Goal: Task Accomplishment & Management: Manage account settings

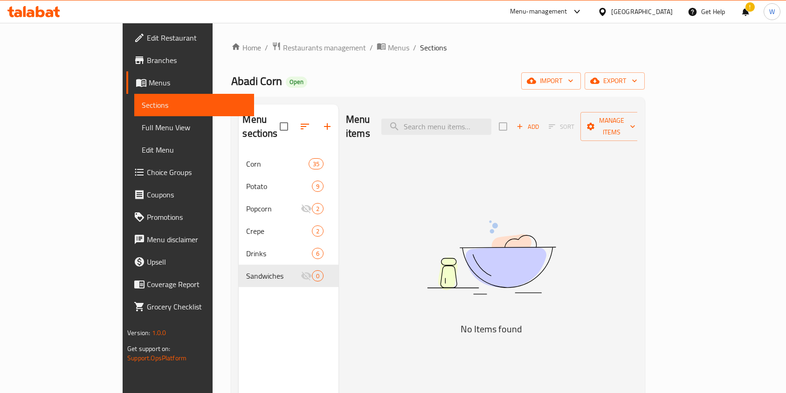
click at [283, 50] on span "Restaurants management" at bounding box center [324, 47] width 83 height 11
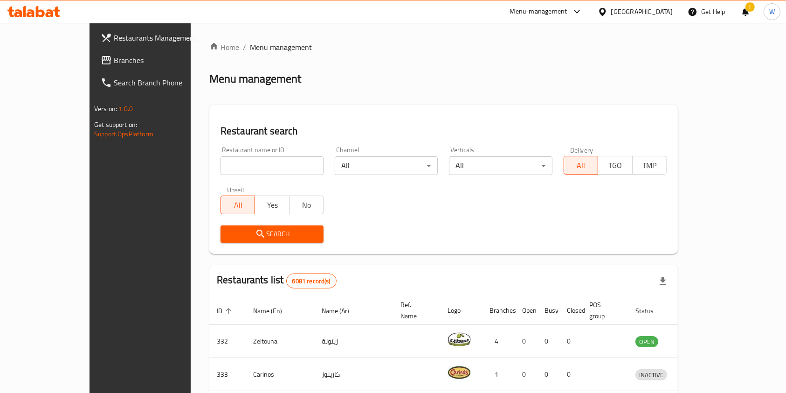
click at [267, 177] on div "Home / Menu management Menu management Restaurant search Restaurant name or ID …" at bounding box center [443, 348] width 469 height 612
click at [262, 170] on input "search" at bounding box center [272, 165] width 103 height 19
type input "thai town"
click button "Search" at bounding box center [272, 233] width 103 height 17
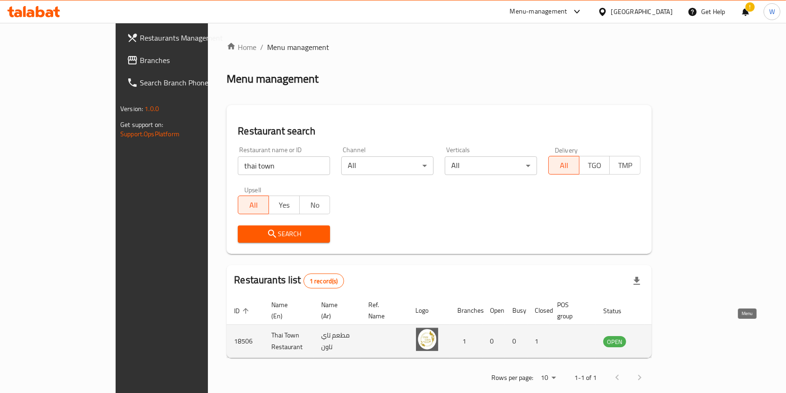
click at [670, 335] on link "enhanced table" at bounding box center [660, 340] width 17 height 11
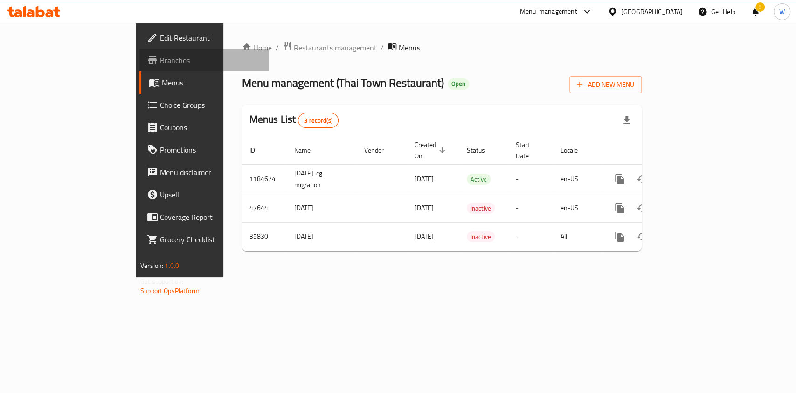
click at [160, 63] on span "Branches" at bounding box center [210, 60] width 101 height 11
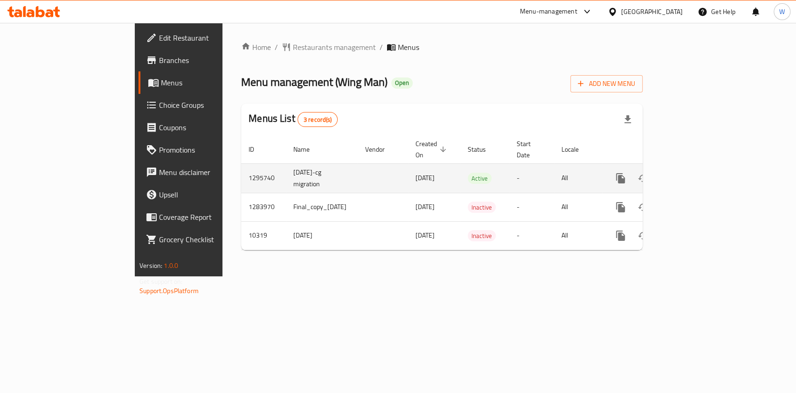
click at [694, 173] on icon "enhanced table" at bounding box center [687, 178] width 11 height 11
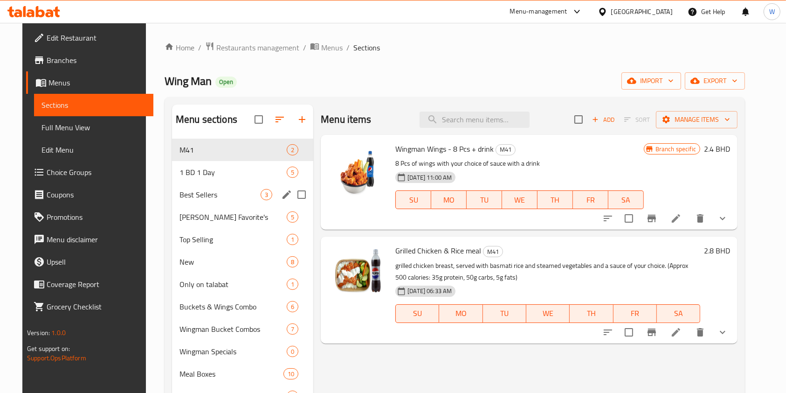
click at [195, 176] on span "1 BD 1 Day" at bounding box center [233, 172] width 107 height 11
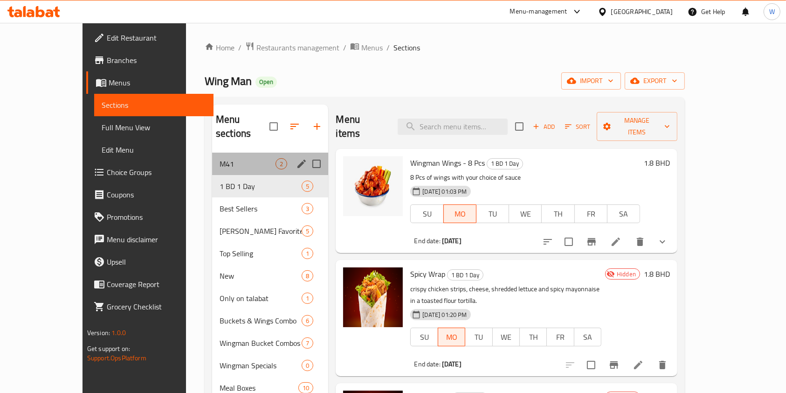
click at [212, 160] on div "M41 2" at bounding box center [270, 164] width 117 height 22
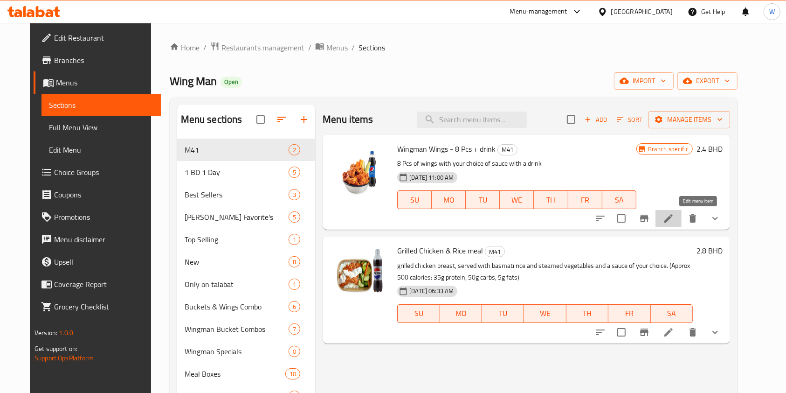
click at [673, 219] on icon at bounding box center [669, 218] width 8 height 8
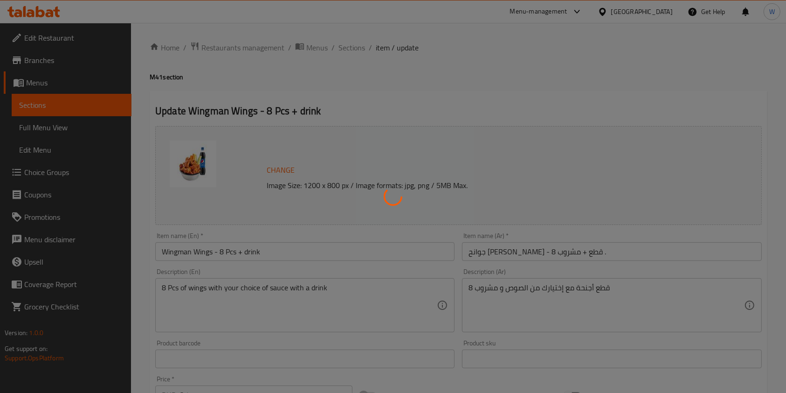
type input "مع اختيارك من"
type input "1"
type input "اختيارك من الصلصة"
type input "1"
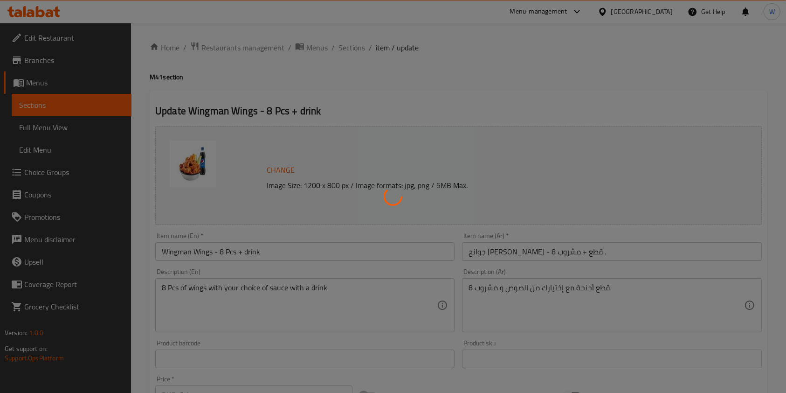
type input "1"
type input "اختار شرابك"
type input "0"
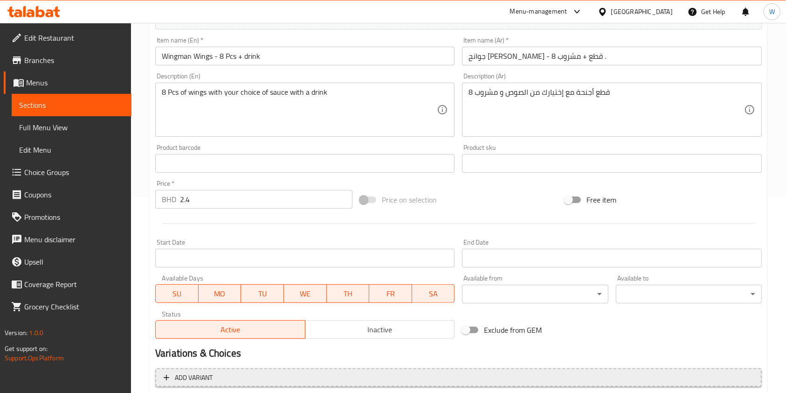
scroll to position [311, 0]
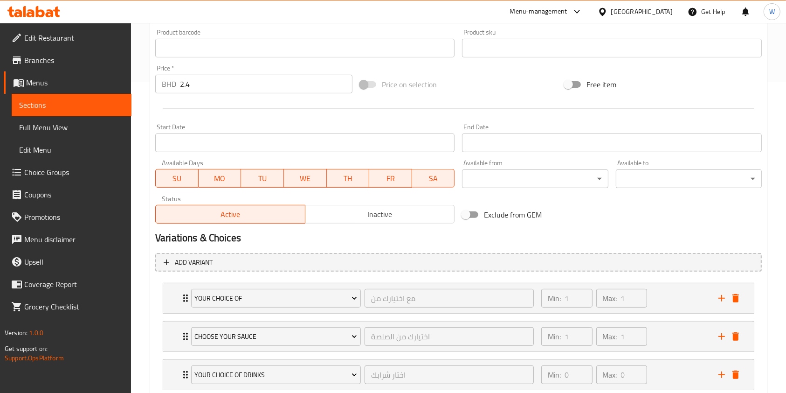
click at [352, 219] on span "Inactive" at bounding box center [380, 215] width 142 height 14
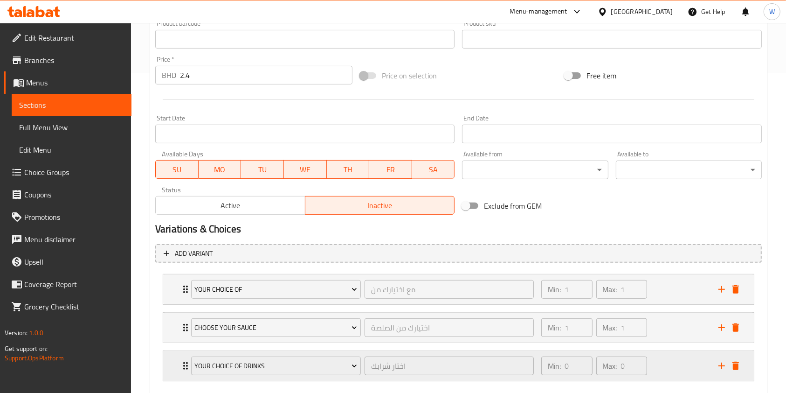
scroll to position [371, 0]
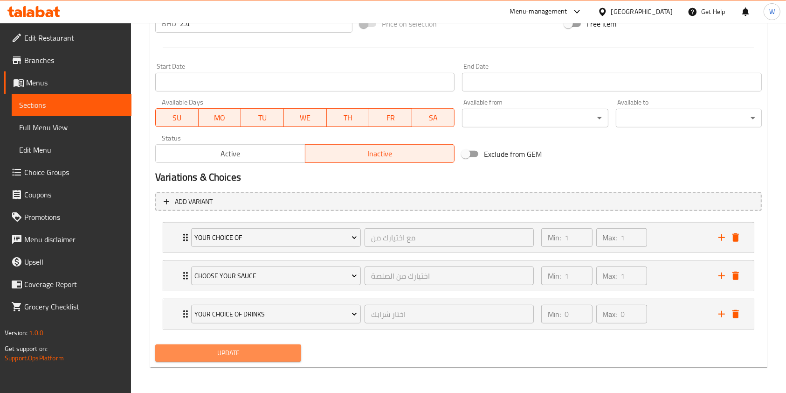
click at [285, 360] on button "Update" at bounding box center [228, 352] width 146 height 17
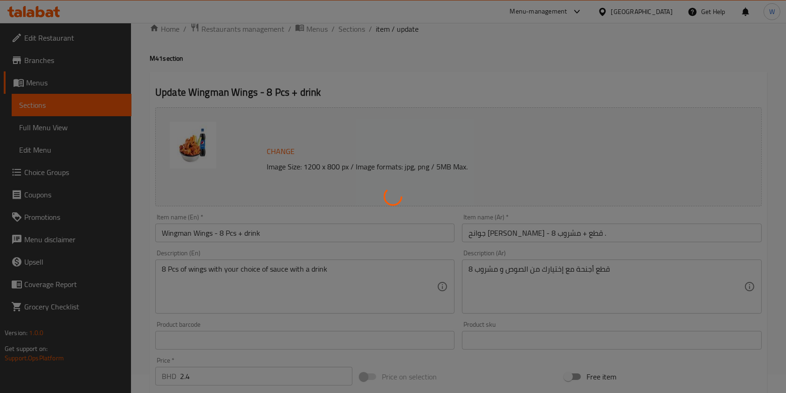
scroll to position [0, 0]
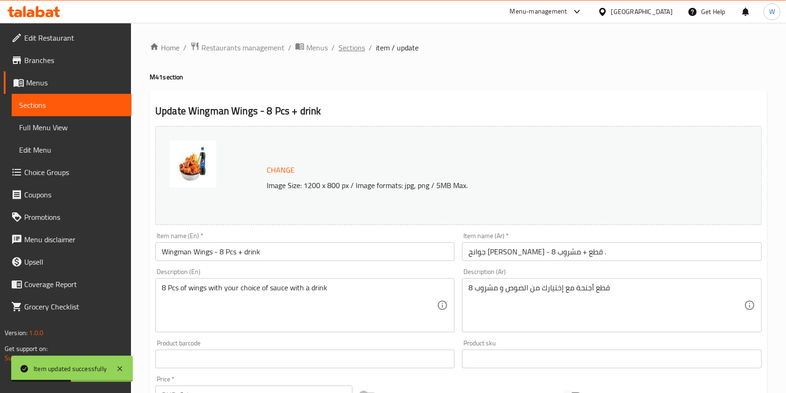
click at [353, 53] on span "Sections" at bounding box center [352, 47] width 27 height 11
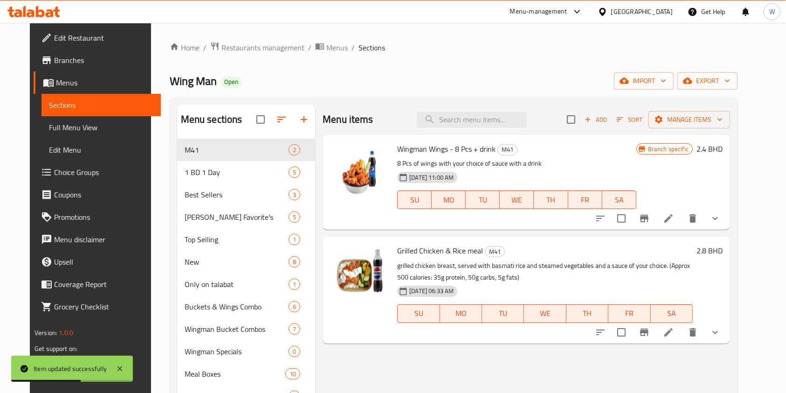
click at [478, 128] on div "Menu items Add Sort Manage items" at bounding box center [527, 119] width 408 height 30
click at [478, 122] on input "search" at bounding box center [472, 119] width 110 height 16
paste input "Bites"
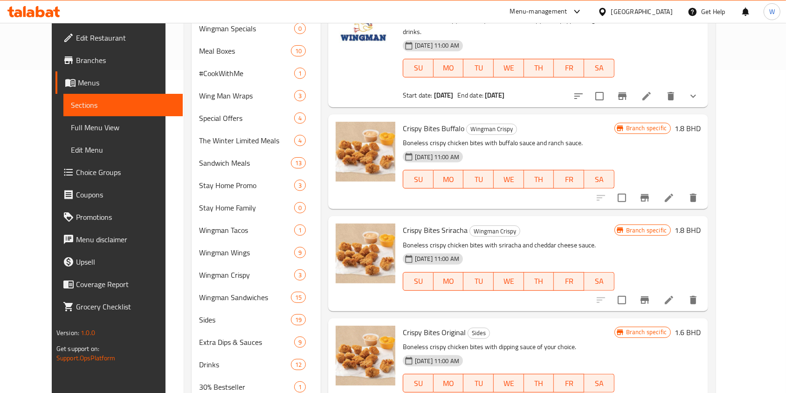
scroll to position [385, 0]
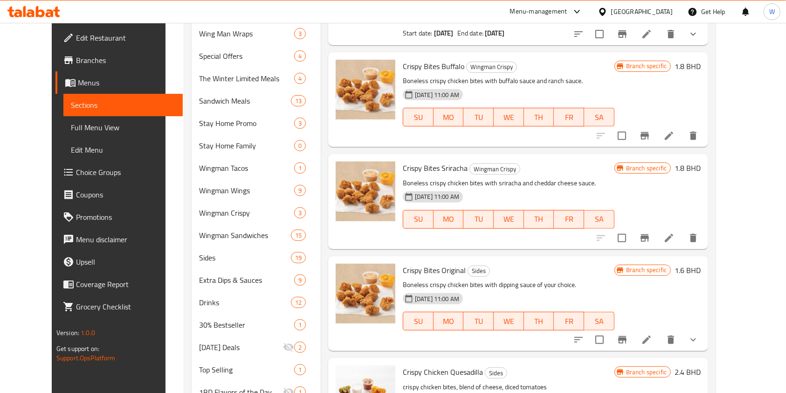
type input "Bite"
click at [441, 223] on div "Crispy Bites Sriracha Wingman Crispy Boneless crispy chicken bites with srirach…" at bounding box center [518, 201] width 380 height 95
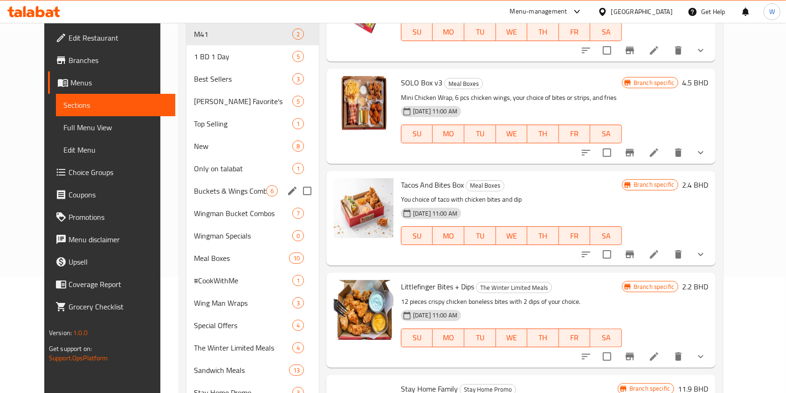
scroll to position [12, 0]
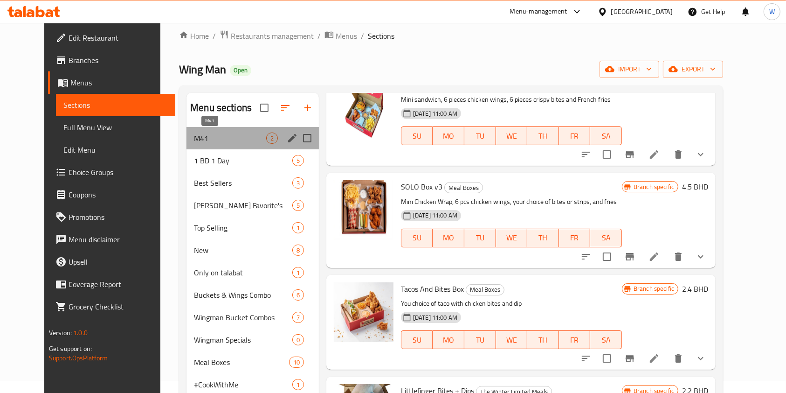
click at [215, 139] on span "M41" at bounding box center [230, 137] width 72 height 11
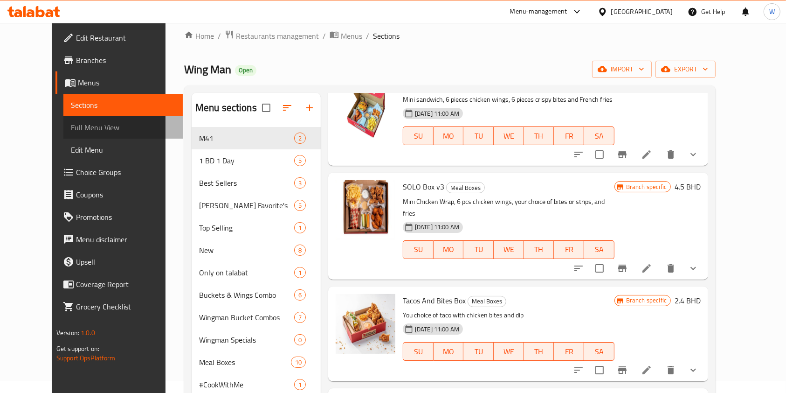
click at [83, 132] on span "Full Menu View" at bounding box center [123, 127] width 105 height 11
click at [88, 105] on span "Sections" at bounding box center [123, 104] width 105 height 11
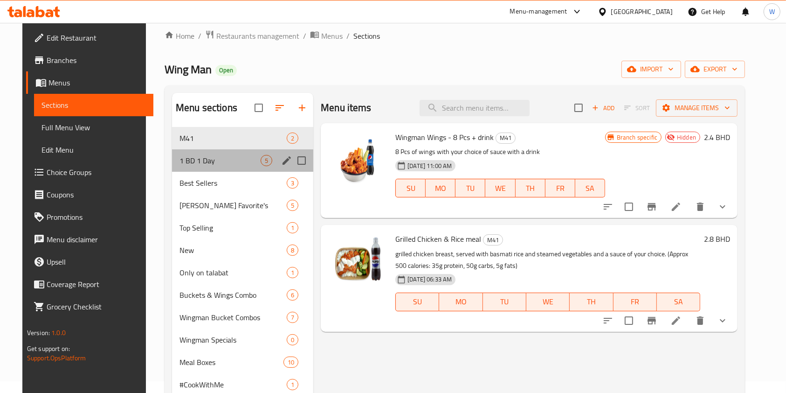
click at [202, 155] on span "1 BD 1 Day" at bounding box center [220, 160] width 81 height 11
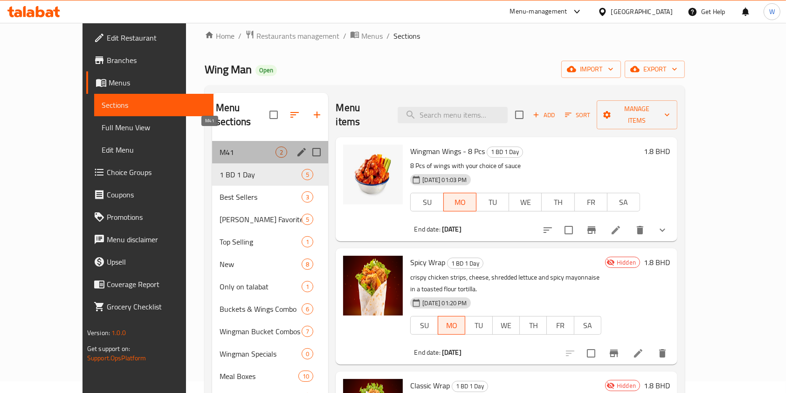
click at [220, 146] on span "M41" at bounding box center [248, 151] width 56 height 11
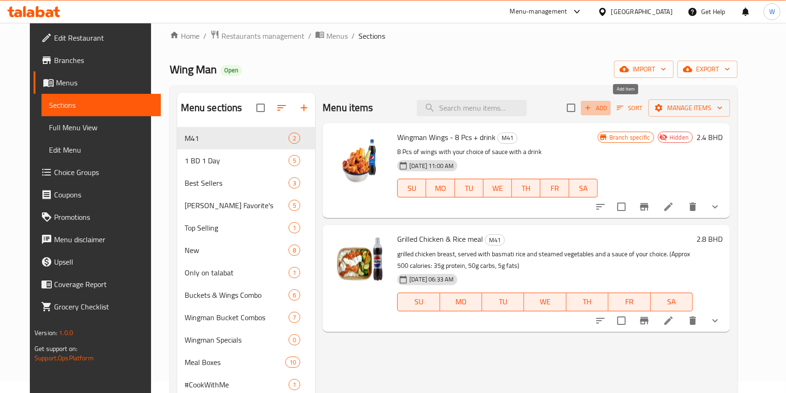
click at [609, 106] on span "Add" at bounding box center [595, 108] width 25 height 11
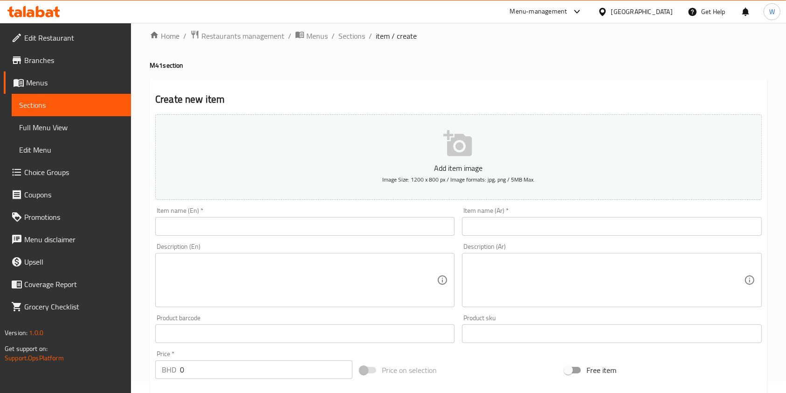
click at [240, 222] on input "text" at bounding box center [304, 226] width 299 height 19
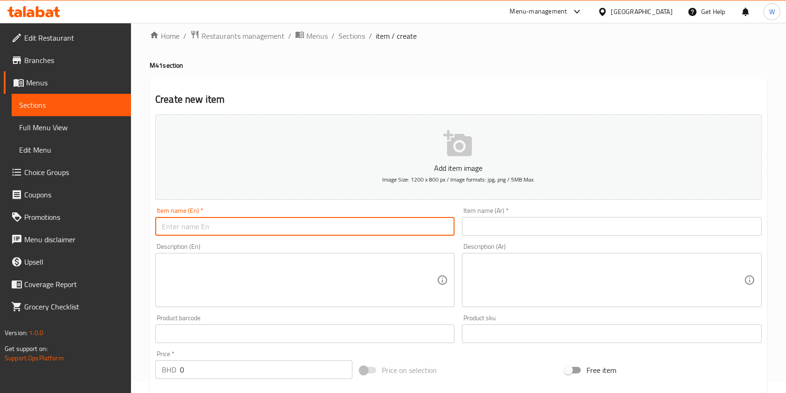
paste input "Bites, Fries & drinks"
type input "Bites, Fries & drinks"
click at [569, 233] on input "text" at bounding box center [611, 226] width 299 height 19
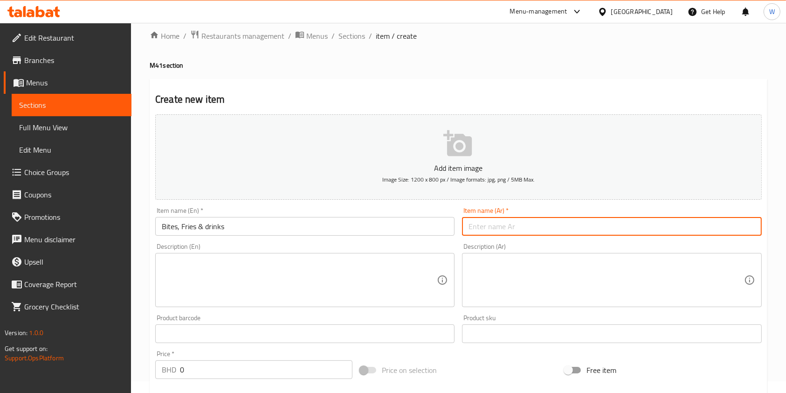
type input "f"
type input "بايتس, بطاطس مقلية, مشروب"
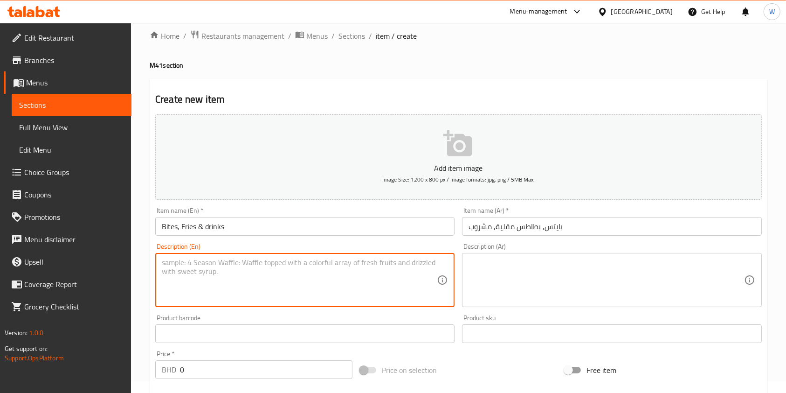
click at [184, 262] on textarea at bounding box center [299, 280] width 275 height 44
paste textarea "Fries, Bites and Sips -- your cravings covered"
type textarea "Fries, Bites and Sips -- your cravings covered"
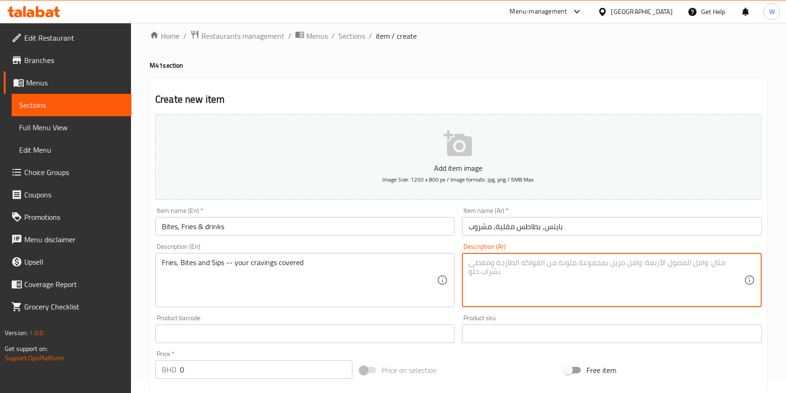
click at [530, 279] on textarea at bounding box center [606, 280] width 275 height 44
paste textarea "بطاطس مقلية، وجبات خفيفة، ورشفات - رغباتك مغطاة"
type textarea "بطاطس مقلية، وجبات خفيفة، ورشفات - رغباتك مغطاة"
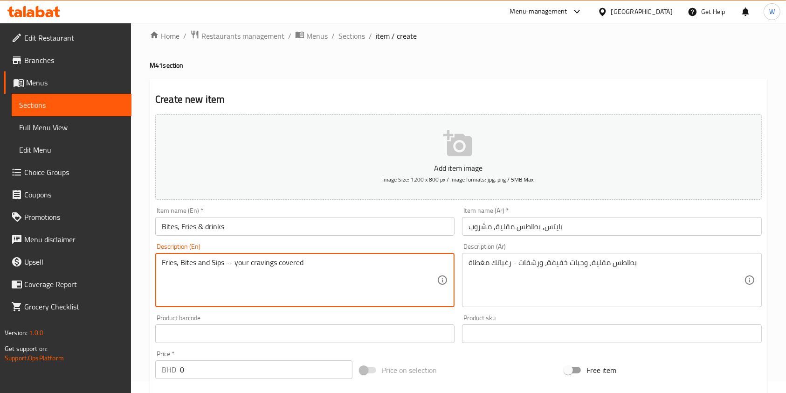
click at [233, 263] on textarea "Fries, Bites and Sips -- your cravings covered" at bounding box center [299, 280] width 275 height 44
click at [216, 259] on textarea "Fries, Bites and Sips - your cravings covered" at bounding box center [299, 280] width 275 height 44
click at [222, 271] on textarea "Fries, Bites and Dips- your cravings covered" at bounding box center [299, 280] width 275 height 44
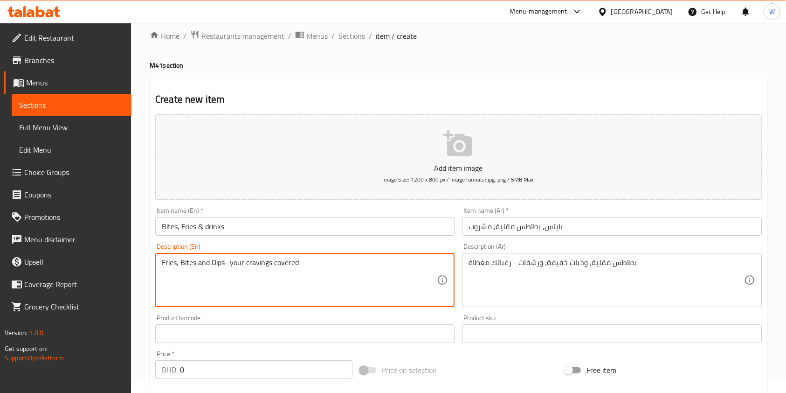
click at [222, 271] on textarea "Fries, Bites and Dips- your cravings covered" at bounding box center [299, 280] width 275 height 44
click at [252, 225] on input "Bites, Fries & drinks" at bounding box center [304, 226] width 299 height 19
type textarea "Fries, Bites and Dips - your cravings covered"
click at [537, 264] on textarea "بطاطس مقلية، وجبات خفيفة، ورشفات - رغباتك مغطاة" at bounding box center [606, 280] width 275 height 44
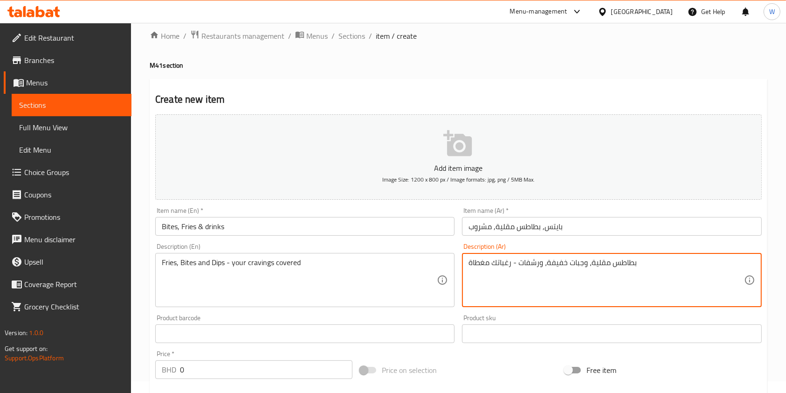
click at [537, 264] on textarea "بطاطس مقلية، وجبات خفيفة، ورشفات - رغباتك مغطاة" at bounding box center [606, 280] width 275 height 44
paste textarea "لبطاطس المقلية والوجبات الخفيفة والصلصات - تلبية رغباتك"
type textarea "البطاطس المقلية والوجبات الخفيفة والصلصات - تلبية رغباتك"
click at [557, 326] on input "text" at bounding box center [611, 333] width 299 height 19
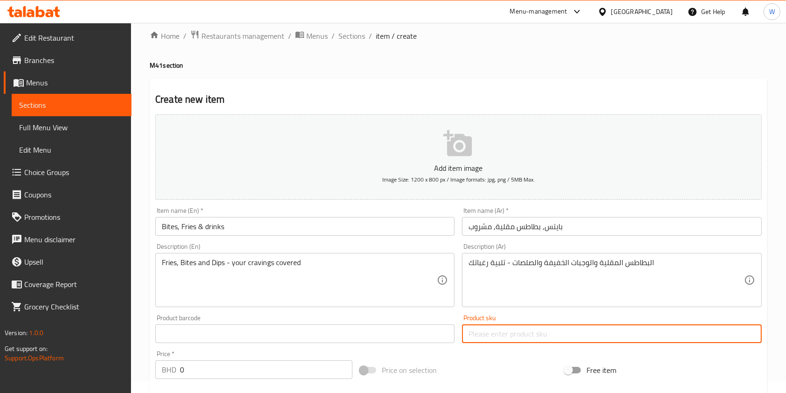
click at [528, 350] on div "Add item image Image Size: 1200 x 800 px / Image formats: jpg, png / 5MB Max. I…" at bounding box center [459, 312] width 614 height 402
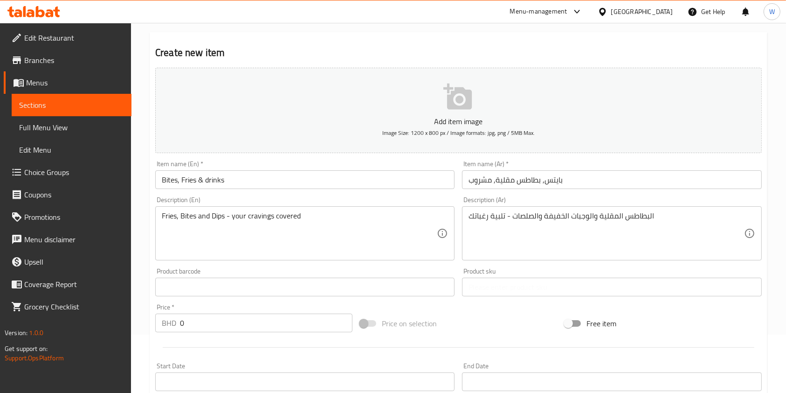
scroll to position [136, 0]
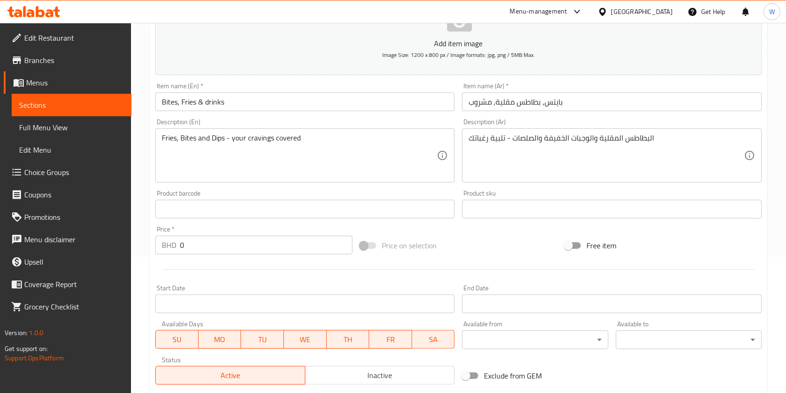
drag, startPoint x: 207, startPoint y: 243, endPoint x: 139, endPoint y: 248, distance: 68.2
click at [139, 248] on div "Home / Restaurants management / Menus / Sections / item / create M41 section Cr…" at bounding box center [458, 205] width 655 height 636
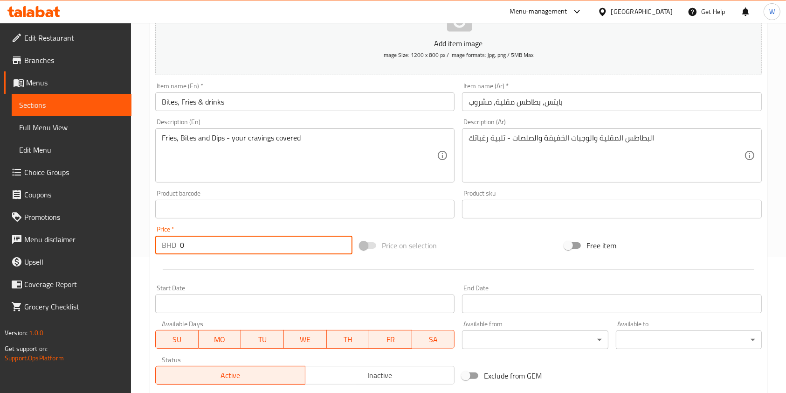
paste input "3.2"
type input "3.2"
click at [205, 268] on div at bounding box center [459, 269] width 614 height 23
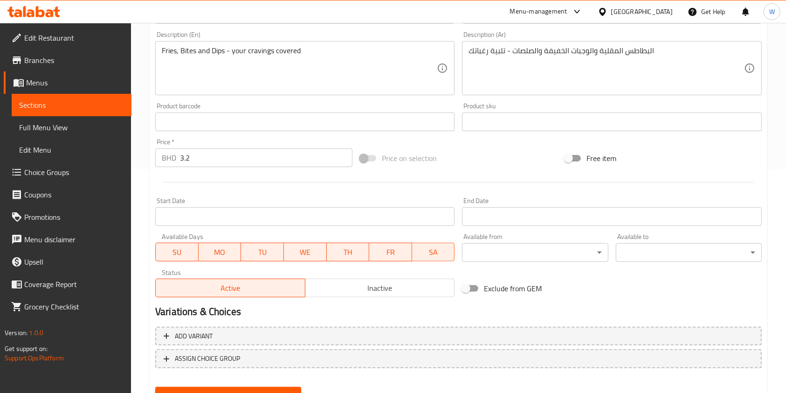
scroll to position [266, 0]
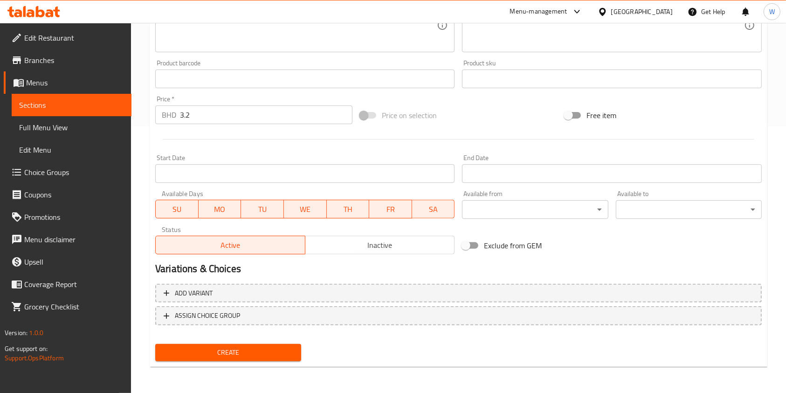
click at [258, 348] on span "Create" at bounding box center [228, 353] width 131 height 12
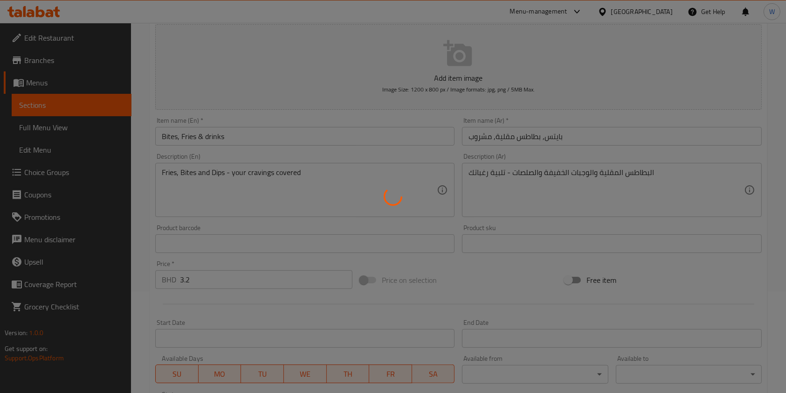
scroll to position [0, 0]
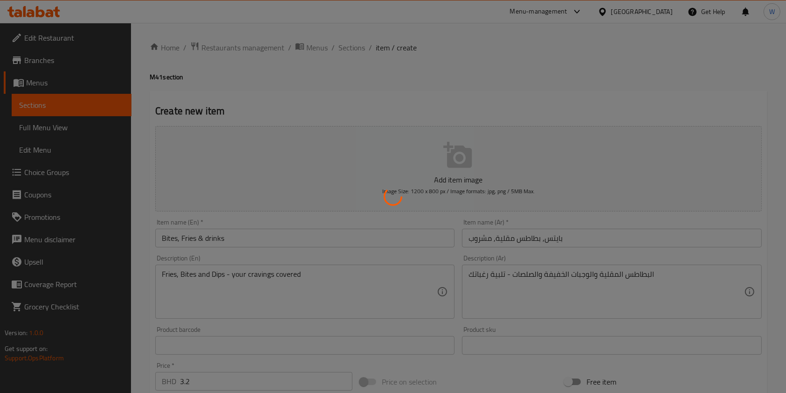
type input "0"
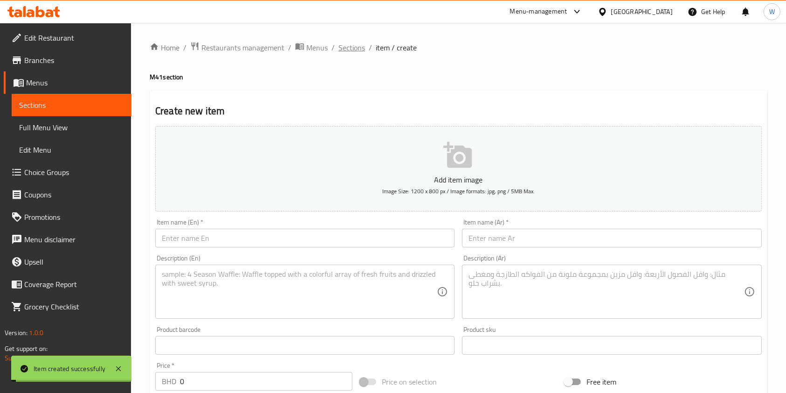
click at [354, 47] on span "Sections" at bounding box center [352, 47] width 27 height 11
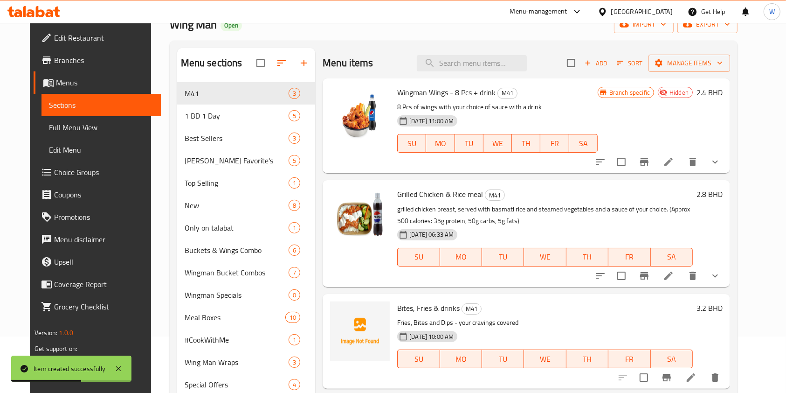
scroll to position [124, 0]
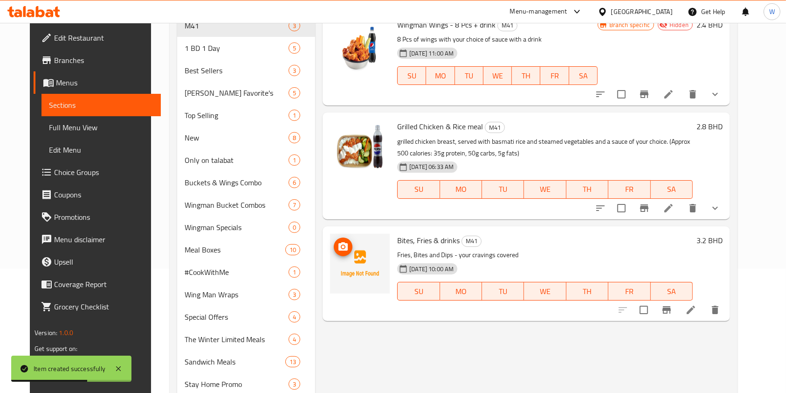
click at [338, 250] on icon "upload picture" at bounding box center [343, 246] width 11 height 11
click at [479, 352] on div "Menu items Add Sort Manage items Wingman Wings - 8 Pcs + drink M41 8 Pcs of win…" at bounding box center [522, 334] width 415 height 709
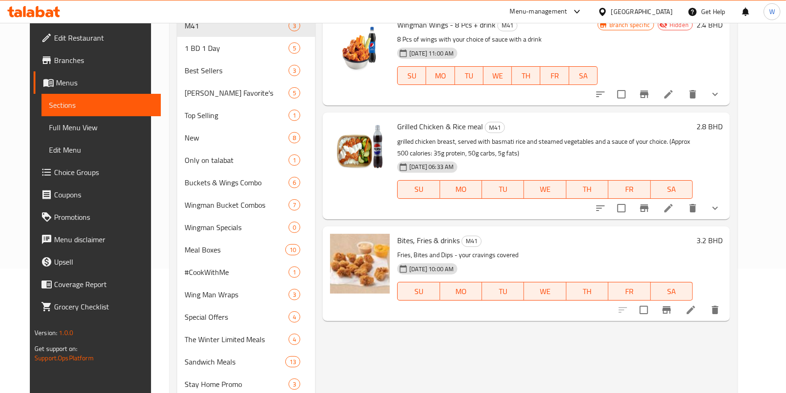
click at [697, 305] on icon at bounding box center [691, 309] width 11 height 11
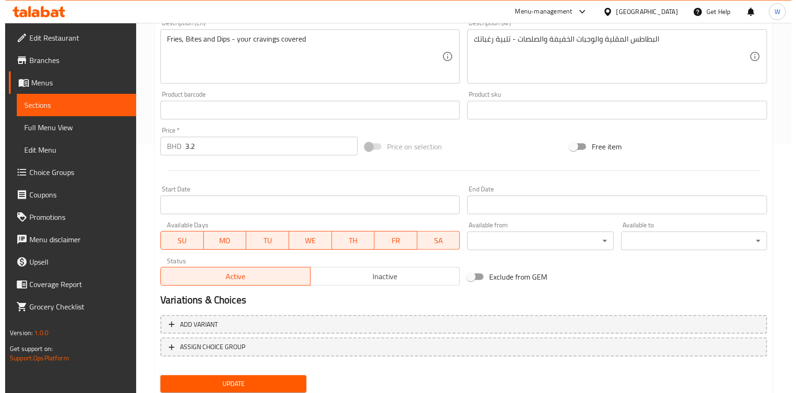
scroll to position [280, 0]
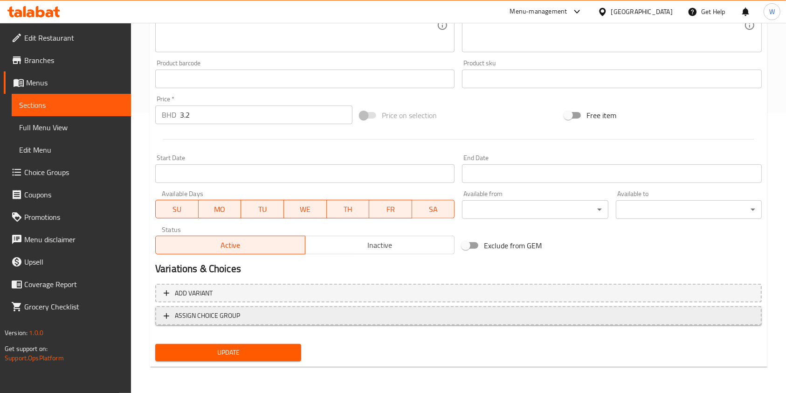
click at [328, 317] on span "ASSIGN CHOICE GROUP" at bounding box center [459, 316] width 590 height 12
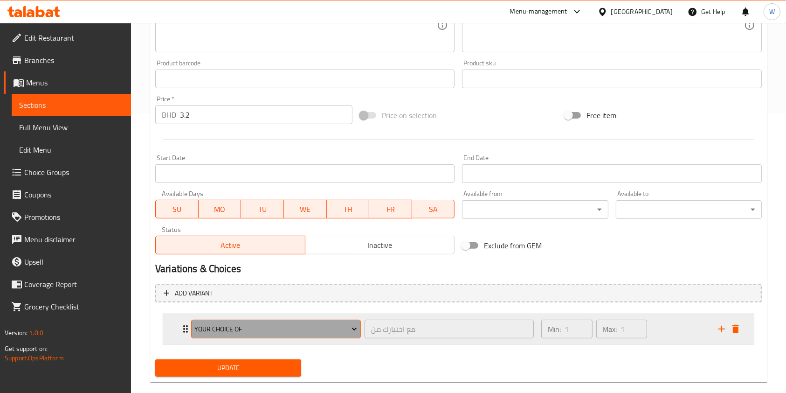
click at [329, 331] on span "Your Choice Of" at bounding box center [275, 329] width 163 height 12
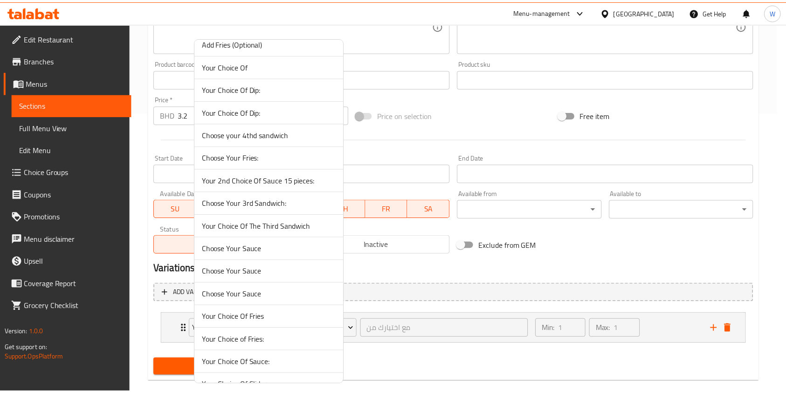
scroll to position [3397, 0]
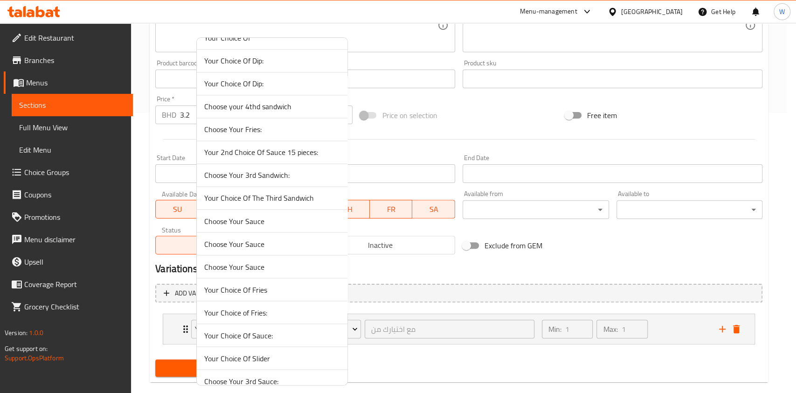
click at [261, 284] on span "Your Choice Of Fries" at bounding box center [272, 289] width 136 height 11
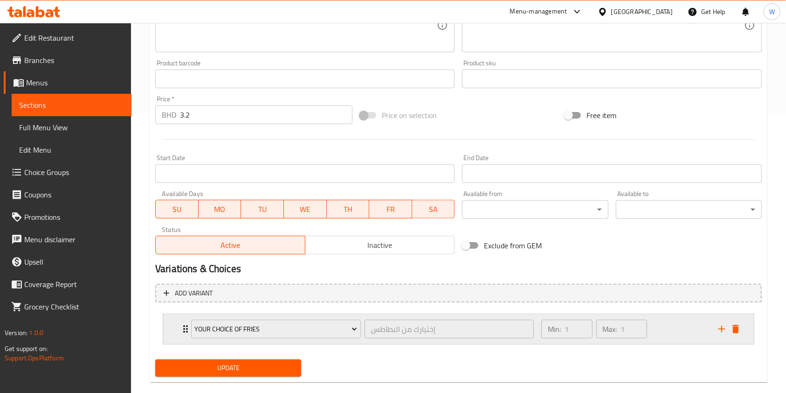
click at [187, 327] on div "Your Choice Of Fries إختيارك من البطاطس ​" at bounding box center [363, 329] width 354 height 30
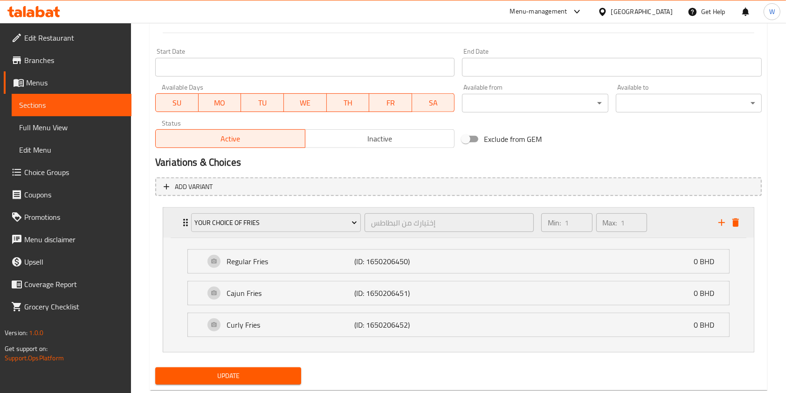
scroll to position [409, 0]
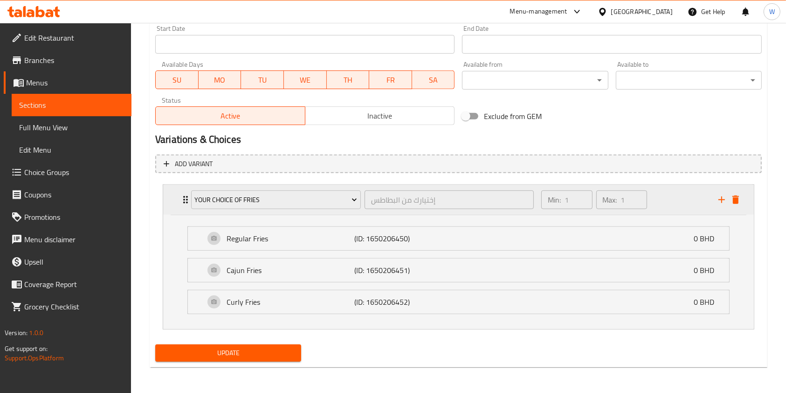
click at [187, 211] on div "Your Choice Of Fries إختيارك من البطاطس ​" at bounding box center [363, 200] width 354 height 30
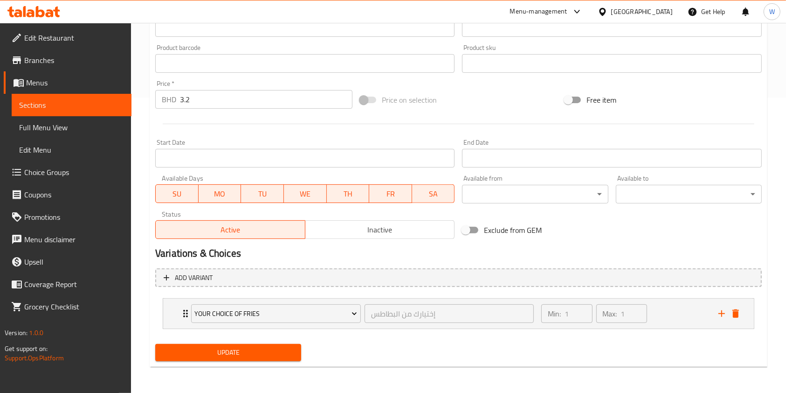
scroll to position [295, 0]
click at [718, 313] on icon "add" at bounding box center [721, 313] width 11 height 11
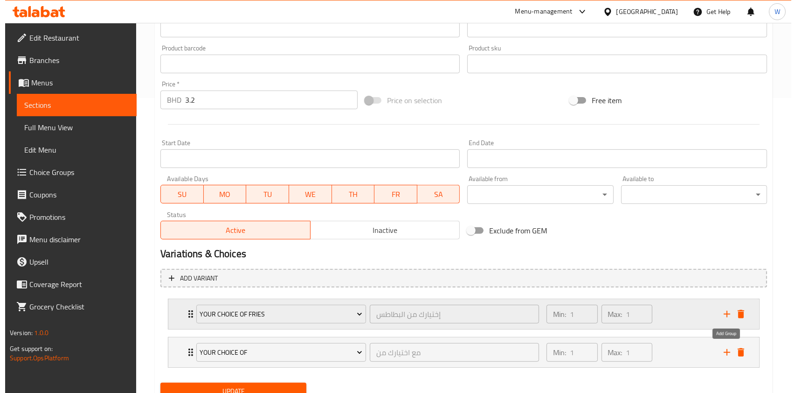
scroll to position [333, 0]
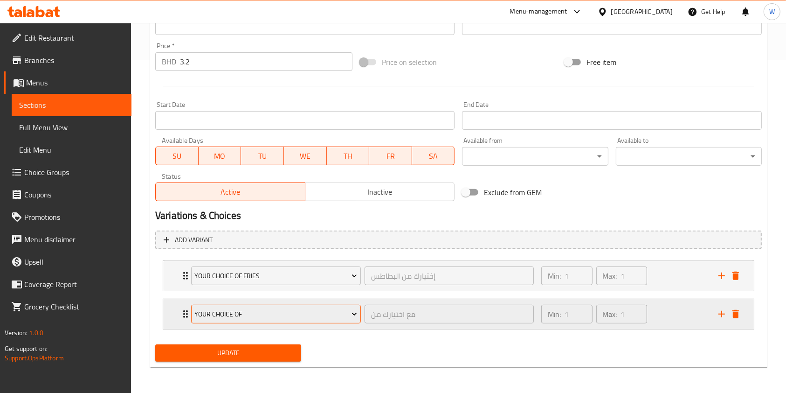
click at [310, 317] on span "Your Choice Of" at bounding box center [275, 314] width 163 height 12
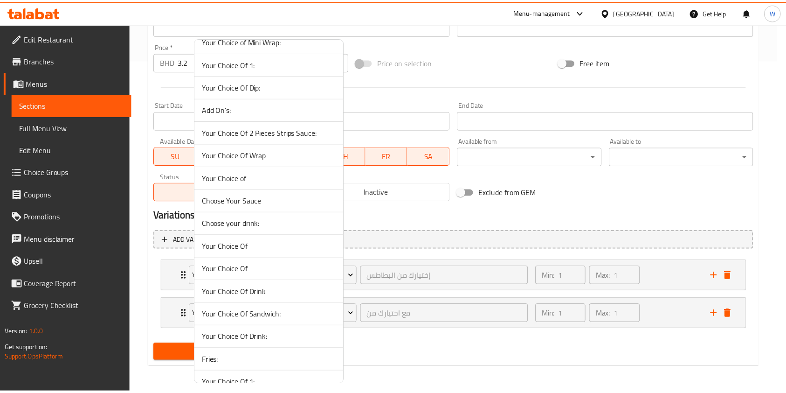
scroll to position [668, 0]
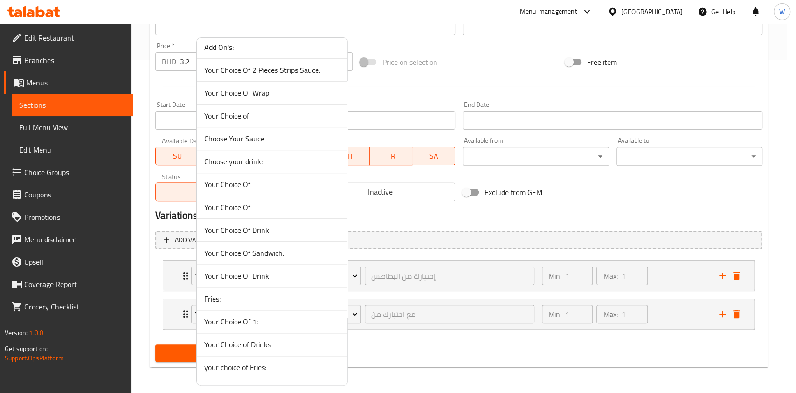
click at [265, 274] on span "Your Choice Of Drink:" at bounding box center [272, 275] width 136 height 11
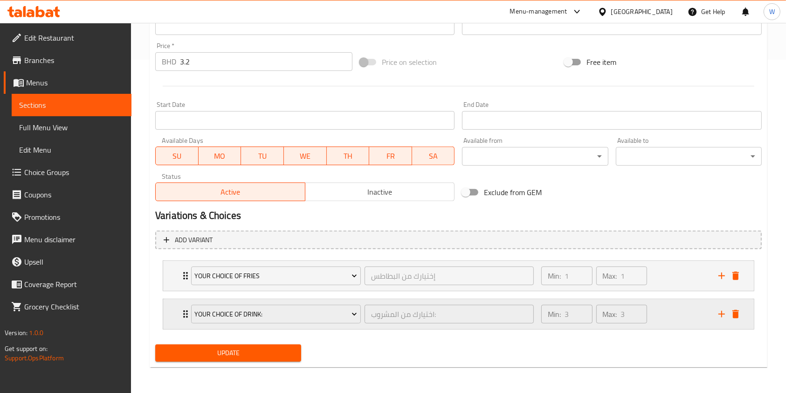
click at [190, 309] on div "Your Choice Of Drink:" at bounding box center [275, 314] width 173 height 22
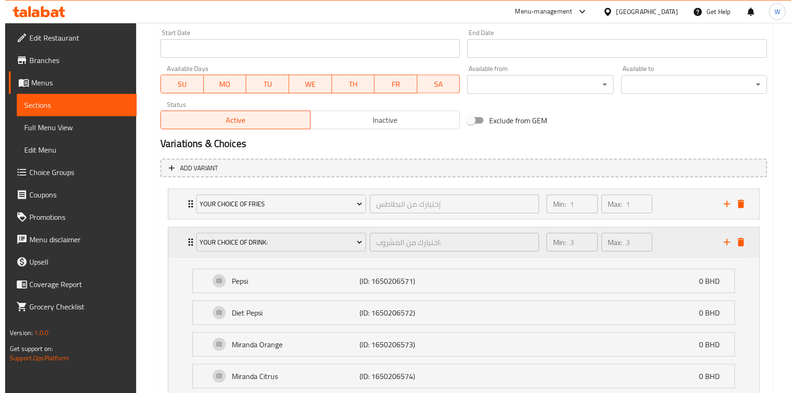
scroll to position [387, 0]
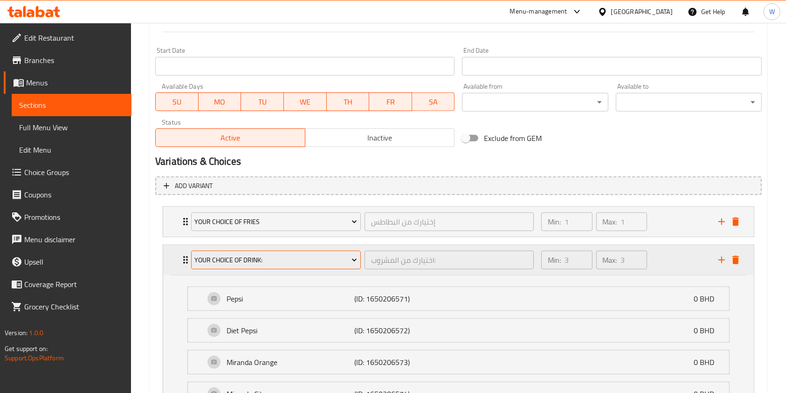
click at [269, 262] on span "Your Choice Of Drink:" at bounding box center [275, 260] width 163 height 12
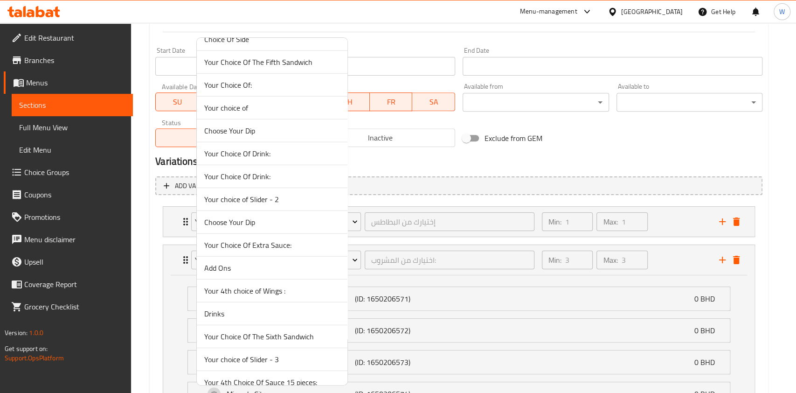
scroll to position [4019, 0]
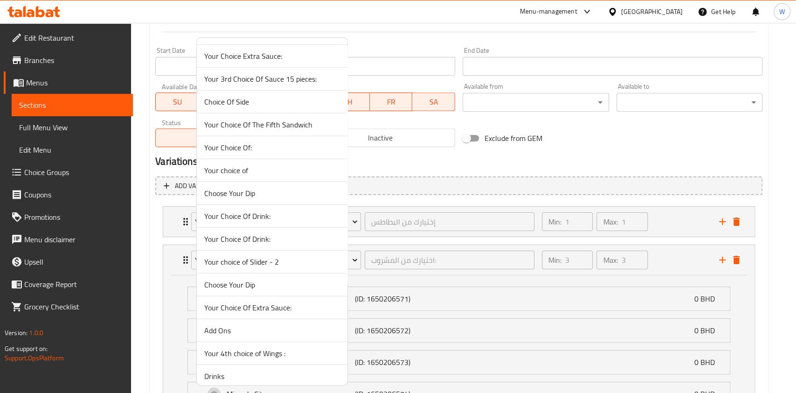
click at [252, 233] on span "Your Choice Of Drink:" at bounding box center [272, 238] width 136 height 11
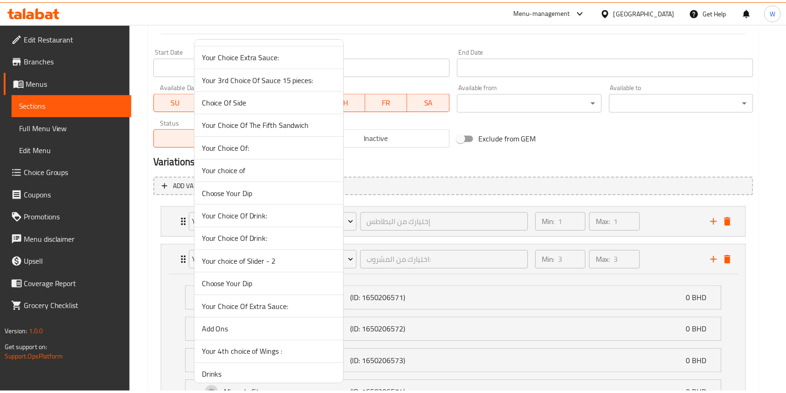
scroll to position [333, 0]
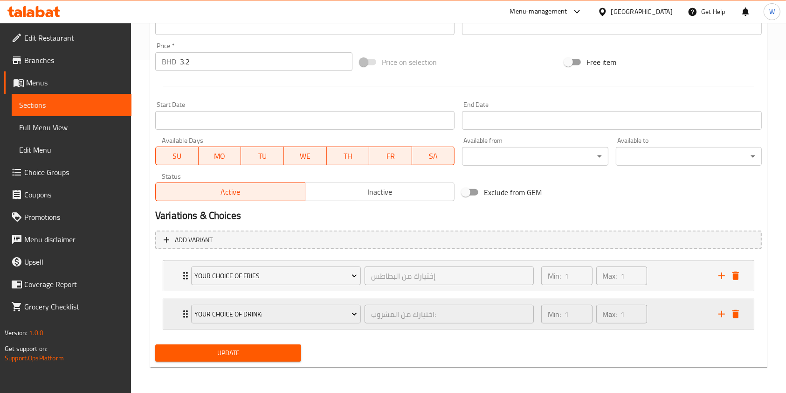
click at [186, 312] on div "Your Choice Of Drink: اختيارك من المشروب: ​" at bounding box center [363, 314] width 354 height 30
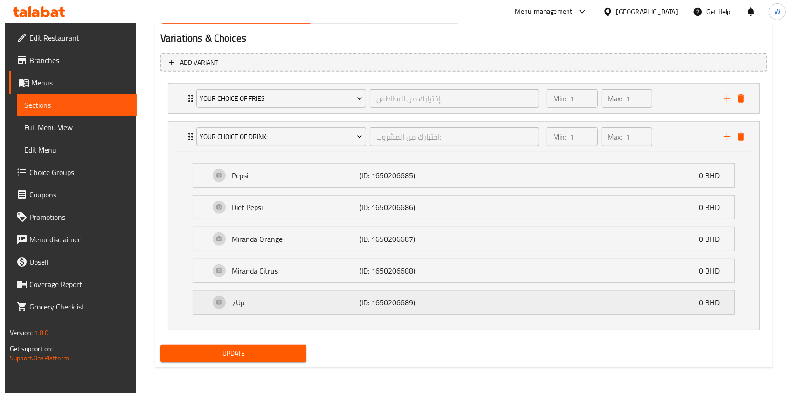
scroll to position [511, 0]
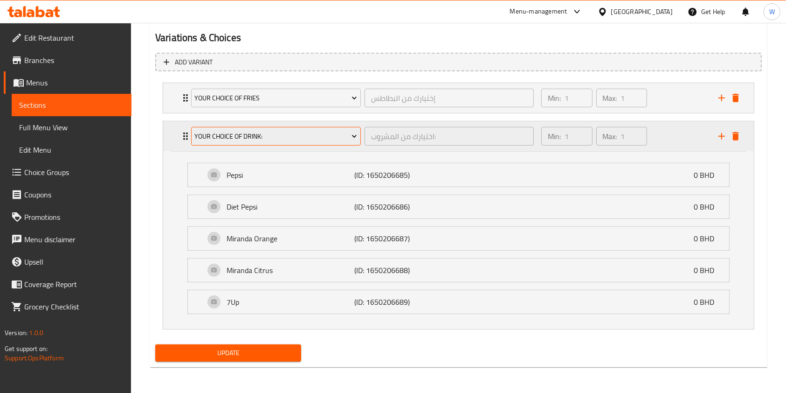
click at [284, 140] on span "Your Choice Of Drink:" at bounding box center [275, 137] width 163 height 12
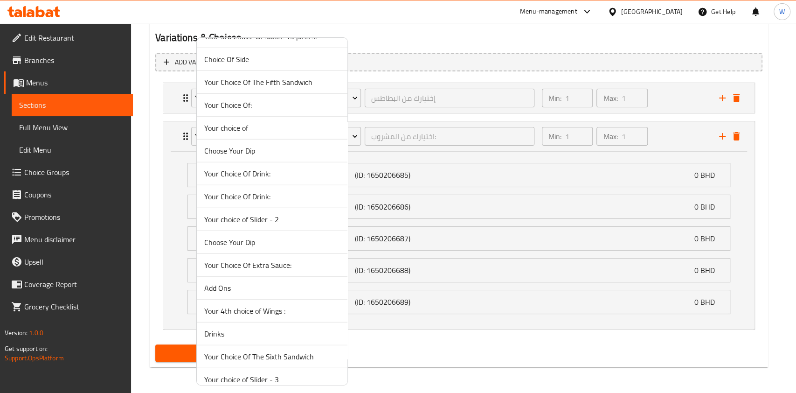
scroll to position [4019, 0]
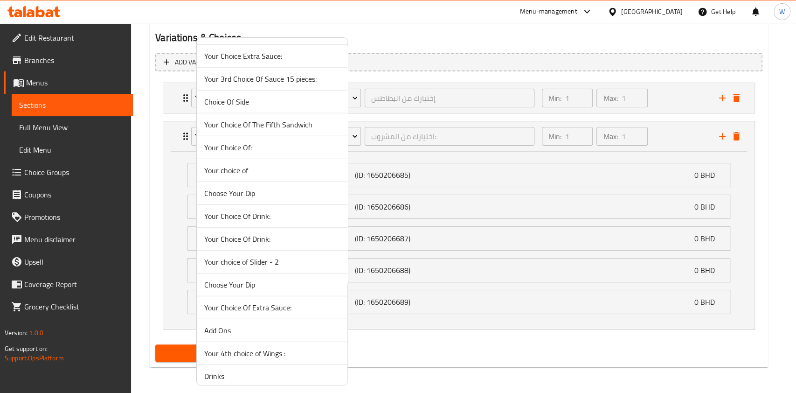
click at [241, 210] on span "Your Choice Of Drink:" at bounding box center [272, 215] width 136 height 11
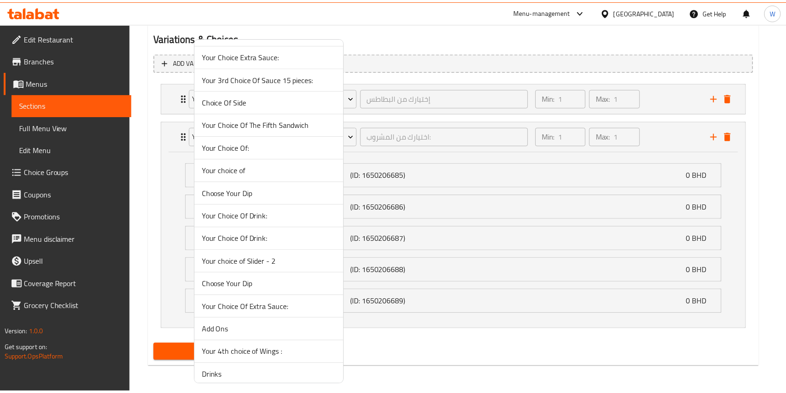
scroll to position [333, 0]
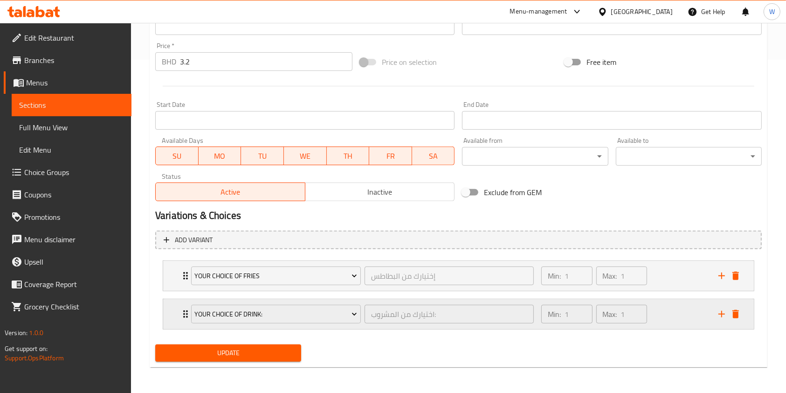
click at [183, 315] on icon "Expand" at bounding box center [185, 313] width 11 height 11
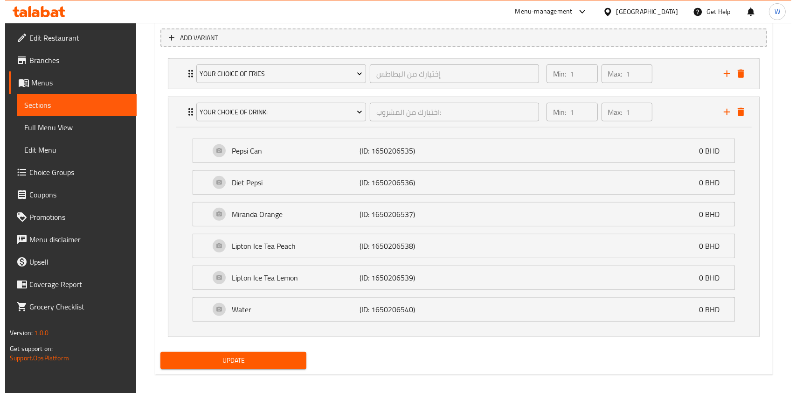
scroll to position [542, 0]
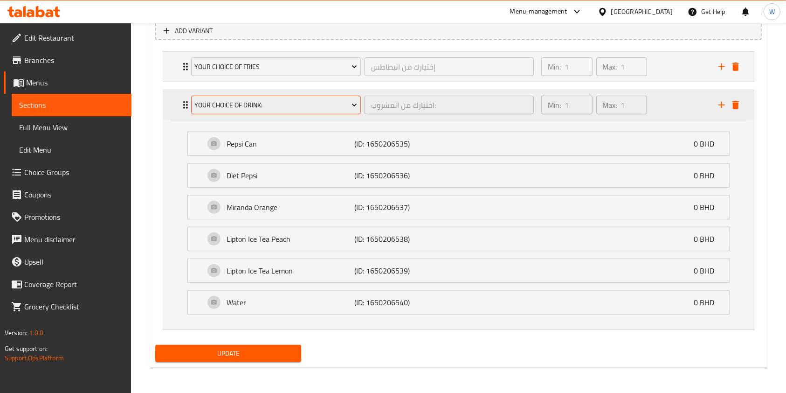
click at [280, 103] on span "Your Choice Of Drink:" at bounding box center [275, 105] width 163 height 12
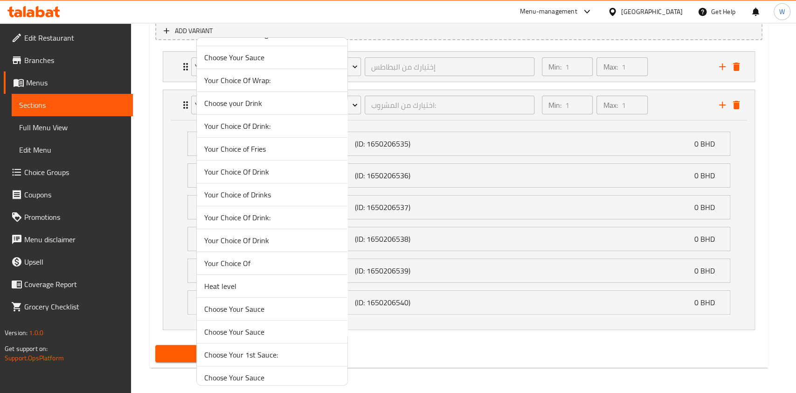
scroll to position [2161, 0]
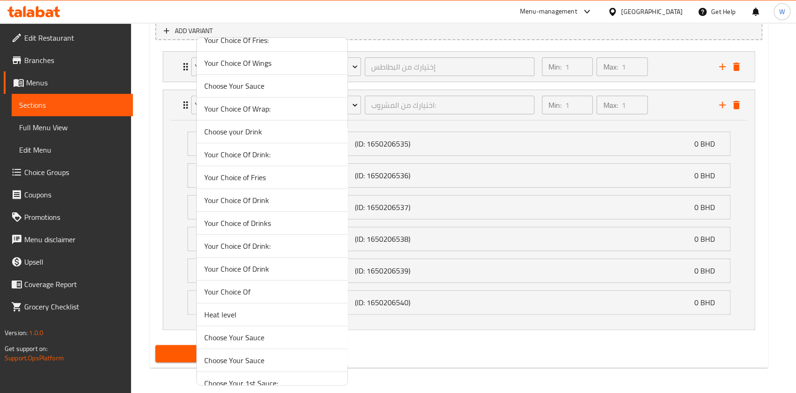
click at [265, 240] on span "Your Choice Of Drink:" at bounding box center [272, 245] width 136 height 11
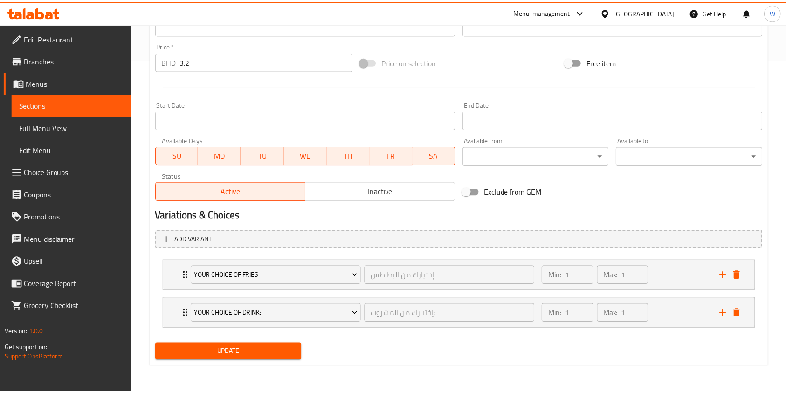
scroll to position [333, 0]
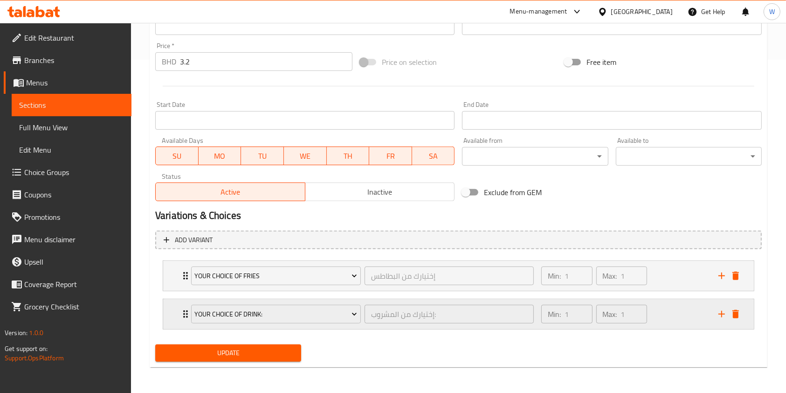
click at [182, 315] on icon "Expand" at bounding box center [185, 313] width 11 height 11
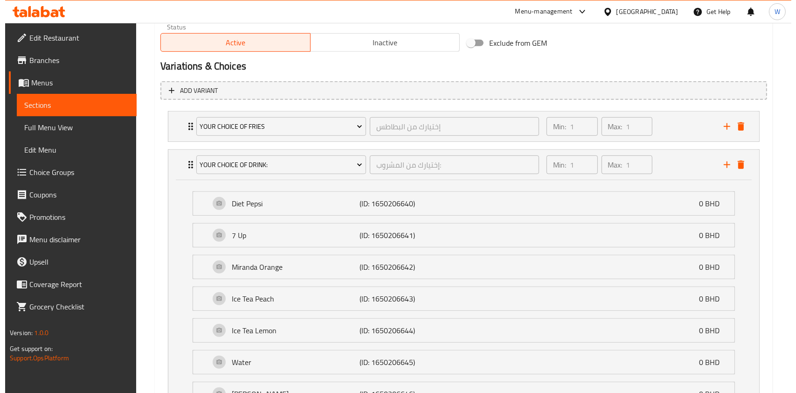
scroll to position [482, 0]
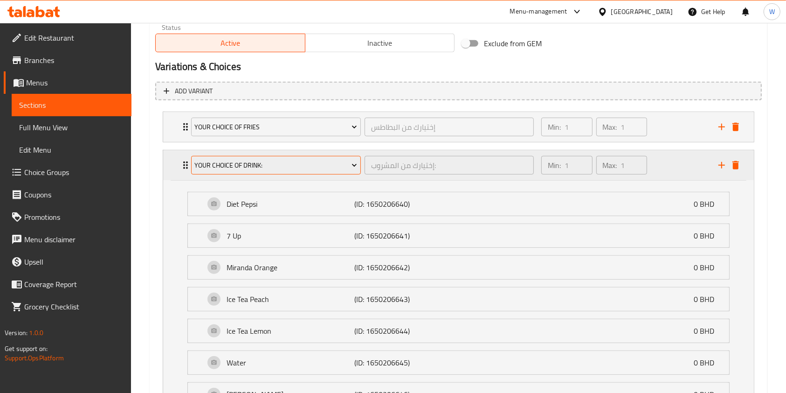
click at [253, 165] on span "Your Choice Of Drink:" at bounding box center [275, 166] width 163 height 12
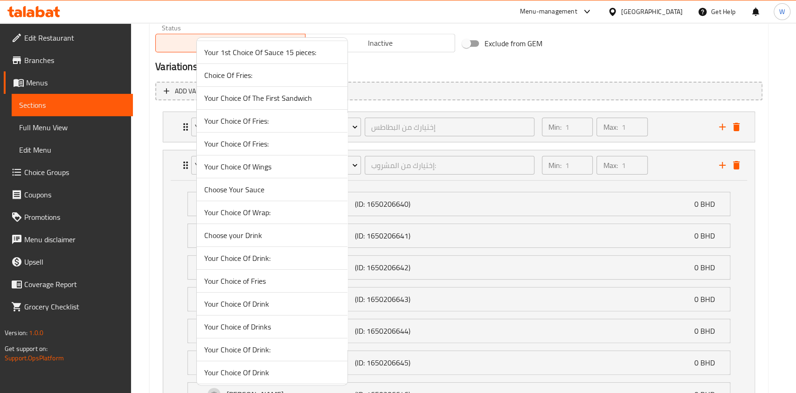
scroll to position [2037, 0]
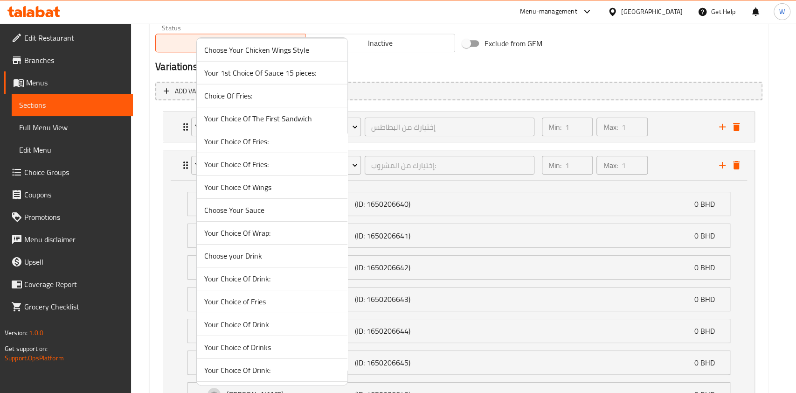
click at [269, 267] on li "Your Choice Of Drink:" at bounding box center [272, 278] width 151 height 23
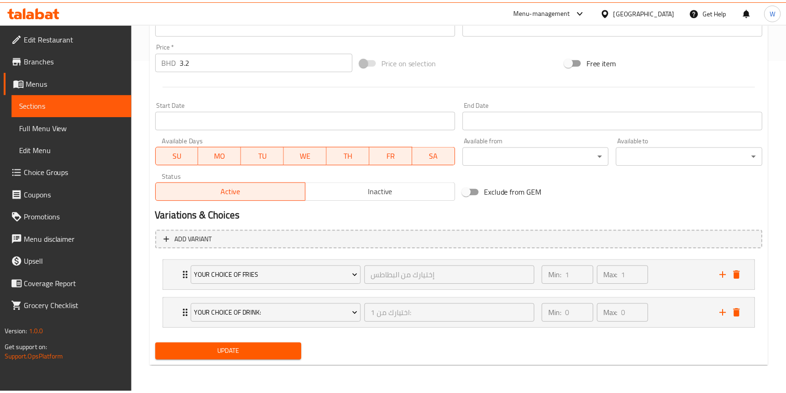
scroll to position [333, 0]
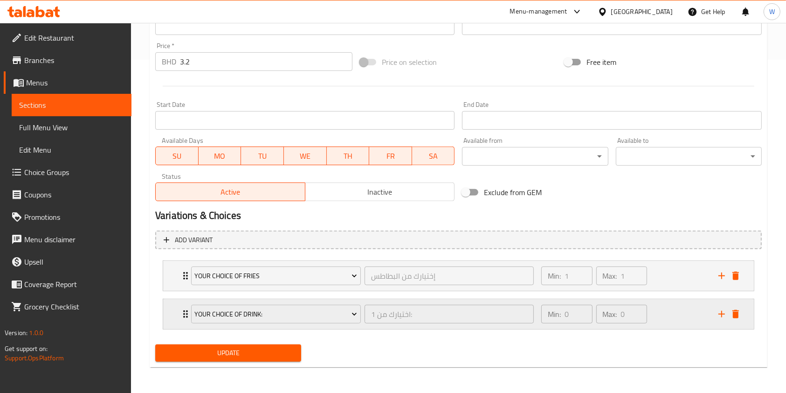
click at [187, 321] on div "Your Choice Of Drink: اختيارك من 1: ​" at bounding box center [363, 314] width 354 height 30
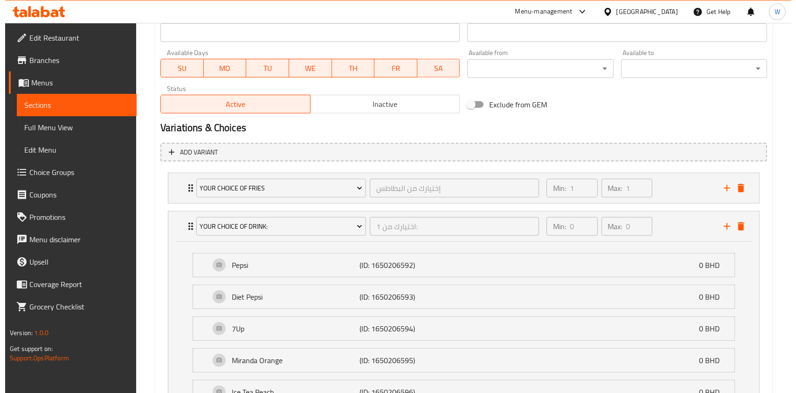
scroll to position [420, 0]
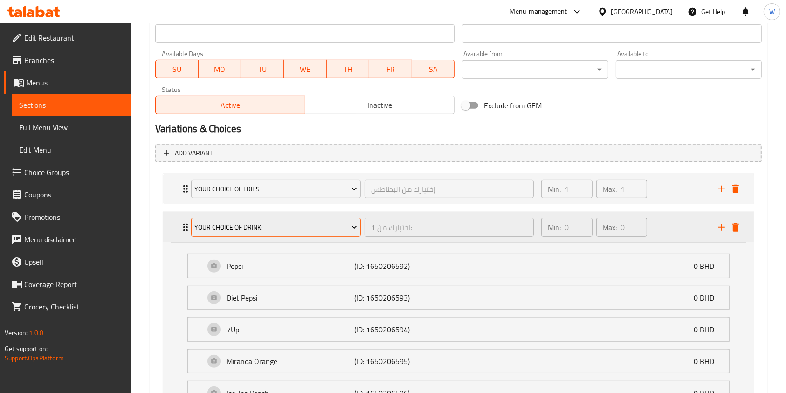
click at [279, 226] on span "Your Choice Of Drink:" at bounding box center [275, 228] width 163 height 12
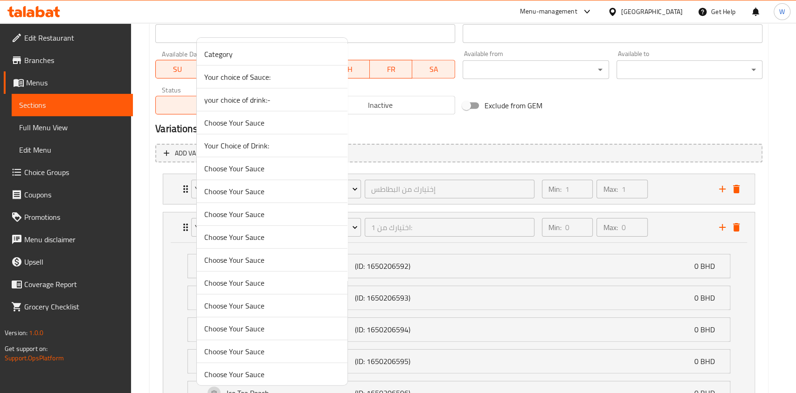
scroll to position [1415, 0]
click at [244, 141] on span "Your Choice of Drink:" at bounding box center [272, 146] width 136 height 11
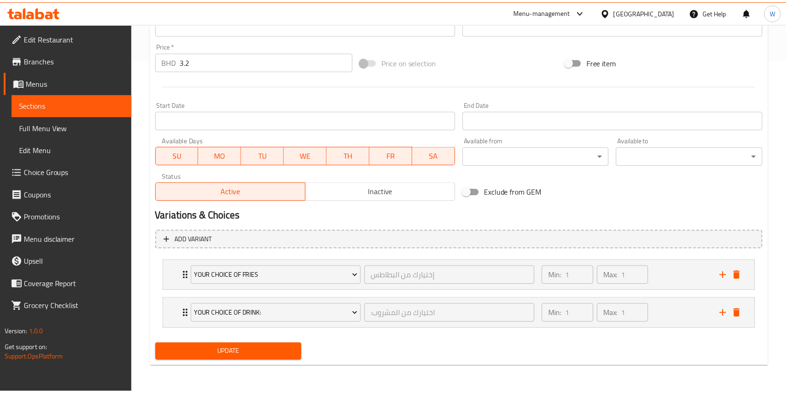
scroll to position [333, 0]
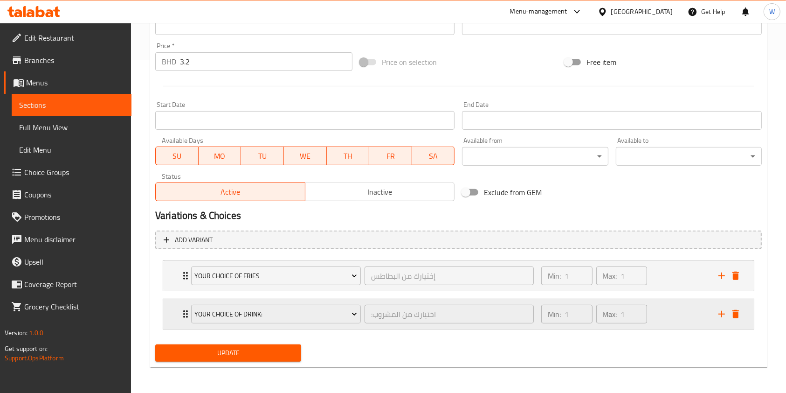
click at [184, 306] on div "Your Choice of Drink: :اختيارك من المشروب ​ Min: 1 ​ Max: 1 ​" at bounding box center [461, 314] width 563 height 30
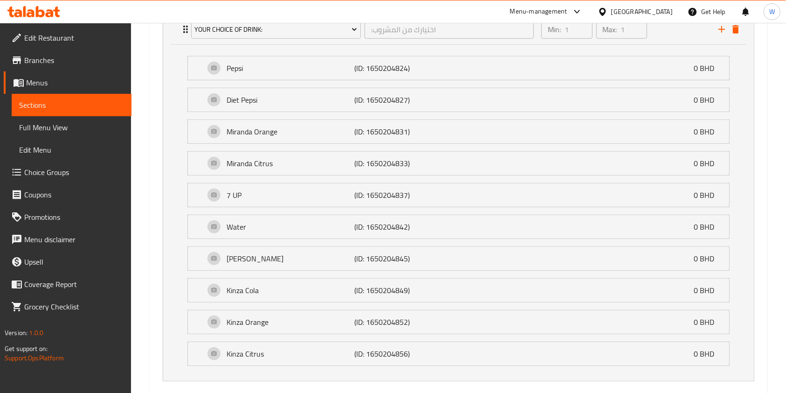
scroll to position [668, 0]
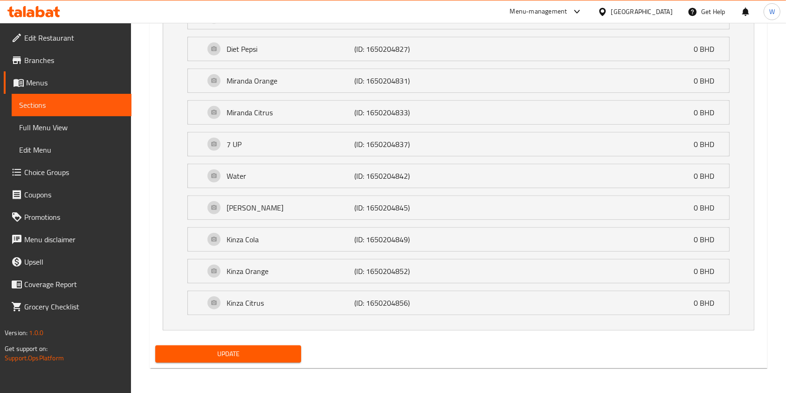
click at [227, 348] on span "Update" at bounding box center [228, 354] width 131 height 12
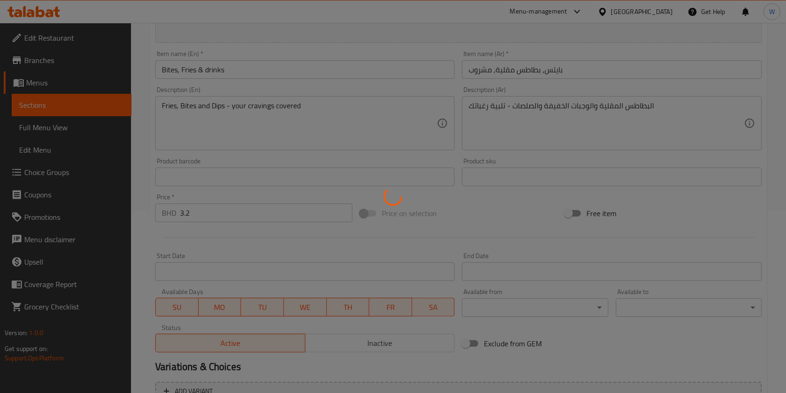
scroll to position [0, 0]
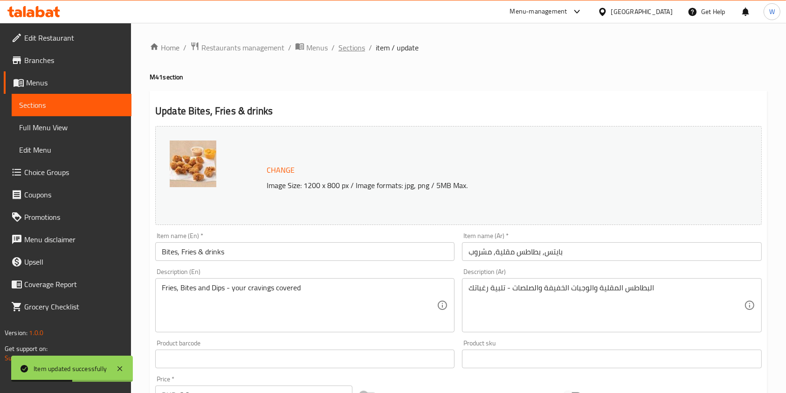
click at [362, 52] on span "Sections" at bounding box center [352, 47] width 27 height 11
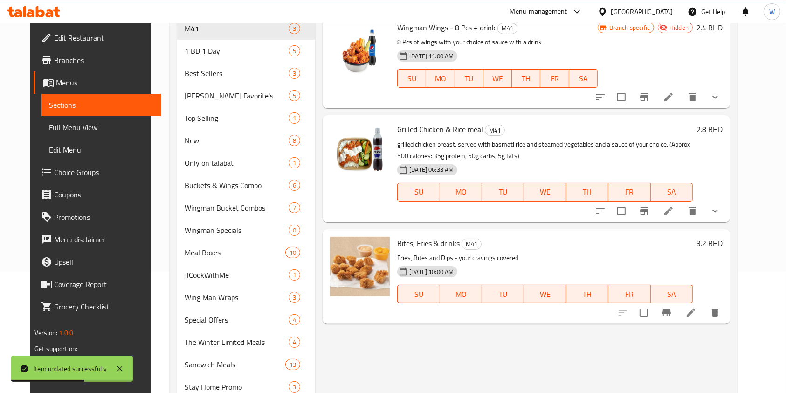
scroll to position [124, 0]
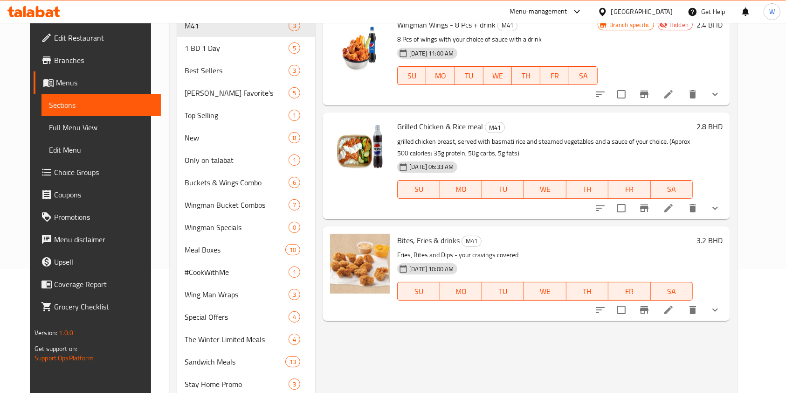
click at [580, 335] on div "Menu items Add Sort Manage items Wingman Wings - 8 Pcs + drink M41 8 Pcs of win…" at bounding box center [522, 334] width 415 height 709
click at [682, 312] on li at bounding box center [669, 309] width 26 height 17
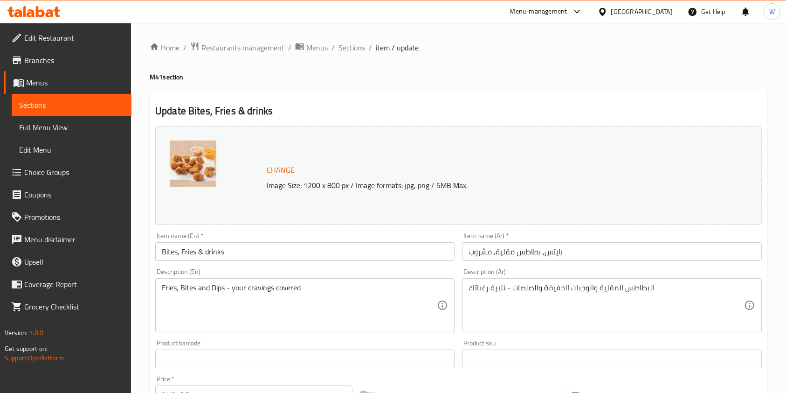
click at [392, 123] on div "Change Image Size: 1200 x 800 px / Image formats: jpg, png / 5MB Max." at bounding box center [459, 175] width 614 height 106
click at [361, 49] on span "Sections" at bounding box center [352, 47] width 27 height 11
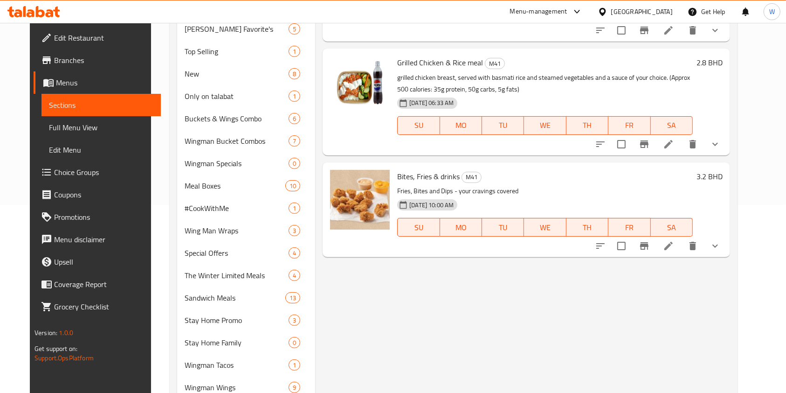
scroll to position [311, 0]
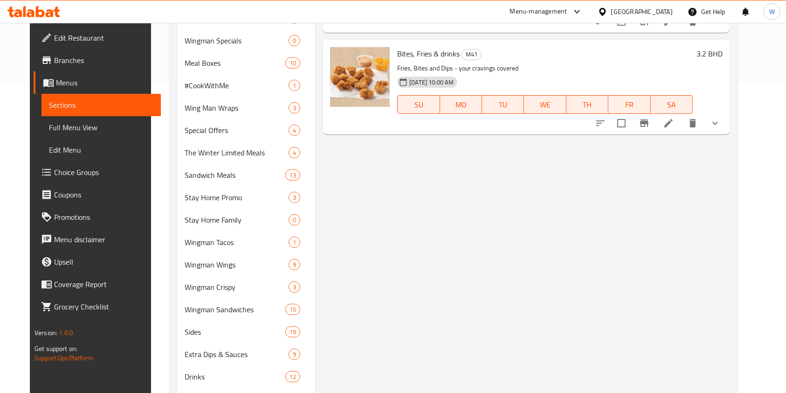
click at [682, 123] on li at bounding box center [669, 123] width 26 height 17
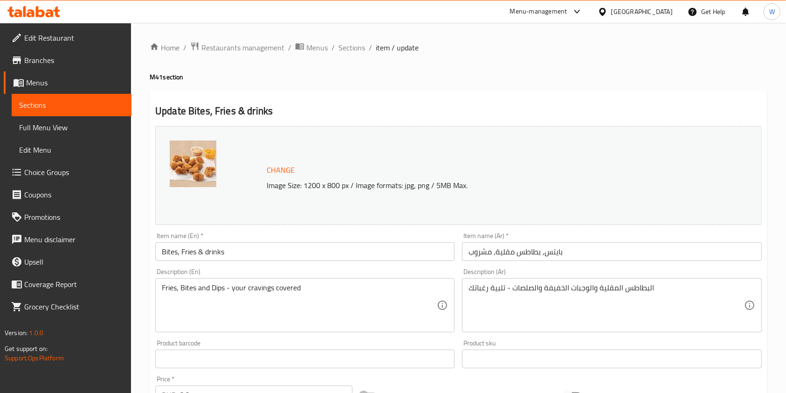
type input "إختيارك من التغميسة:"
type input "1"
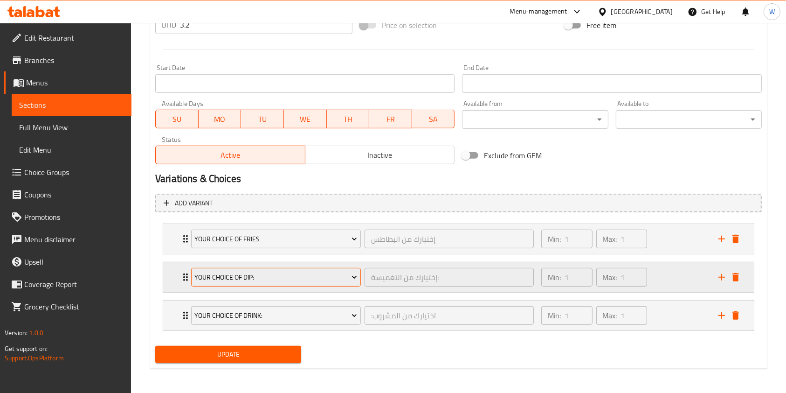
scroll to position [371, 0]
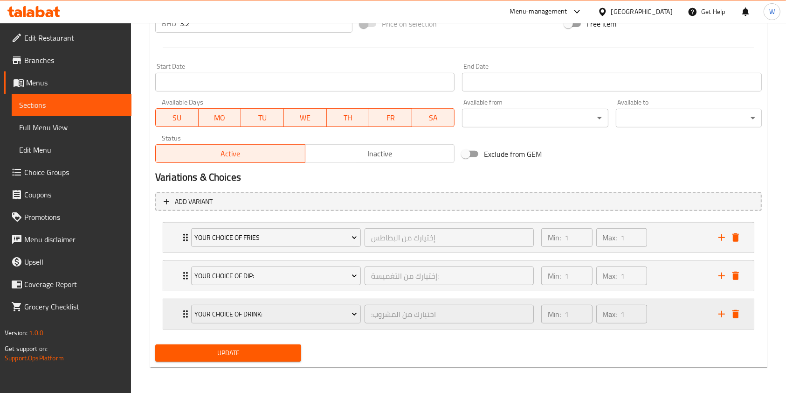
click at [185, 314] on icon "Expand" at bounding box center [185, 313] width 11 height 11
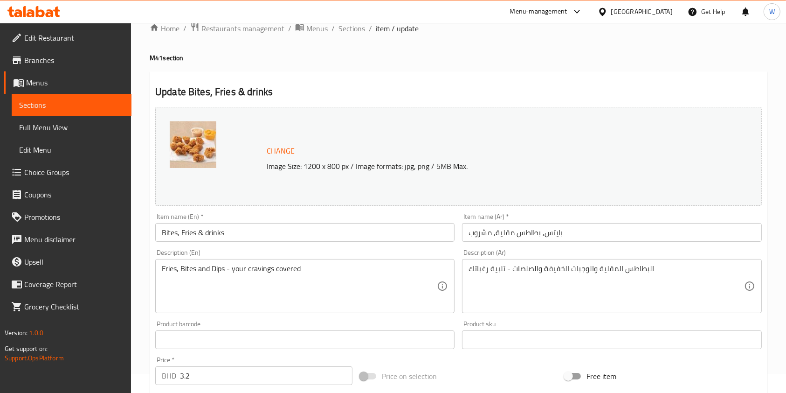
scroll to position [0, 0]
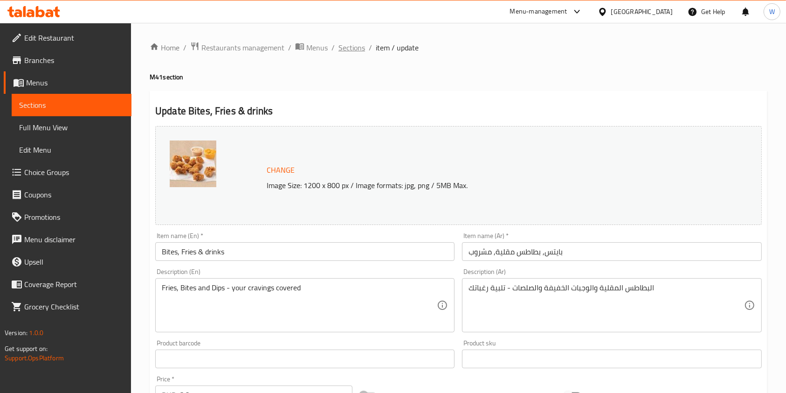
click at [359, 50] on span "Sections" at bounding box center [352, 47] width 27 height 11
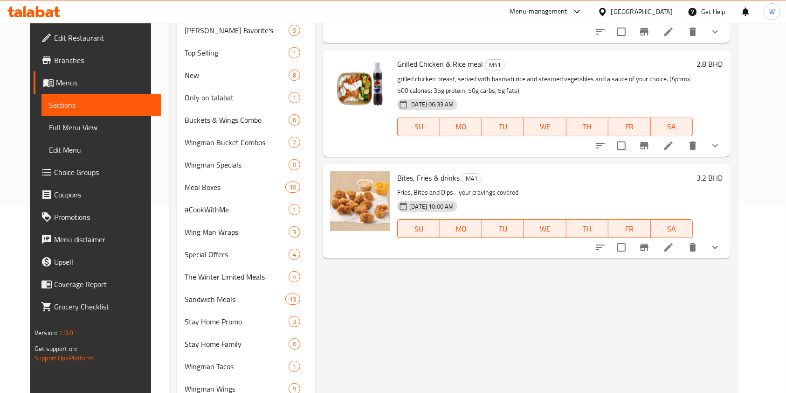
scroll to position [187, 0]
click at [682, 250] on li at bounding box center [669, 247] width 26 height 17
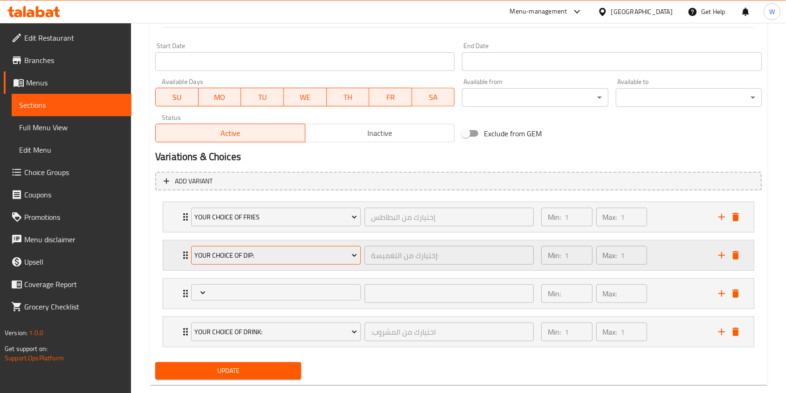
scroll to position [409, 0]
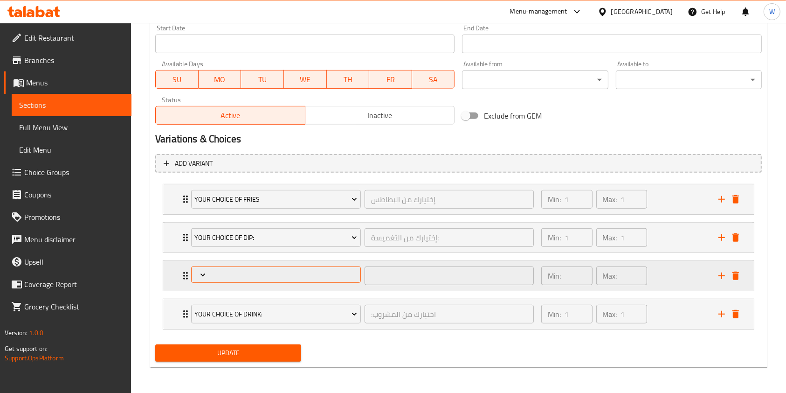
type input "إختيارك من المشروب:"
type input "1"
click at [738, 312] on icon "delete" at bounding box center [736, 314] width 7 height 8
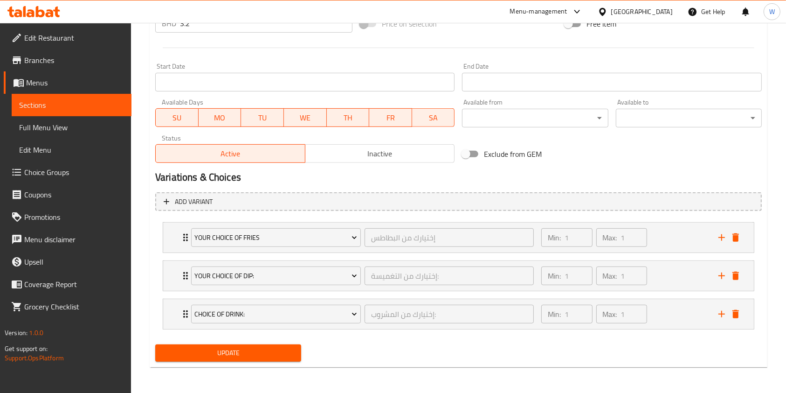
click at [285, 354] on span "Update" at bounding box center [228, 353] width 131 height 12
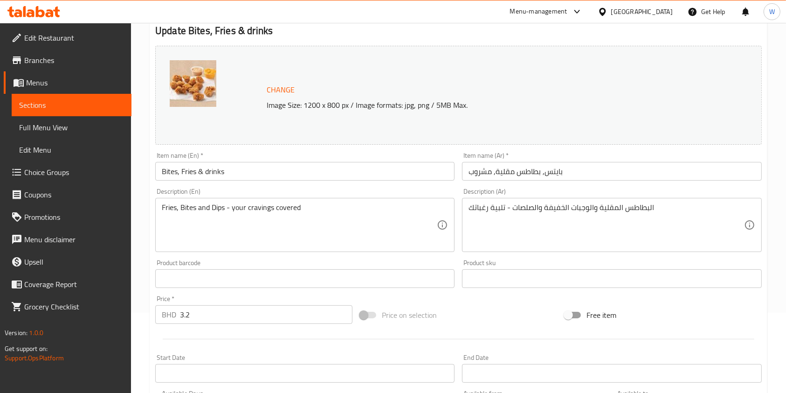
scroll to position [0, 0]
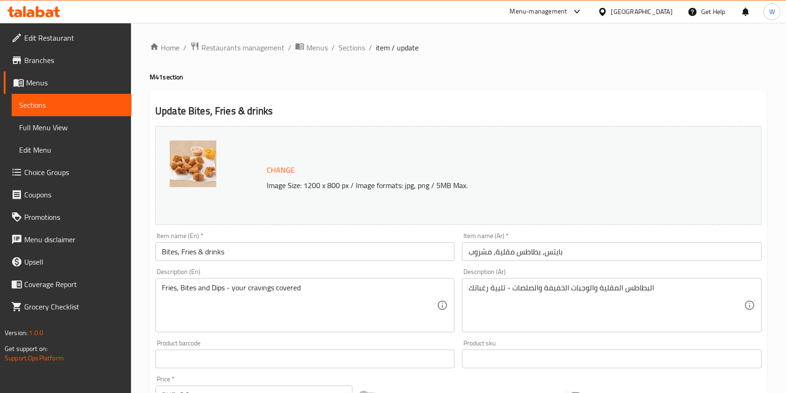
click at [56, 53] on link "Branches" at bounding box center [68, 60] width 128 height 22
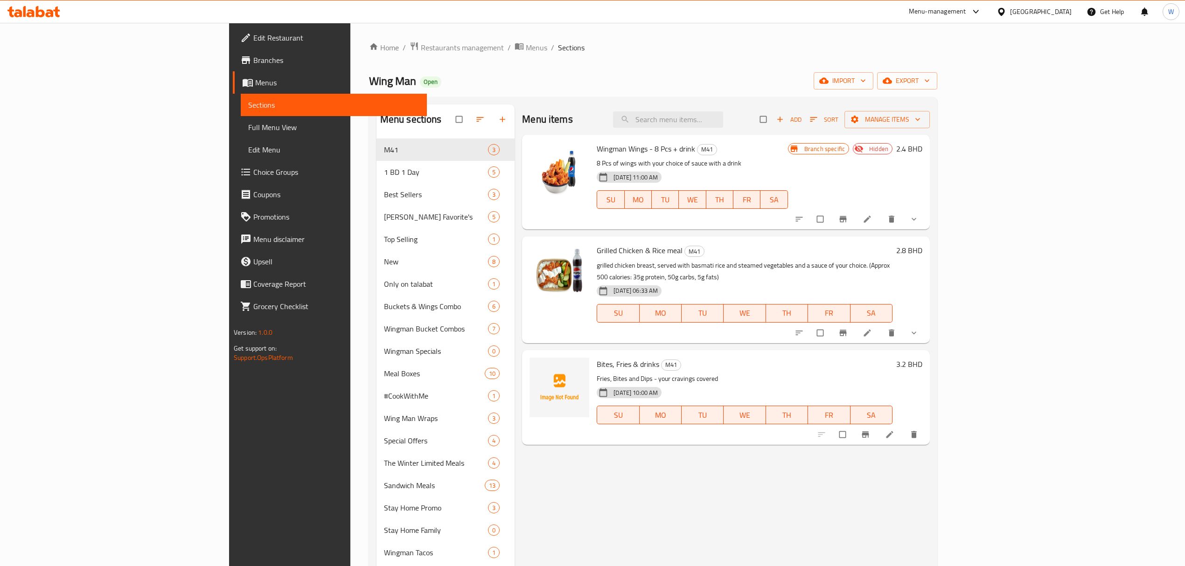
click at [795, 215] on link at bounding box center [867, 219] width 11 height 9
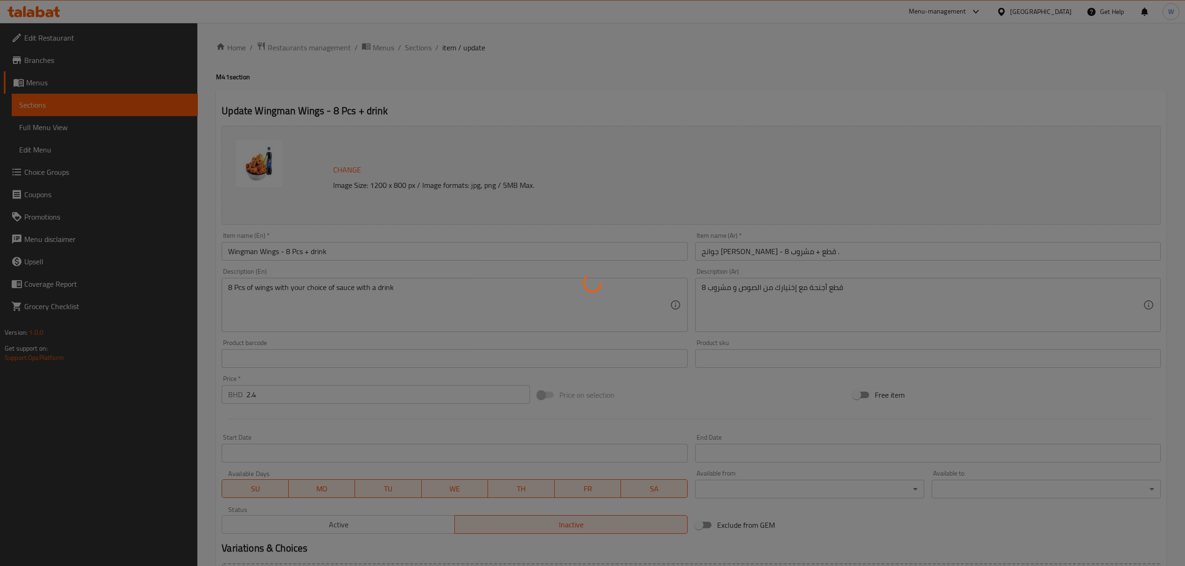
type input "مع اختيارك من"
type input "1"
type input "اختيارك من الصلصة"
type input "1"
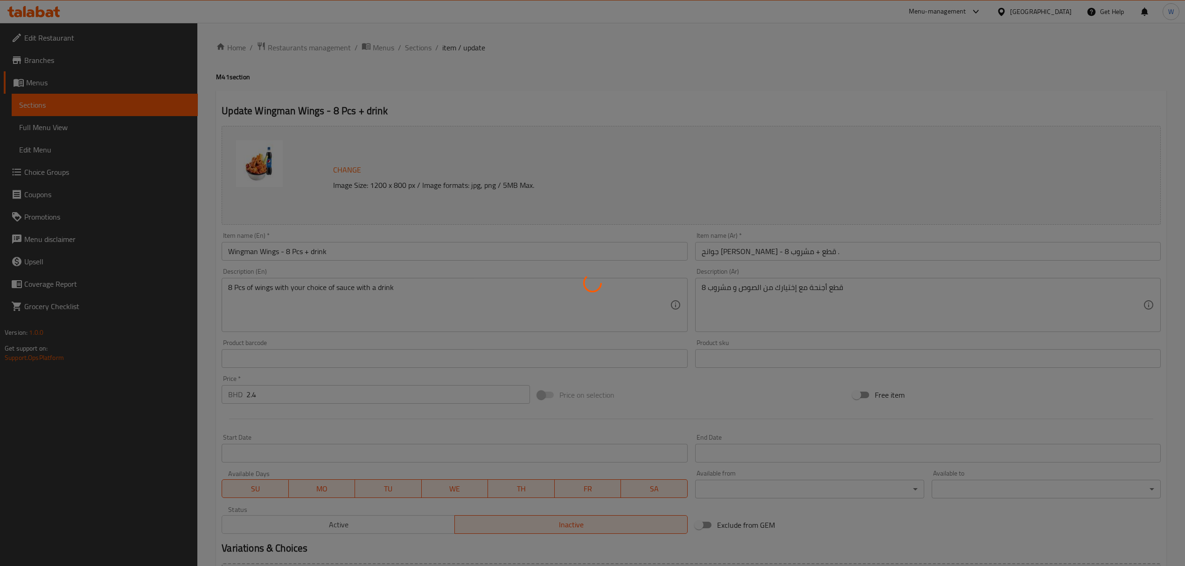
type input "1"
type input "اختار شرابك"
type input "0"
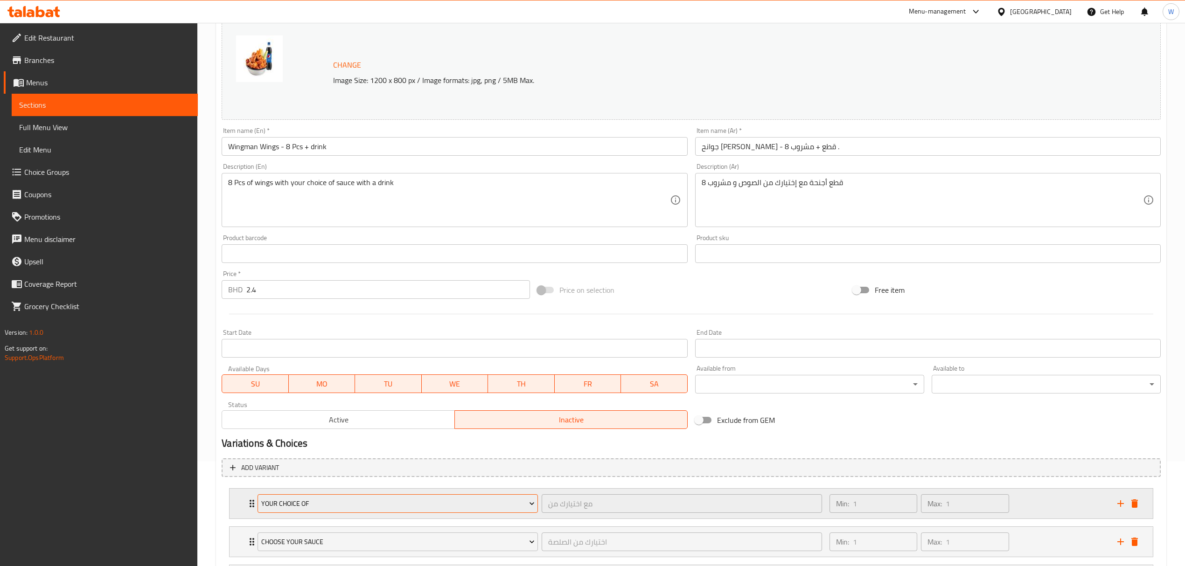
scroll to position [200, 0]
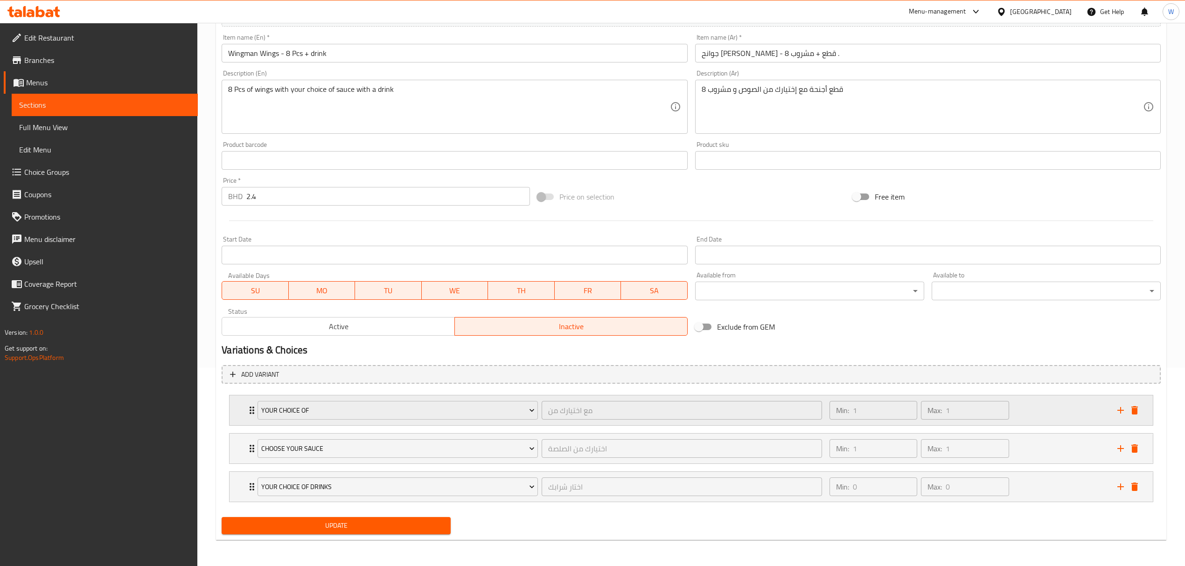
click at [250, 392] on div "Your Choice Of مع اختيارك من ​ Min: 1 ​ Max: 1 ​" at bounding box center [693, 410] width 895 height 30
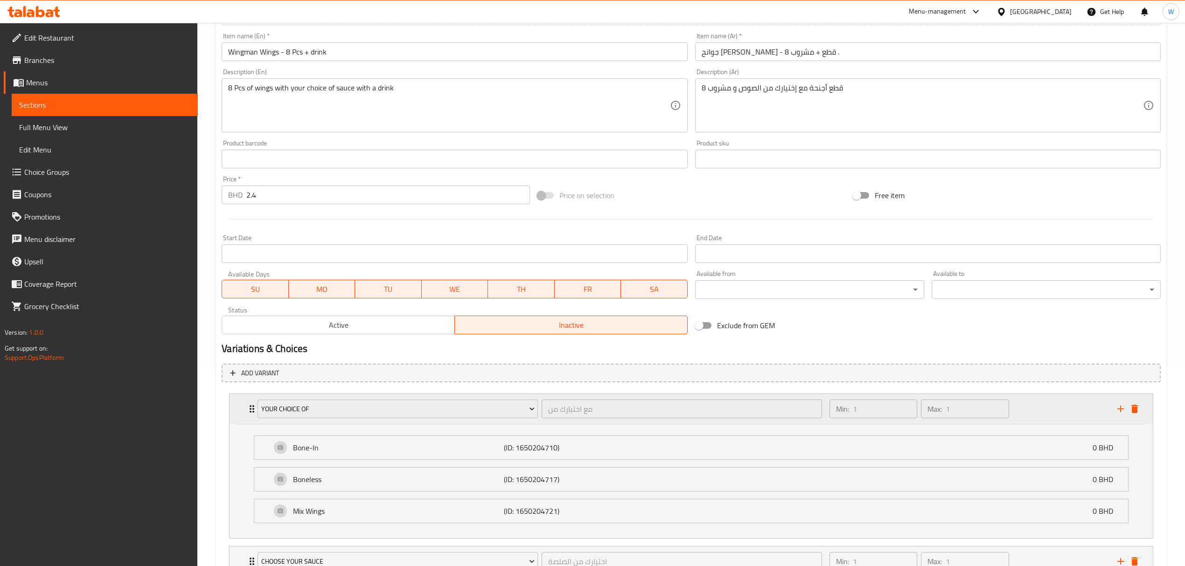
click at [251, 392] on div "Your Choice Of مع اختيارك من ​ Min: 1 ​ Max: 1 ​" at bounding box center [693, 409] width 895 height 30
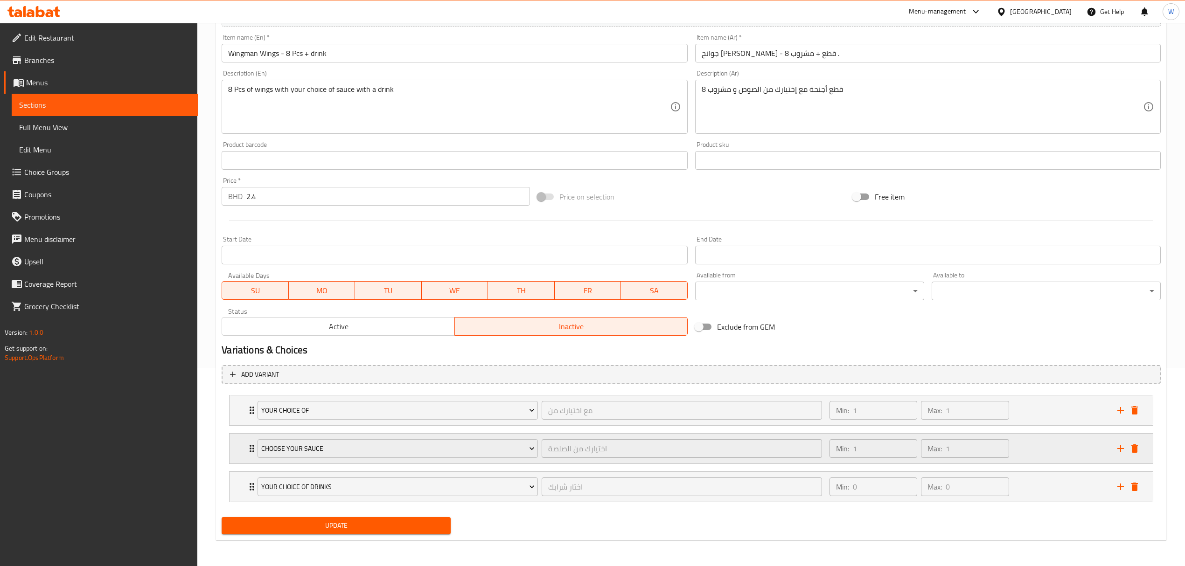
click at [245, 392] on div "Choose Your Sauce اختيارك من الصلصة ​ Min: 1 ​ Max: 1 ​" at bounding box center [690, 449] width 923 height 30
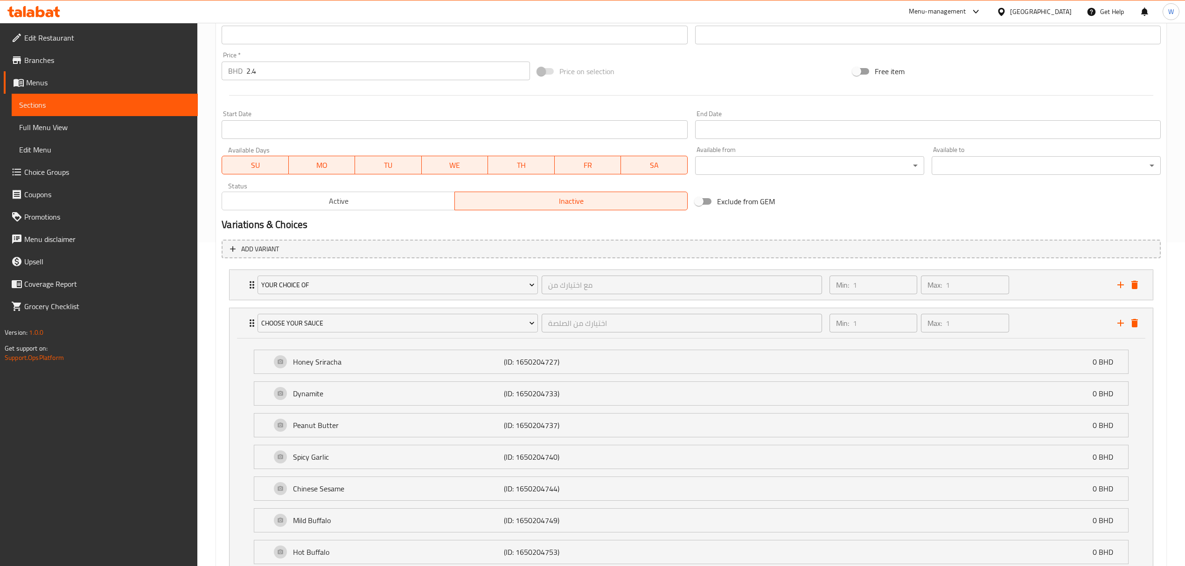
scroll to position [0, 0]
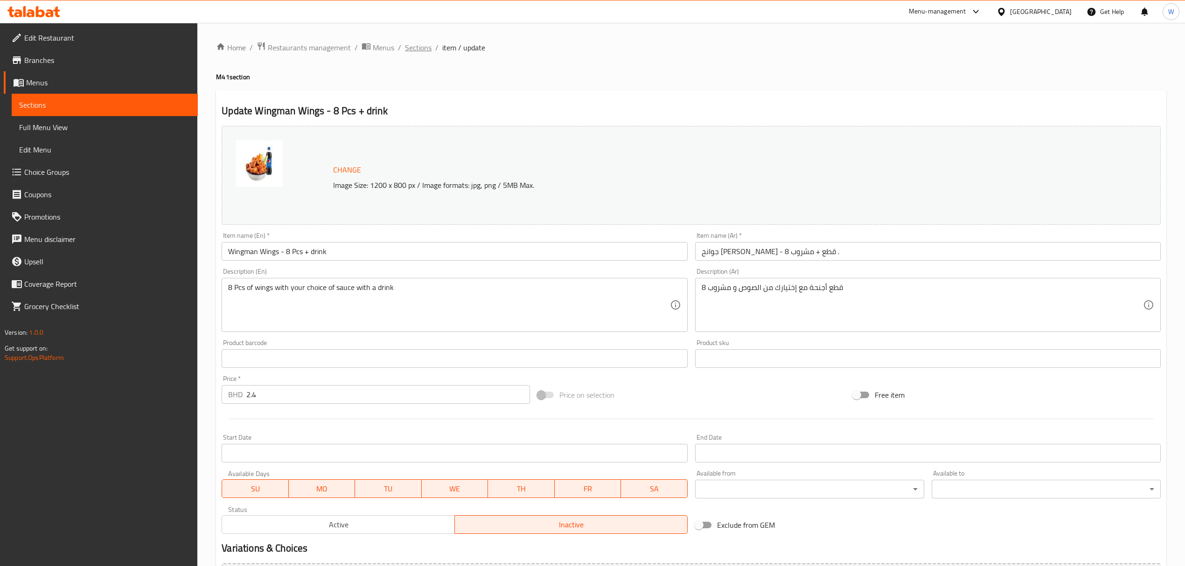
click at [426, 49] on span "Sections" at bounding box center [418, 47] width 27 height 11
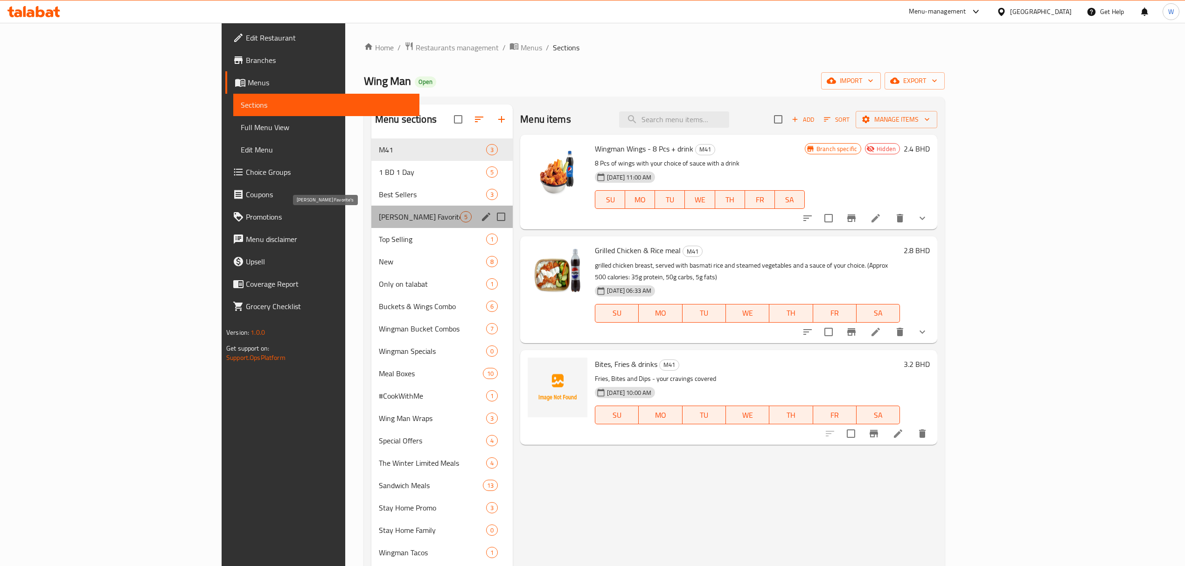
click at [379, 215] on span "WOKMAN Favorite's" at bounding box center [419, 216] width 81 height 11
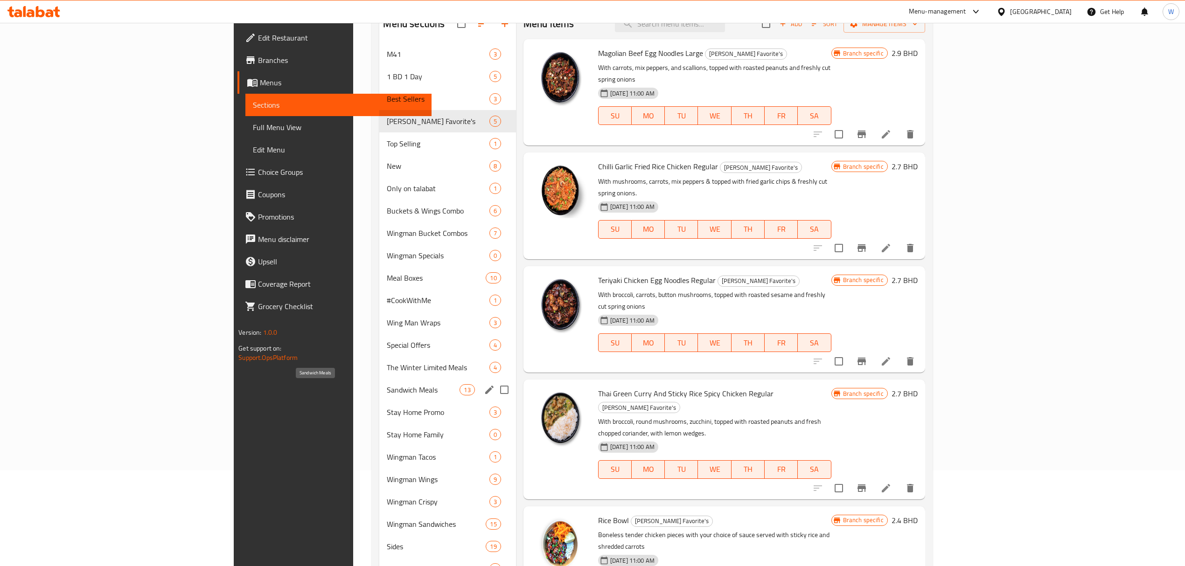
scroll to position [124, 0]
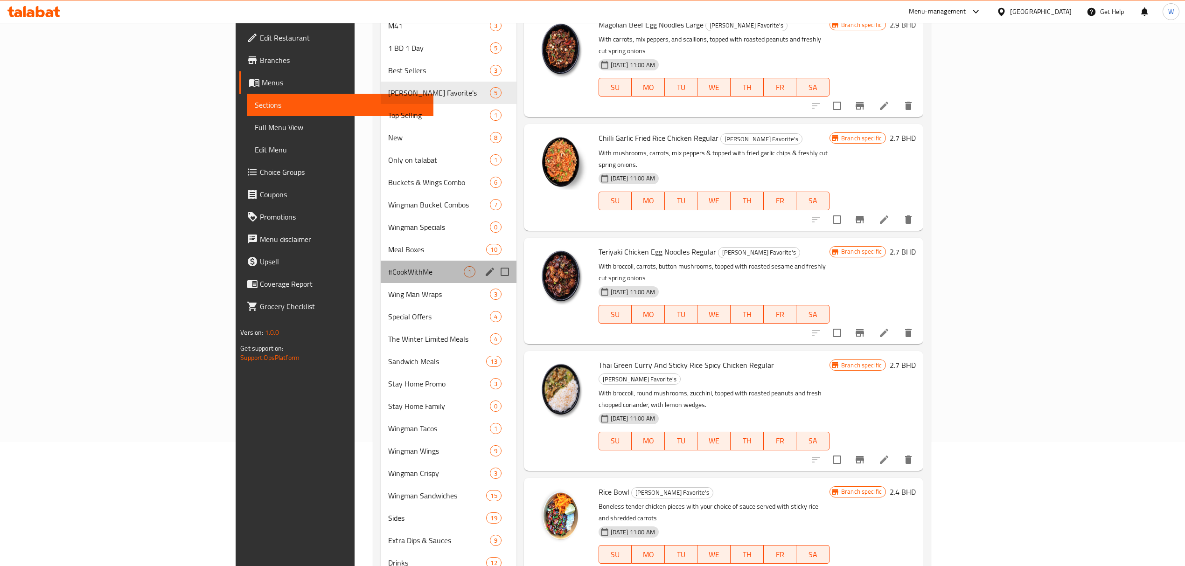
click at [381, 264] on div "#CookWithMe 1" at bounding box center [449, 272] width 136 height 22
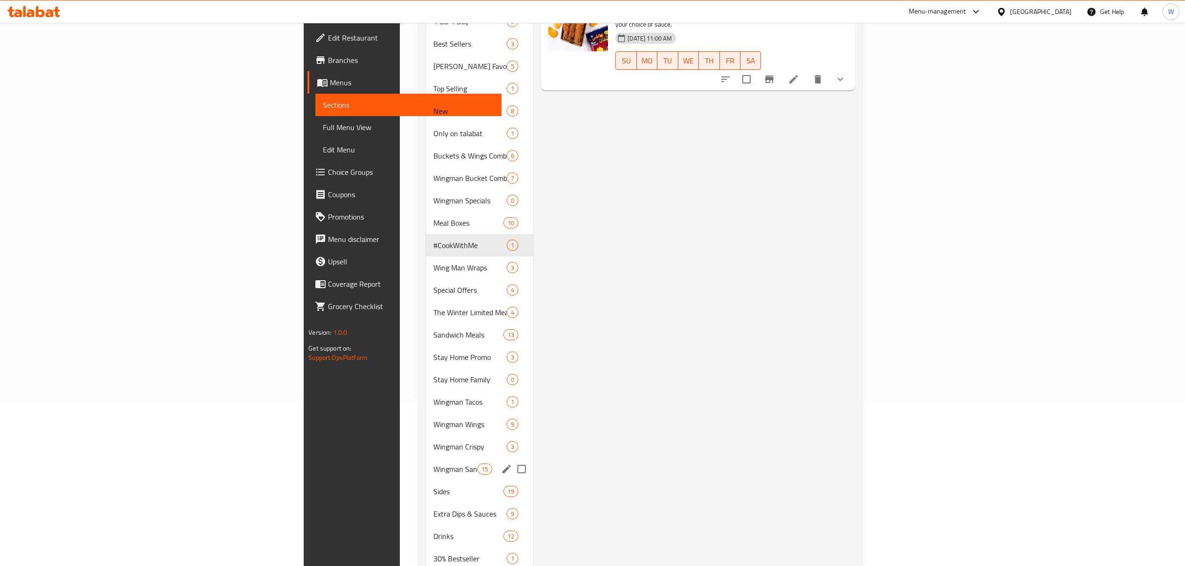
scroll to position [187, 0]
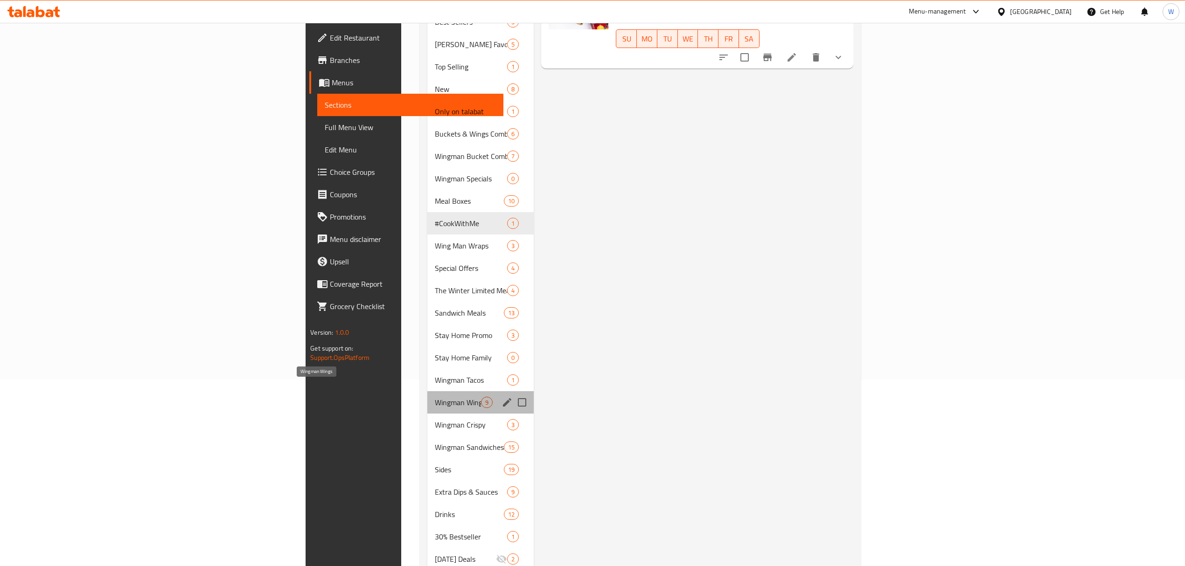
click at [435, 392] on span "Wingman Wings" at bounding box center [458, 402] width 46 height 11
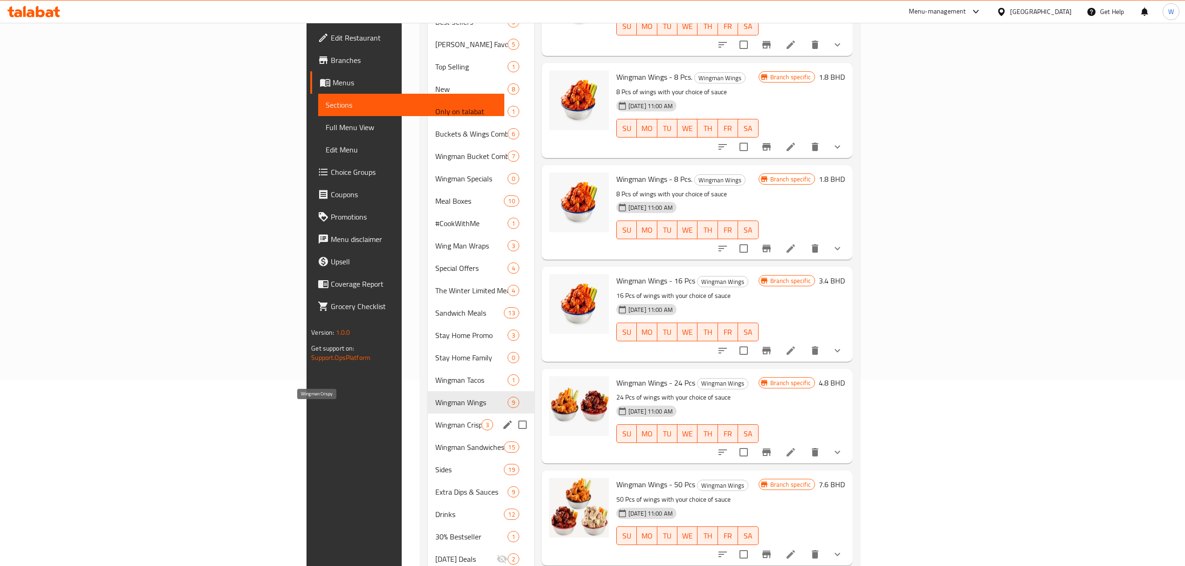
click at [428, 392] on div "Wingman Crispy 3" at bounding box center [481, 425] width 106 height 22
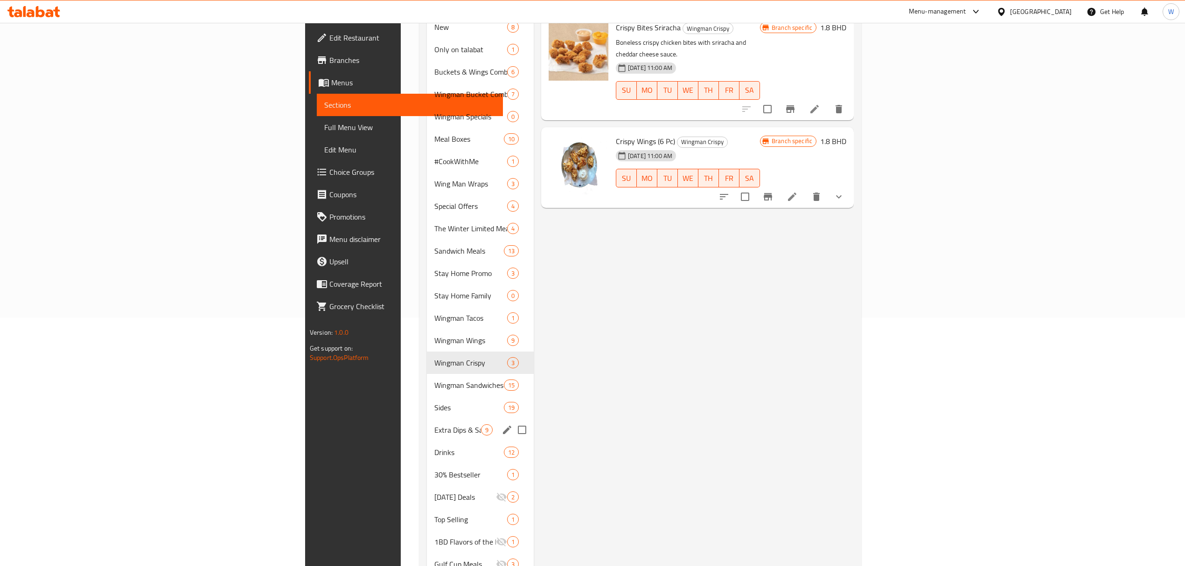
scroll to position [187, 0]
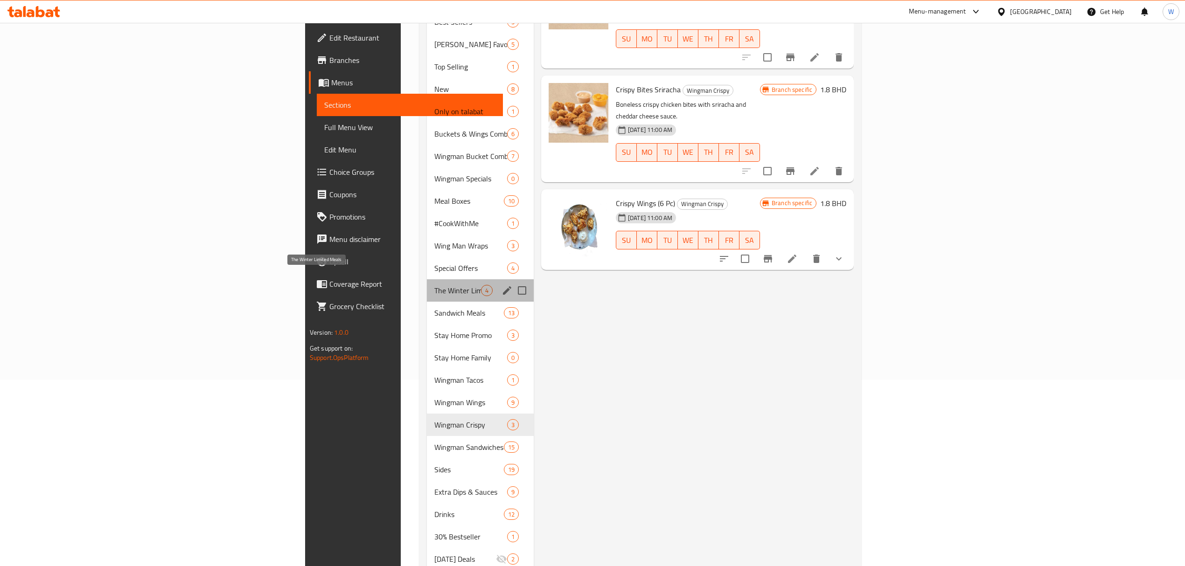
click at [434, 285] on span "The Winter Limited Meals" at bounding box center [457, 290] width 47 height 11
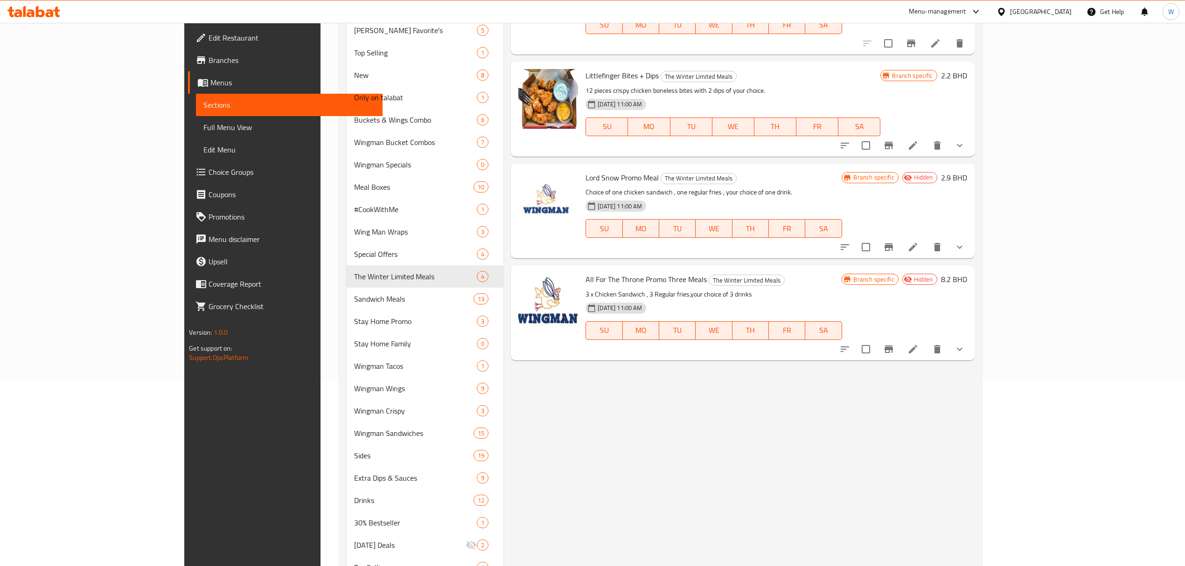
click at [795, 144] on button "show more" at bounding box center [959, 145] width 22 height 22
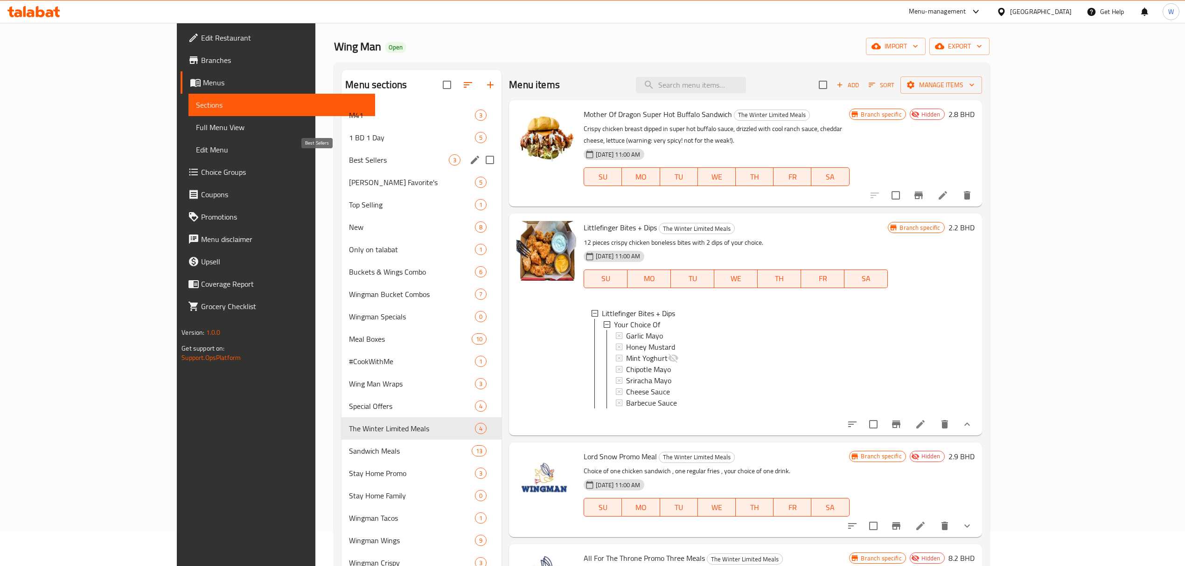
scroll to position [25, 0]
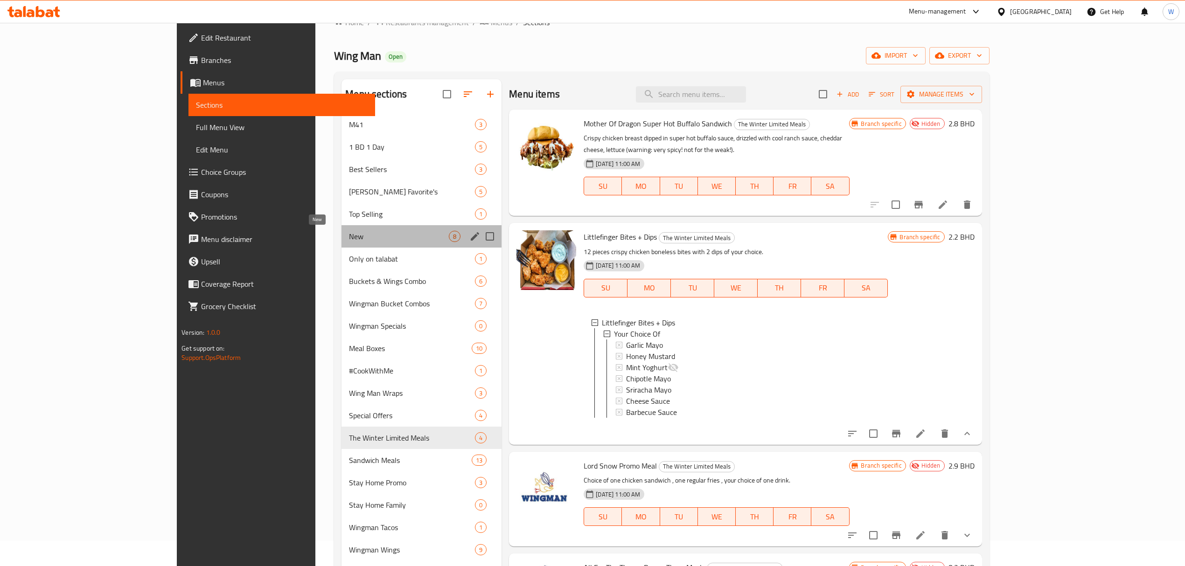
click at [349, 241] on span "New" at bounding box center [399, 236] width 100 height 11
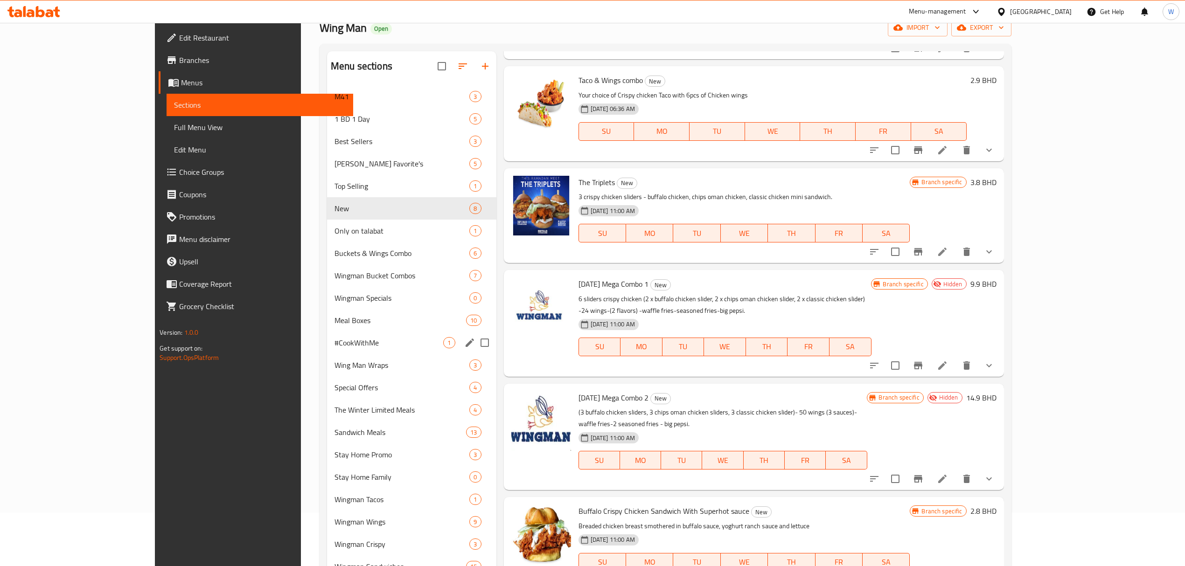
scroll to position [25, 0]
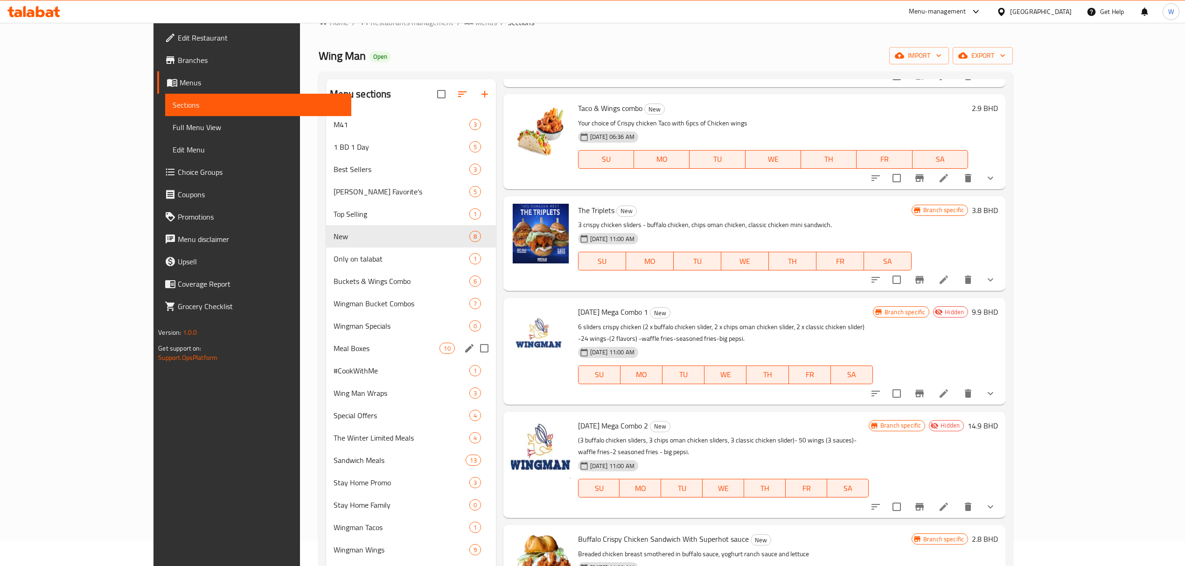
click at [333, 349] on span "Meal Boxes" at bounding box center [386, 348] width 106 height 11
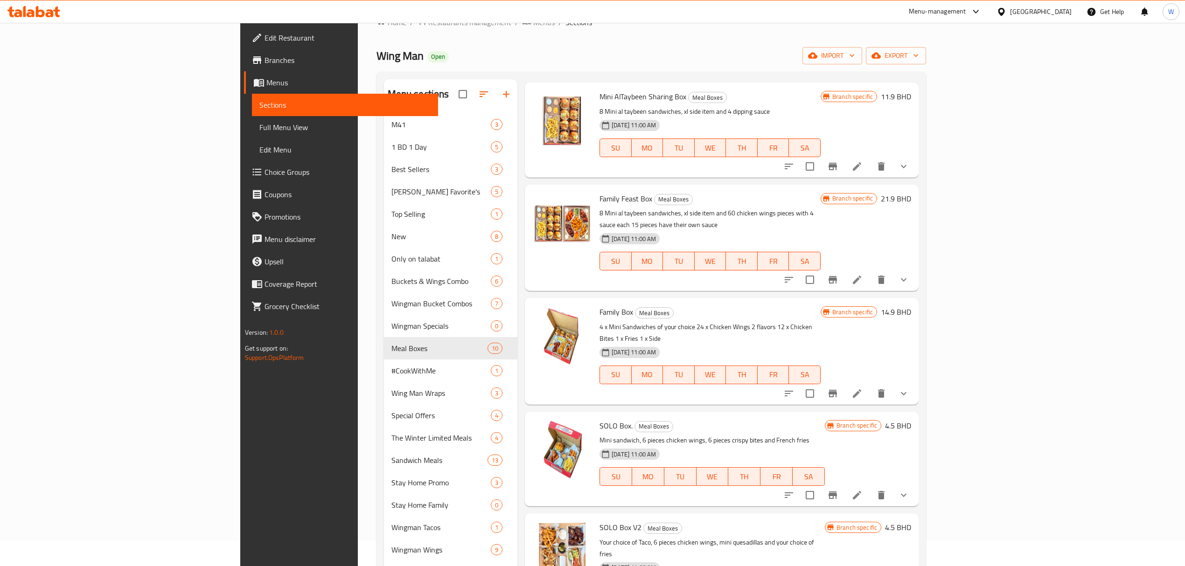
click at [795, 271] on li at bounding box center [857, 279] width 26 height 17
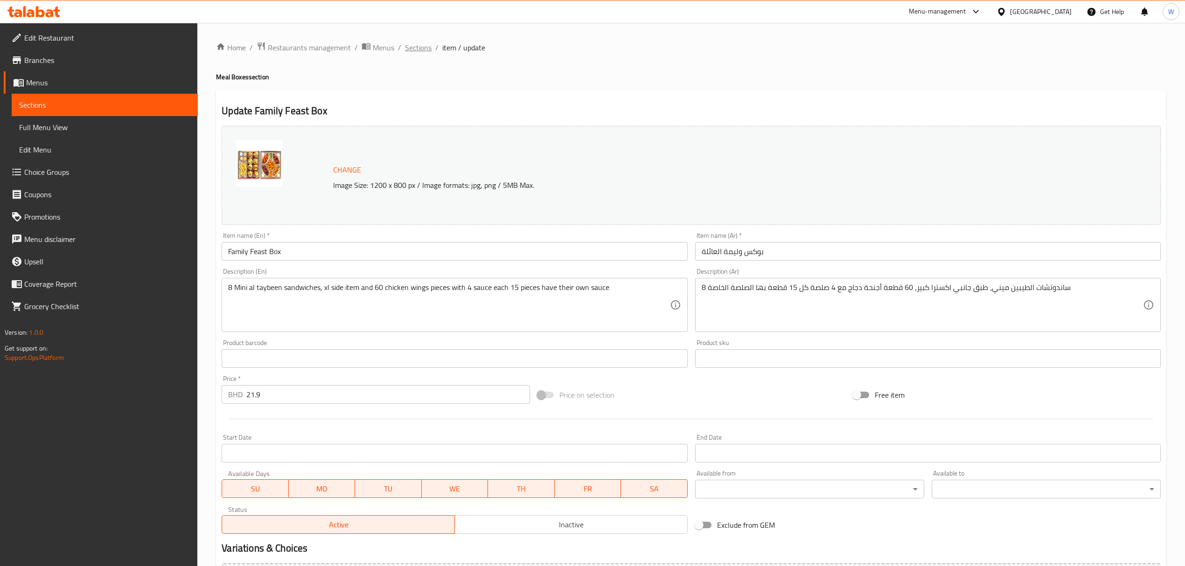
click at [427, 49] on span "Sections" at bounding box center [418, 47] width 27 height 11
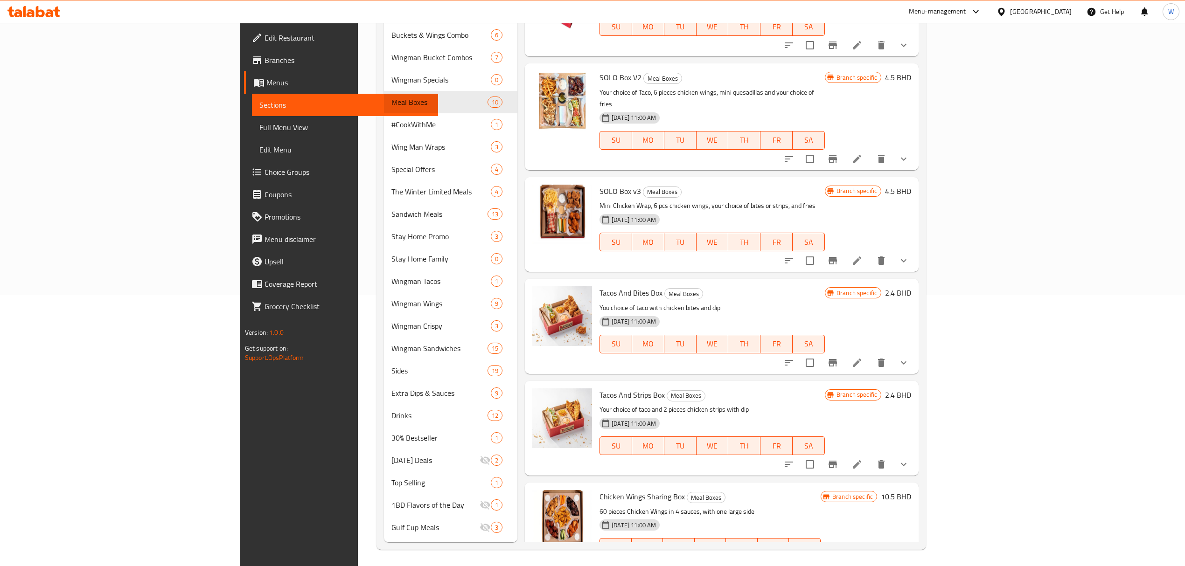
scroll to position [274, 0]
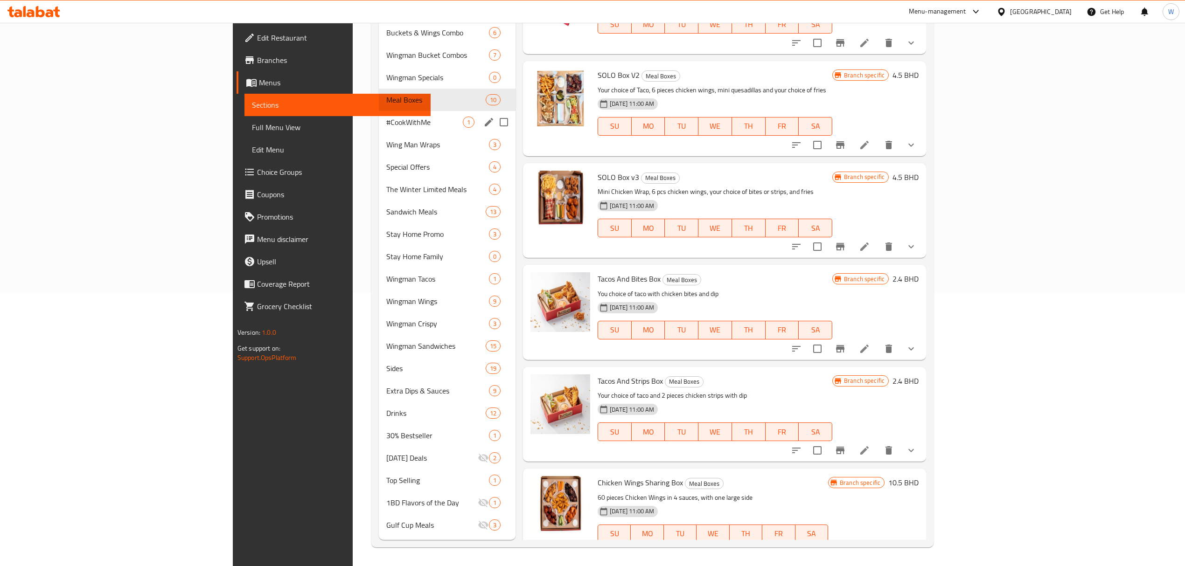
click at [386, 123] on span "#CookWithMe" at bounding box center [424, 122] width 76 height 11
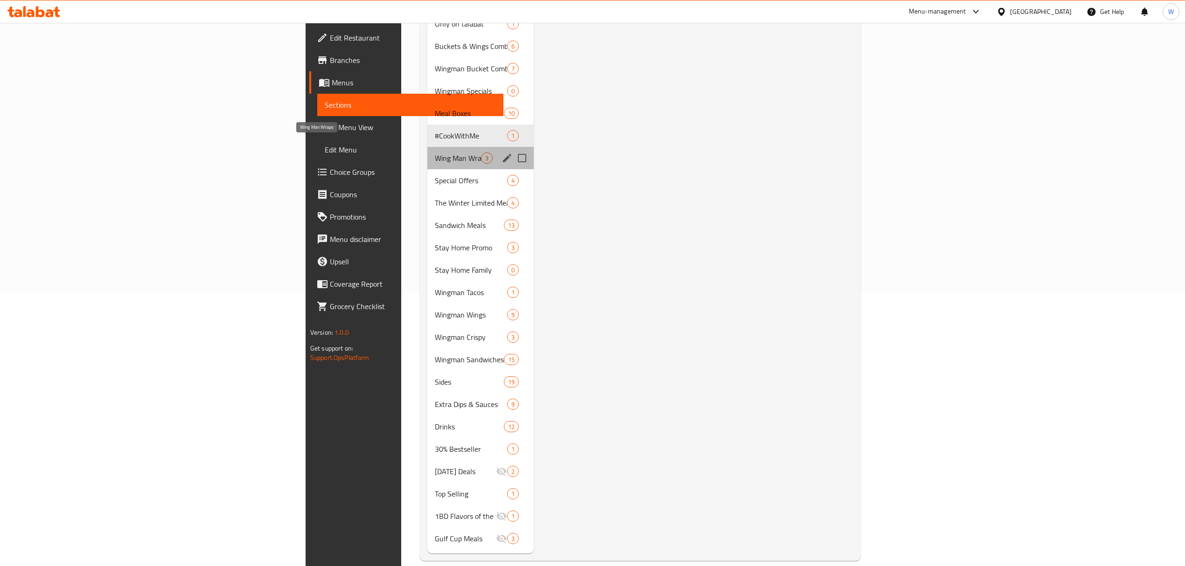
click at [435, 153] on span "Wing Man Wraps" at bounding box center [458, 158] width 46 height 11
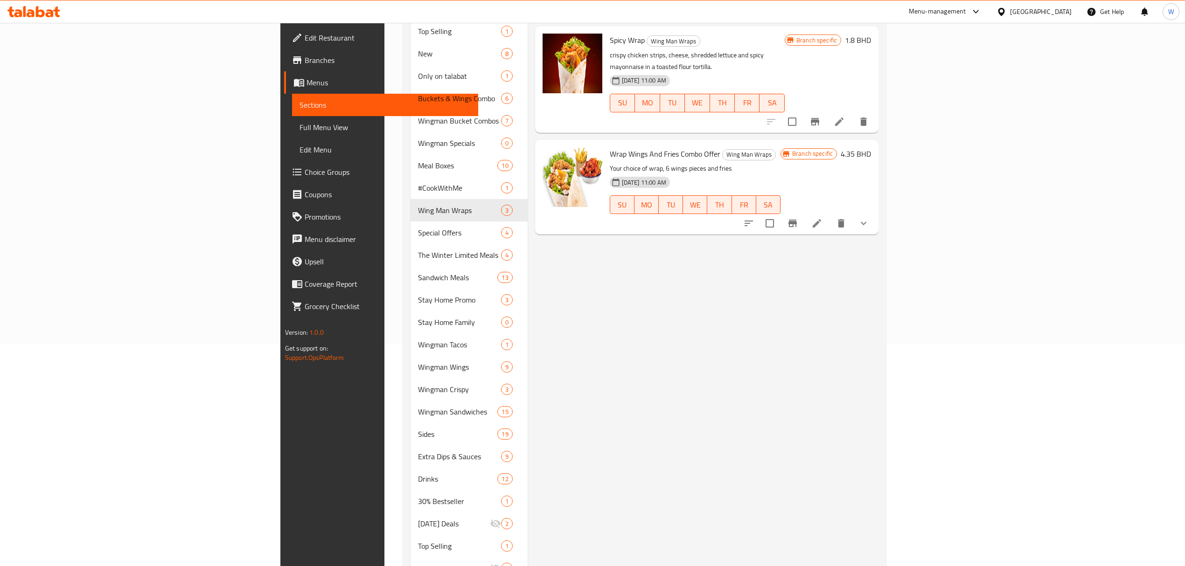
scroll to position [150, 0]
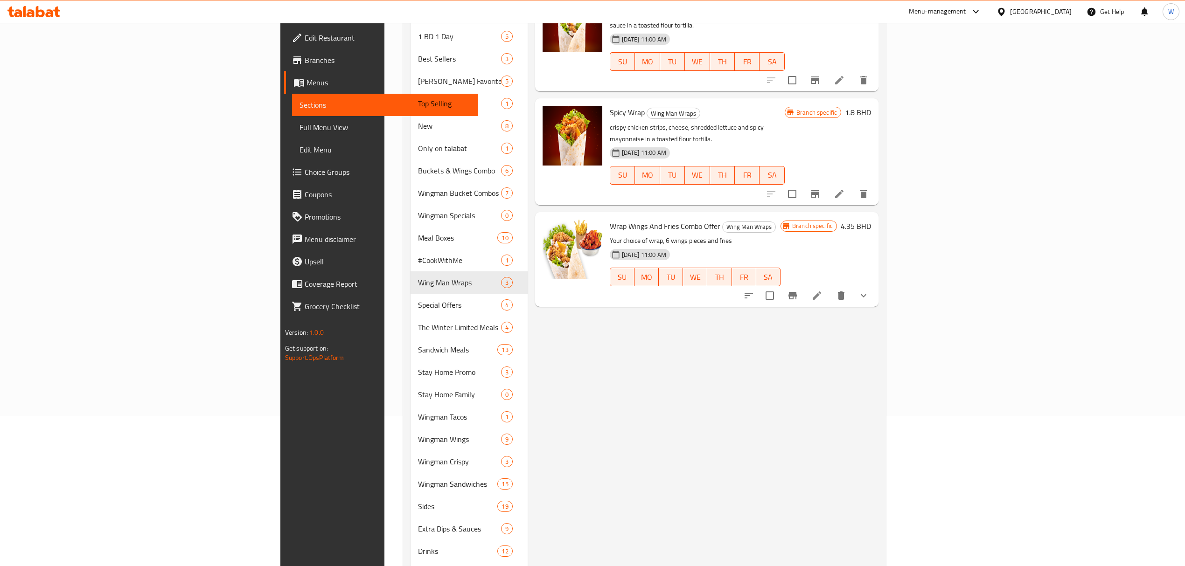
click at [795, 284] on button "show more" at bounding box center [863, 295] width 22 height 22
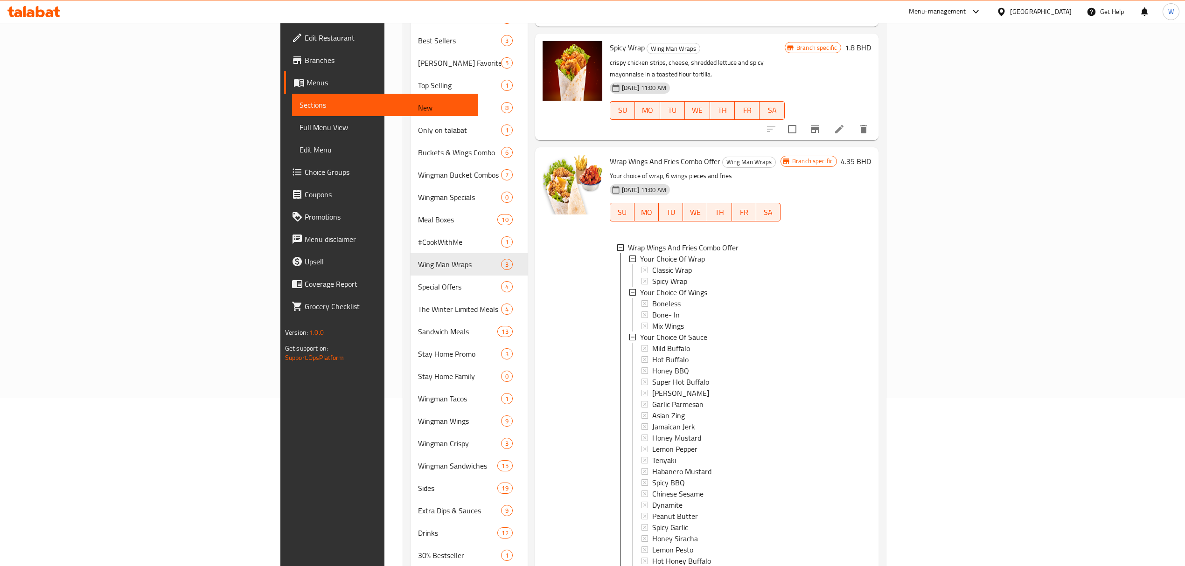
scroll to position [274, 0]
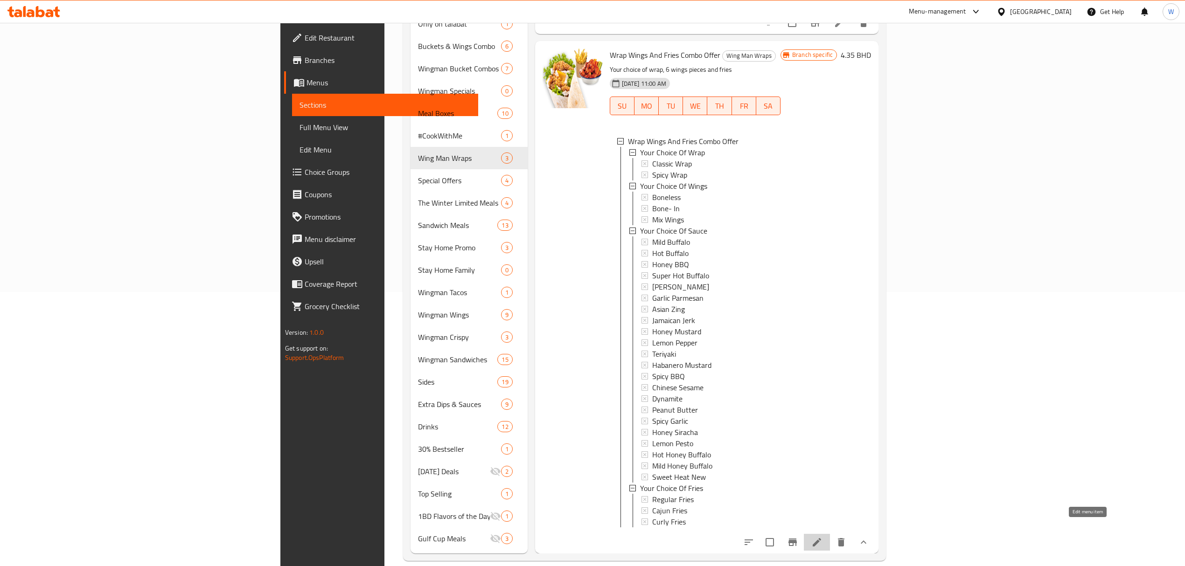
click at [795, 392] on icon at bounding box center [816, 542] width 11 height 11
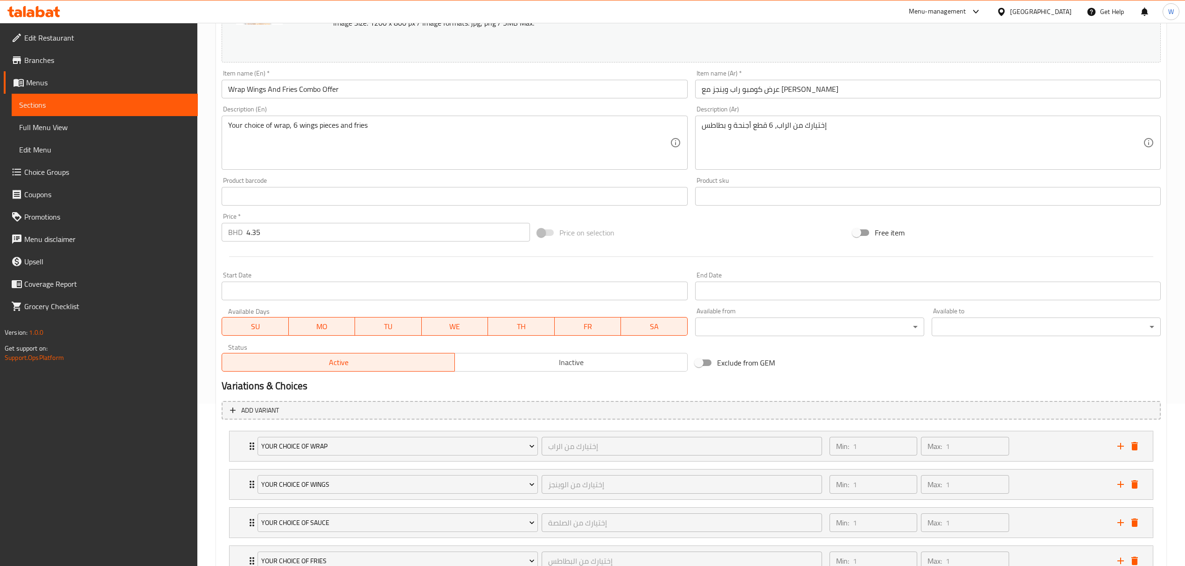
scroll to position [238, 0]
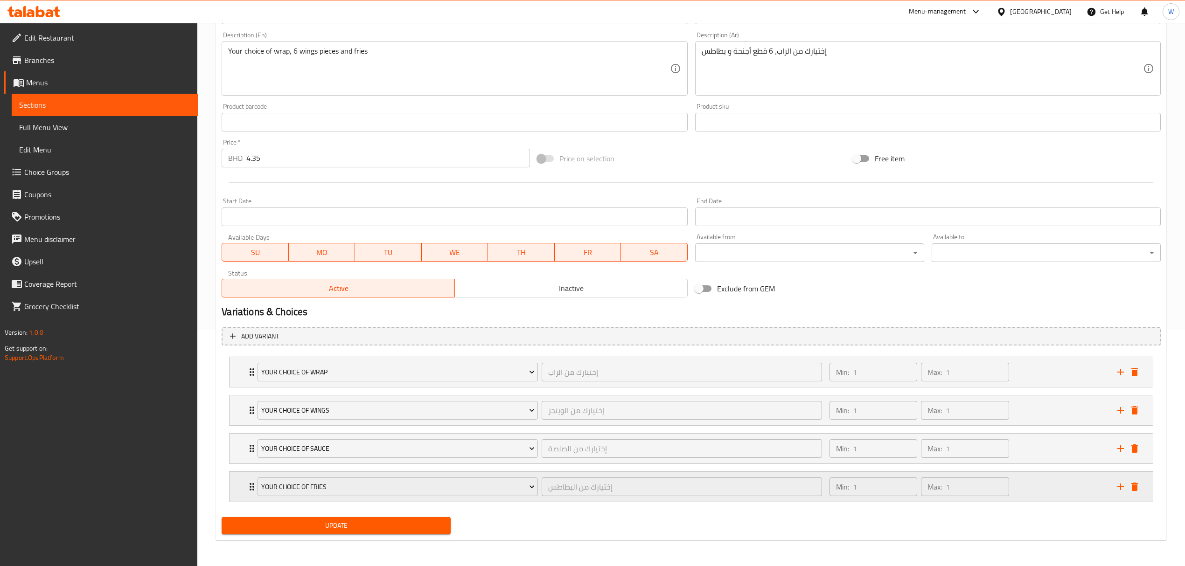
click at [246, 392] on icon "Expand" at bounding box center [251, 486] width 11 height 11
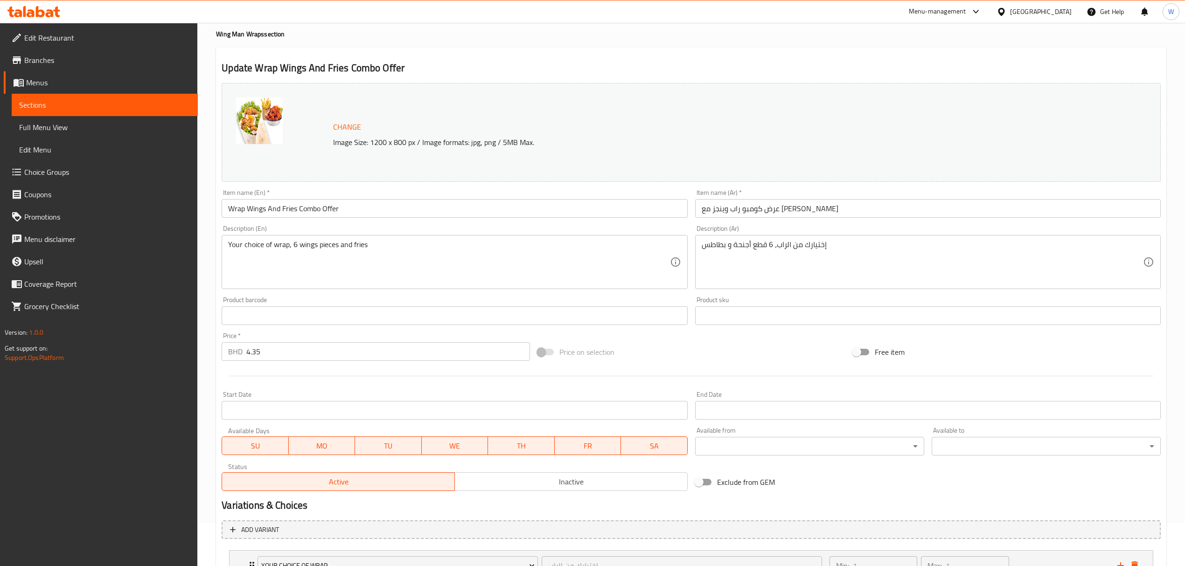
scroll to position [0, 0]
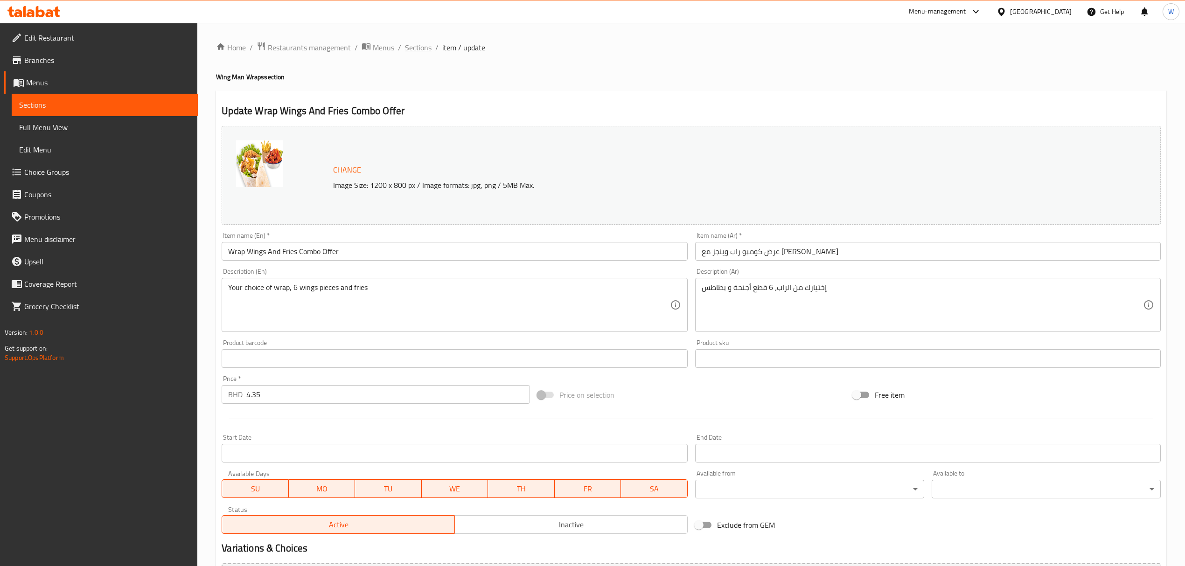
click at [407, 51] on span "Sections" at bounding box center [418, 47] width 27 height 11
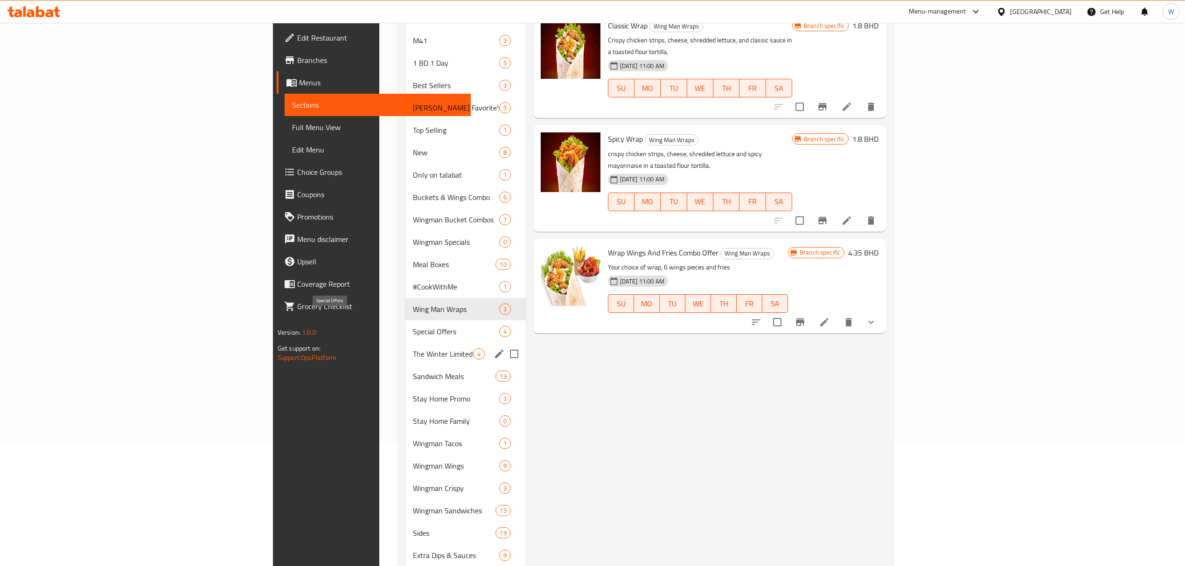
scroll to position [187, 0]
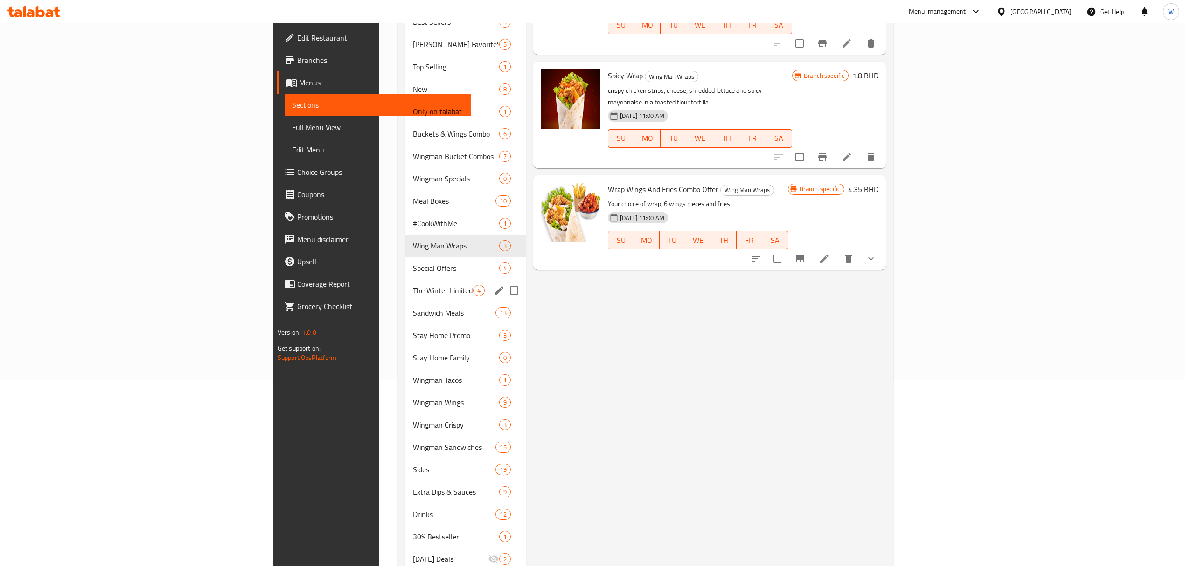
click at [405, 279] on div "The Winter Limited Meals 4" at bounding box center [465, 290] width 120 height 22
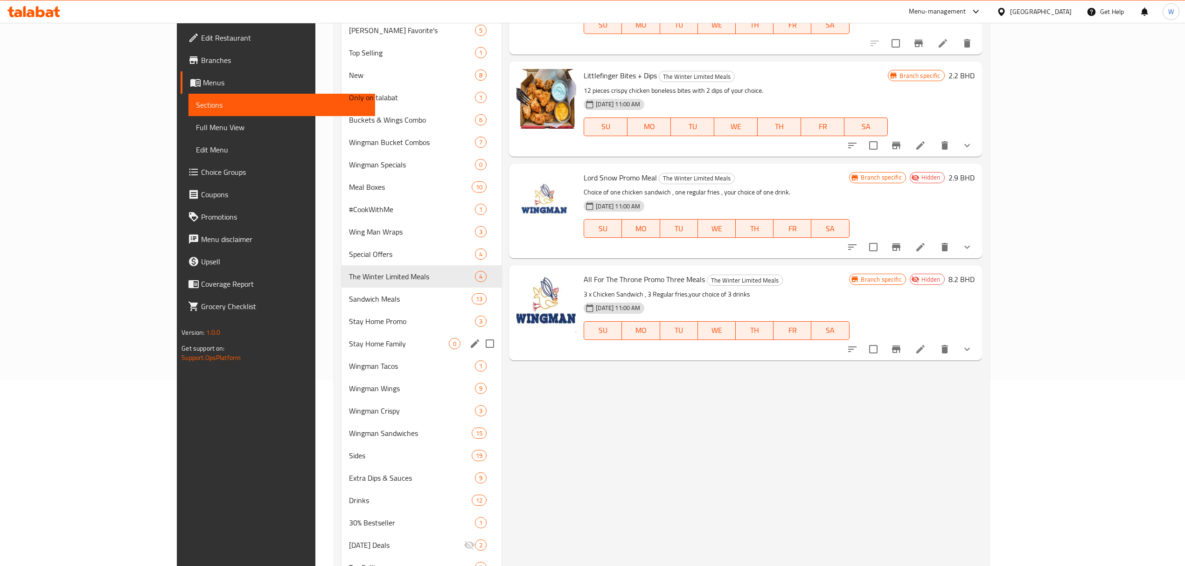
click at [341, 335] on div "Stay Home Family 0" at bounding box center [421, 344] width 160 height 22
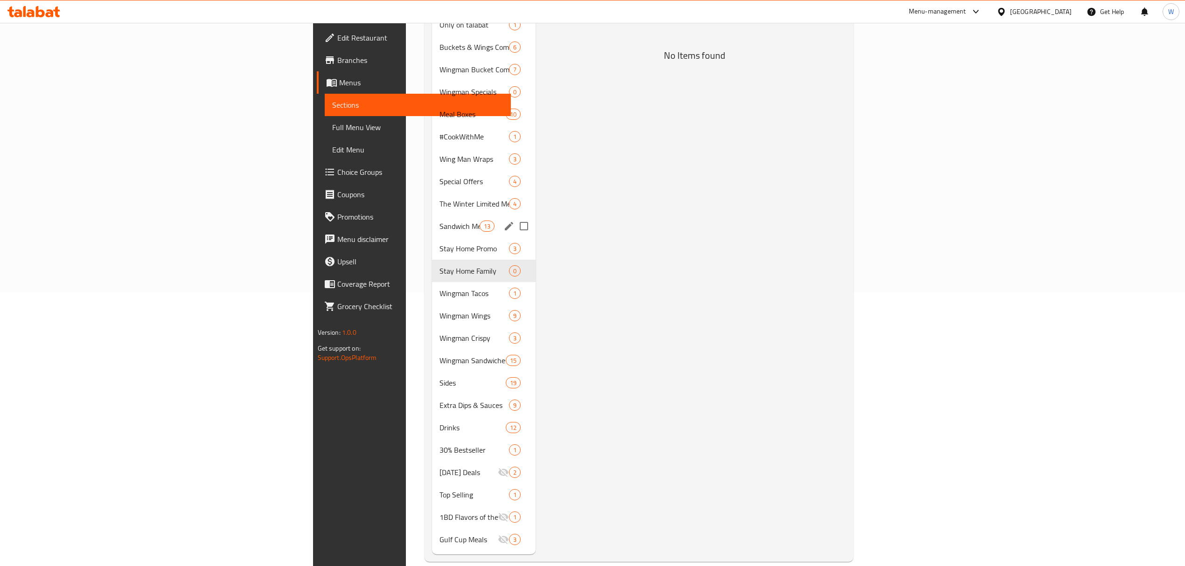
scroll to position [274, 0]
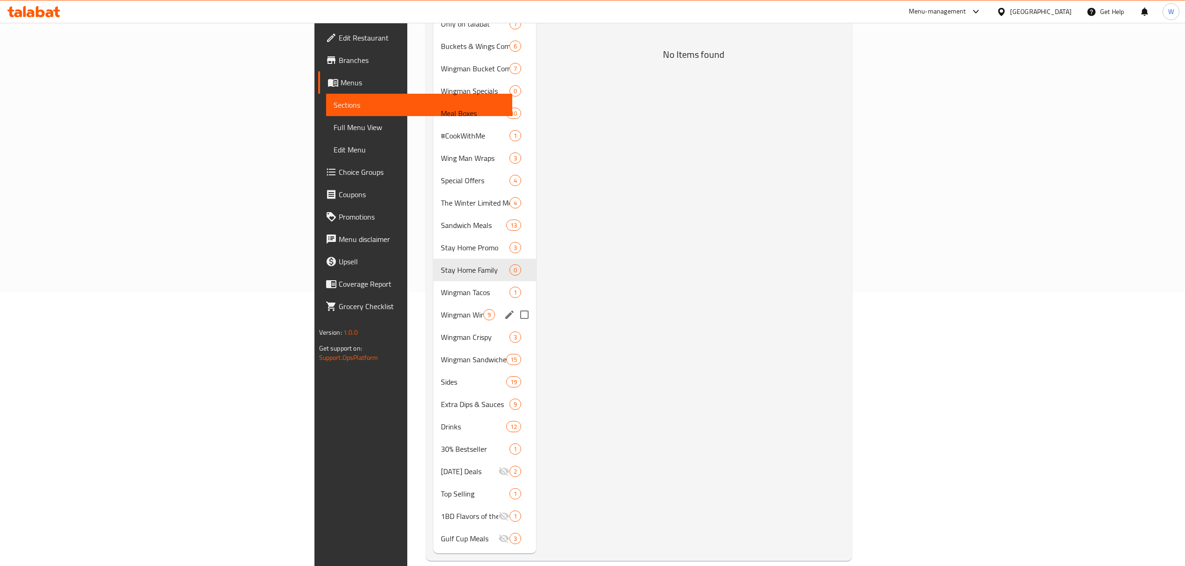
click at [433, 309] on div "Wingman Wings 9" at bounding box center [484, 315] width 103 height 22
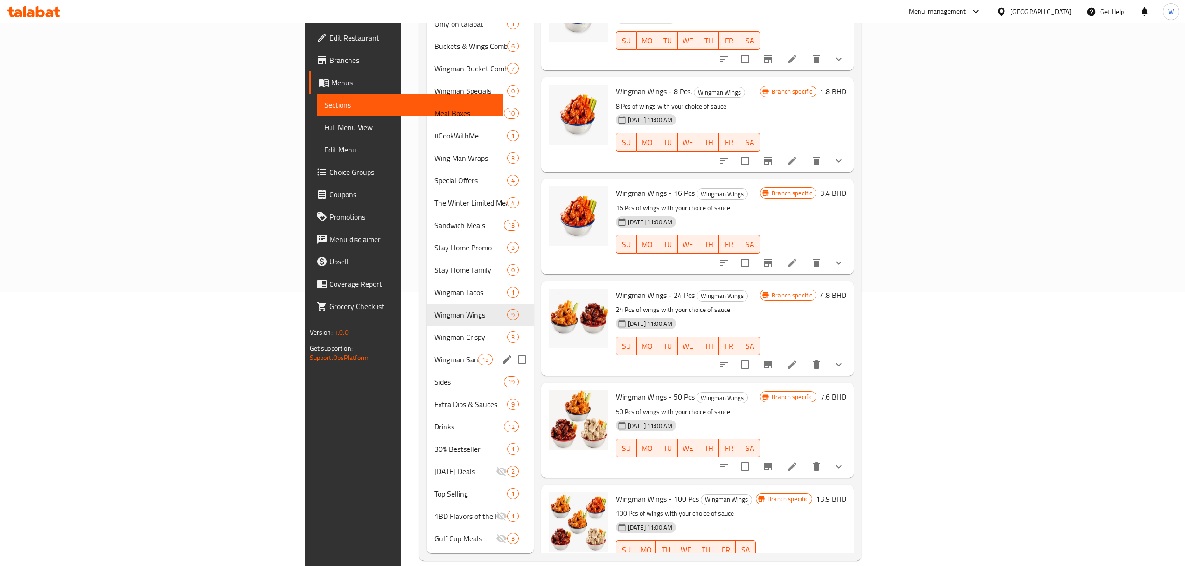
click at [427, 354] on div "Wingman Sandwiches 15" at bounding box center [480, 359] width 107 height 22
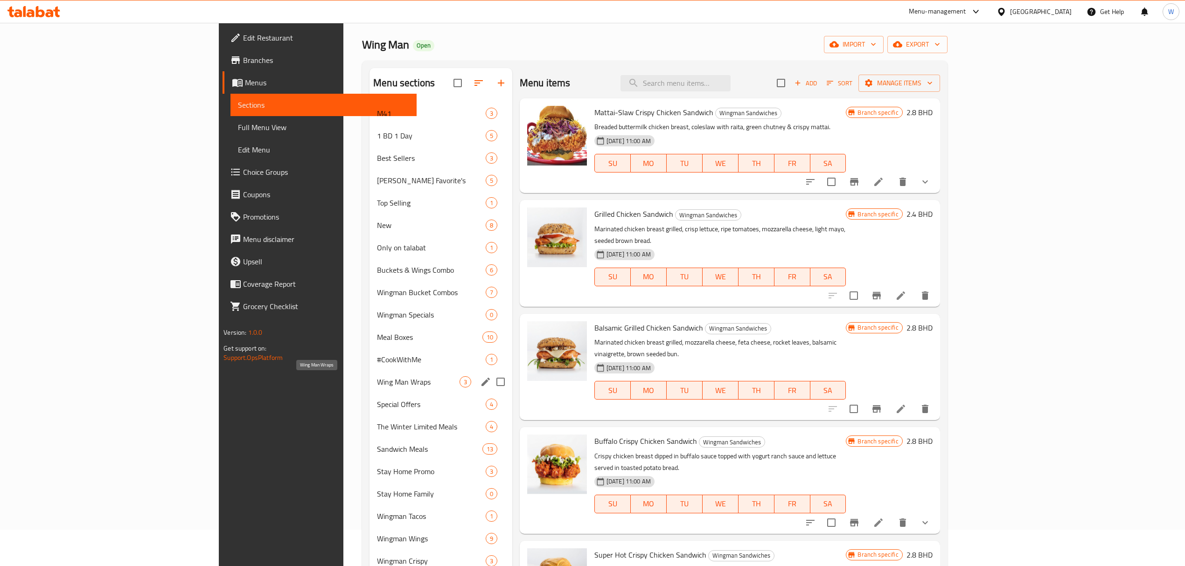
scroll to position [25, 0]
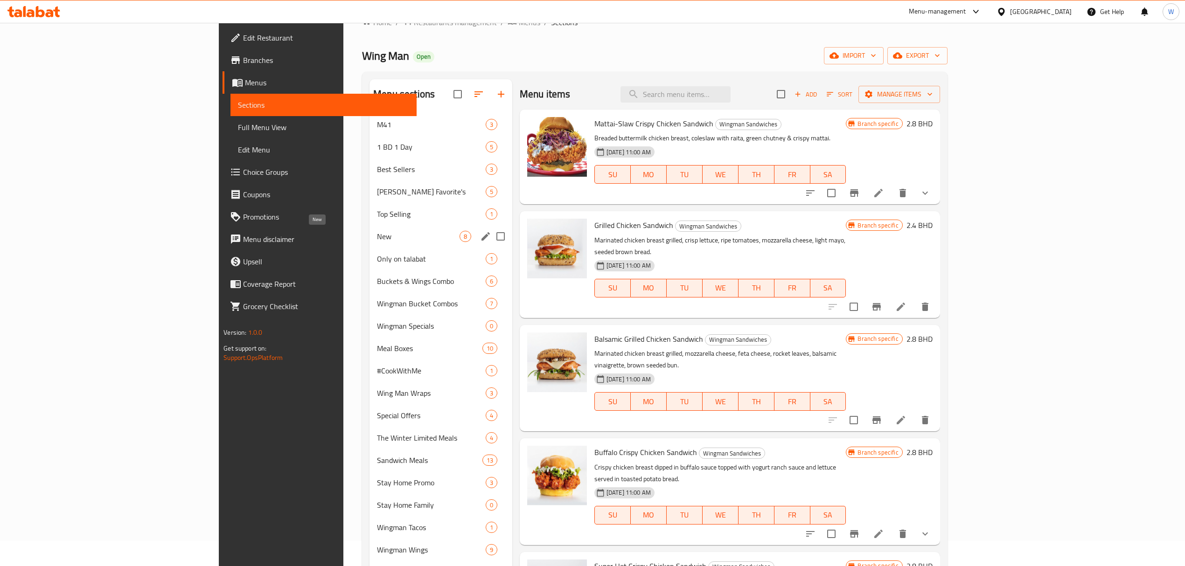
click at [377, 238] on span "New" at bounding box center [418, 236] width 82 height 11
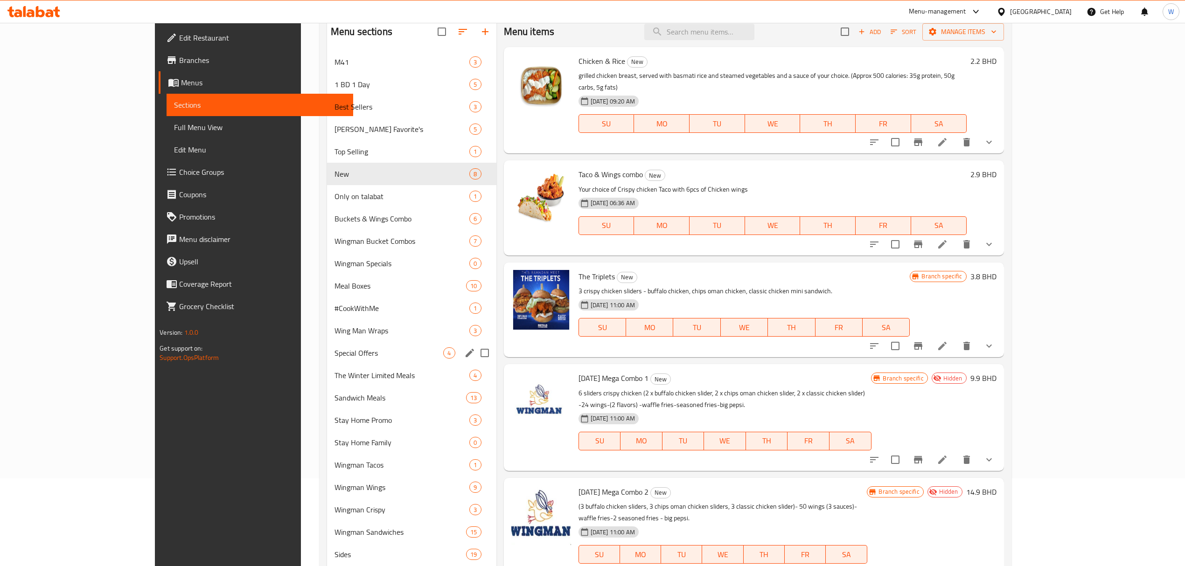
scroll to position [150, 0]
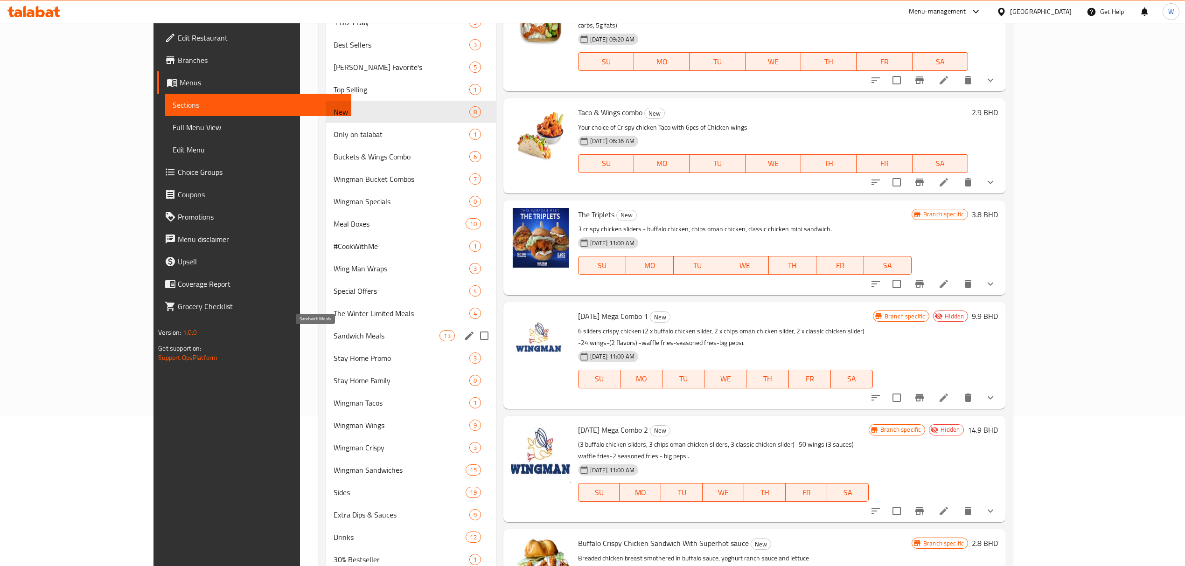
click at [333, 340] on span "Sandwich Meals" at bounding box center [386, 335] width 106 height 11
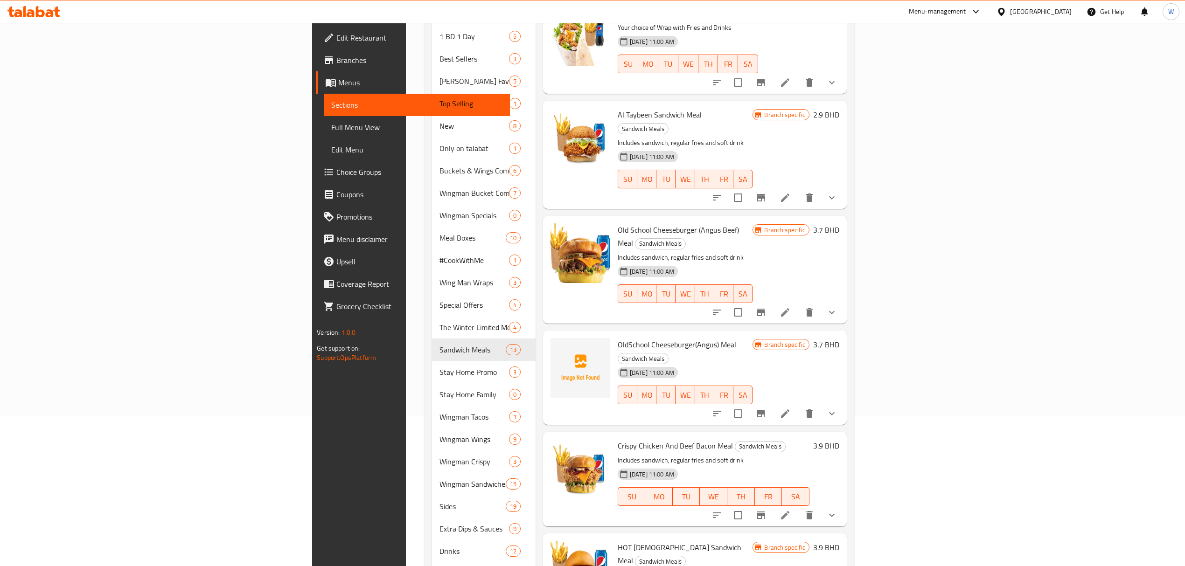
scroll to position [88, 0]
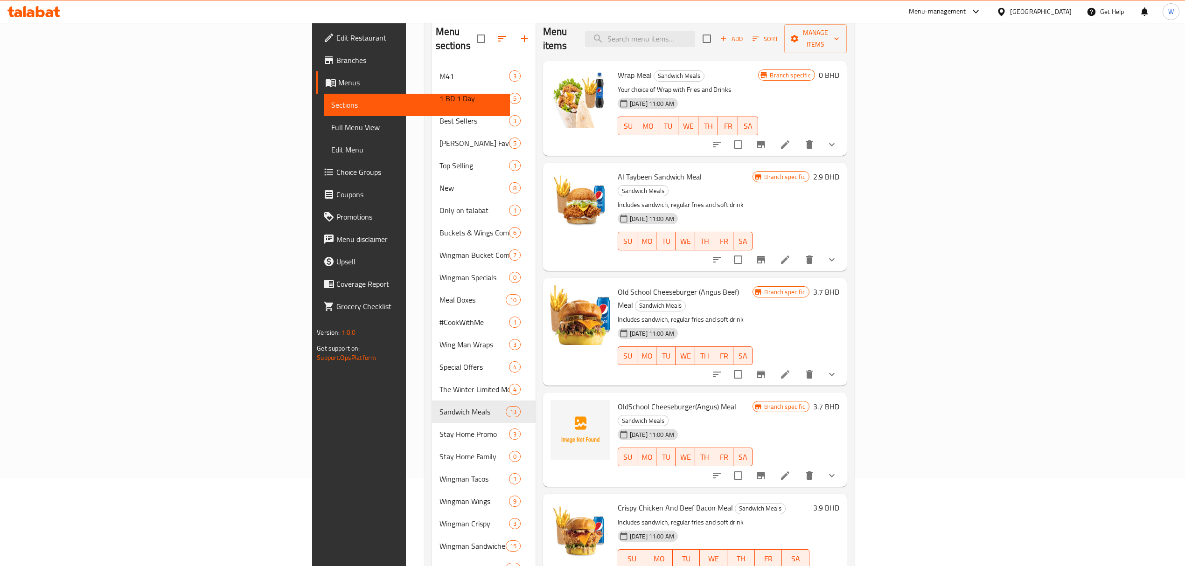
click at [795, 251] on li at bounding box center [785, 259] width 26 height 17
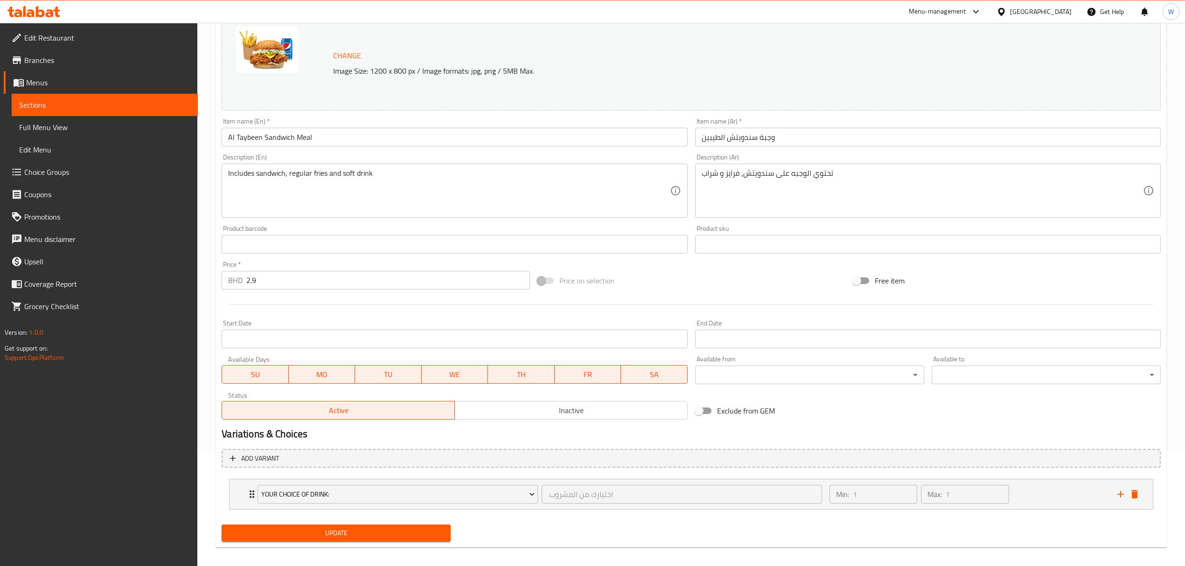
scroll to position [122, 0]
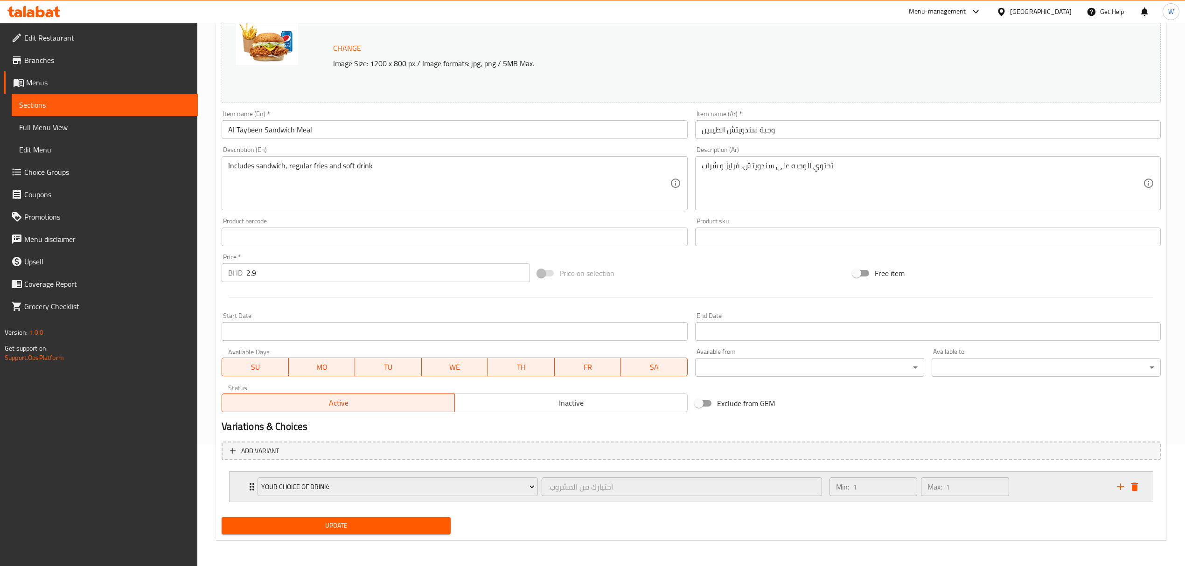
click at [251, 392] on icon "Expand" at bounding box center [252, 486] width 5 height 7
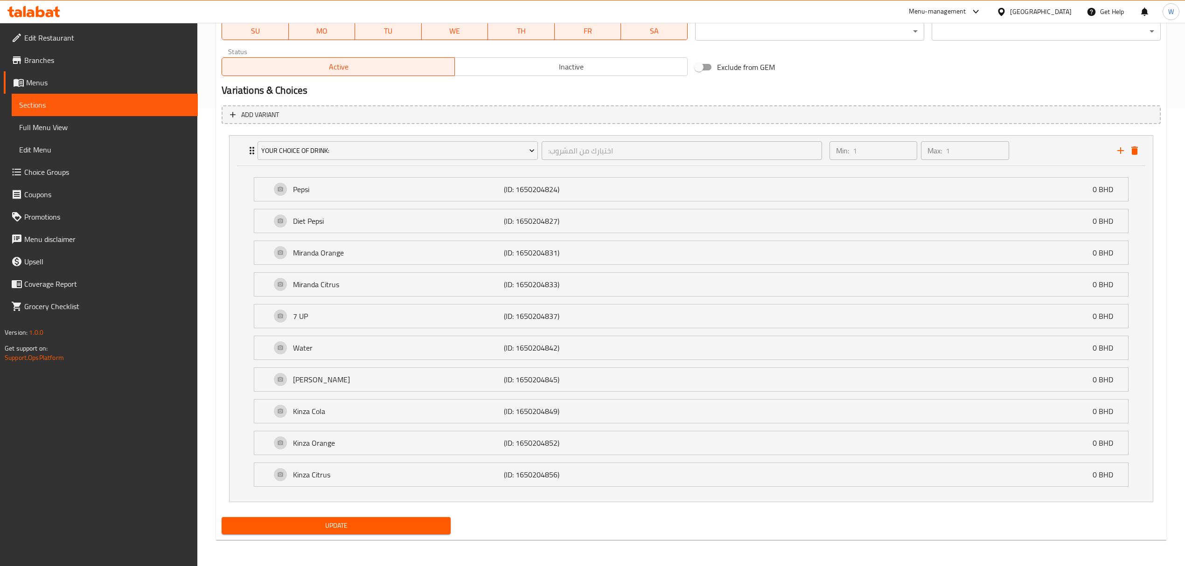
scroll to position [461, 0]
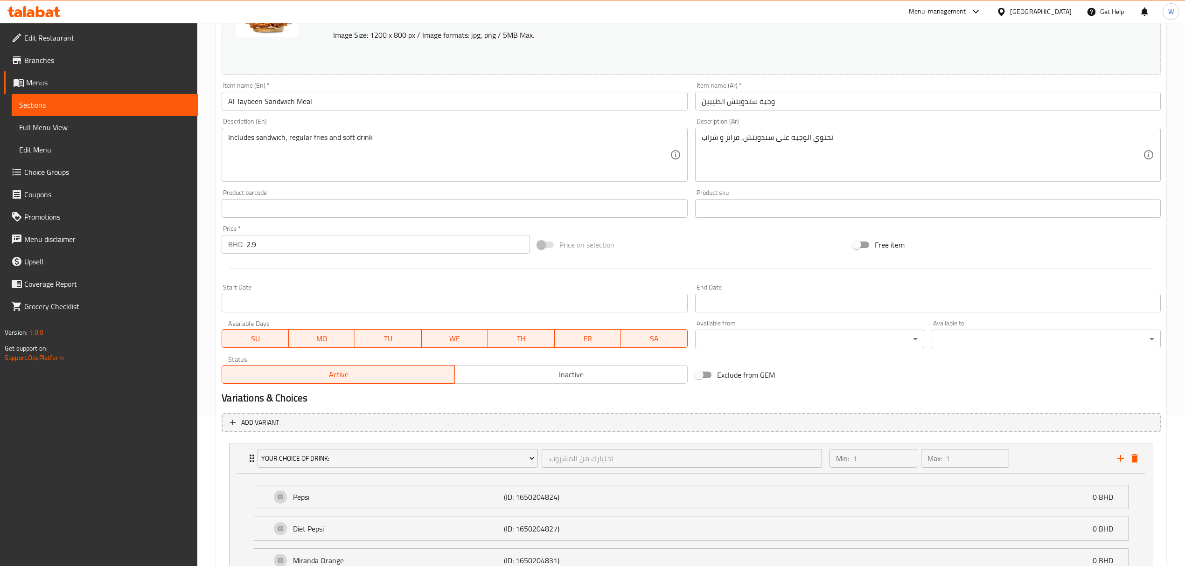
click at [50, 169] on span "Choice Groups" at bounding box center [107, 172] width 166 height 11
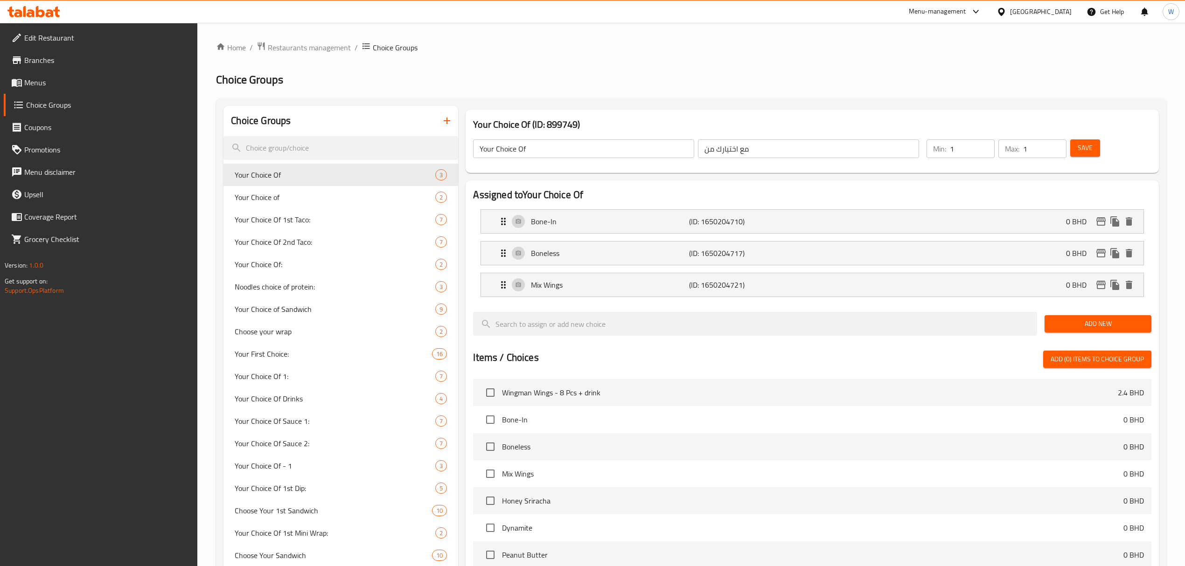
click at [439, 122] on button "button" at bounding box center [447, 121] width 22 height 22
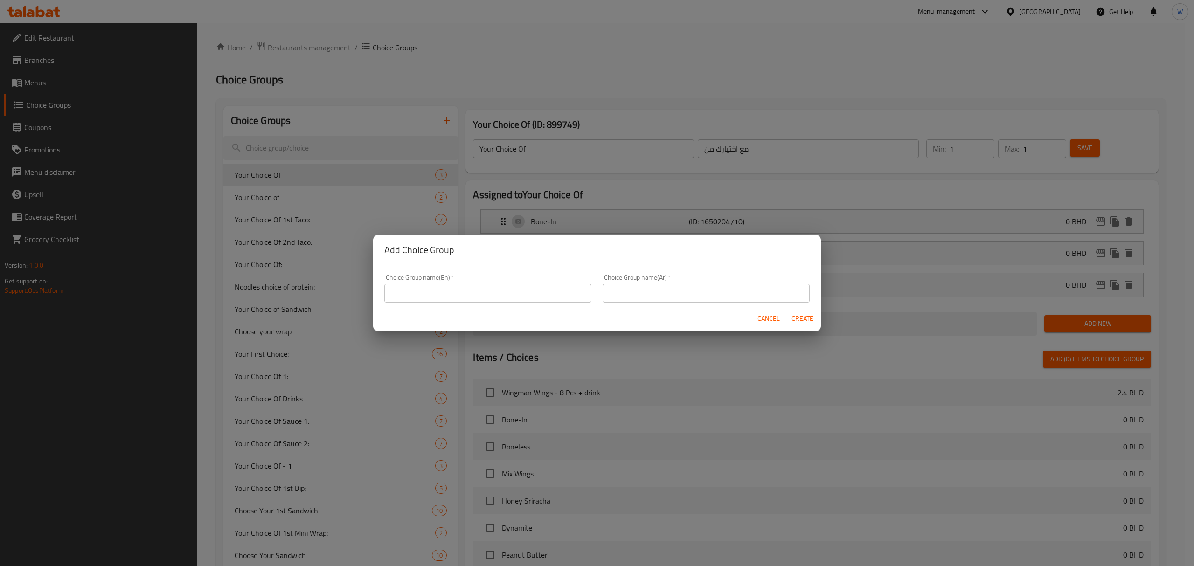
click at [436, 296] on input "text" at bounding box center [487, 293] width 207 height 19
type input "Your choice of Dip:"
type input "إختيارك من التغميسة:"
click at [795, 320] on button "Create" at bounding box center [802, 318] width 30 height 17
type input "Your choice of Dip:"
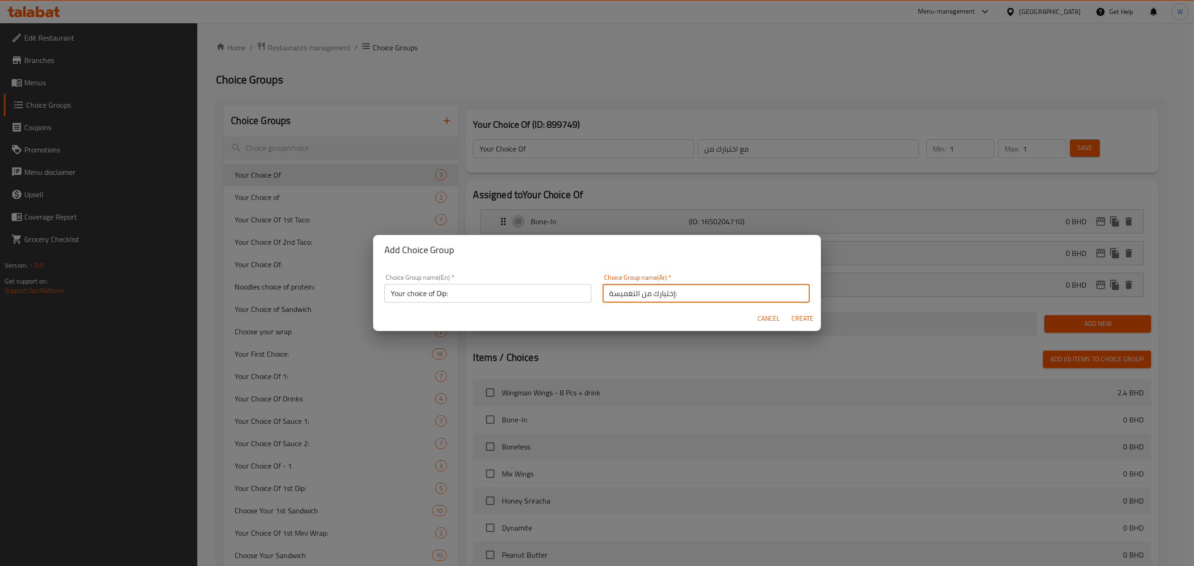
type input "إختيارك من التغميسة:"
type input "0"
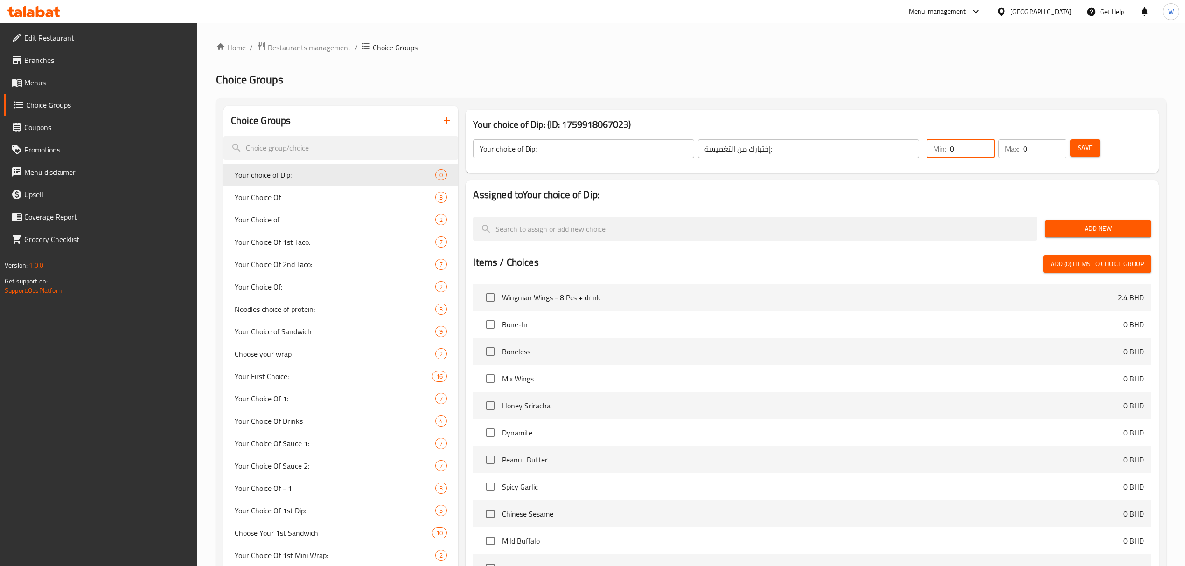
drag, startPoint x: 941, startPoint y: 149, endPoint x: 926, endPoint y: 149, distance: 14.9
click at [795, 149] on div "Min: 0 ​" at bounding box center [960, 148] width 68 height 19
type input "1"
drag, startPoint x: 1030, startPoint y: 149, endPoint x: 1005, endPoint y: 163, distance: 29.0
click at [795, 150] on div "Max: 0 ​" at bounding box center [1032, 148] width 68 height 19
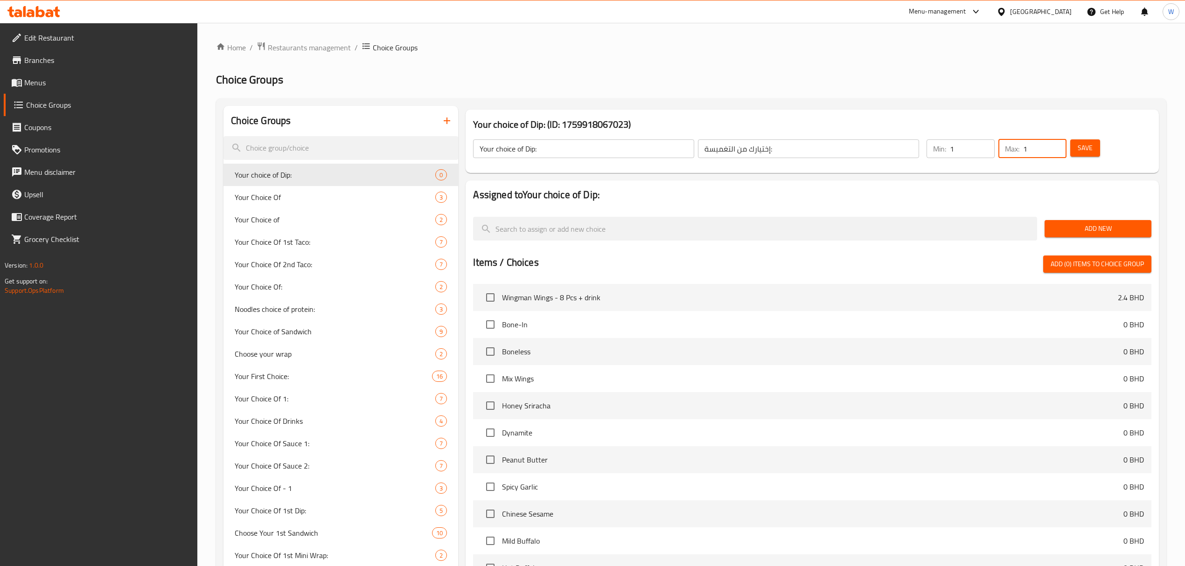
type input "1"
click at [795, 181] on div "Assigned to Your choice of Dip: Add New Items / Choices Add (0) items to choice…" at bounding box center [811, 403] width 693 height 447
click at [795, 231] on span "Add New" at bounding box center [1098, 229] width 92 height 12
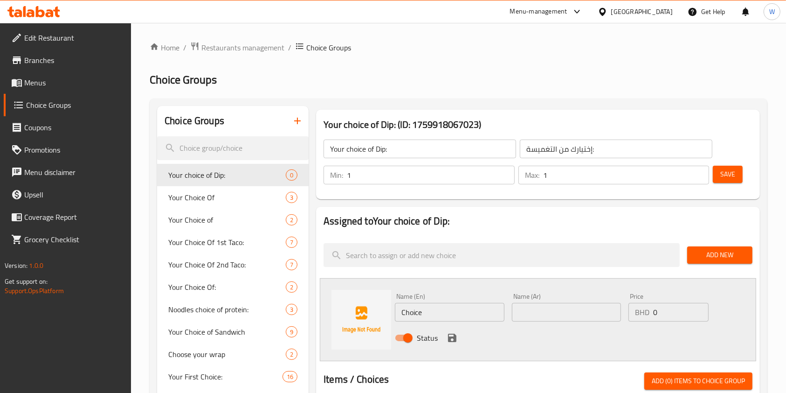
click at [414, 314] on input "Choice" at bounding box center [449, 312] width 109 height 19
paste input "regular"
type input "regular"
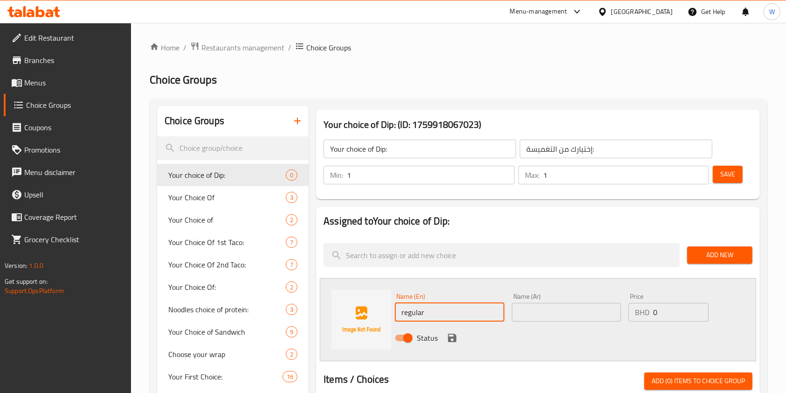
click at [541, 315] on input "text" at bounding box center [566, 312] width 109 height 19
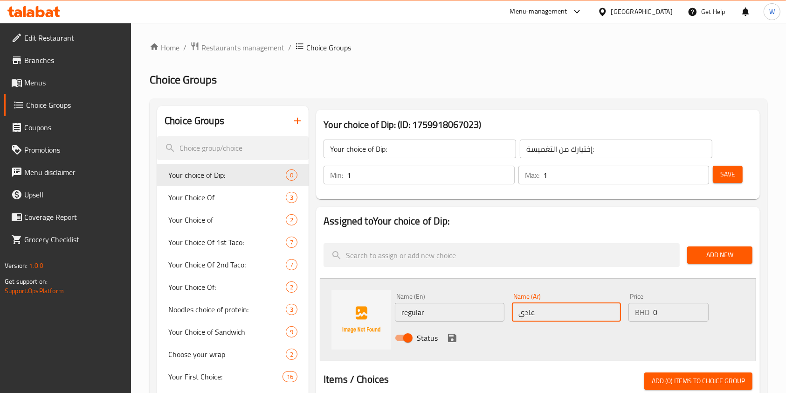
type input "عادي"
click at [454, 339] on icon "save" at bounding box center [452, 337] width 8 height 8
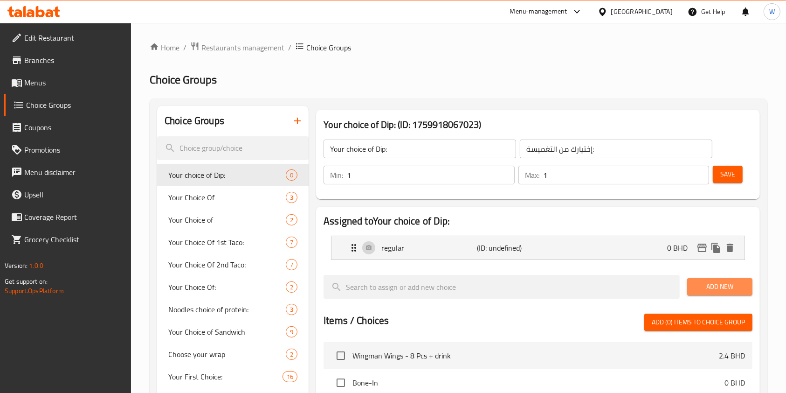
click at [718, 290] on span "Add New" at bounding box center [720, 287] width 50 height 12
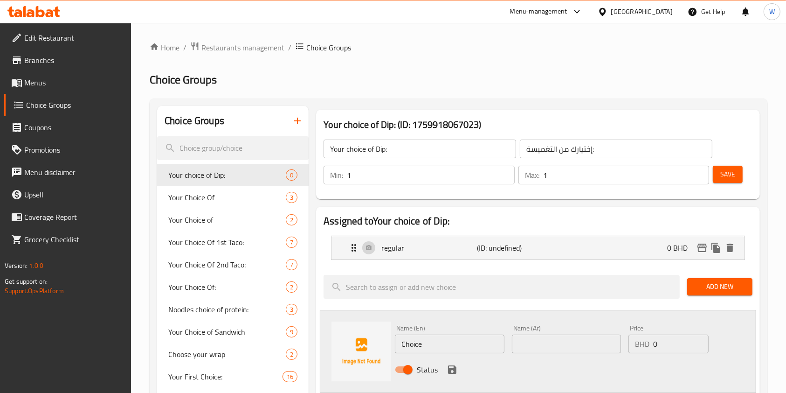
click at [416, 345] on input "Choice" at bounding box center [449, 343] width 109 height 19
paste input "ajun"
type input "Cajun"
click at [540, 343] on input "text" at bounding box center [566, 343] width 109 height 19
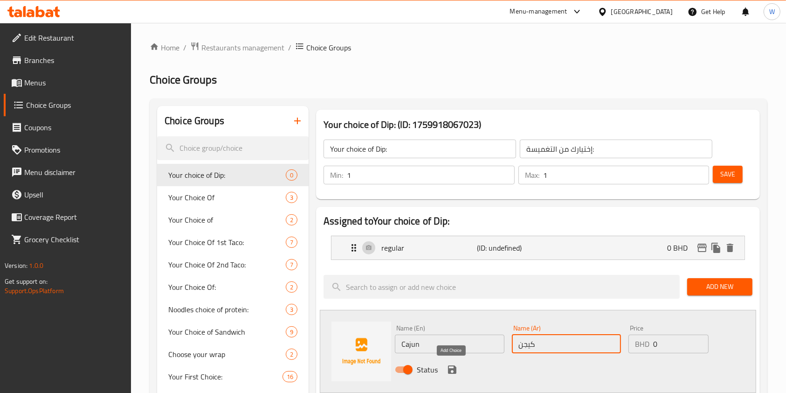
type input "كيجن"
click at [452, 373] on icon "save" at bounding box center [452, 369] width 11 height 11
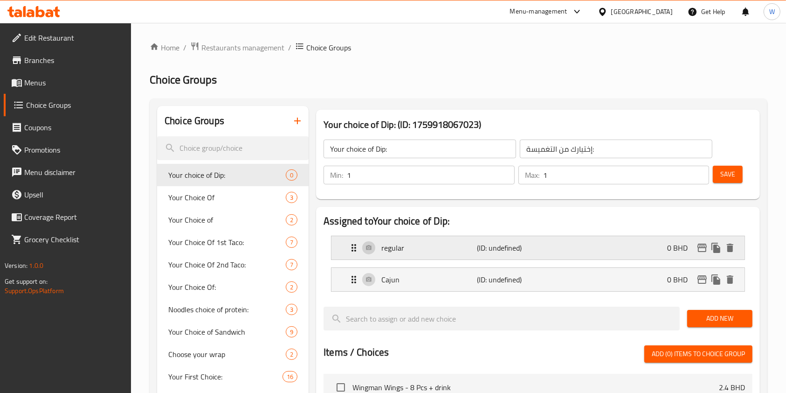
click at [413, 250] on p "regular" at bounding box center [430, 247] width 96 height 11
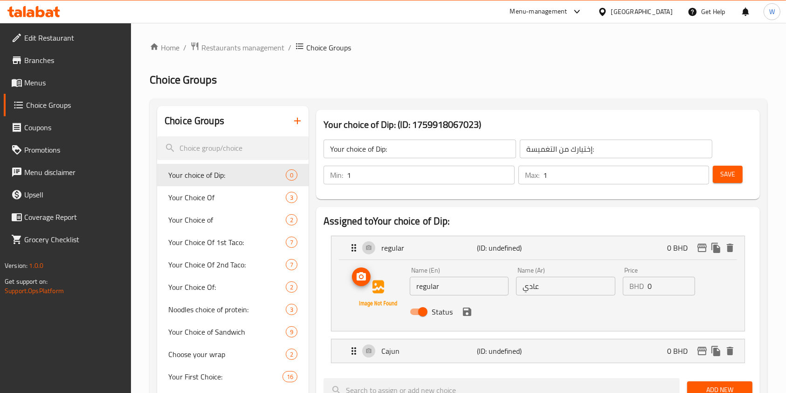
click at [436, 290] on input "regular" at bounding box center [459, 286] width 99 height 19
paste input "Garlic Mayo"
type input "Garlic Mayo"
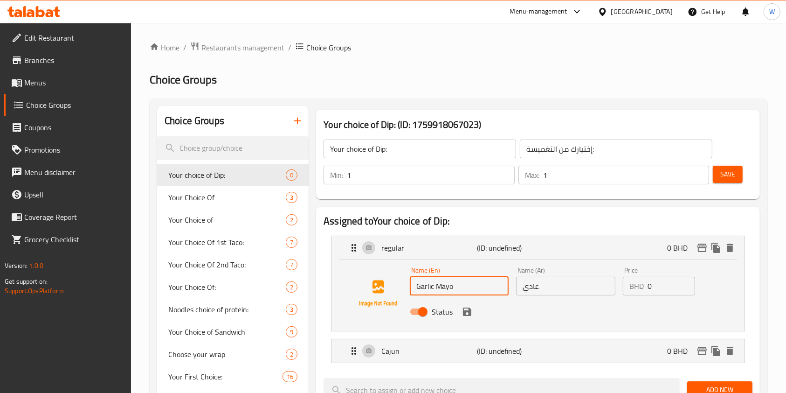
click at [561, 288] on input "عادي" at bounding box center [565, 286] width 99 height 19
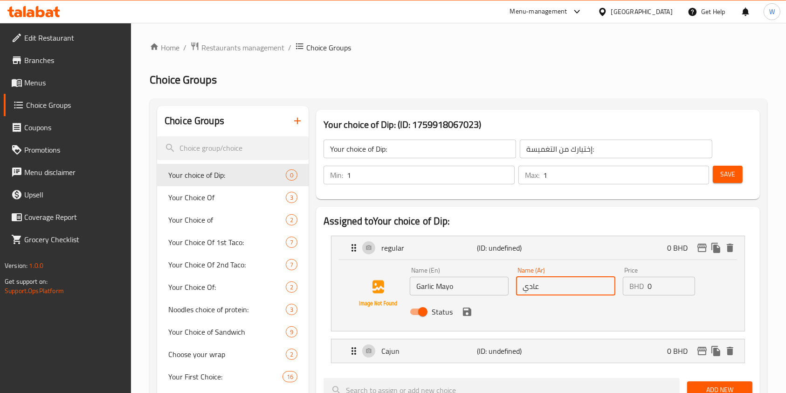
click at [561, 288] on input "عادي" at bounding box center [565, 286] width 99 height 19
click at [471, 310] on icon "save" at bounding box center [467, 311] width 11 height 11
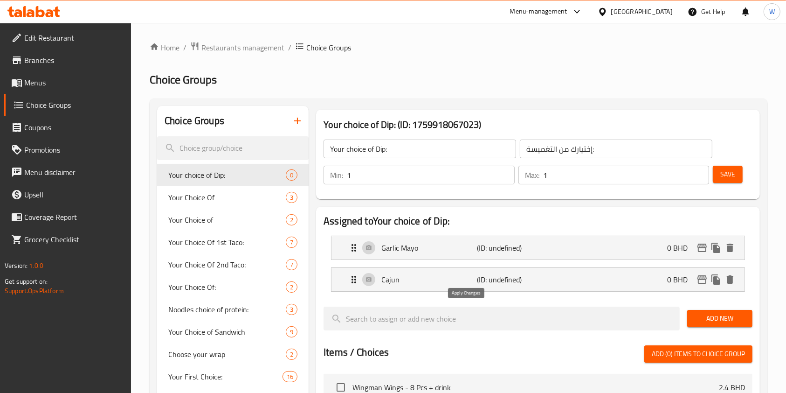
type input "مايونيز بالثوم"
click at [486, 282] on p "(ID: undefined)" at bounding box center [509, 279] width 64 height 11
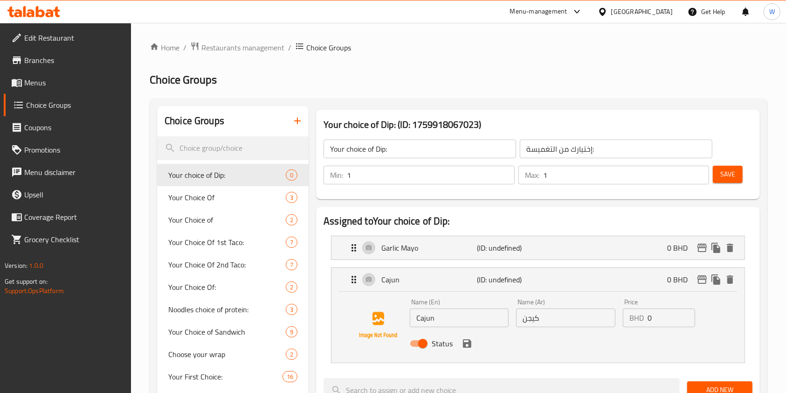
click at [458, 312] on input "Cajun" at bounding box center [459, 317] width 99 height 19
paste input "Honey Mustard"
type input "Honey Mustard"
click at [537, 326] on div "Name (Ar) كيجن Name (Ar)" at bounding box center [566, 313] width 106 height 36
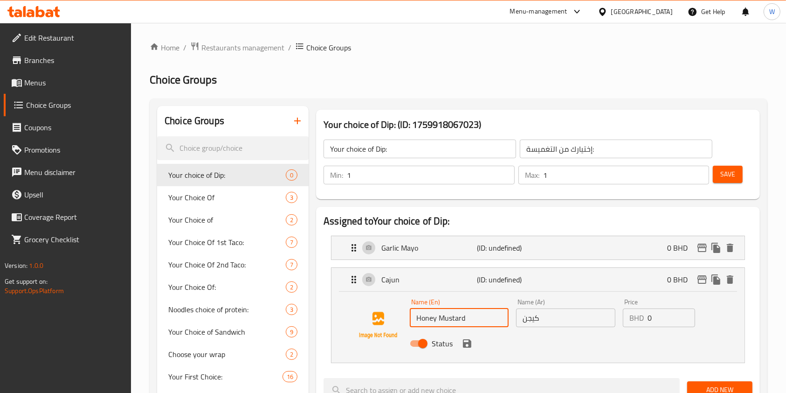
click at [537, 326] on div "Name (Ar) كيجن Name (Ar)" at bounding box center [566, 313] width 106 height 36
click at [538, 323] on input "كيجن" at bounding box center [565, 317] width 99 height 19
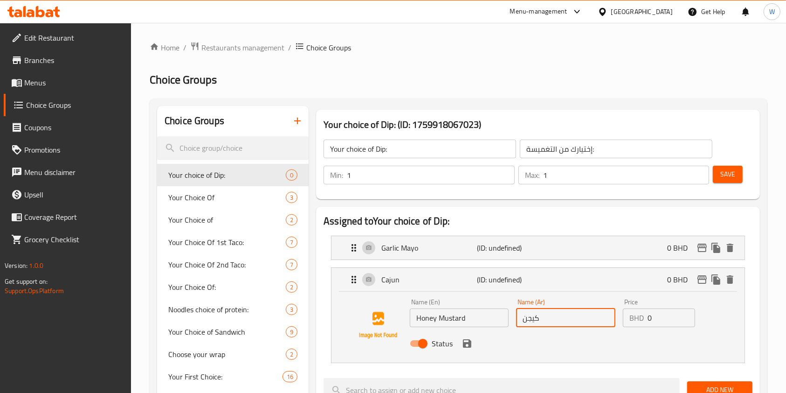
click at [538, 323] on input "كيجن" at bounding box center [565, 317] width 99 height 19
paste input "الخردل بالعسل"
click at [469, 344] on icon "save" at bounding box center [467, 343] width 8 height 8
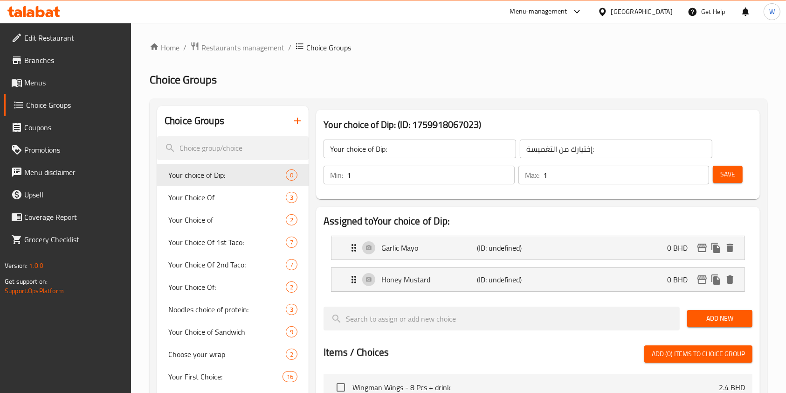
type input "الخردل بالعسل"
click at [709, 317] on span "Add New" at bounding box center [720, 318] width 50 height 12
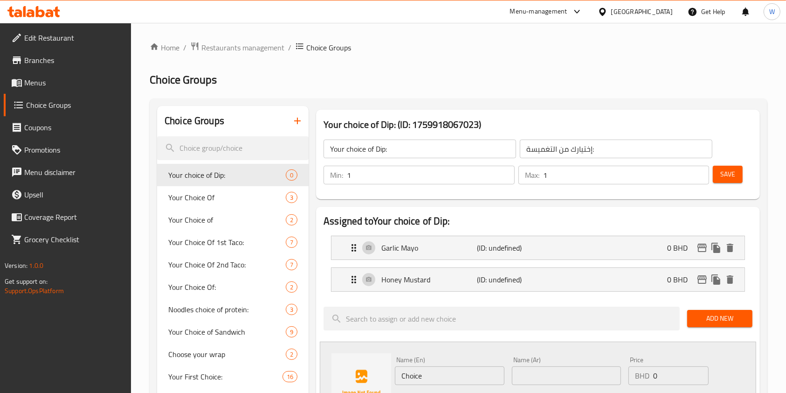
scroll to position [62, 0]
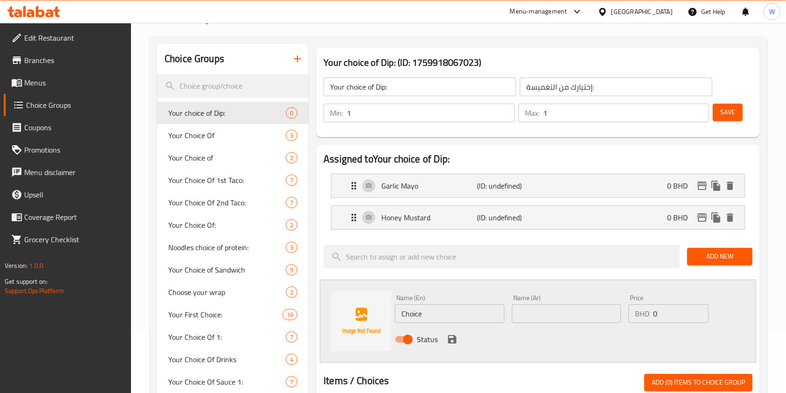
click at [422, 308] on input "Choice" at bounding box center [449, 313] width 109 height 19
paste input "ipotle Mayo"
type input "Chipotle Mayo"
drag, startPoint x: 555, startPoint y: 340, endPoint x: 556, endPoint y: 320, distance: 20.1
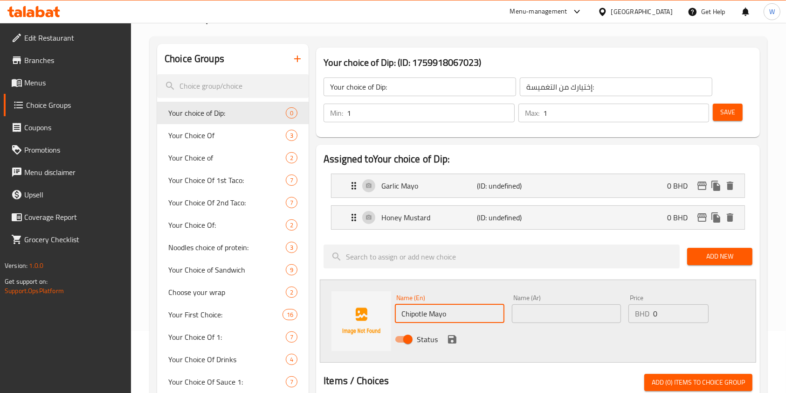
click at [555, 340] on div "Status" at bounding box center [566, 338] width 350 height 25
click at [556, 319] on input "text" at bounding box center [566, 313] width 109 height 19
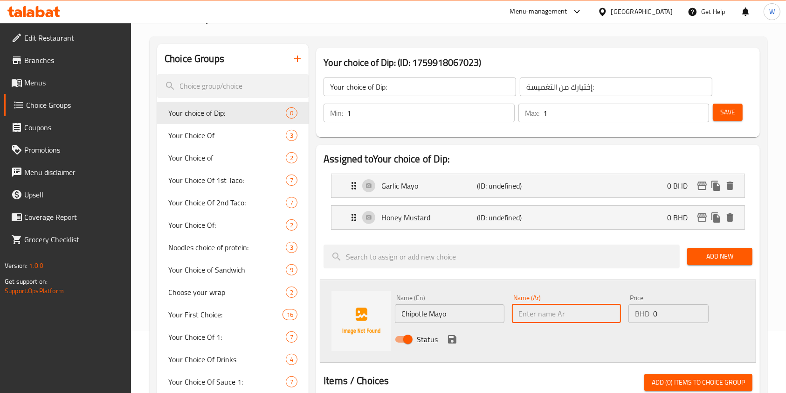
paste input "مايونيز شيبوتلي"
type input "مايونيز شيبوتلي"
click at [440, 341] on div "Status" at bounding box center [566, 338] width 350 height 25
click at [449, 340] on icon "save" at bounding box center [452, 339] width 8 height 8
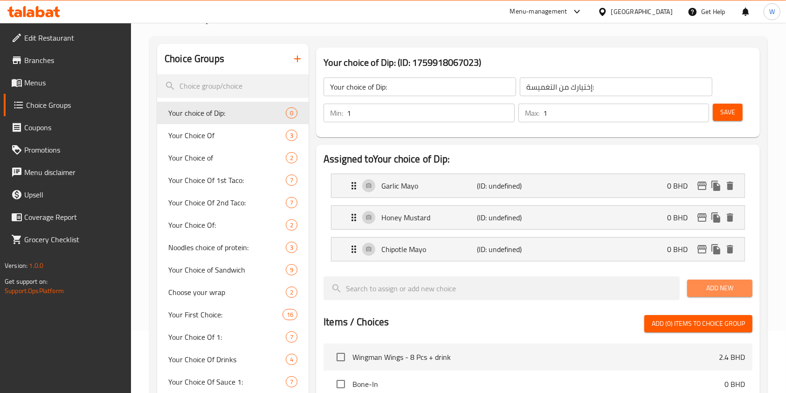
click at [710, 282] on span "Add New" at bounding box center [720, 288] width 50 height 12
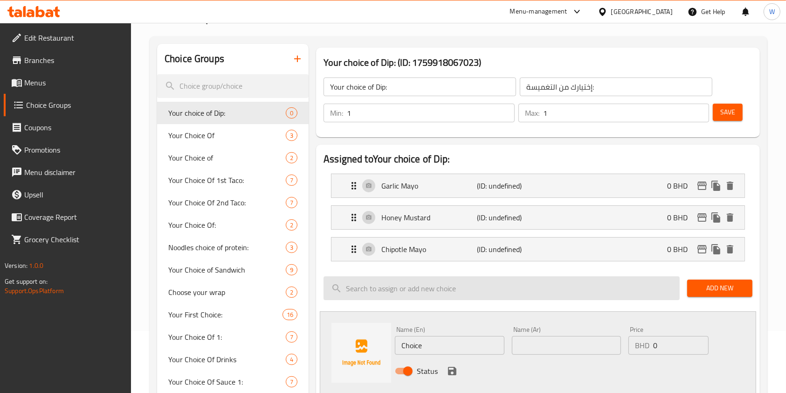
click at [465, 296] on input "search" at bounding box center [502, 288] width 356 height 24
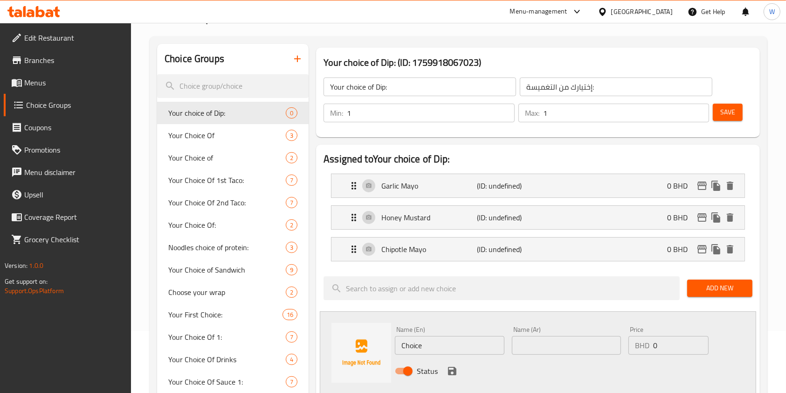
click at [456, 338] on input "Choice" at bounding box center [449, 345] width 109 height 19
paste input "Siracha Mayo"
type input "Siracha Mayo"
click at [537, 354] on div "Name (Ar) Name (Ar)" at bounding box center [566, 340] width 117 height 36
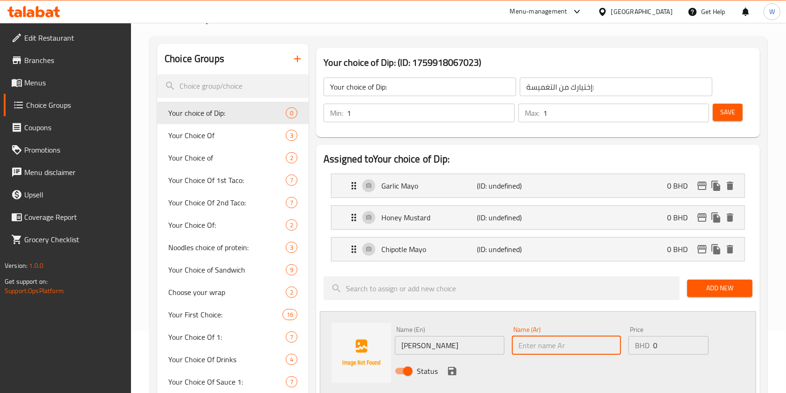
paste input "مايونيز سريراتشا"
type input "مايونيز سريراتشا"
click at [455, 372] on icon "save" at bounding box center [452, 371] width 8 height 8
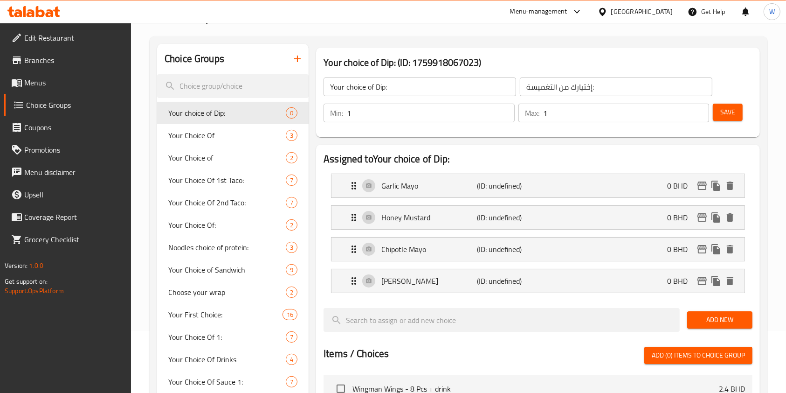
click at [716, 116] on button "Save" at bounding box center [728, 112] width 30 height 17
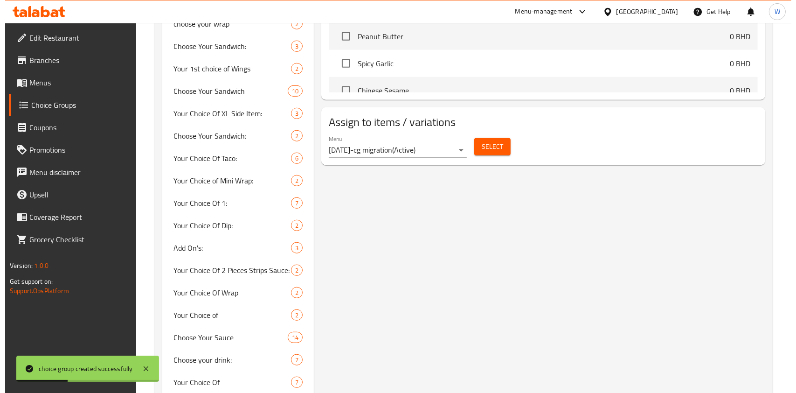
scroll to position [497, 0]
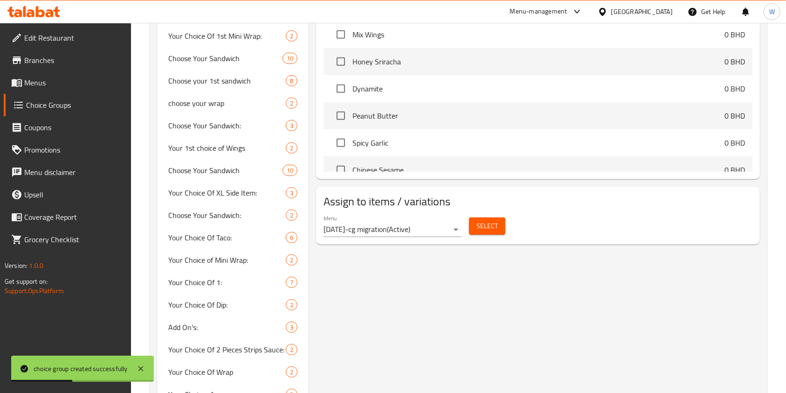
click at [494, 225] on span "Select" at bounding box center [487, 226] width 21 height 12
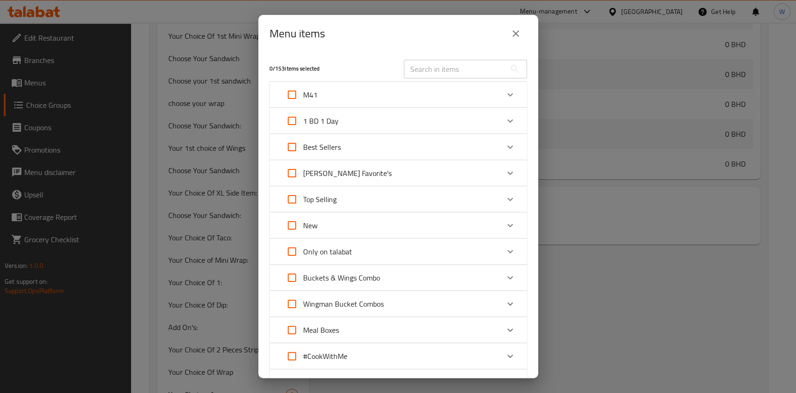
click at [472, 96] on div "M41" at bounding box center [390, 94] width 218 height 22
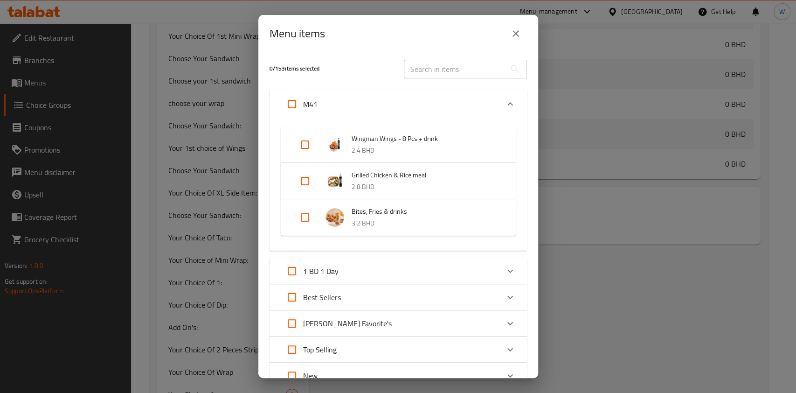
click at [304, 224] on input "Expand" at bounding box center [305, 217] width 22 height 22
checkbox input "true"
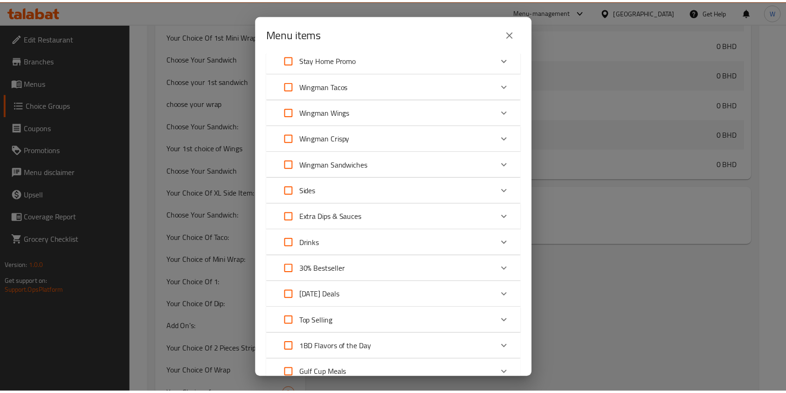
scroll to position [658, 0]
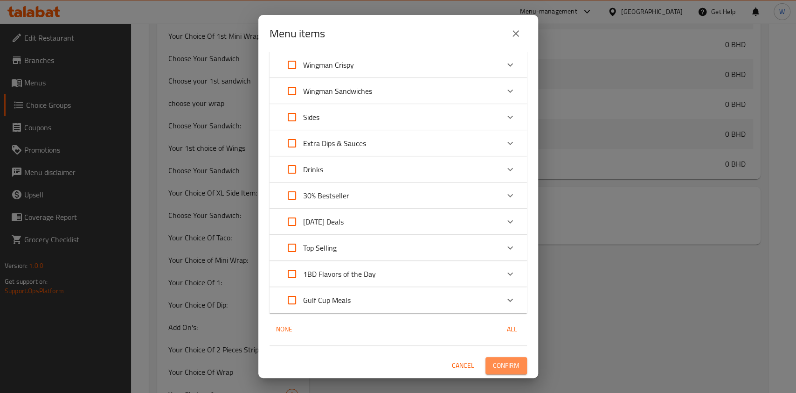
click at [501, 361] on span "Confirm" at bounding box center [506, 366] width 27 height 12
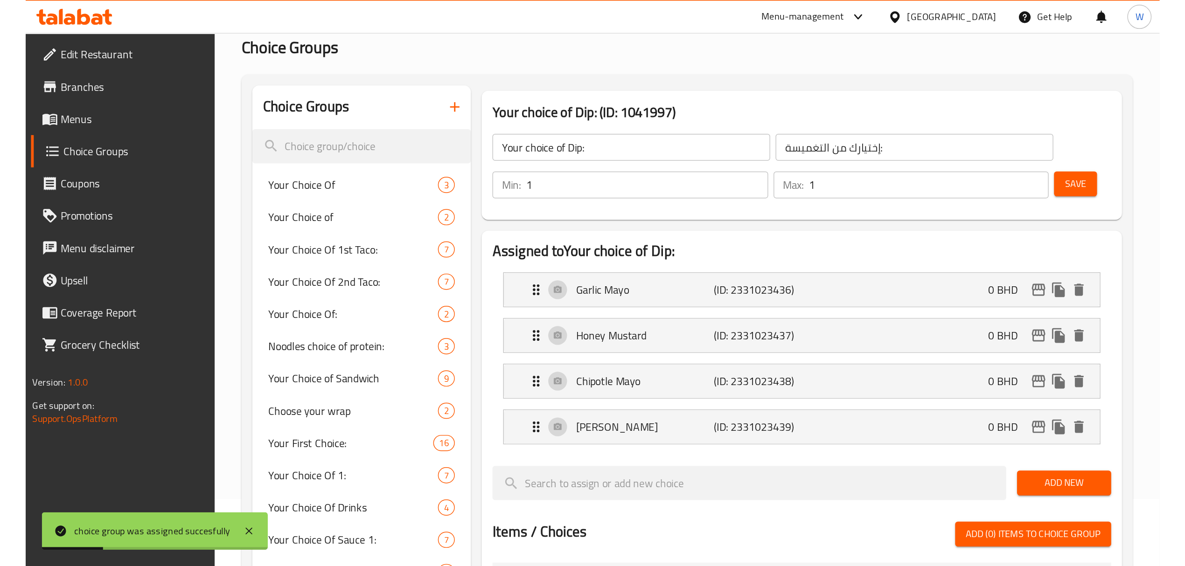
scroll to position [0, 0]
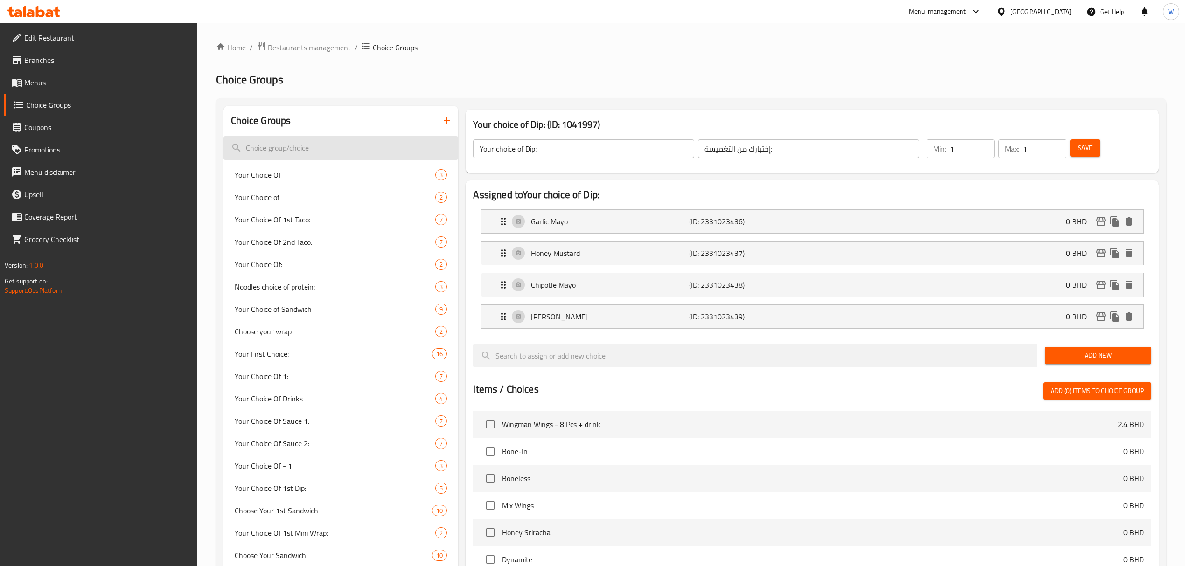
click at [366, 147] on input "search" at bounding box center [340, 148] width 235 height 24
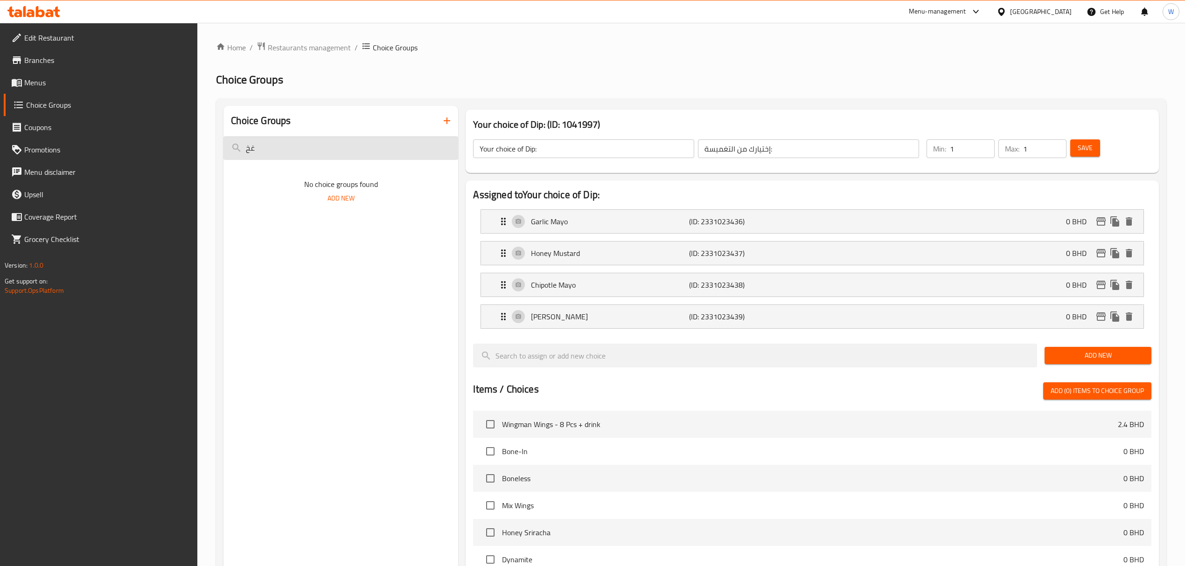
type input "غ"
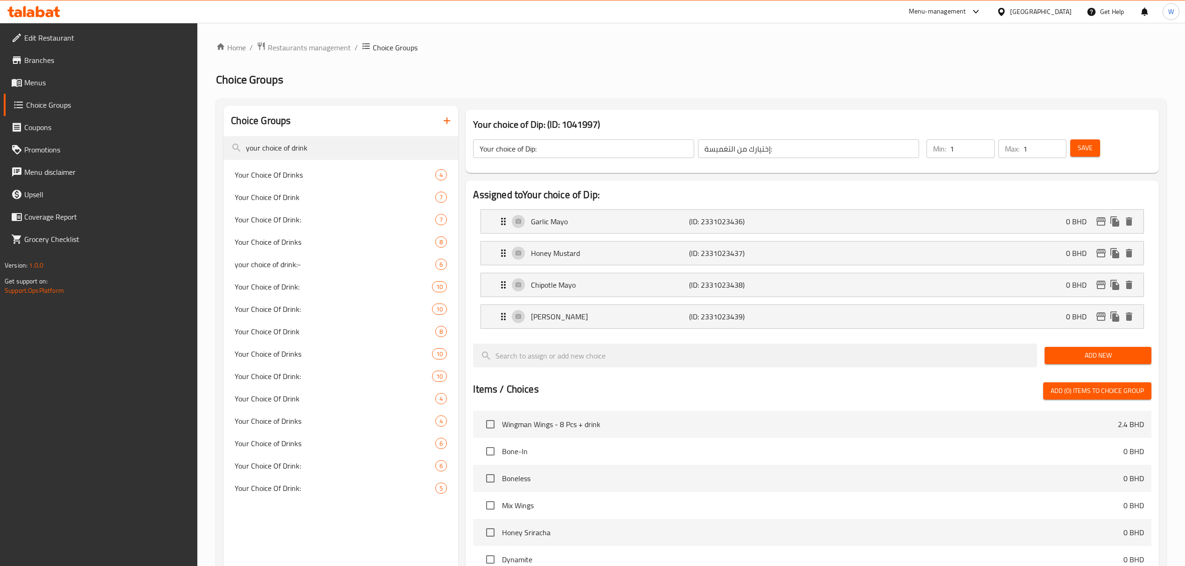
type input "your choice of drink"
drag, startPoint x: 373, startPoint y: 165, endPoint x: 374, endPoint y: 170, distance: 5.2
click at [373, 166] on div "Your Choice Of Drinks 4" at bounding box center [340, 175] width 235 height 22
type input "Your Choice Of Drinks"
type input "اختيارك من المشروبات"
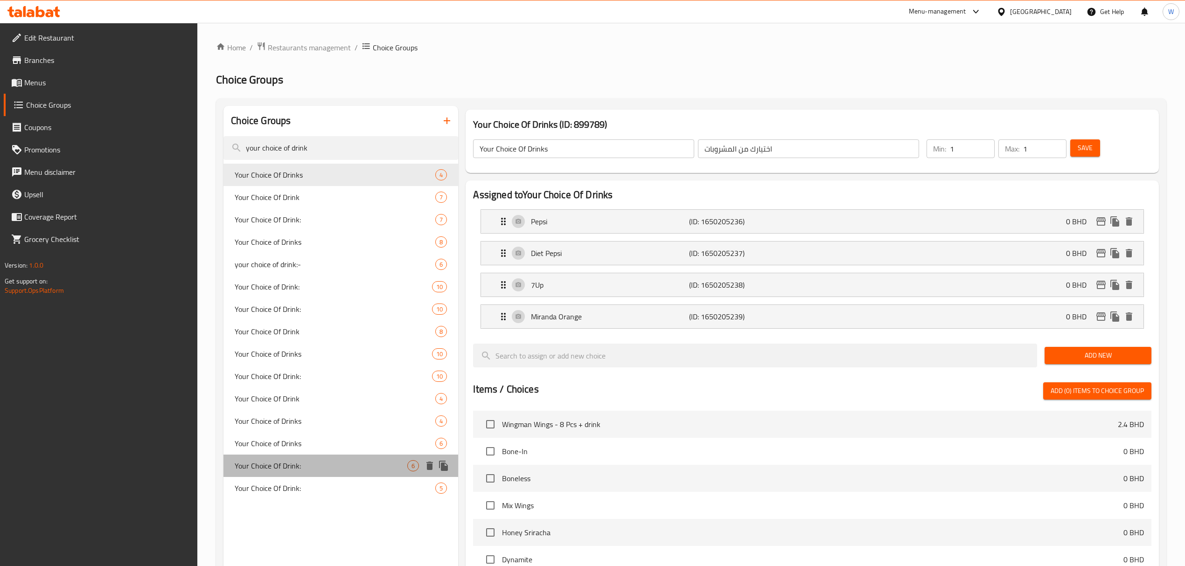
click at [262, 392] on div "Your Choice Of Drink: 6" at bounding box center [340, 466] width 235 height 22
type input "Your Choice Of Drink:"
type input "اختيارك من المشروب:"
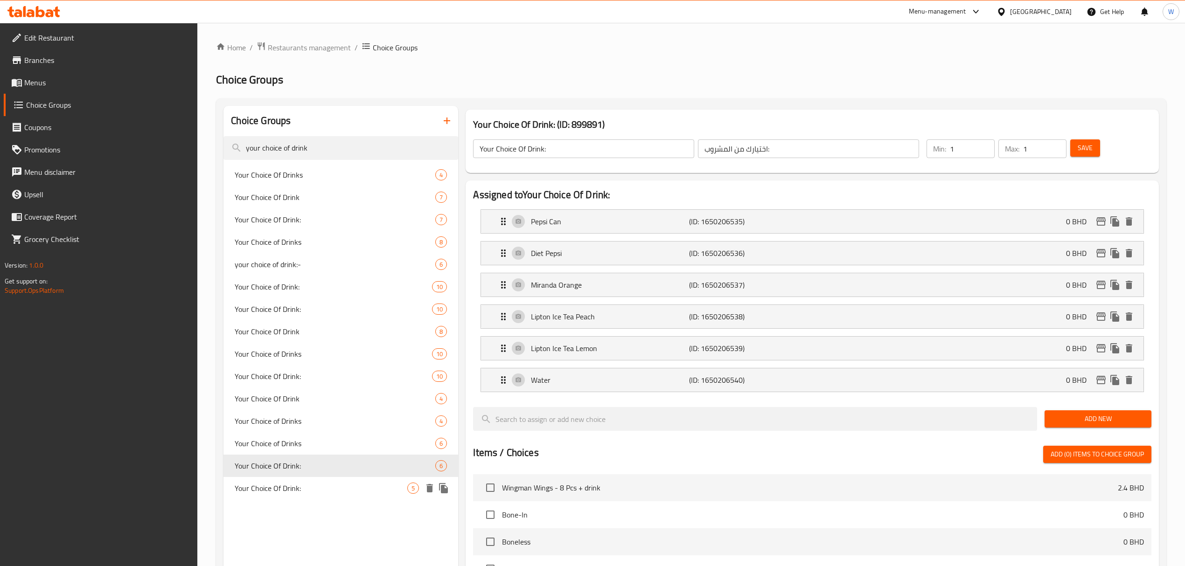
click at [273, 392] on span "Your Choice Of Drink:" at bounding box center [321, 488] width 173 height 11
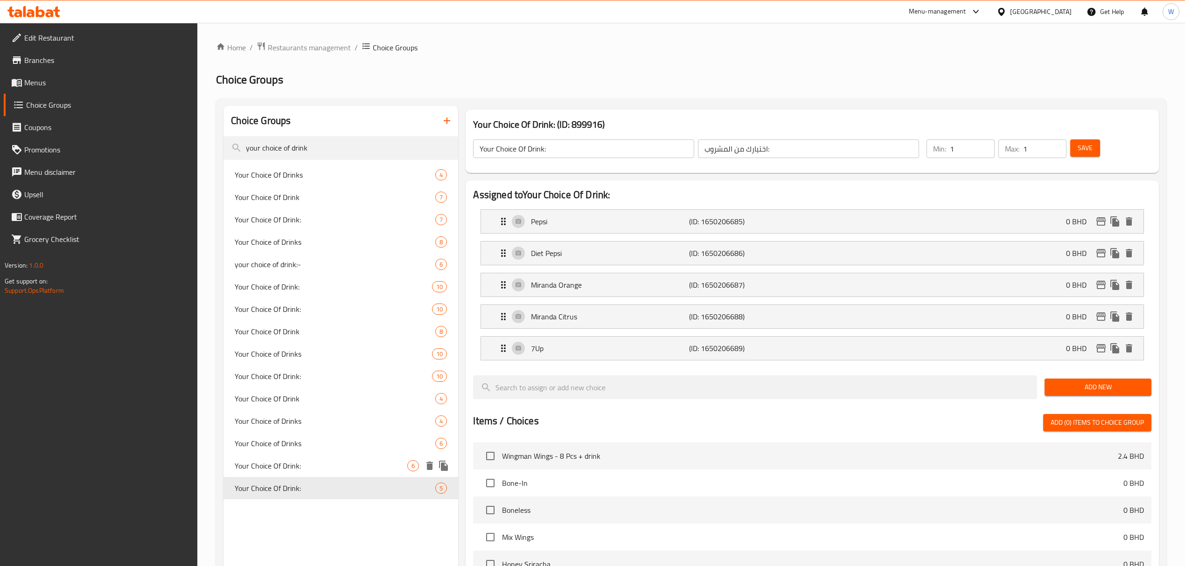
click at [286, 392] on span "Your Choice Of Drink:" at bounding box center [321, 465] width 173 height 11
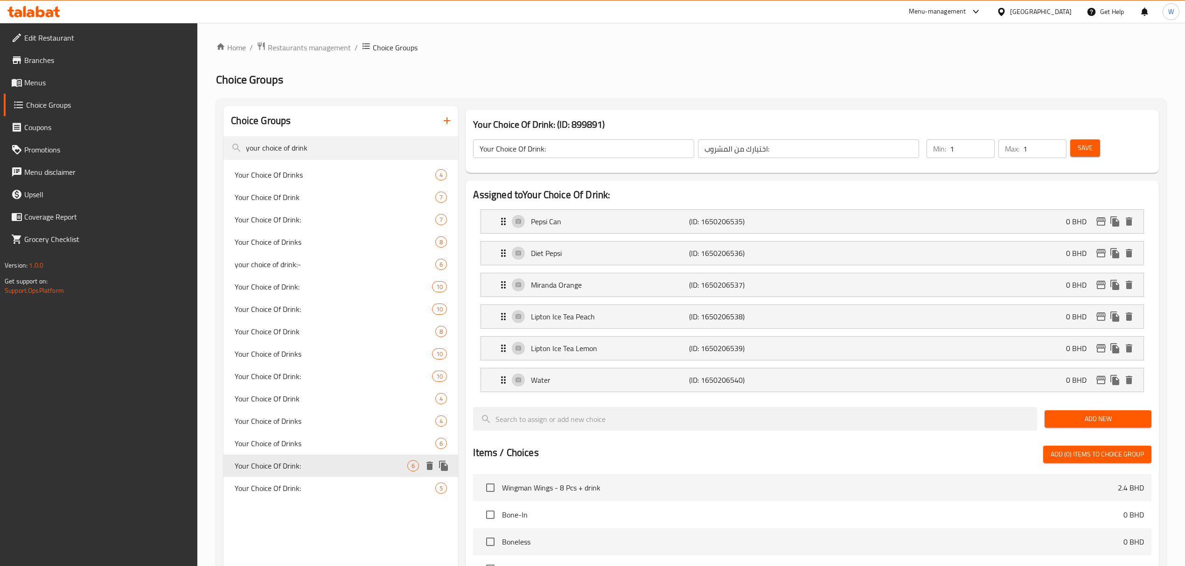
click at [446, 392] on icon "duplicate" at bounding box center [443, 466] width 9 height 10
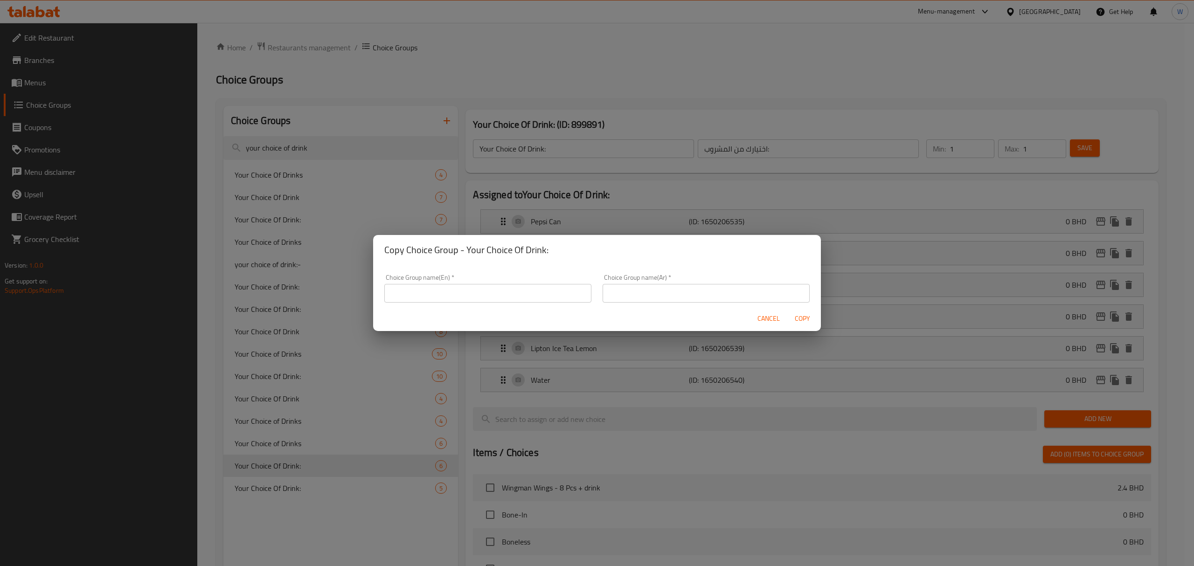
click at [481, 294] on input "text" at bounding box center [487, 293] width 207 height 19
type input "c"
type input "Choice of Drin:"
type input "إختيارك من المشروب:"
click at [795, 323] on span "Copy" at bounding box center [802, 319] width 22 height 12
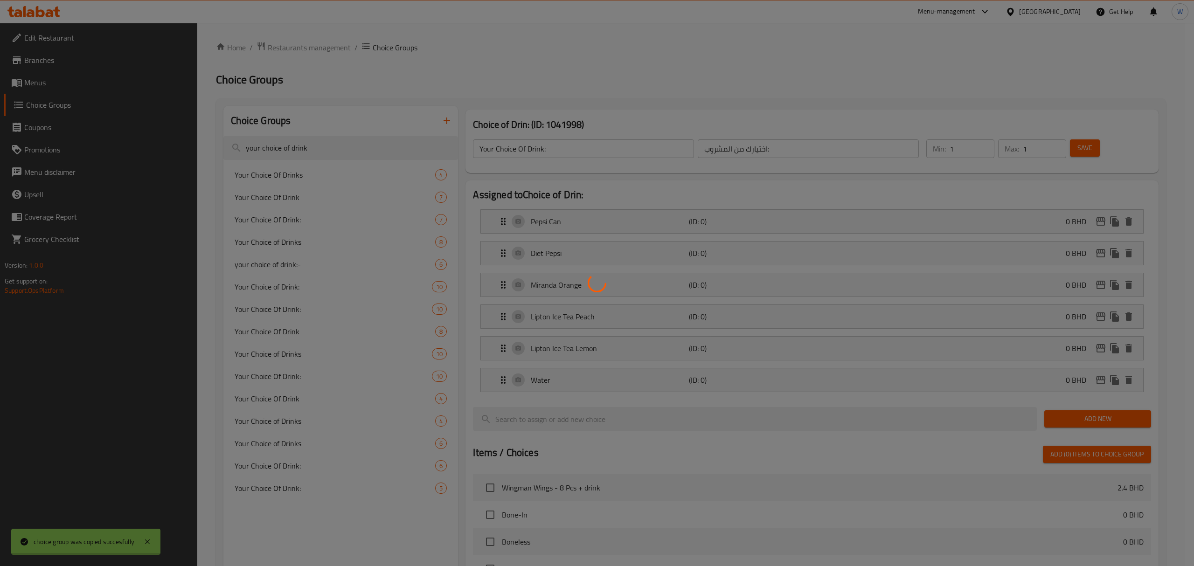
type input "Choice of Drin:"
type input "إختيارك من المشروب:"
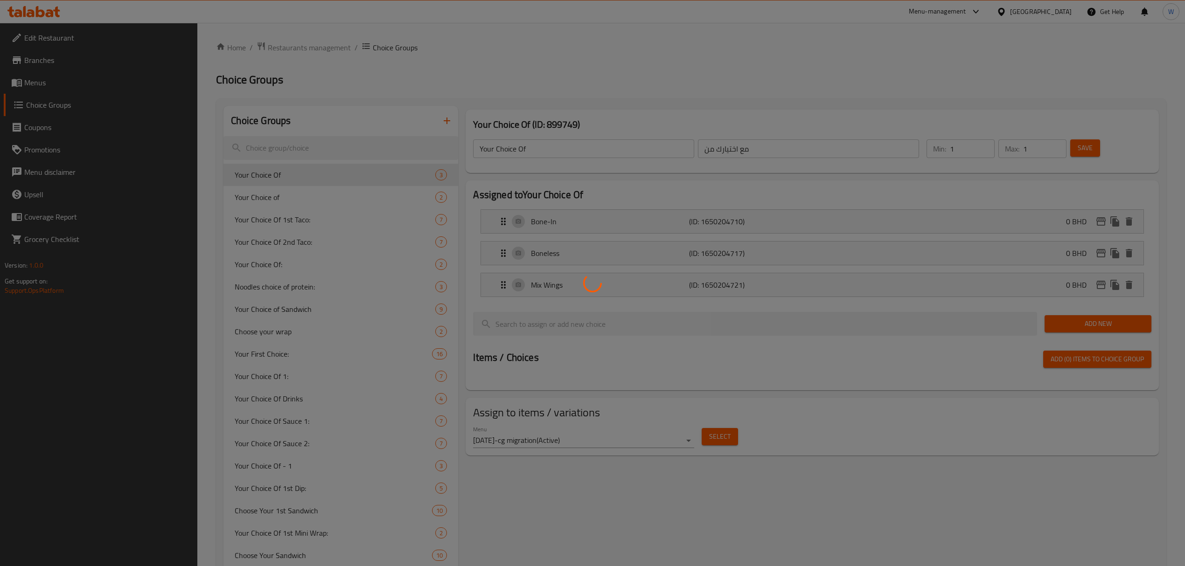
click at [288, 146] on div at bounding box center [592, 283] width 1185 height 566
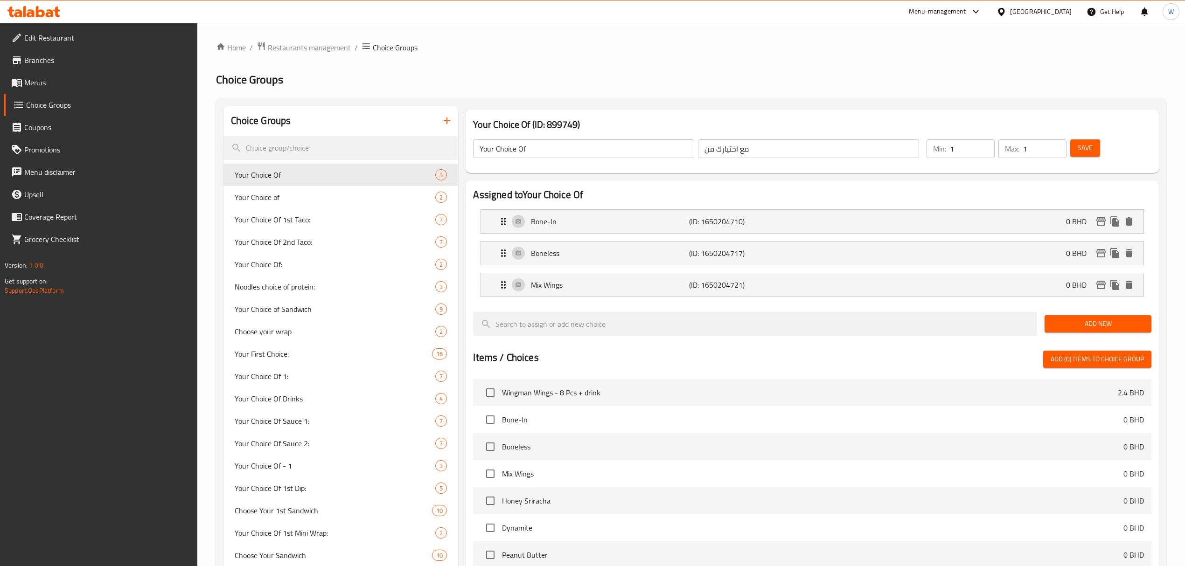
click at [288, 146] on div at bounding box center [592, 283] width 1185 height 566
click at [298, 148] on div at bounding box center [592, 283] width 1185 height 566
click at [305, 148] on input "search" at bounding box center [340, 148] width 235 height 24
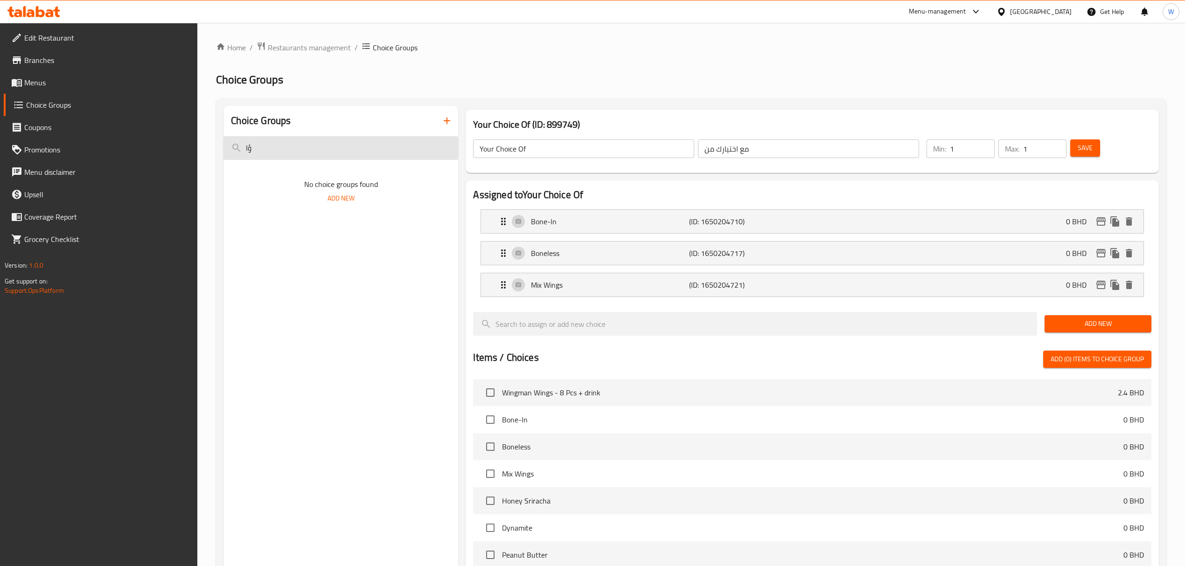
type input "ؤ"
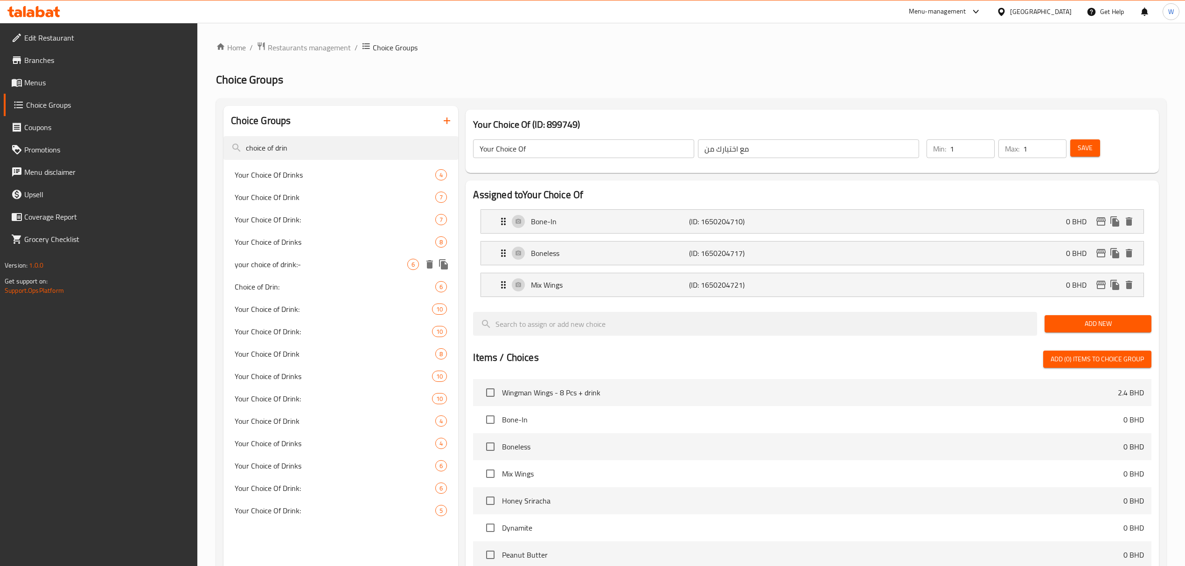
type input "choice of drin"
click at [261, 279] on div "Choice of Drin: 6" at bounding box center [340, 287] width 235 height 22
type input "Choice of Drin:"
type input "إختيارك من المشروب:"
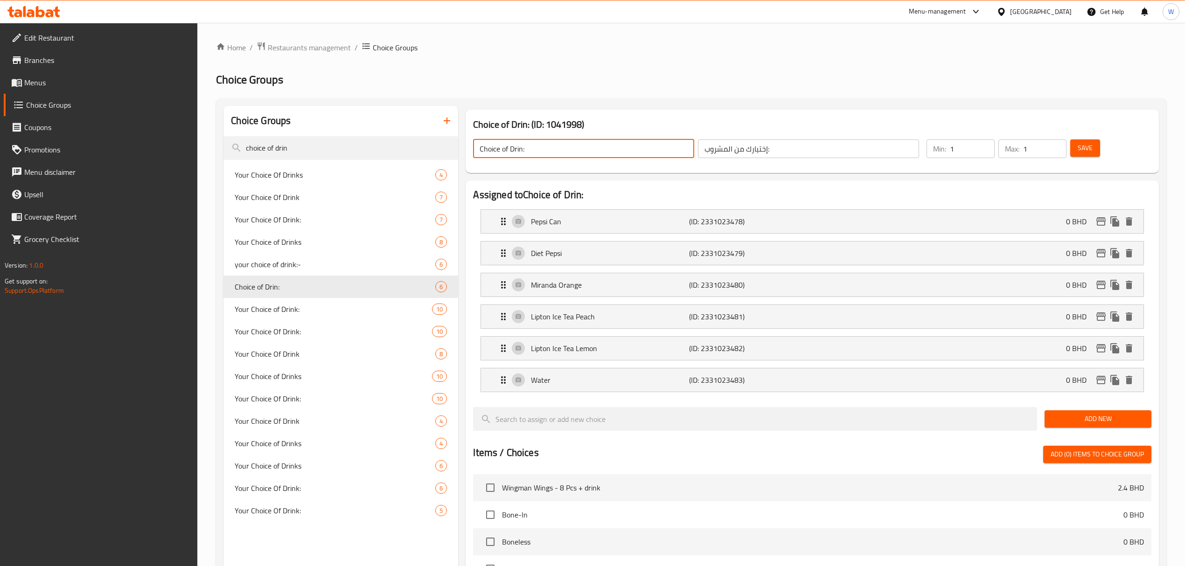
click at [521, 152] on input "Choice of Drin:" at bounding box center [583, 148] width 221 height 19
type input "Choice of Drink:"
click at [1075, 147] on button "Save" at bounding box center [1085, 147] width 30 height 17
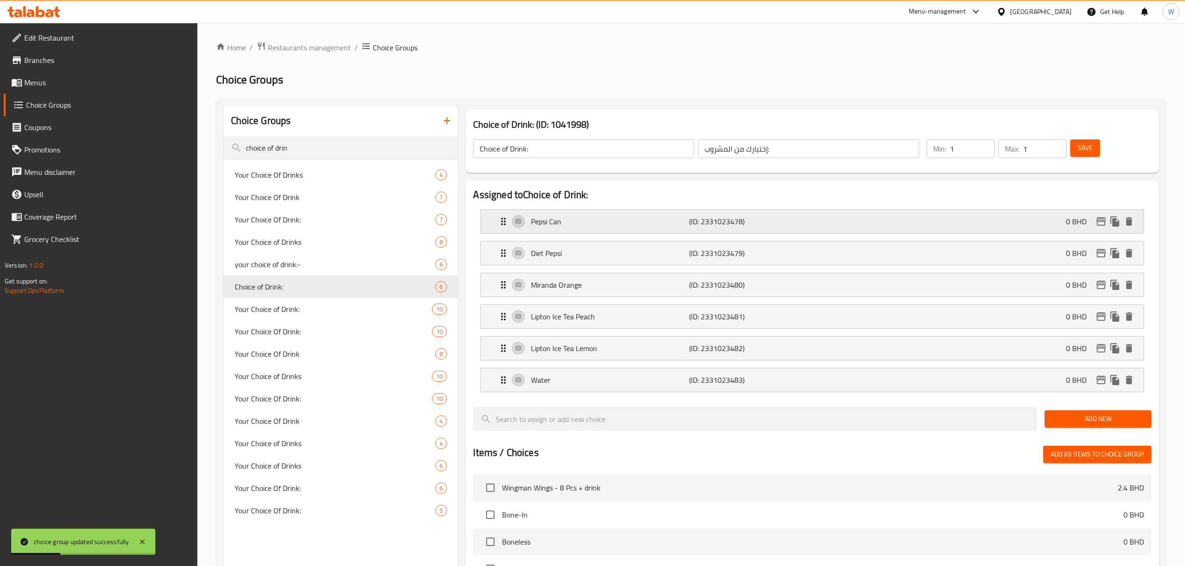
click at [564, 219] on p "Pepsi Can" at bounding box center [610, 221] width 158 height 11
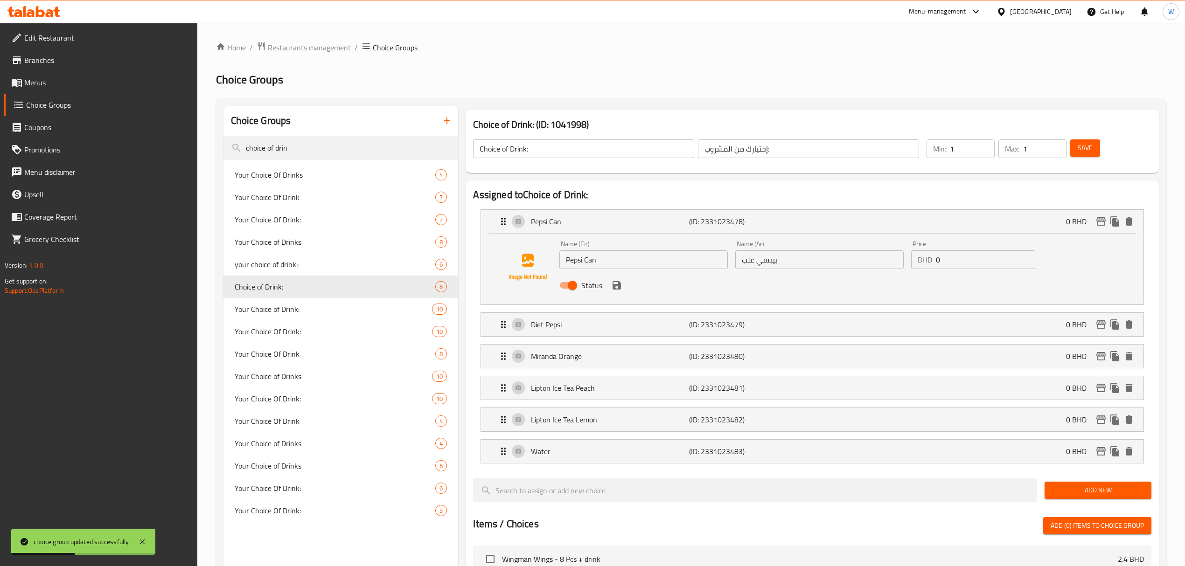
click at [638, 265] on input "Pepsi Can" at bounding box center [643, 259] width 168 height 19
click at [585, 261] on input "Pepsi Can" at bounding box center [643, 259] width 168 height 19
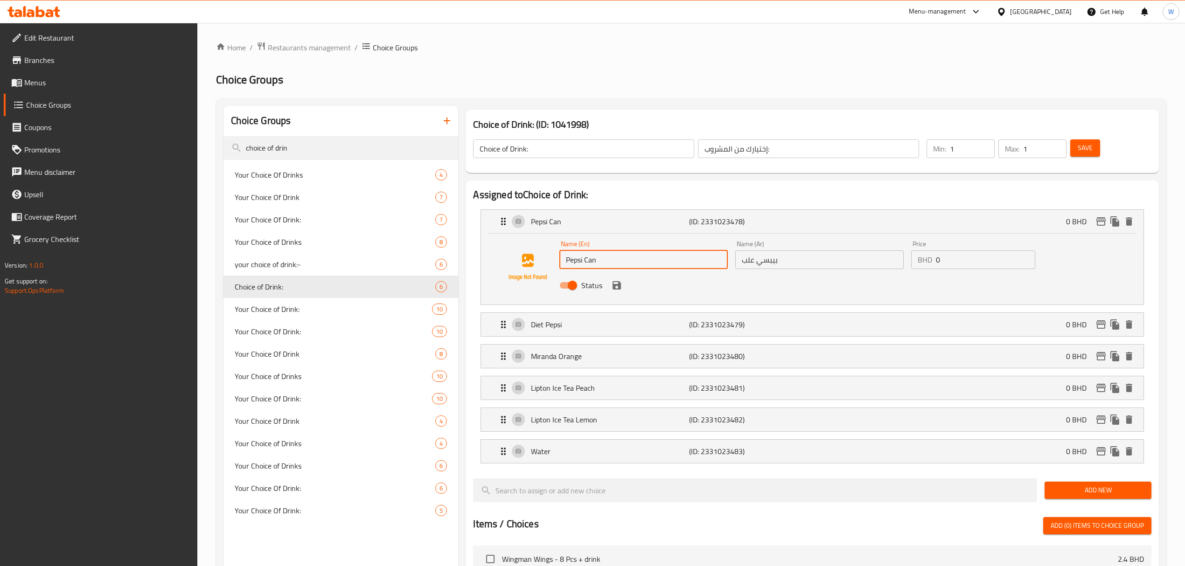
click at [585, 261] on input "Pepsi Can" at bounding box center [643, 259] width 168 height 19
paste input "pepsi"
type input "pepsi"
click at [750, 262] on input "بيبسي علب" at bounding box center [819, 259] width 168 height 19
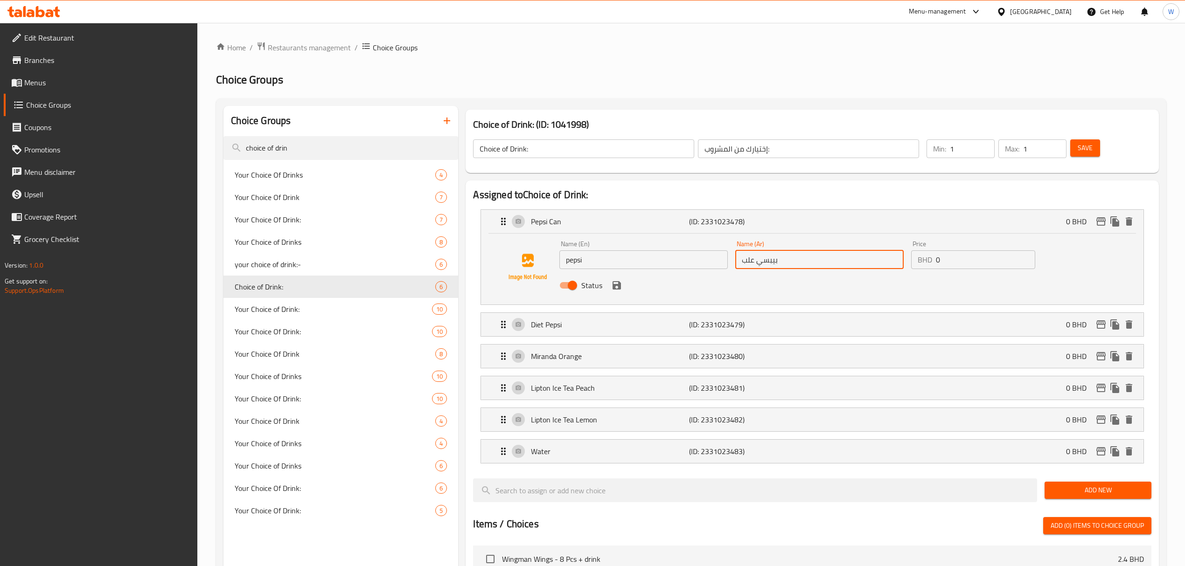
click at [750, 262] on input "بيبسي علب" at bounding box center [819, 259] width 168 height 19
click at [747, 260] on input "بيبسي علب" at bounding box center [819, 259] width 168 height 19
click at [617, 286] on icon "save" at bounding box center [616, 285] width 8 height 8
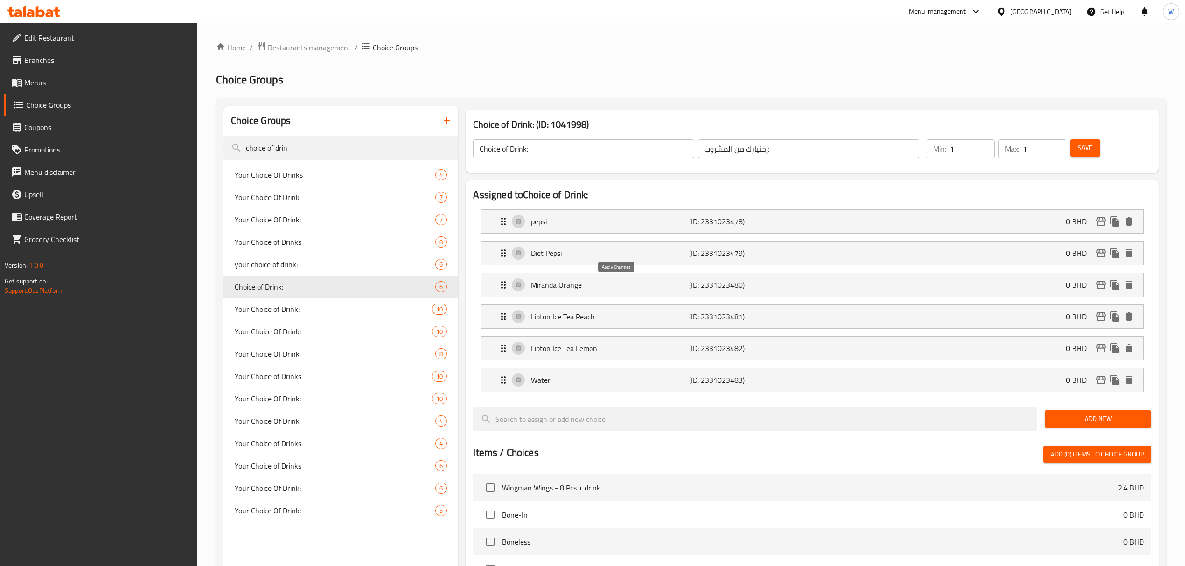
type input "بيبسي"
click at [1129, 287] on icon "delete" at bounding box center [1128, 285] width 7 height 8
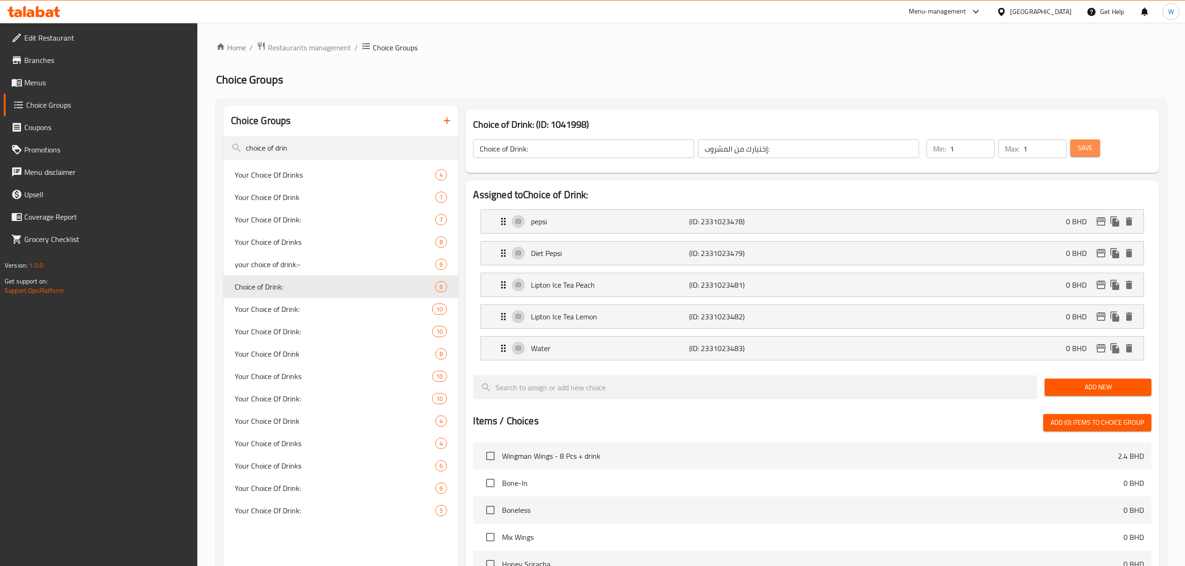
click at [1096, 153] on button "Save" at bounding box center [1085, 147] width 30 height 17
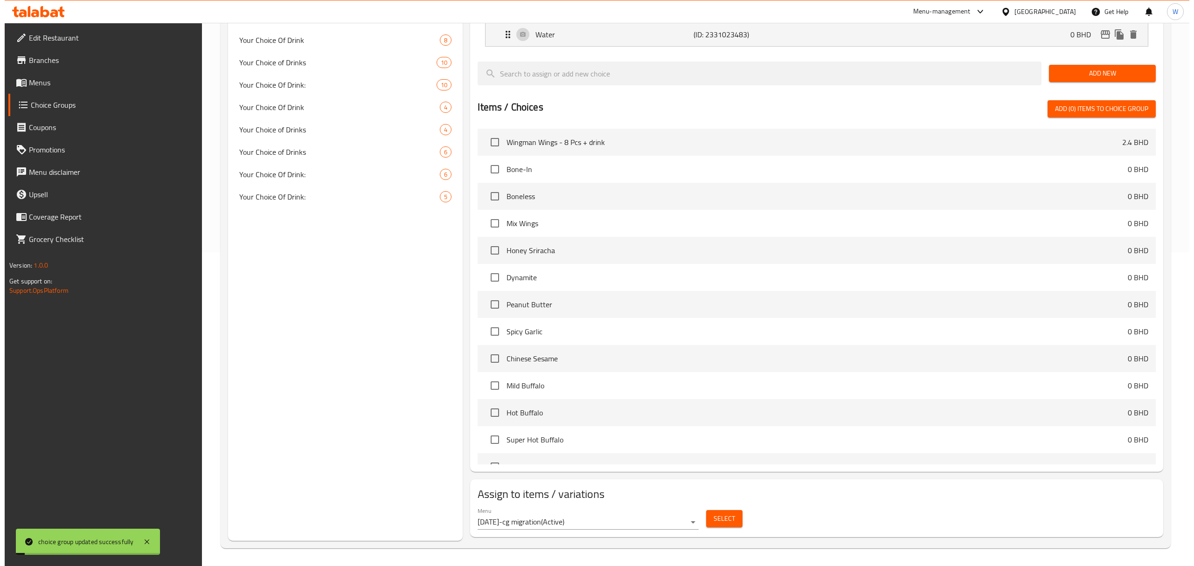
scroll to position [316, 0]
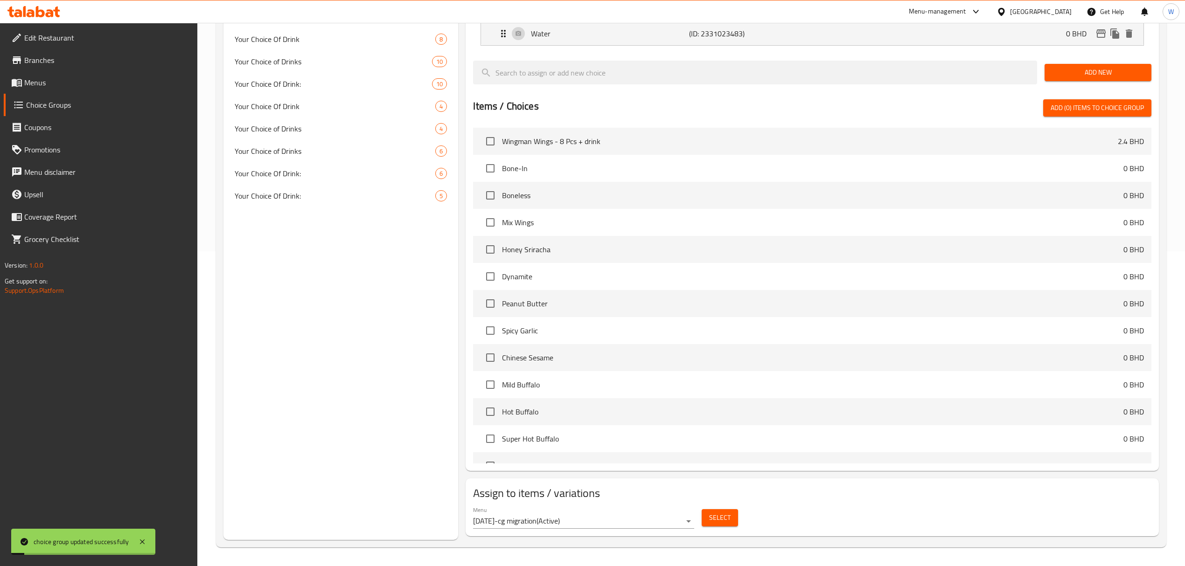
click at [703, 514] on button "Select" at bounding box center [719, 517] width 36 height 17
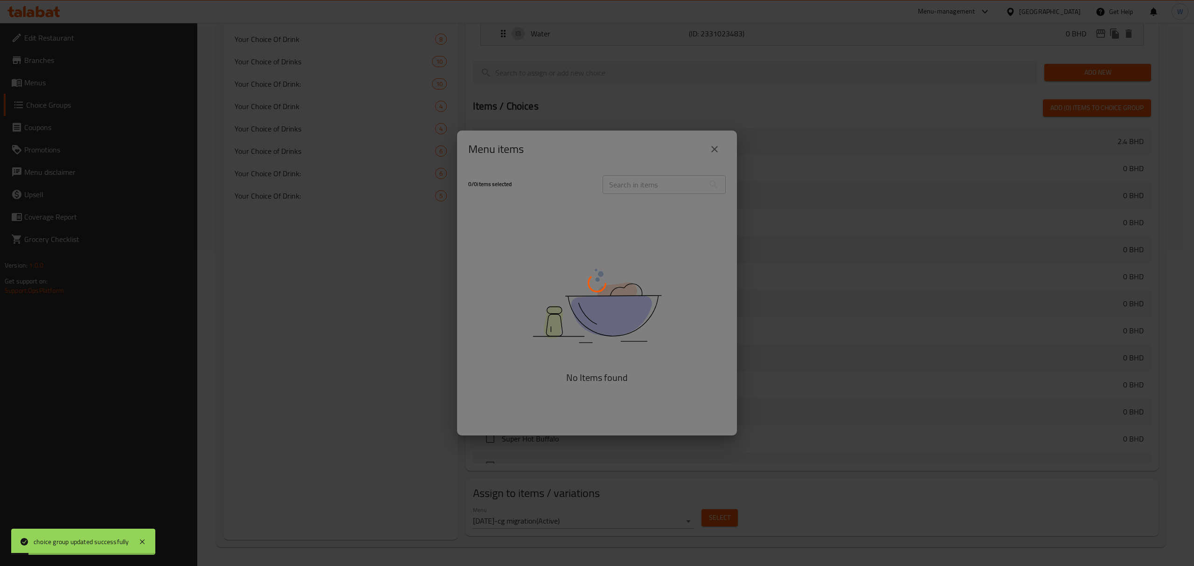
click at [713, 521] on div at bounding box center [597, 283] width 1194 height 566
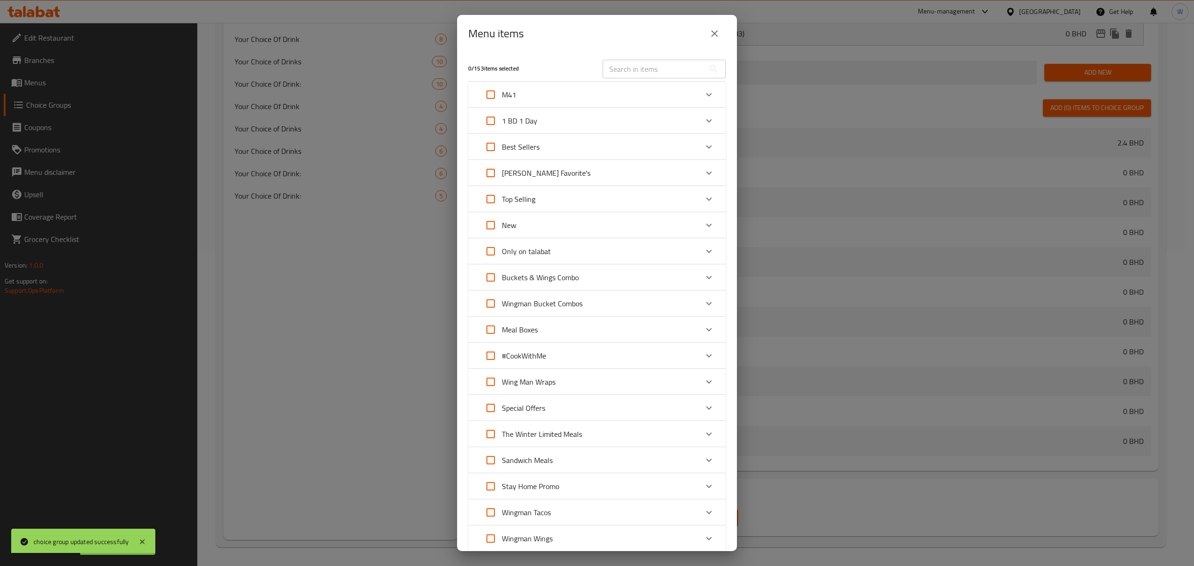
click at [674, 94] on div "M41" at bounding box center [588, 94] width 218 height 22
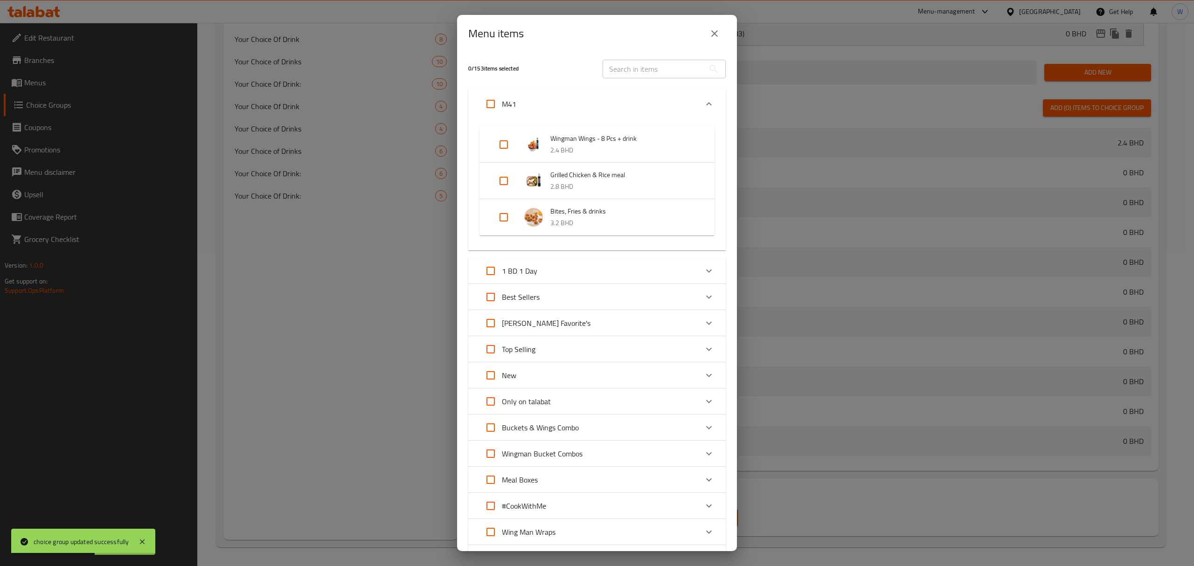
click at [504, 211] on input "Expand" at bounding box center [504, 217] width 22 height 22
checkbox input "true"
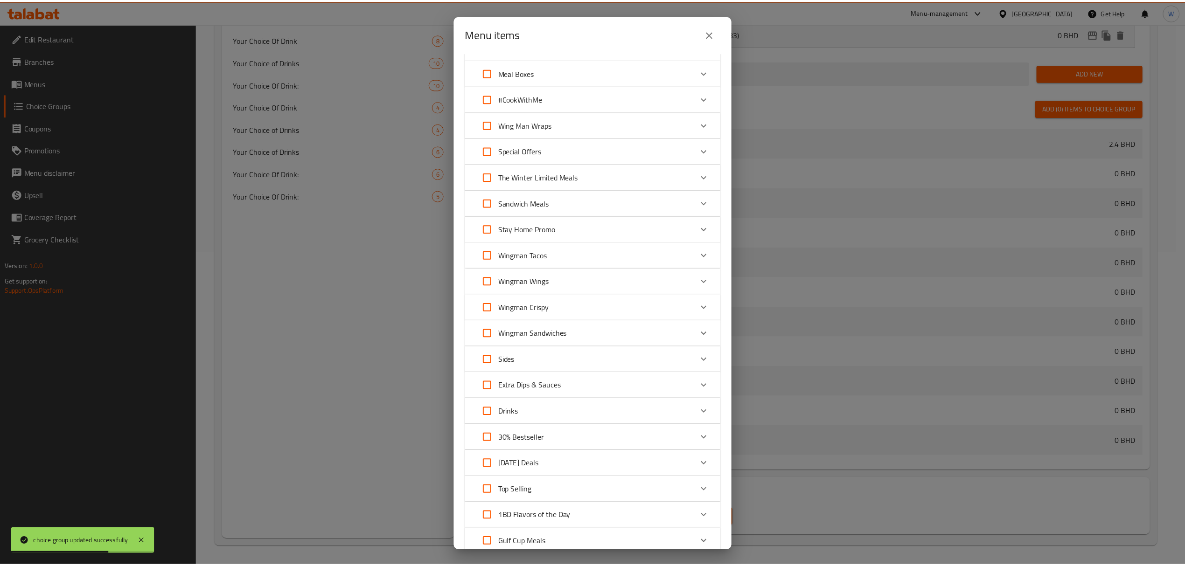
scroll to position [484, 0]
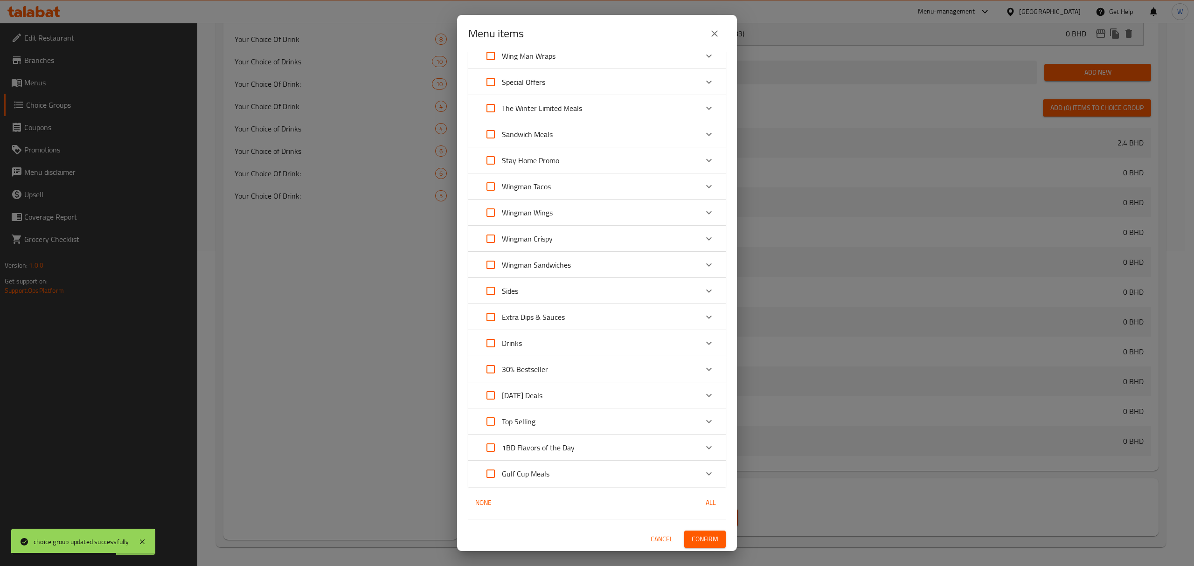
click at [693, 538] on span "Confirm" at bounding box center [705, 540] width 27 height 12
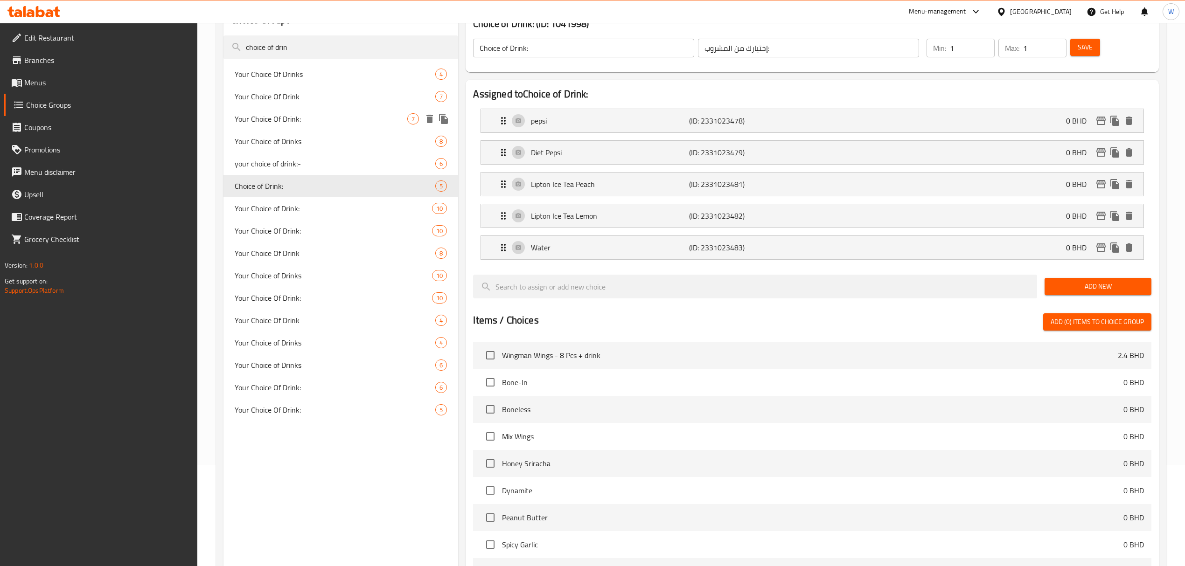
scroll to position [68, 0]
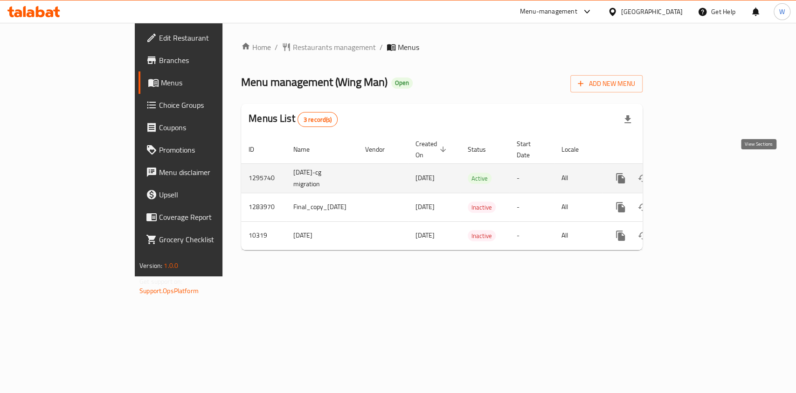
click at [692, 174] on icon "enhanced table" at bounding box center [688, 178] width 8 height 8
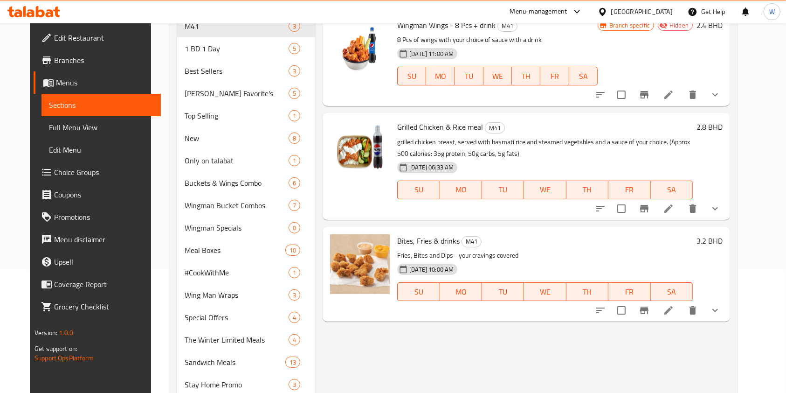
scroll to position [124, 0]
drag, startPoint x: 45, startPoint y: 61, endPoint x: 51, endPoint y: 61, distance: 6.1
click at [54, 61] on span "Branches" at bounding box center [104, 60] width 100 height 11
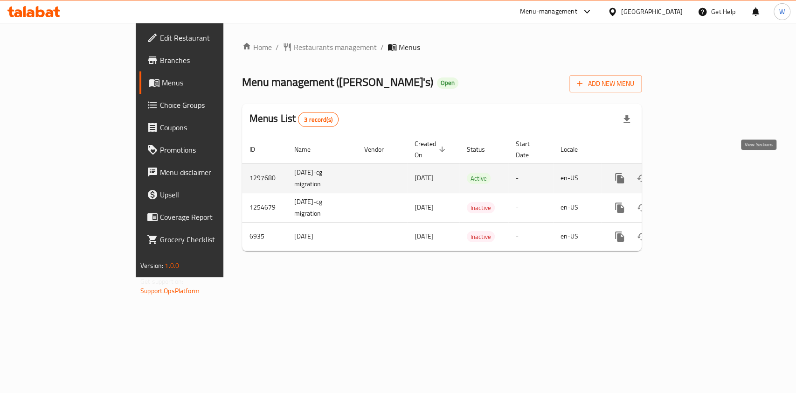
click at [693, 173] on icon "enhanced table" at bounding box center [686, 178] width 11 height 11
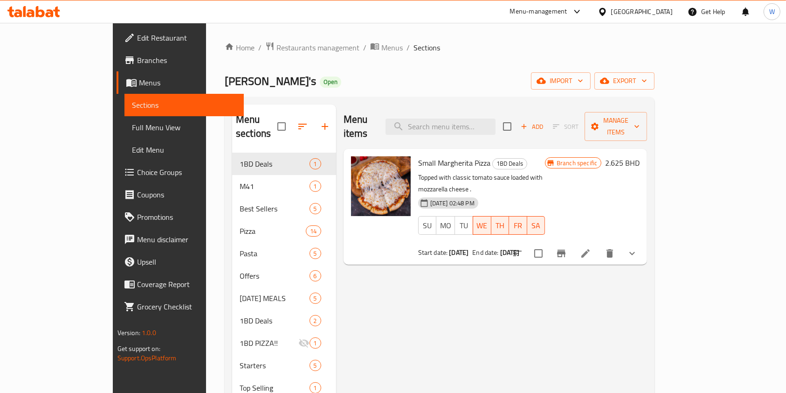
click at [644, 242] on div at bounding box center [574, 253] width 137 height 22
click at [591, 248] on icon at bounding box center [585, 253] width 11 height 11
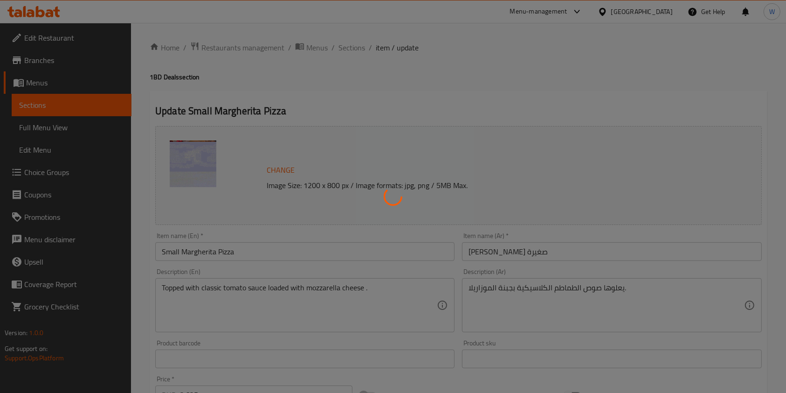
type input "اضافات :"
type input "0"
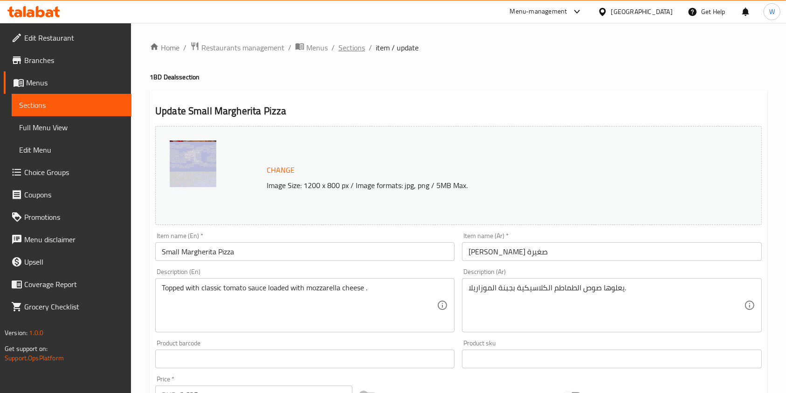
click at [363, 49] on span "Sections" at bounding box center [352, 47] width 27 height 11
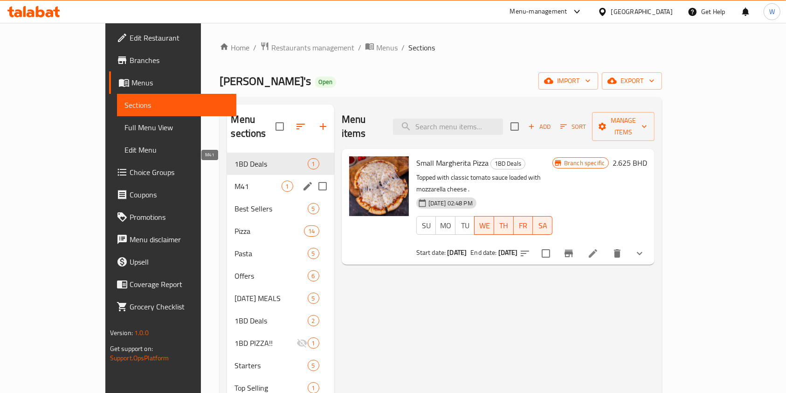
click at [235, 180] on span "M41" at bounding box center [258, 185] width 47 height 11
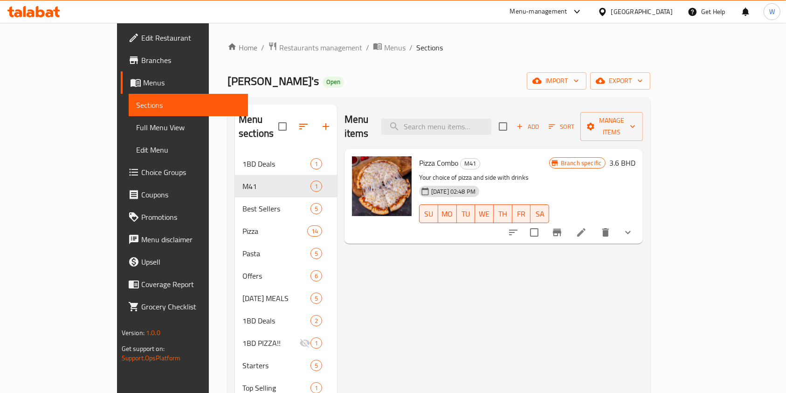
click at [455, 285] on div "Menu items Add Sort Manage items Pizza Combo M41 Your choice of pizza and side …" at bounding box center [490, 342] width 306 height 477
click at [425, 250] on div "Menu items Add Sort Manage items Pizza Combo M41 Your choice of pizza and side …" at bounding box center [490, 342] width 306 height 477
click at [595, 224] on li at bounding box center [582, 232] width 26 height 17
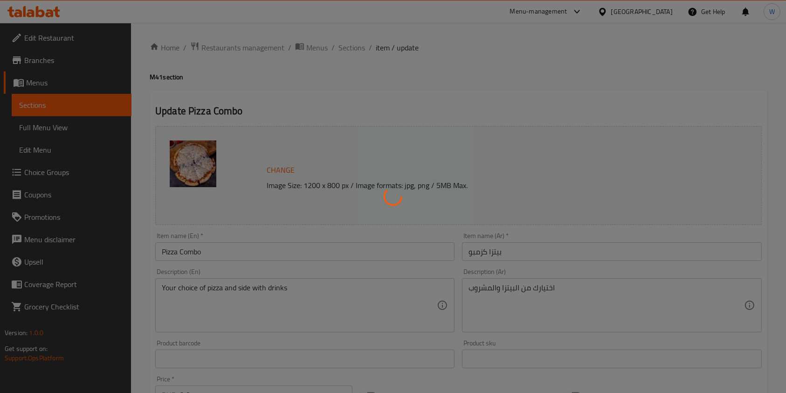
type input "اختيارك من:"
type input "1"
type input "مقبلا"
type input "1"
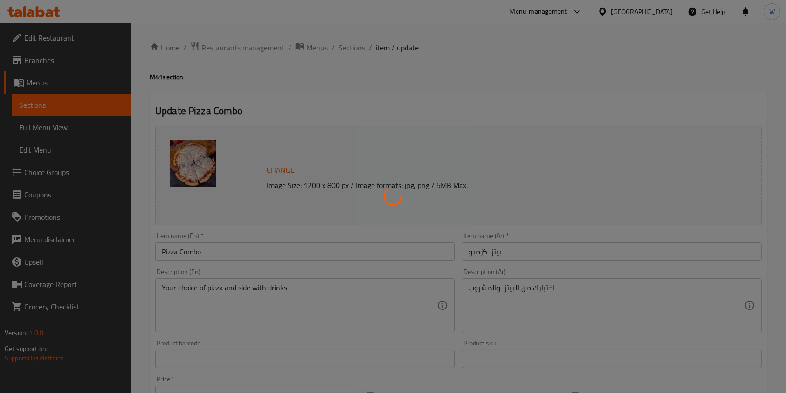
type input "1"
type input "مشروبات"
type input "1"
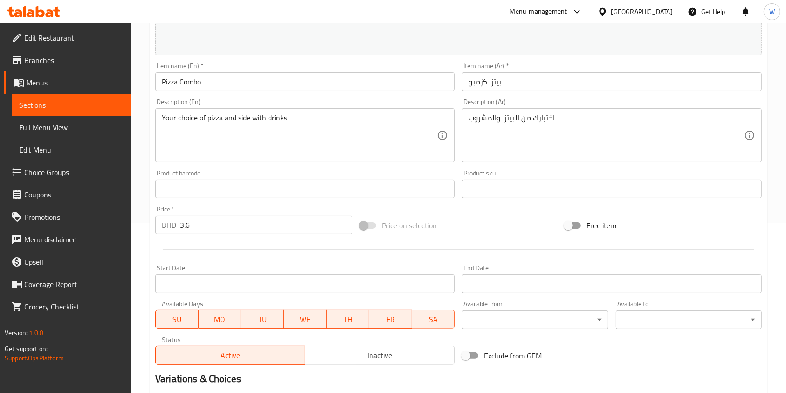
scroll to position [371, 0]
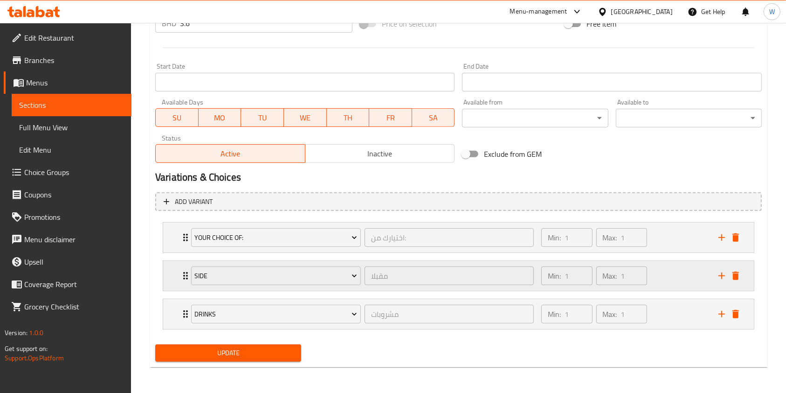
click at [180, 278] on icon "Expand" at bounding box center [185, 275] width 11 height 11
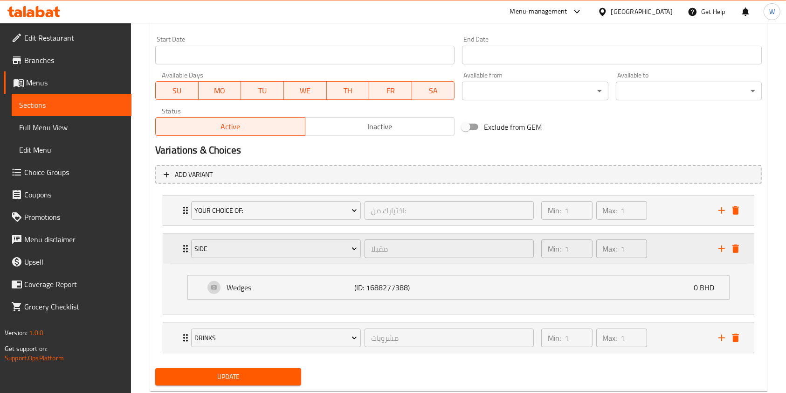
scroll to position [422, 0]
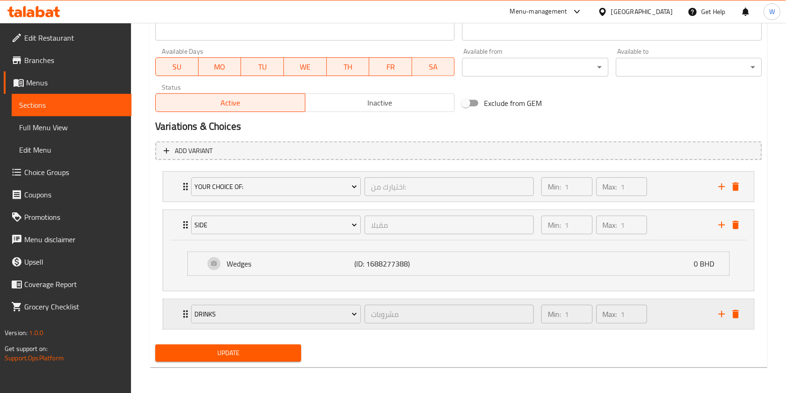
click at [186, 317] on div "Drinks مشروبات ​" at bounding box center [363, 314] width 354 height 30
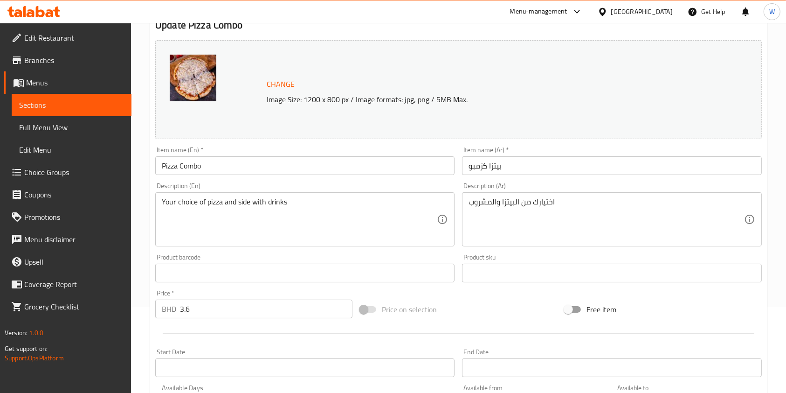
scroll to position [0, 0]
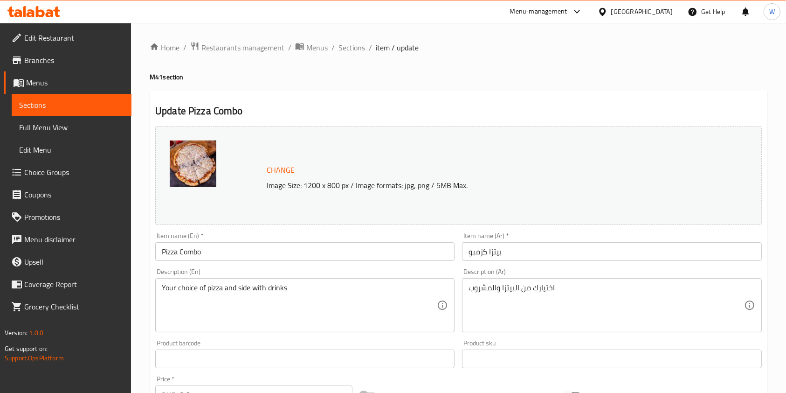
click at [345, 42] on span "Sections" at bounding box center [352, 47] width 27 height 11
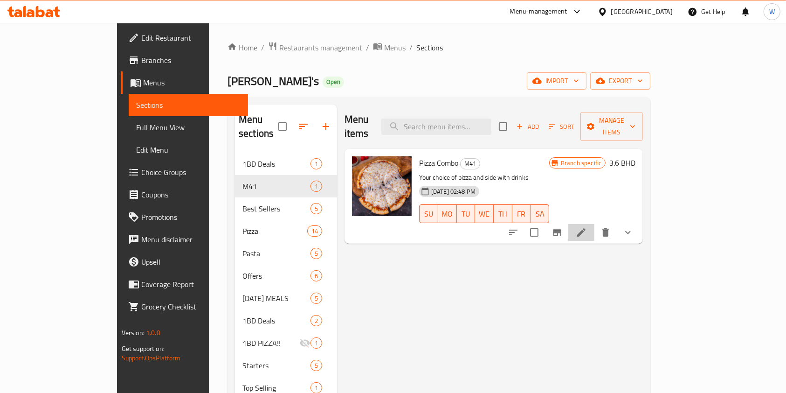
click at [595, 224] on li at bounding box center [582, 232] width 26 height 17
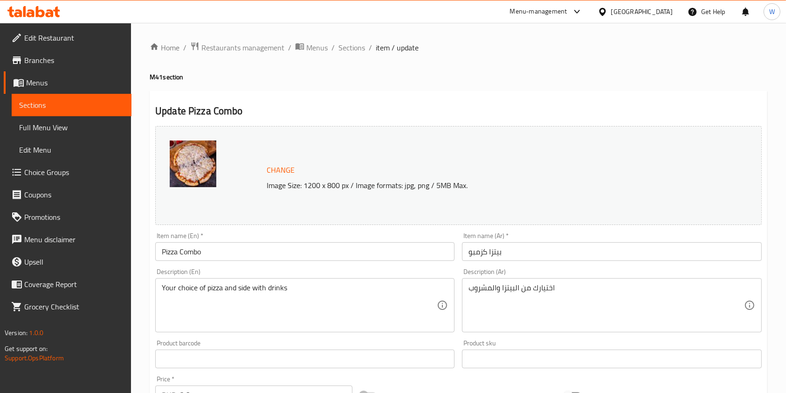
type input "إختيارك من الإضافات:"
type input "0"
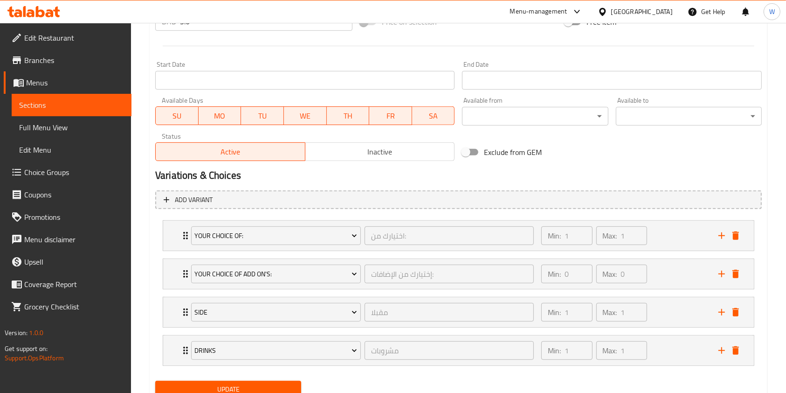
scroll to position [409, 0]
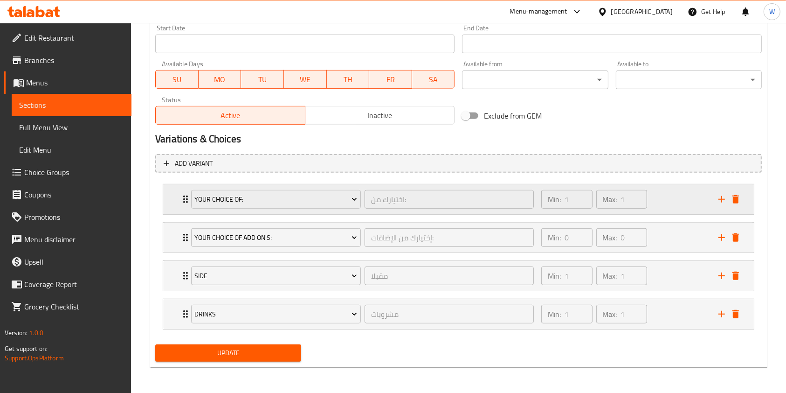
click at [172, 192] on div "Your choice of: اختيارك من: ​ Min: 1 ​ Max: 1 ​" at bounding box center [458, 199] width 591 height 30
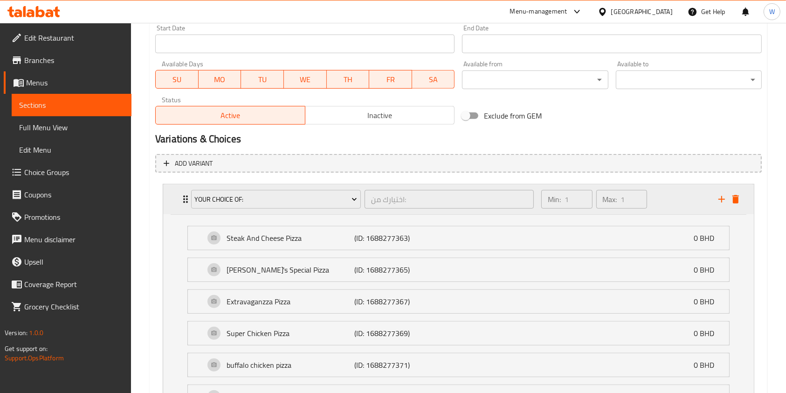
click at [180, 187] on div "Your choice of: اختيارك من: ​ Min: 1 ​ Max: 1 ​" at bounding box center [461, 199] width 563 height 30
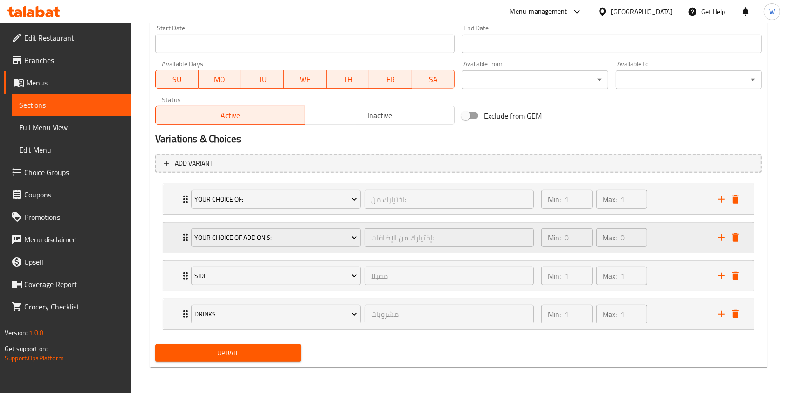
click at [182, 246] on div "Your choice of Add on's: إختيارك من الإضافات: ​ Min: 0 ​ Max: 0 ​" at bounding box center [461, 237] width 563 height 30
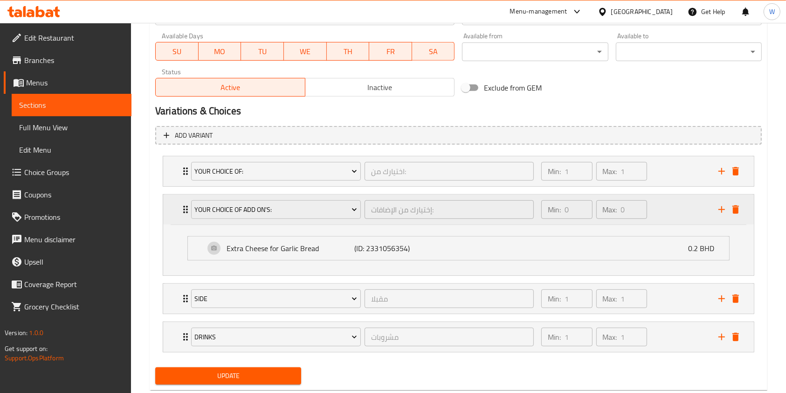
scroll to position [460, 0]
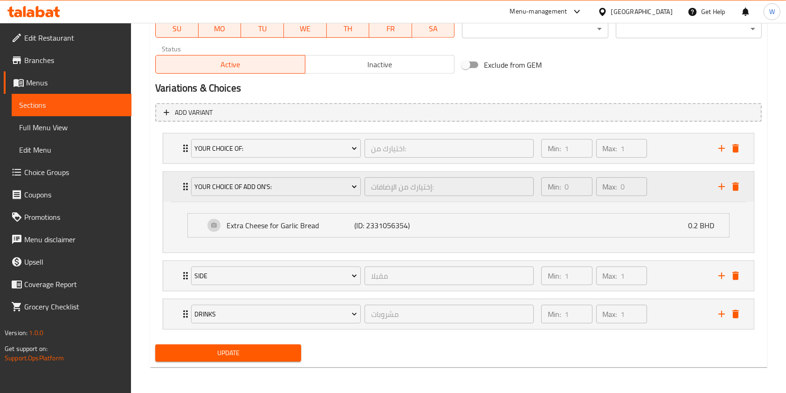
click at [187, 198] on div "Your choice of Add on's: إختيارك من الإضافات: ​" at bounding box center [363, 187] width 354 height 30
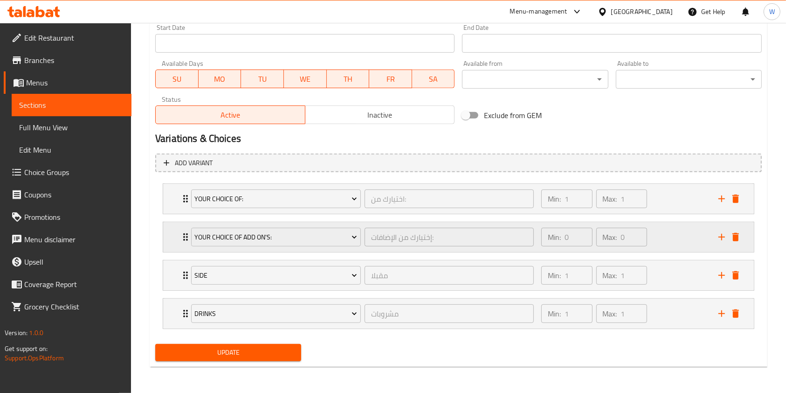
scroll to position [409, 0]
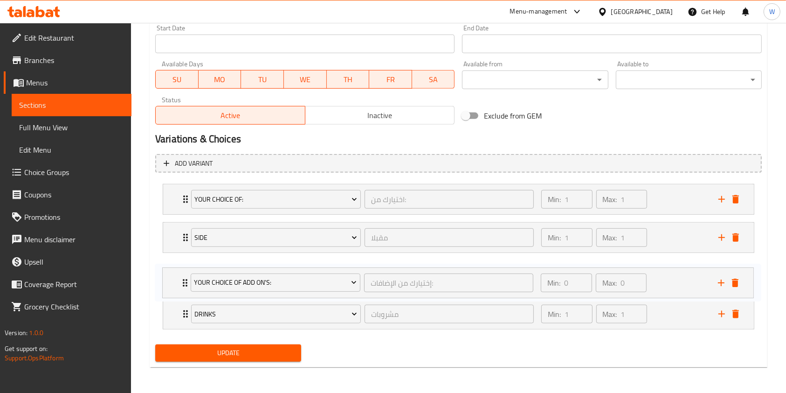
drag, startPoint x: 189, startPoint y: 236, endPoint x: 188, endPoint y: 286, distance: 50.8
click at [188, 286] on div "Your choice of: اختيارك من: ​ Min: 1 ​ Max: 1 ​ Steak And Cheese Pizza (ID: 168…" at bounding box center [458, 256] width 607 height 153
click at [430, 348] on div "Update" at bounding box center [459, 352] width 614 height 25
click at [213, 350] on span "Update" at bounding box center [228, 353] width 131 height 12
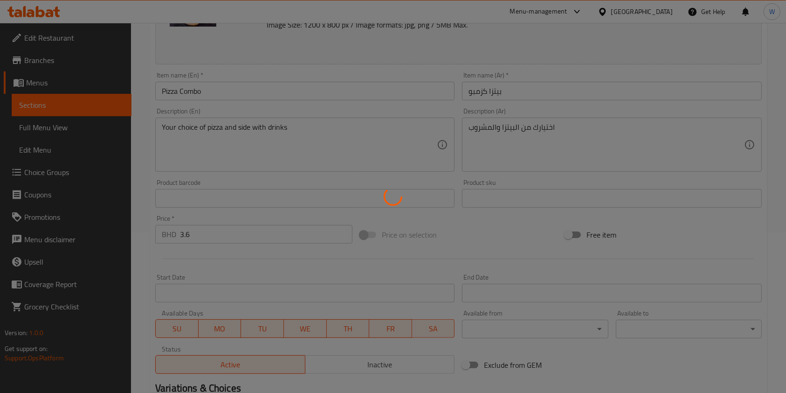
scroll to position [0, 0]
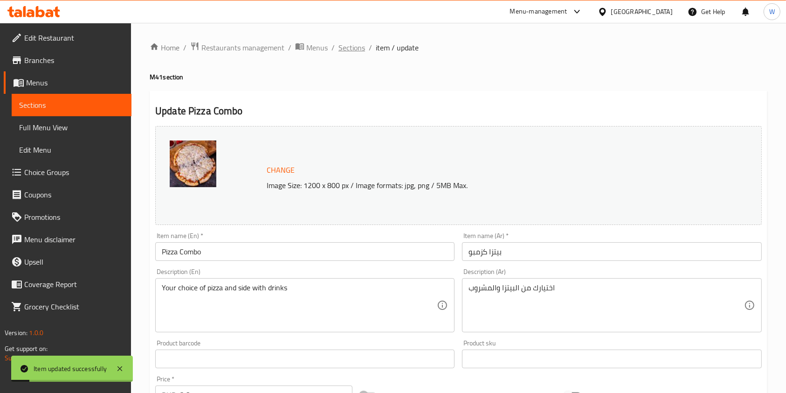
click at [339, 50] on span "Sections" at bounding box center [352, 47] width 27 height 11
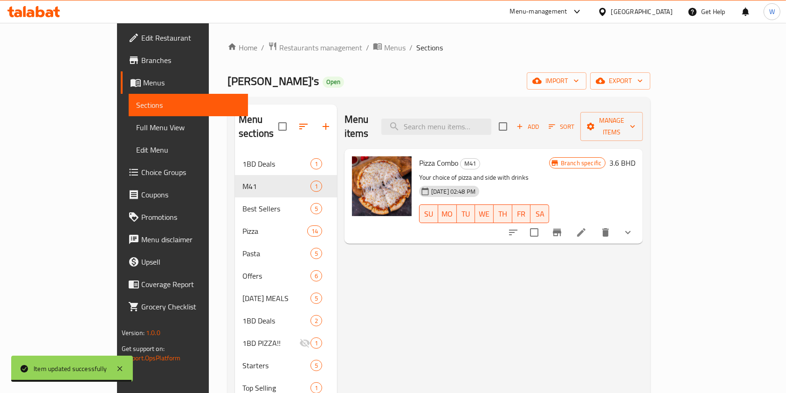
click at [443, 289] on div "Menu items Add Sort Manage items Pizza Combo M41 Your choice of pizza and side …" at bounding box center [490, 342] width 306 height 477
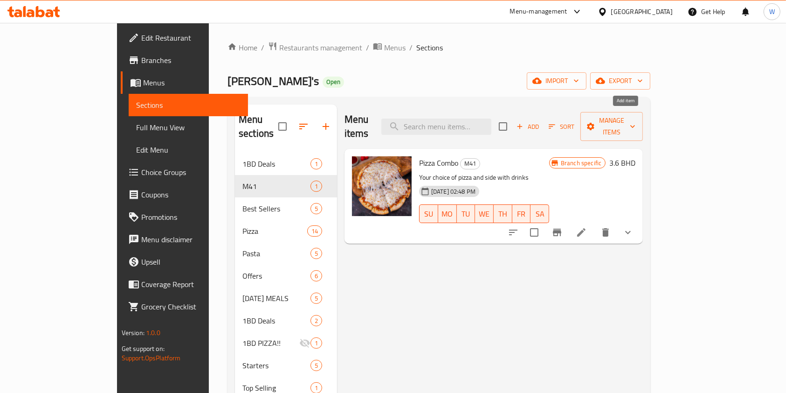
click at [541, 121] on span "Add" at bounding box center [527, 126] width 25 height 11
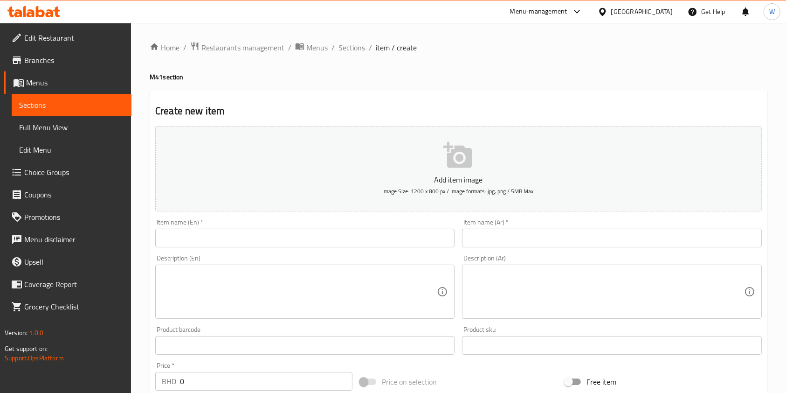
click at [133, 245] on div "Home / Restaurants management / Menus / Sections / item / create M41 section Cr…" at bounding box center [458, 341] width 655 height 636
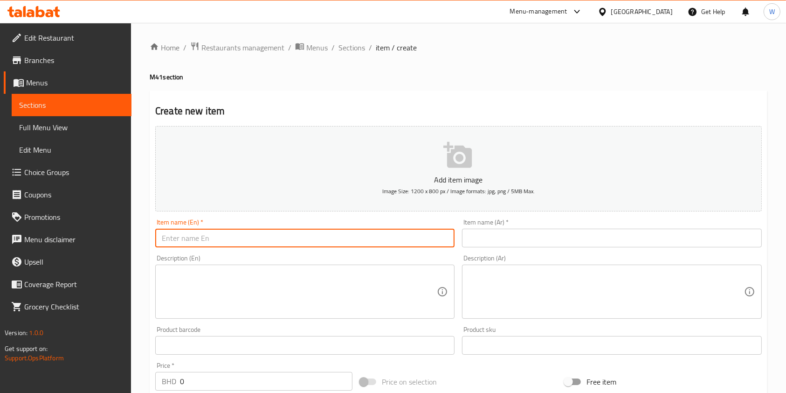
click at [213, 230] on input "text" at bounding box center [304, 238] width 299 height 19
paste input "Chicken Penne Pasta Meal"
type input "Chicken Penne Pasta Meal"
click at [518, 233] on input "text" at bounding box center [611, 238] width 299 height 19
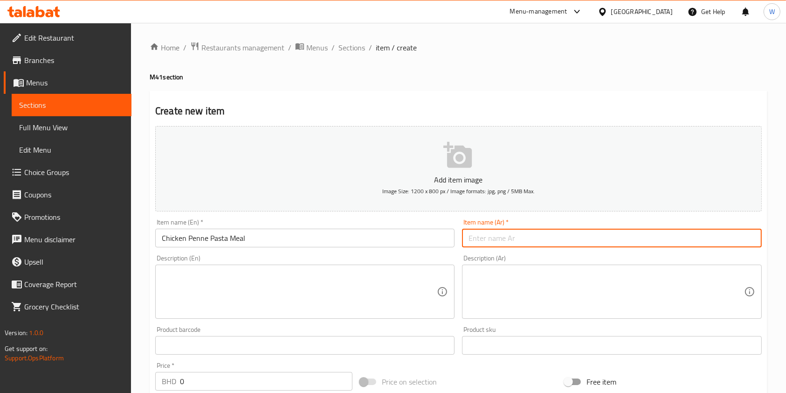
paste input "وجبة معكرونة بيني بالدجاج"
type input "وجبة معكرونة بيني بالدجاج"
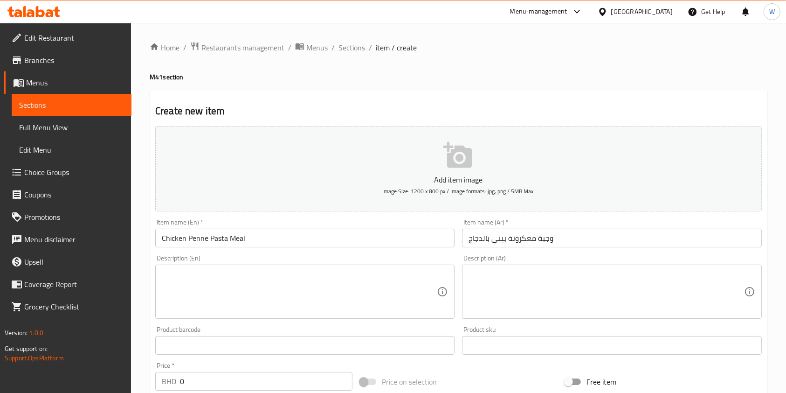
click at [274, 298] on textarea at bounding box center [299, 292] width 275 height 44
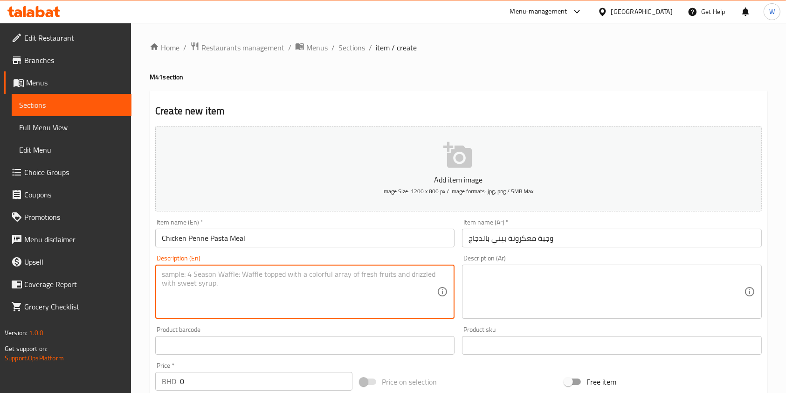
paste textarea "Grilled chicken, Fresh Mushrooms, Mozzarella Cheese with your choice of Sauce ."
type textarea "Grilled chicken, Fresh Mushrooms, Mozzarella Cheese with your choice of Sauce ."
click at [571, 298] on textarea at bounding box center [606, 292] width 275 height 44
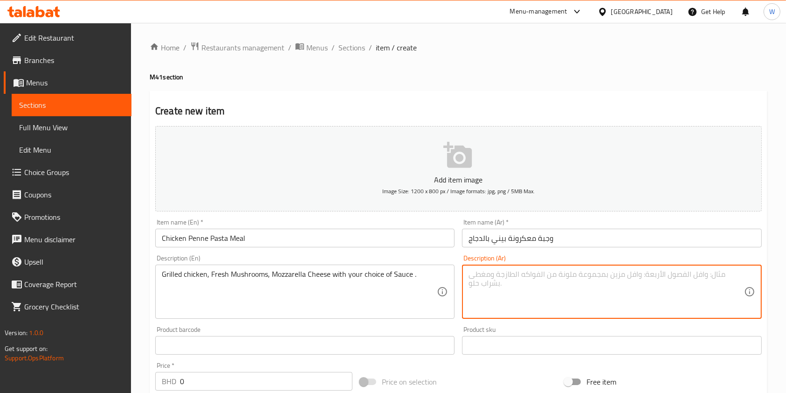
paste textarea "دجاج مشوي، فطر طازج، جبن موزاريلا مع صلصة من اختيارك."
type textarea "دجاج مشوي، فطر طازج، جبن موزاريلا مع صلصة من اختيارك."
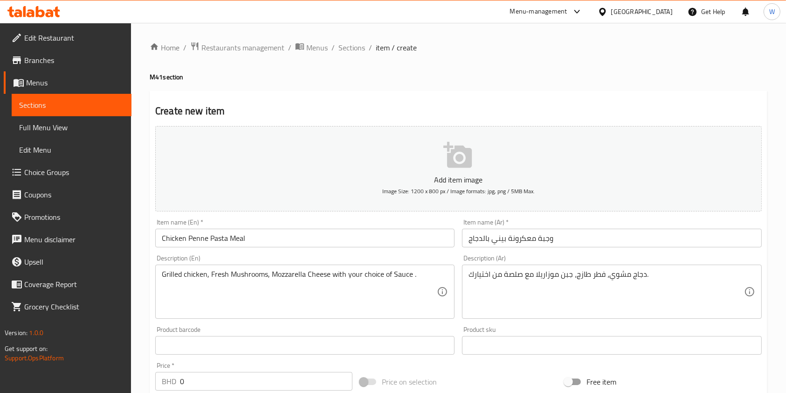
click at [511, 329] on div "Product sku Product sku" at bounding box center [611, 340] width 299 height 28
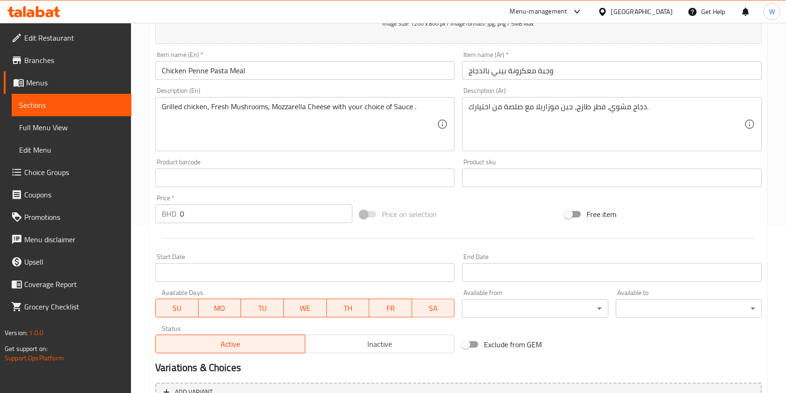
scroll to position [187, 0]
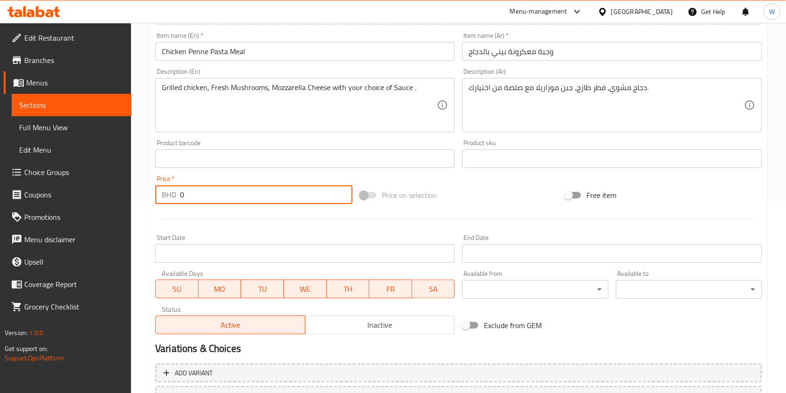
drag, startPoint x: 224, startPoint y: 199, endPoint x: 160, endPoint y: 197, distance: 63.5
click at [160, 197] on div "BHD 0 Price *" at bounding box center [253, 194] width 197 height 19
paste input "4.70"
type input "4.700"
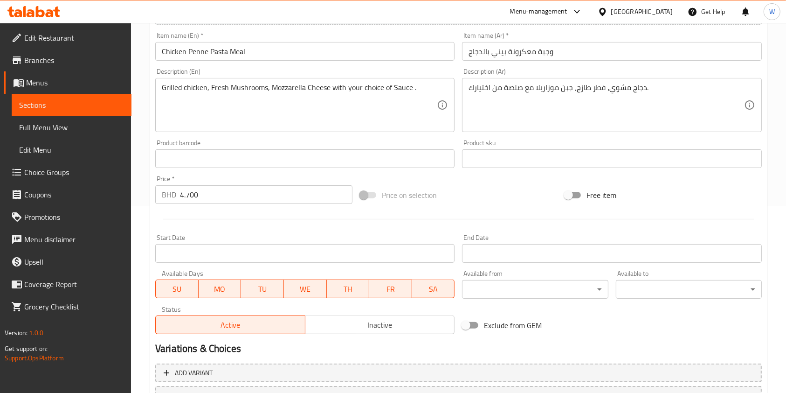
click at [227, 224] on div at bounding box center [459, 219] width 614 height 23
click at [389, 221] on div at bounding box center [459, 219] width 614 height 23
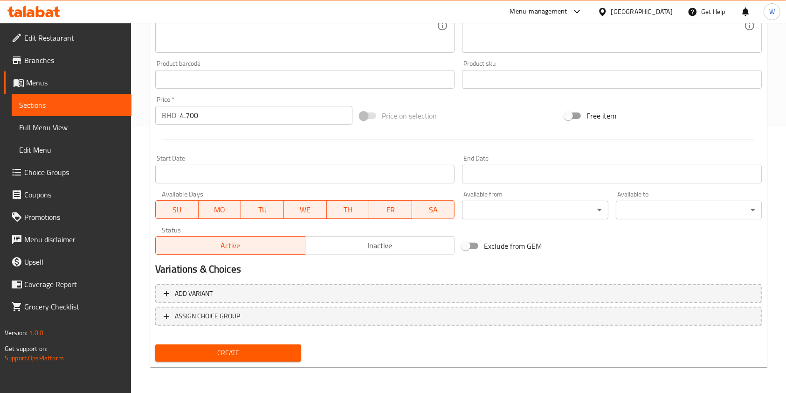
scroll to position [266, 0]
drag, startPoint x: 64, startPoint y: 4, endPoint x: 322, endPoint y: 91, distance: 272.1
click at [322, 91] on div "Product barcode Product barcode" at bounding box center [305, 74] width 307 height 36
click at [288, 354] on span "Create" at bounding box center [228, 353] width 131 height 12
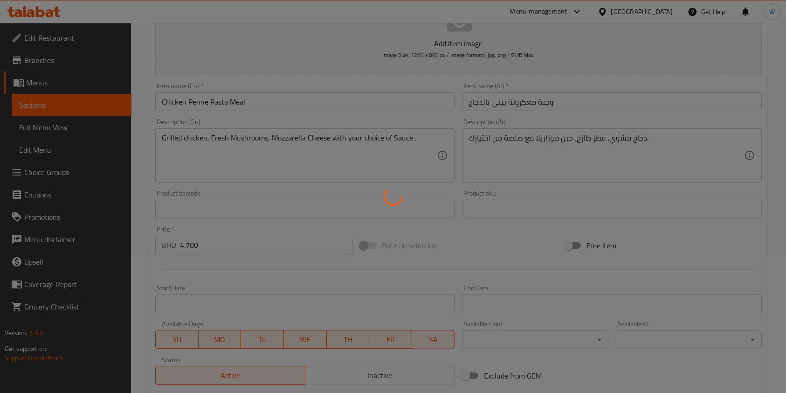
scroll to position [0, 0]
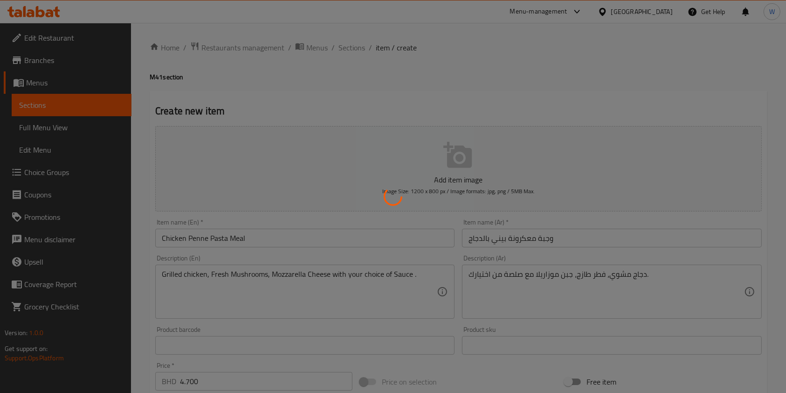
type input "0"
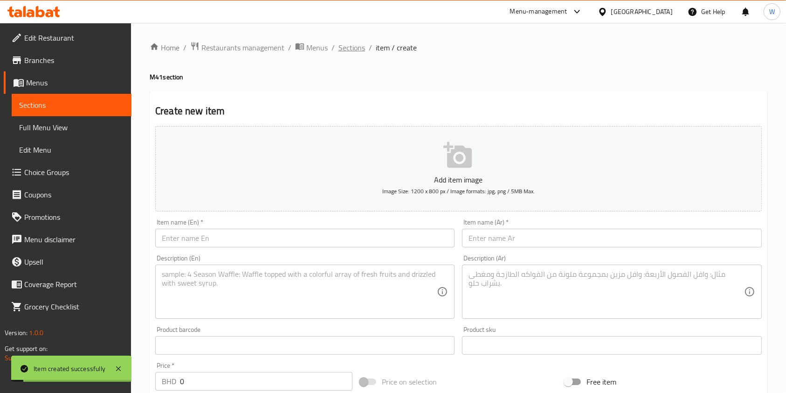
click at [347, 42] on span "Sections" at bounding box center [352, 47] width 27 height 11
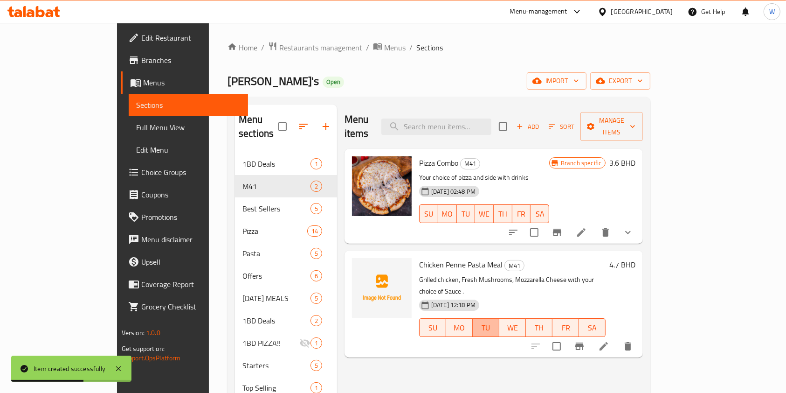
click at [492, 321] on span "TU" at bounding box center [486, 328] width 19 height 14
click at [361, 266] on icon "upload picture" at bounding box center [365, 270] width 9 height 8
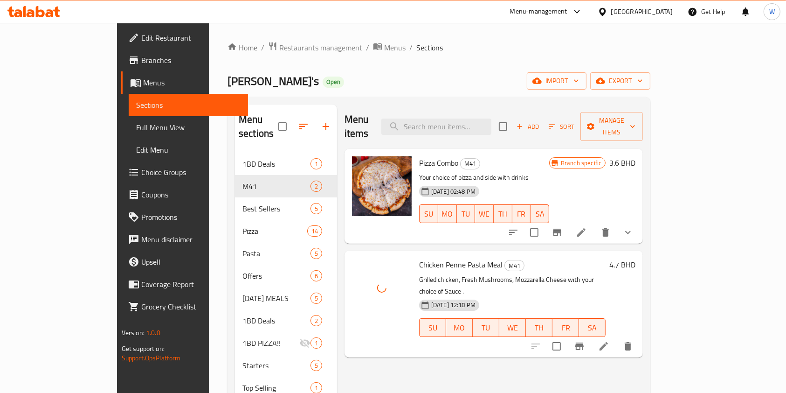
click at [472, 364] on div "Menu items Add Sort Manage items Pizza Combo M41 Your choice of pizza and side …" at bounding box center [490, 342] width 306 height 477
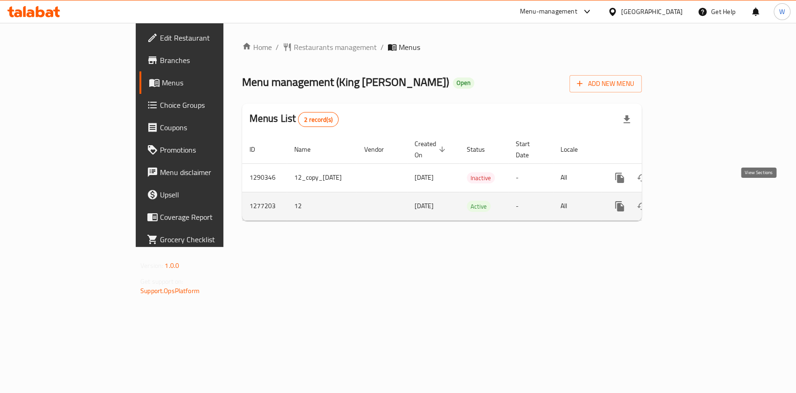
click at [698, 195] on link "enhanced table" at bounding box center [687, 206] width 22 height 22
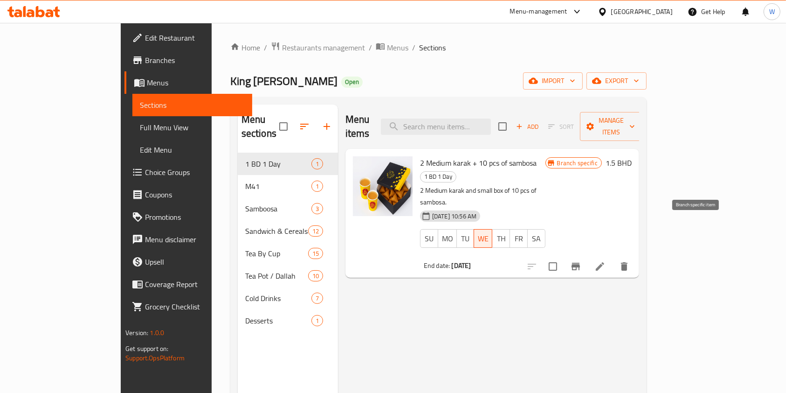
click at [587, 255] on button "Branch-specific-item" at bounding box center [576, 266] width 22 height 22
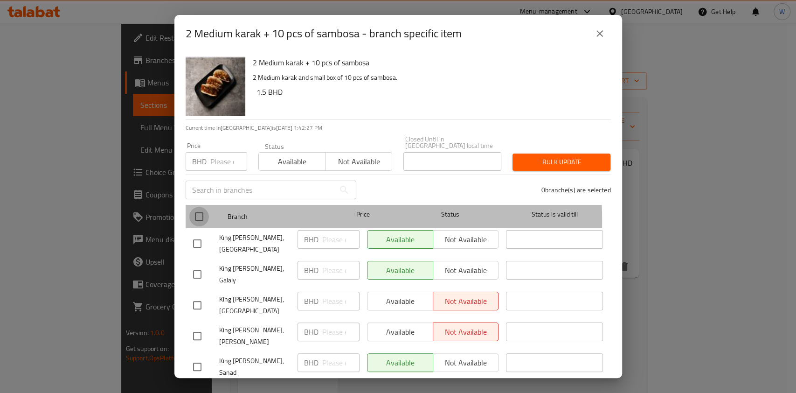
click at [201, 215] on input "checkbox" at bounding box center [199, 217] width 20 height 20
checkbox input "true"
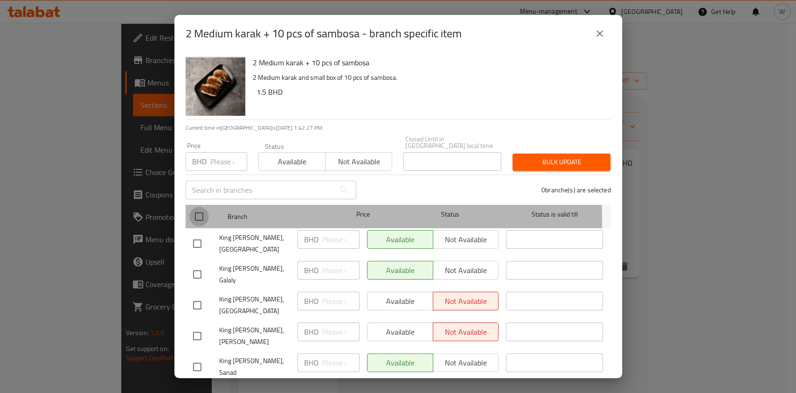
checkbox input "true"
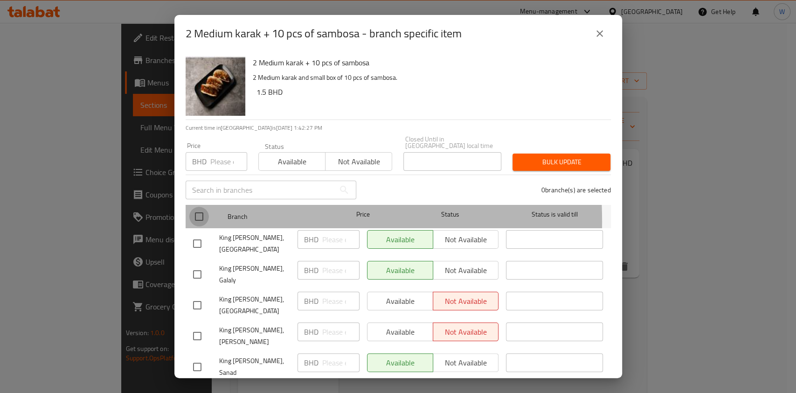
checkbox input "true"
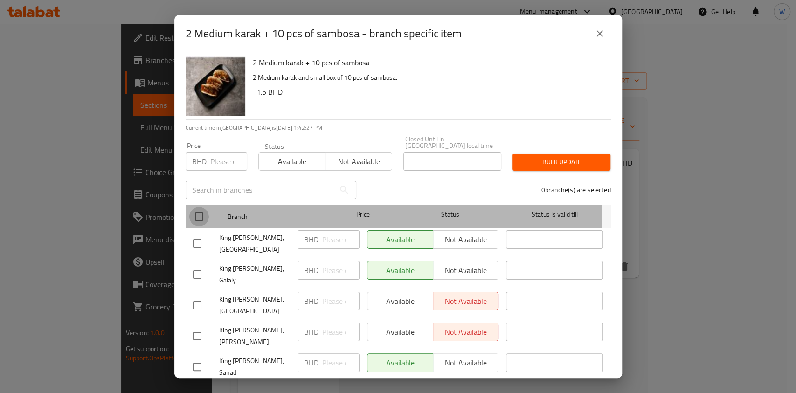
checkbox input "true"
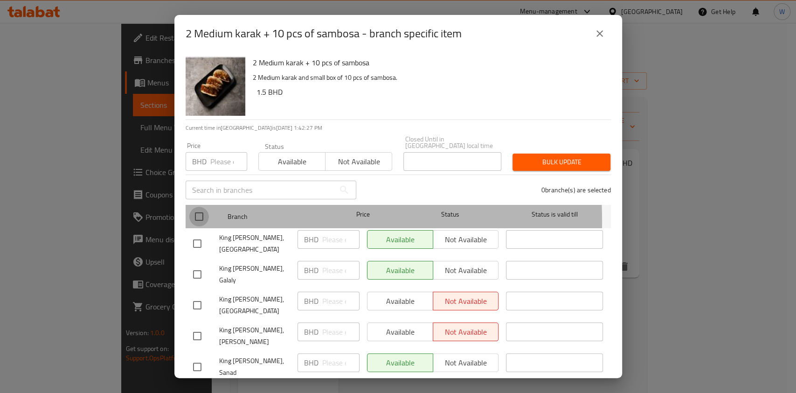
checkbox input "true"
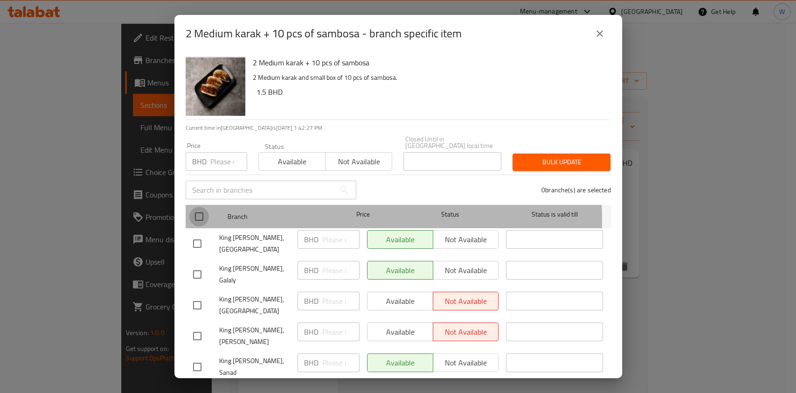
checkbox input "true"
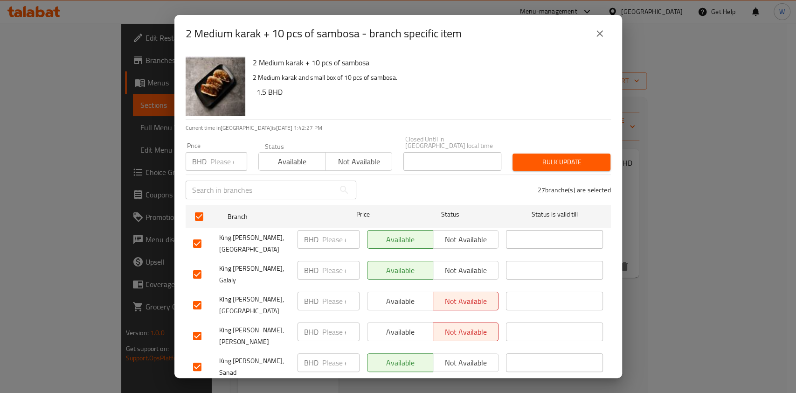
click at [287, 175] on div "​" at bounding box center [271, 190] width 182 height 30
click at [292, 161] on span "Available" at bounding box center [292, 162] width 59 height 14
click at [529, 156] on span "Bulk update" at bounding box center [561, 162] width 83 height 12
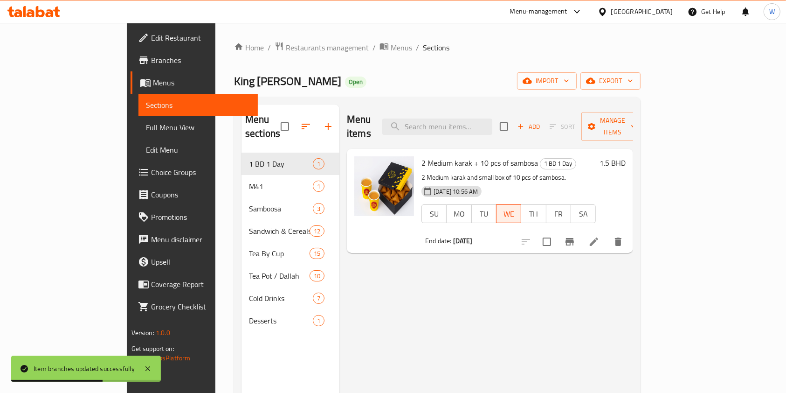
click at [633, 239] on div "Menu items Add Sort Manage items 2 Medium karak + 10 pcs of sambosa 1 BD 1 Day …" at bounding box center [487, 300] width 294 height 393
click at [576, 236] on icon "Branch-specific-item" at bounding box center [569, 241] width 11 height 11
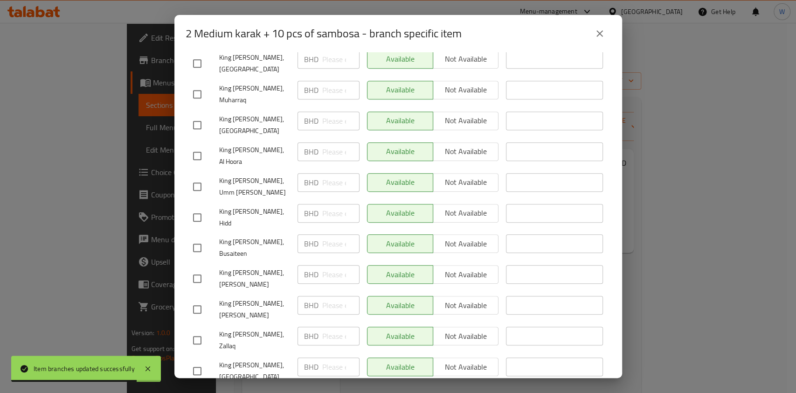
scroll to position [543, 0]
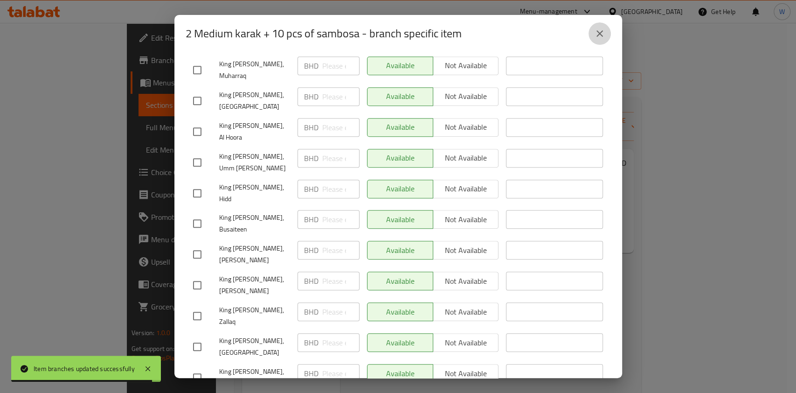
click at [605, 35] on button "close" at bounding box center [600, 33] width 22 height 22
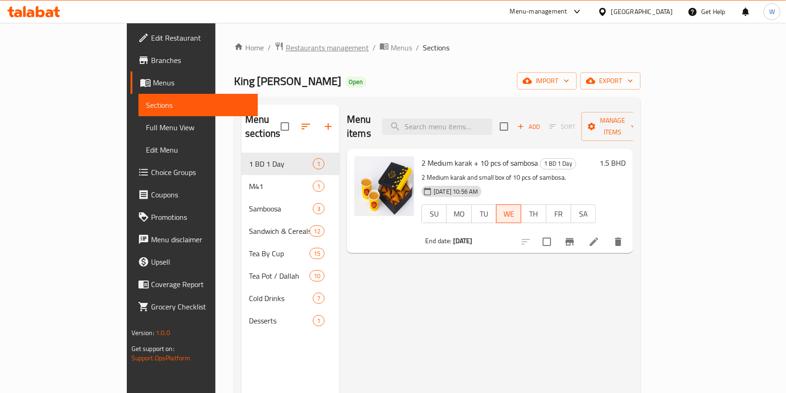
click at [286, 43] on span "Restaurants management" at bounding box center [327, 47] width 83 height 11
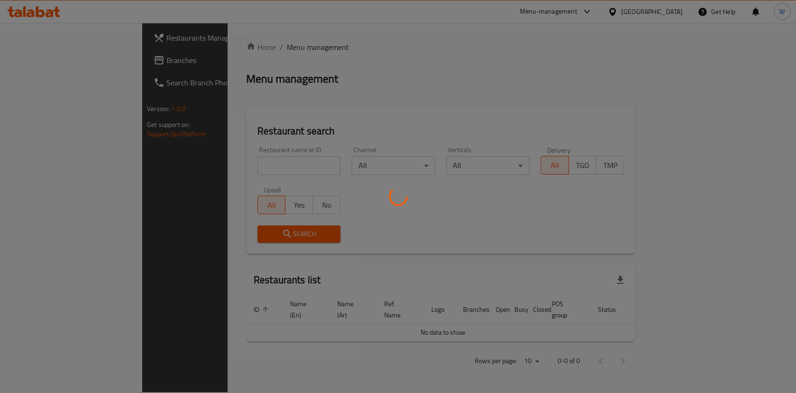
click at [208, 168] on div at bounding box center [398, 196] width 796 height 393
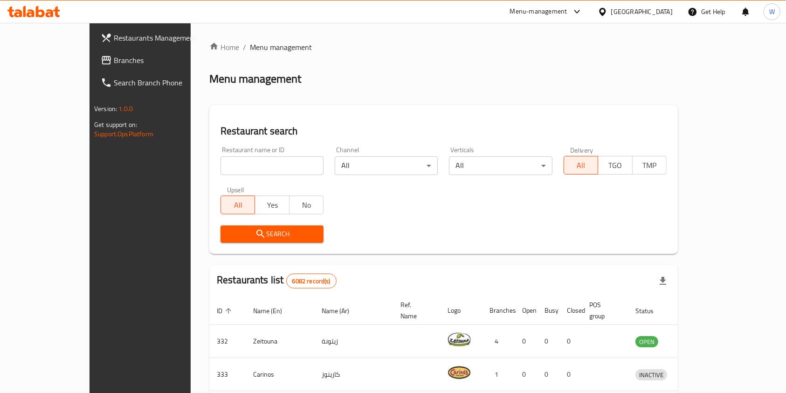
click at [221, 166] on input "search" at bounding box center [272, 165] width 103 height 19
click button "Search" at bounding box center [272, 233] width 103 height 17
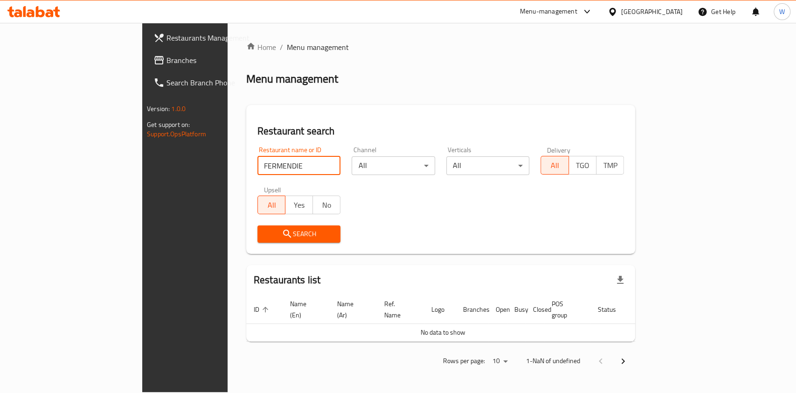
type input "FERMENDIE"
click button "Search" at bounding box center [298, 233] width 83 height 17
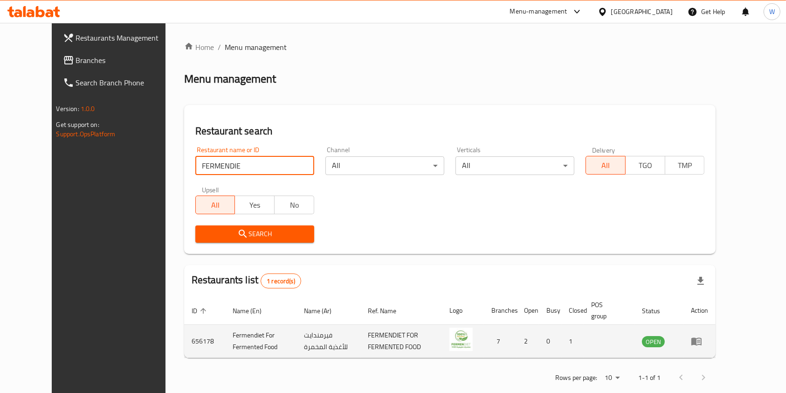
click at [708, 341] on link "enhanced table" at bounding box center [699, 340] width 17 height 11
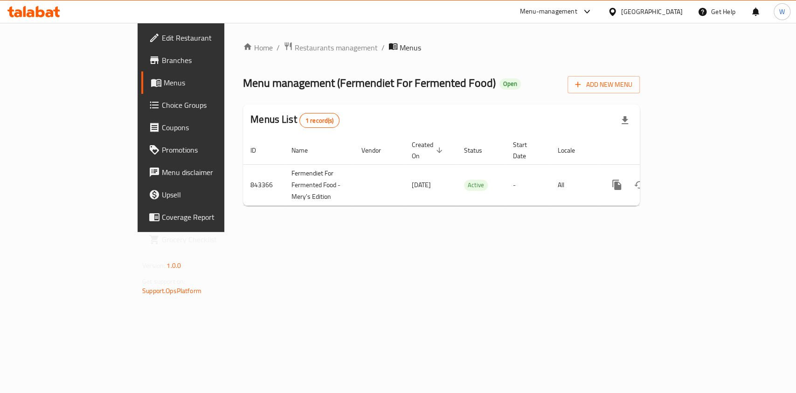
click at [162, 59] on span "Branches" at bounding box center [212, 60] width 101 height 11
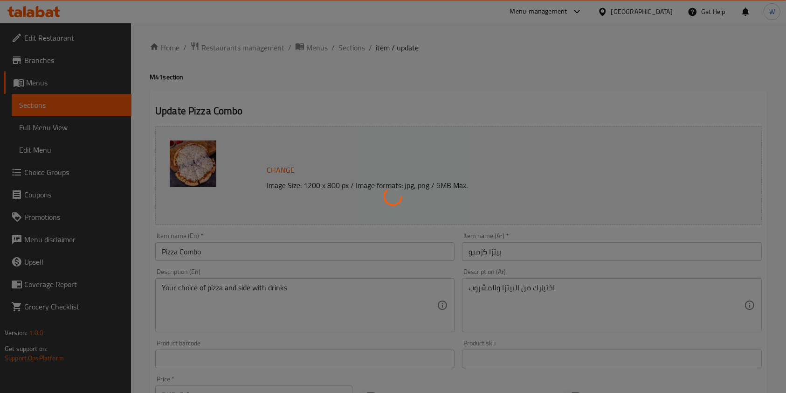
type input "اختيارك من:"
type input "1"
type input "مقبلا"
type input "1"
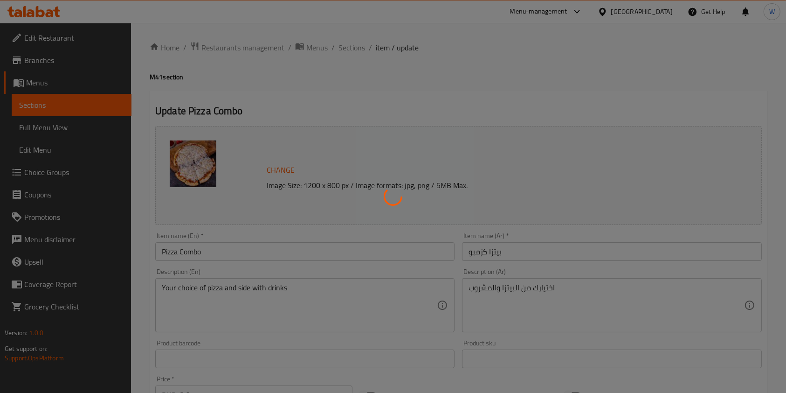
type input "1"
type input "مشروبات"
type input "1"
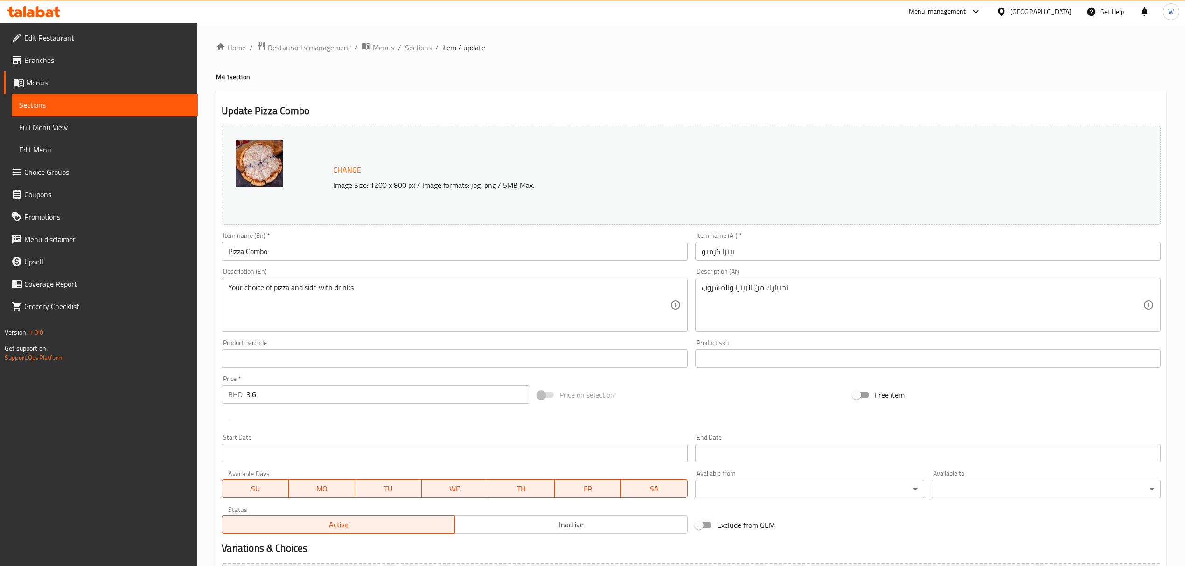
click at [77, 165] on link "Choice Groups" at bounding box center [101, 172] width 194 height 22
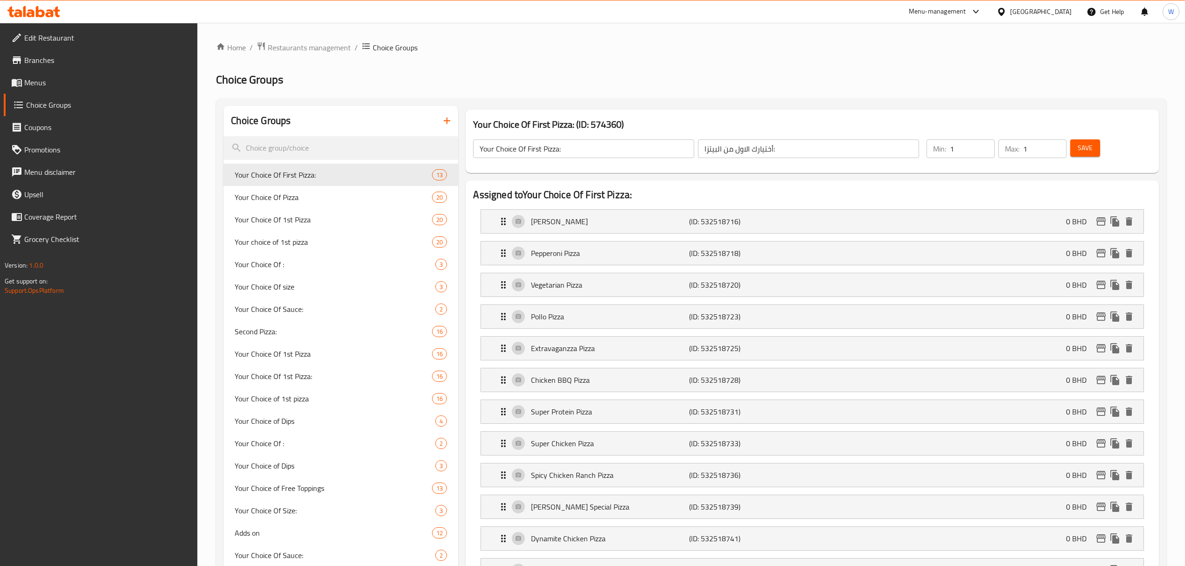
click at [326, 130] on div "Choice Groups" at bounding box center [340, 121] width 235 height 30
click at [317, 143] on input "search" at bounding box center [340, 148] width 235 height 24
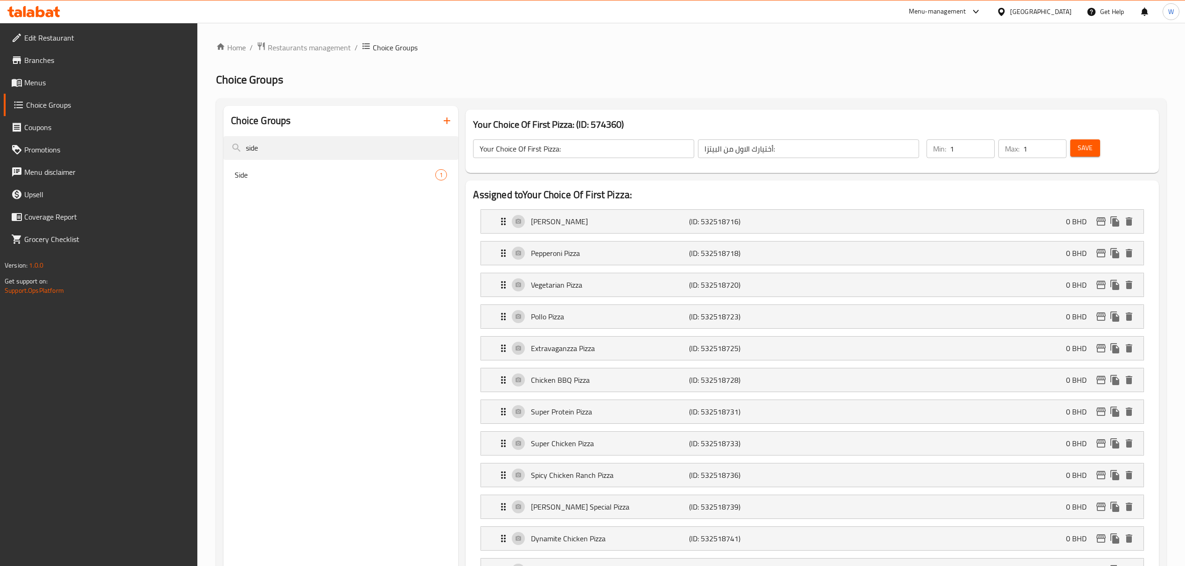
type input "side"
click at [277, 188] on nav "Side 1" at bounding box center [340, 175] width 235 height 30
click at [277, 180] on span "Side" at bounding box center [321, 174] width 173 height 11
type input "Side"
type input "مقبلا"
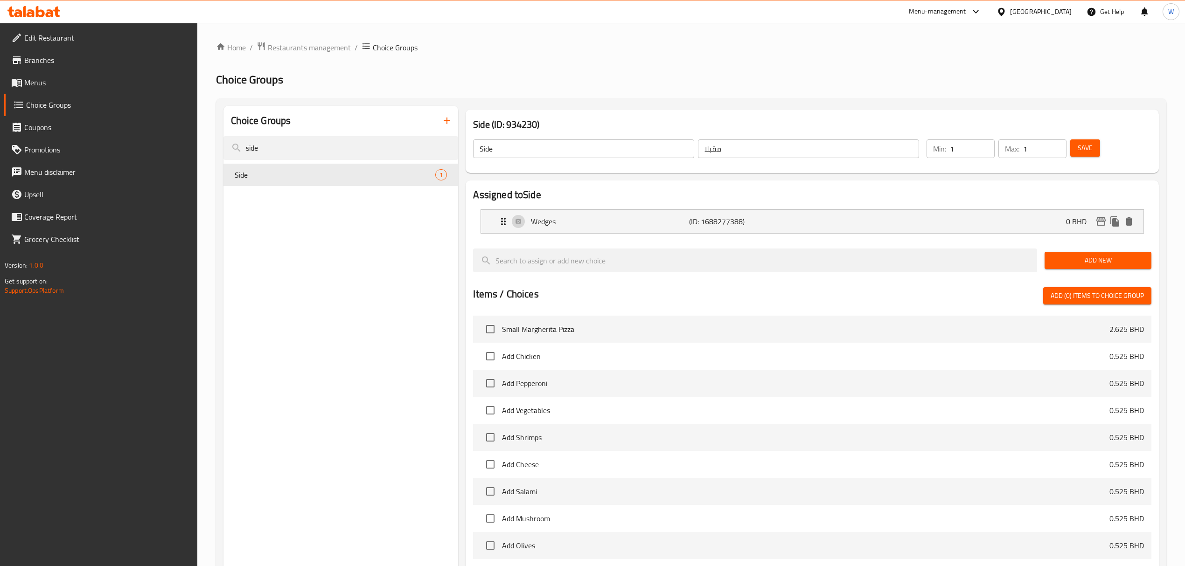
click at [796, 255] on span "Add New" at bounding box center [1098, 261] width 92 height 12
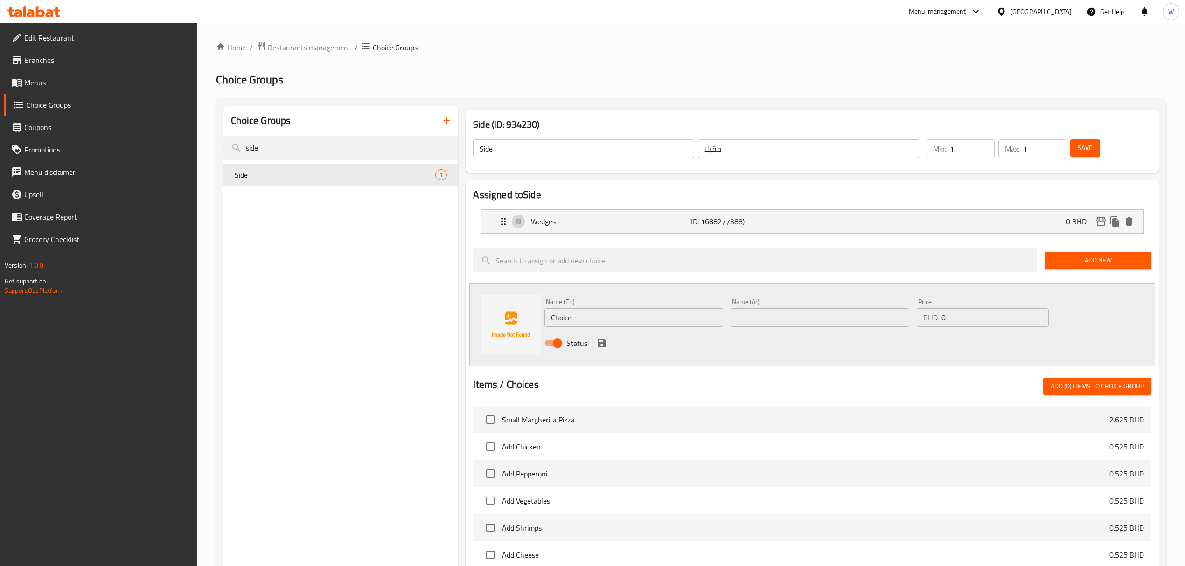
click at [655, 310] on input "Choice" at bounding box center [633, 317] width 179 height 19
paste input "2 Pcs Garlic Bread"
type input "2 Pcs Garlic Bread"
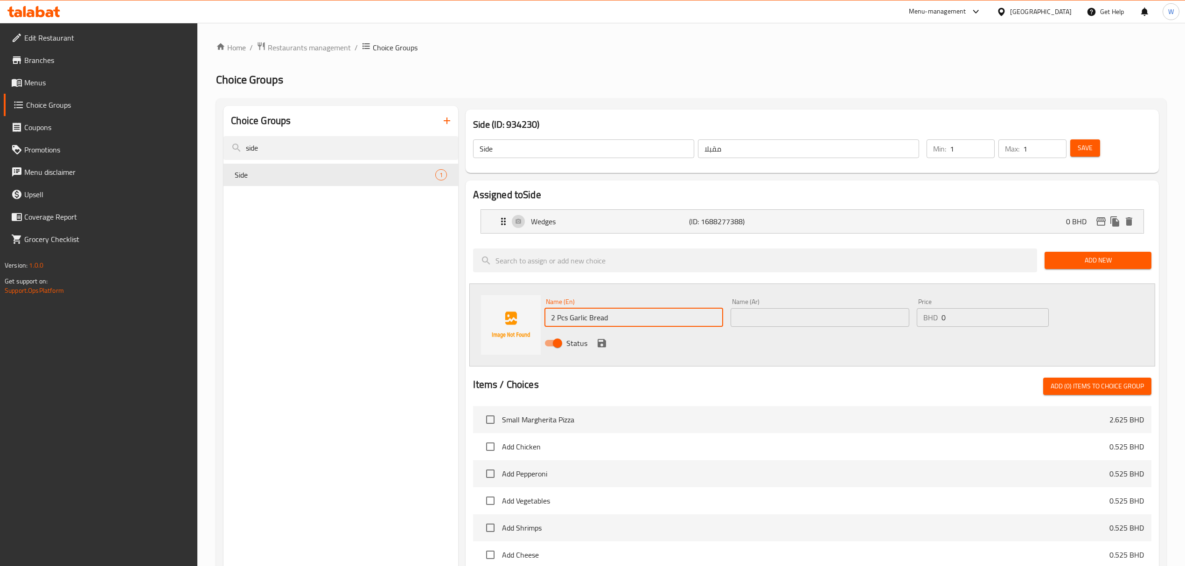
click at [730, 321] on input "text" at bounding box center [819, 317] width 179 height 19
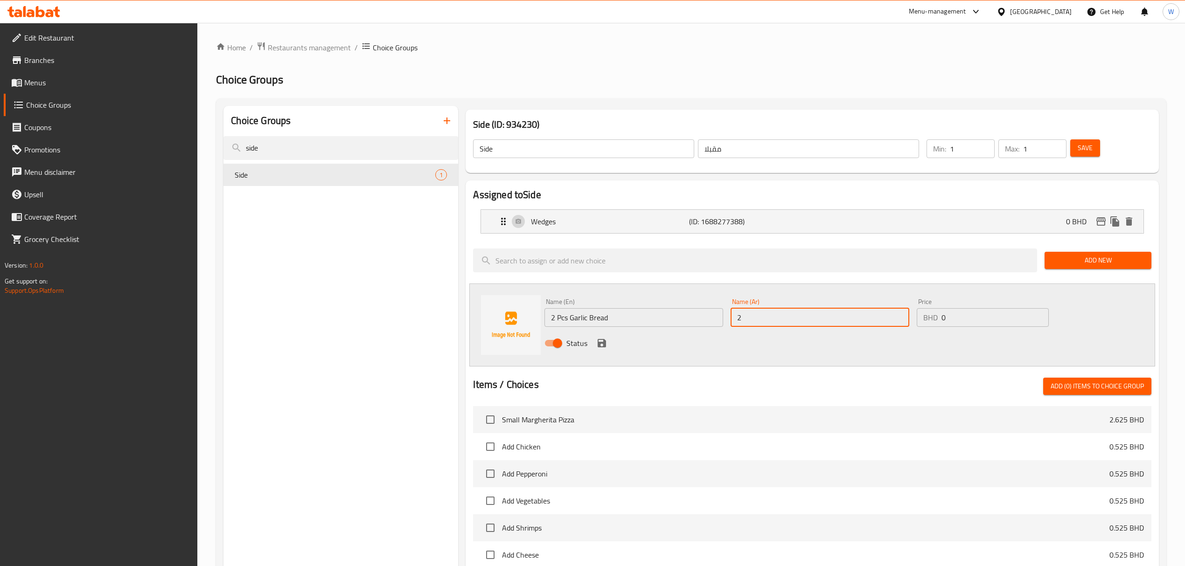
type input "2"
type input "r"
type input "قطعتين خبز بالثوم"
click at [604, 344] on icon "save" at bounding box center [601, 343] width 8 height 8
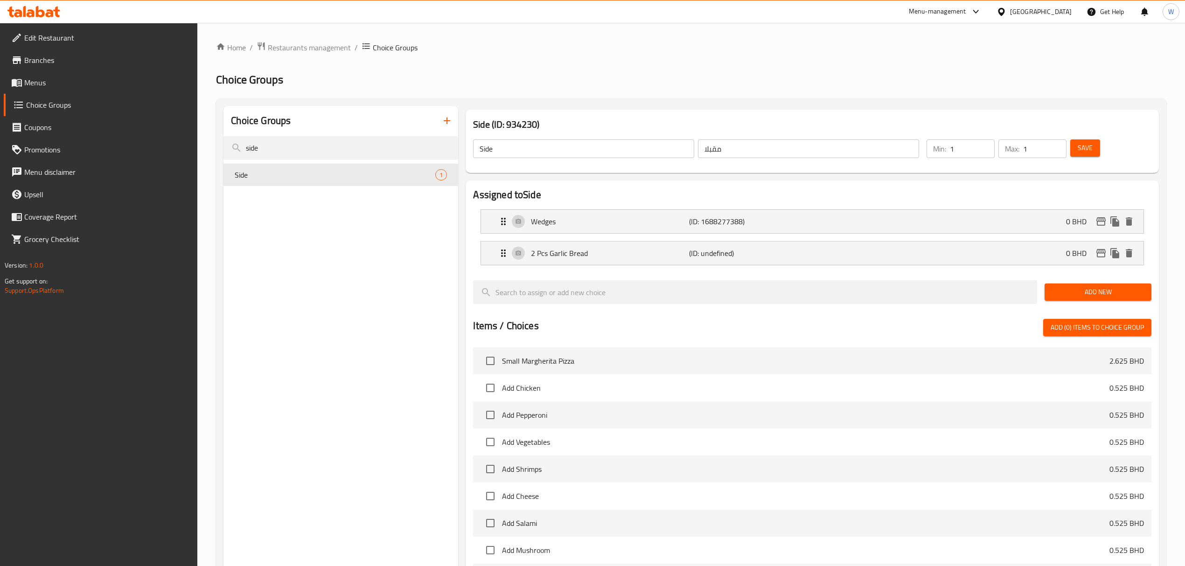
click at [796, 288] on span "Add New" at bounding box center [1098, 292] width 92 height 12
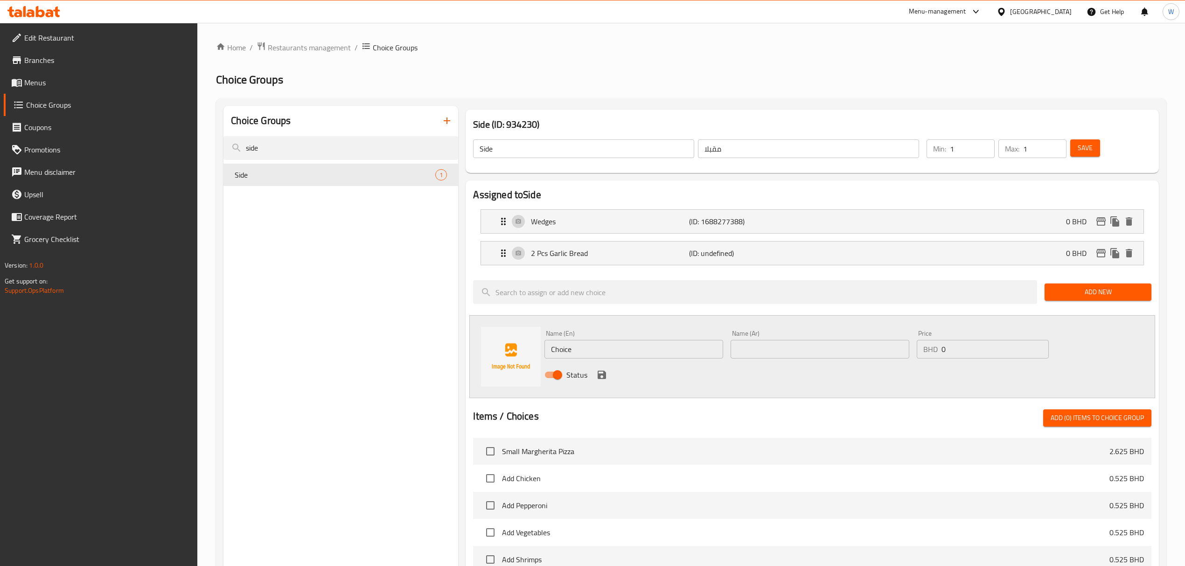
click at [564, 351] on input "Choice" at bounding box center [633, 349] width 179 height 19
paste input "2 Pcs Cheese Garlic Bread +0.2"
click at [636, 351] on input "2 Pcs Cheese Garlic Bread +0.2" at bounding box center [633, 349] width 179 height 19
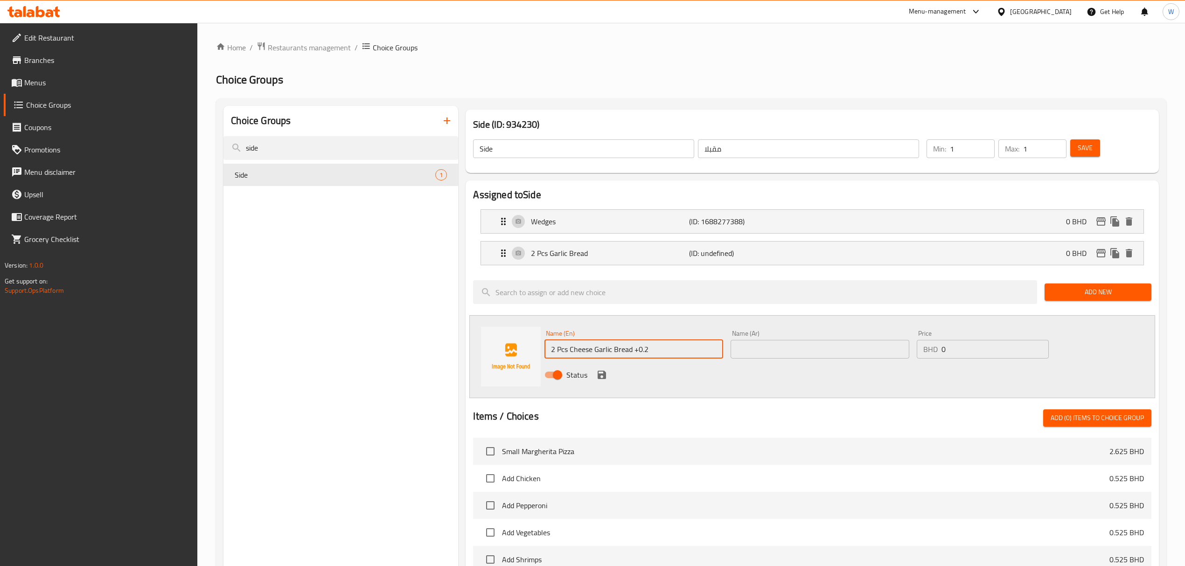
click at [659, 356] on input "2 Pcs Cheese Garlic Bread +0.2" at bounding box center [633, 349] width 179 height 19
type input "2 Pcs Cheese Garlic Bread"
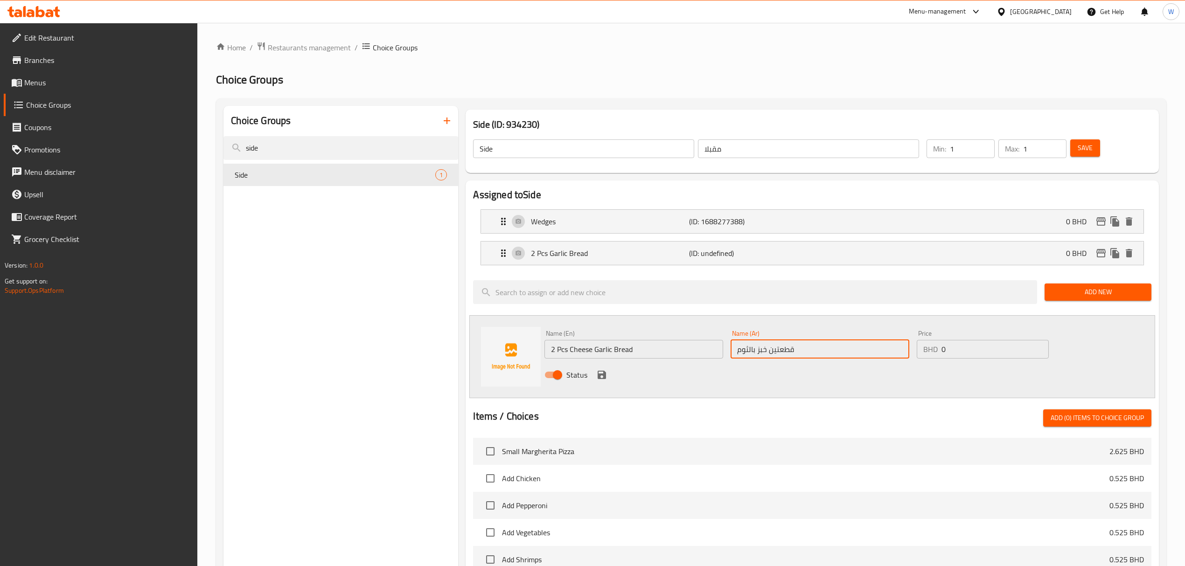
click at [734, 352] on input "قطعتين خبز بالثوم" at bounding box center [819, 349] width 179 height 19
click at [796, 353] on input "قطعتين خبز بالثوم" at bounding box center [819, 349] width 179 height 19
type input "قطعتين خبز بالثوم مع الجبن"
click at [796, 347] on input "0" at bounding box center [994, 349] width 107 height 19
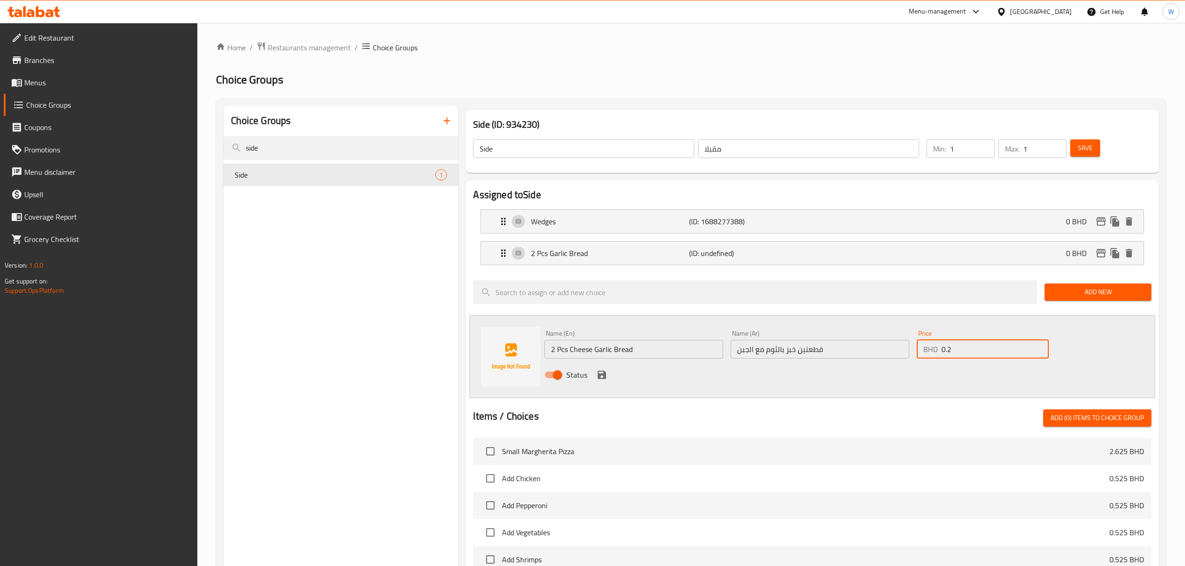
type input "0.2"
click at [605, 378] on icon "save" at bounding box center [601, 375] width 8 height 8
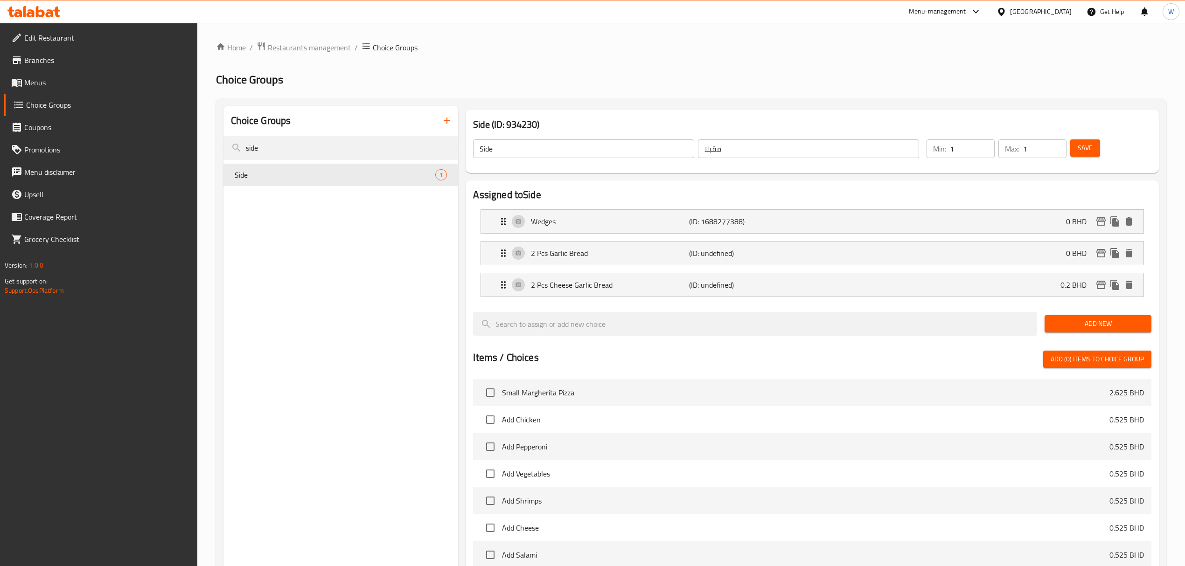
click at [796, 146] on div "Save" at bounding box center [1105, 149] width 74 height 22
click at [796, 147] on button "Save" at bounding box center [1085, 147] width 30 height 17
click at [291, 164] on div "Side 3" at bounding box center [340, 175] width 235 height 22
click at [295, 146] on input "side" at bounding box center [340, 148] width 235 height 24
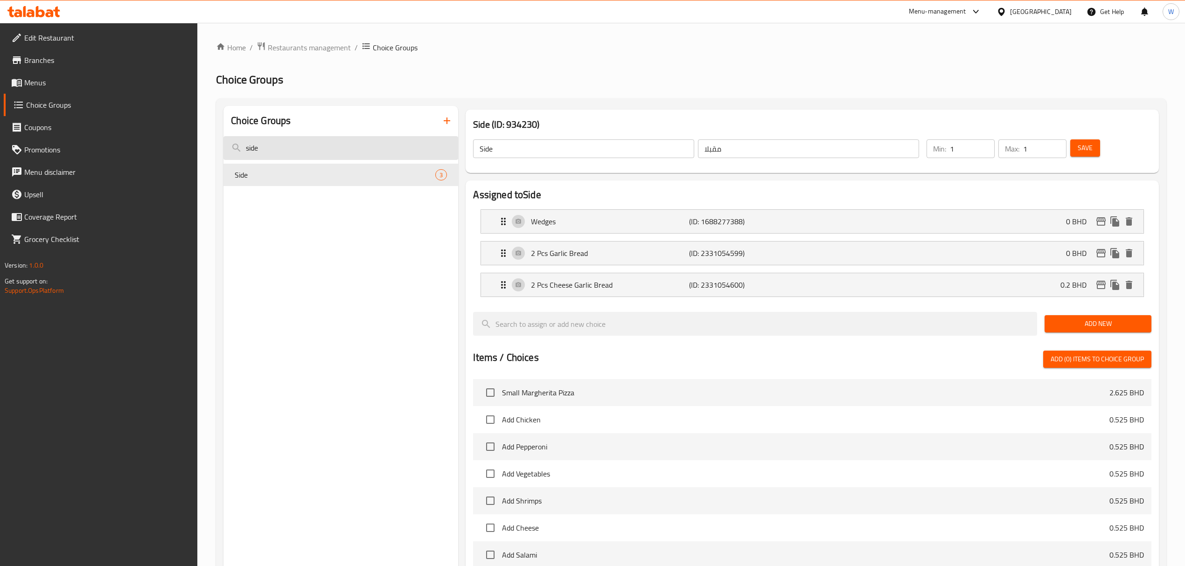
click at [295, 146] on input "side" at bounding box center [340, 148] width 235 height 24
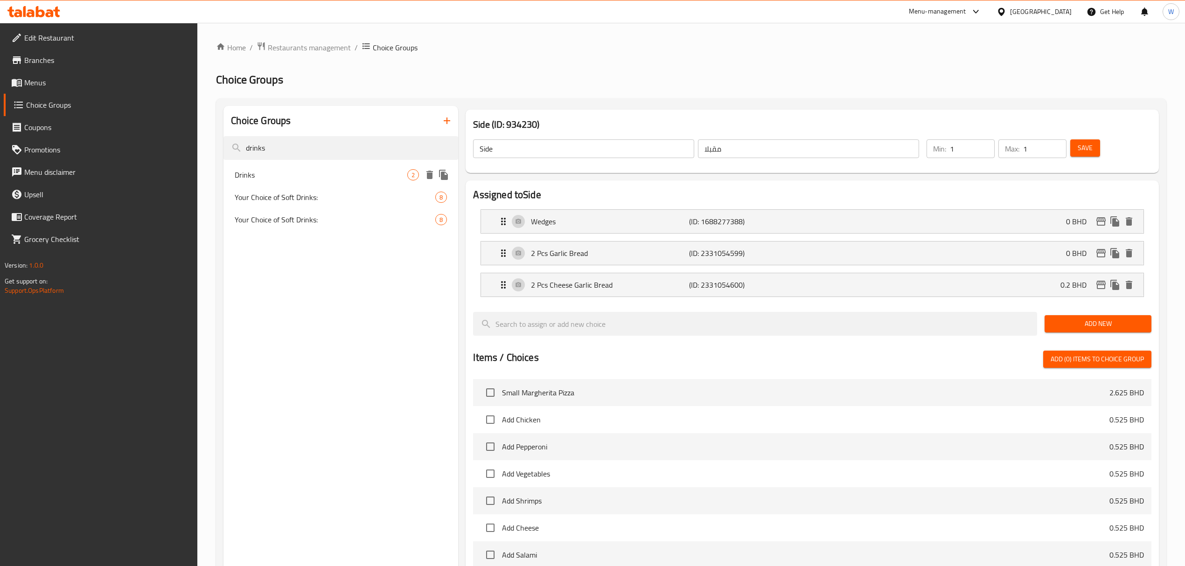
type input "drinks"
click at [297, 176] on span "Drinks" at bounding box center [321, 174] width 173 height 11
type input "Drinks"
type input "مشروبات"
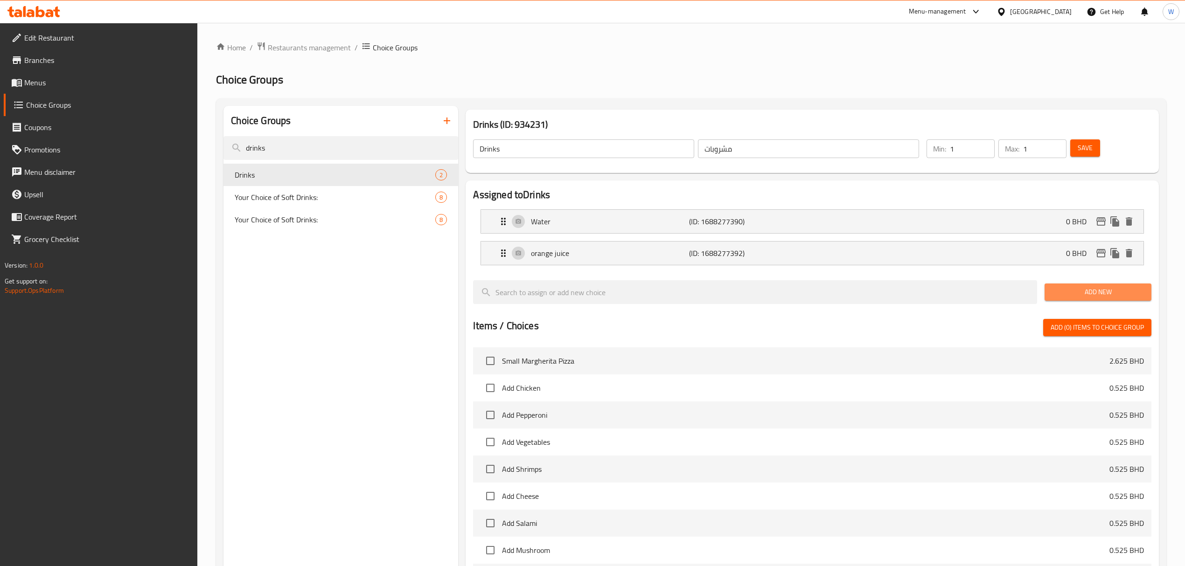
click at [796, 293] on span "Add New" at bounding box center [1098, 292] width 92 height 12
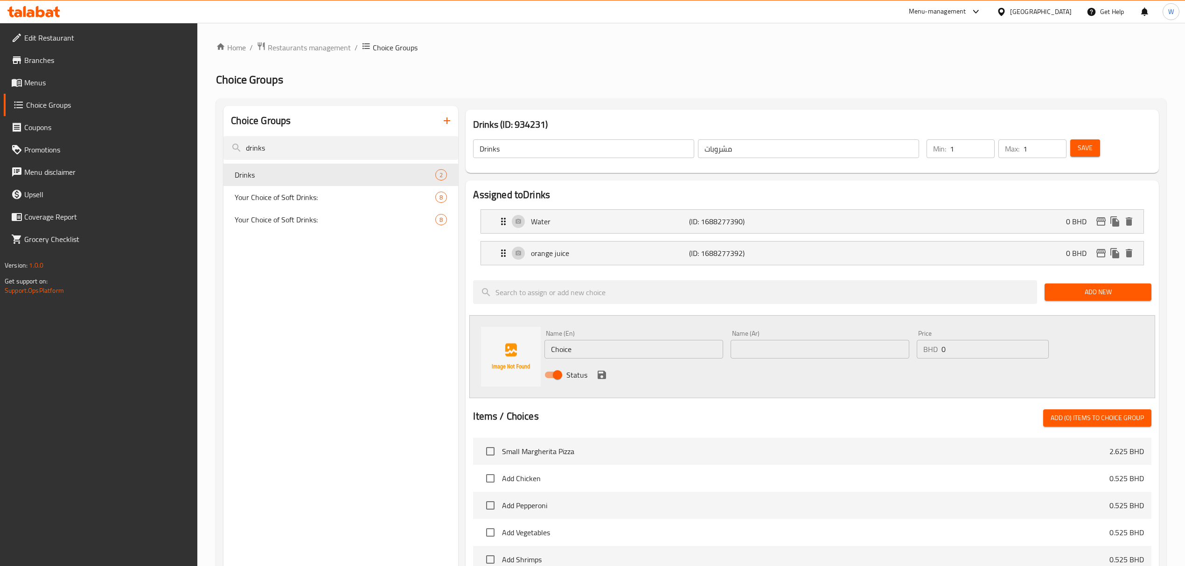
click at [602, 346] on input "Choice" at bounding box center [633, 349] width 179 height 19
paste input "Kinza Cola"
click at [718, 346] on input "Kinza Cola" at bounding box center [633, 349] width 179 height 19
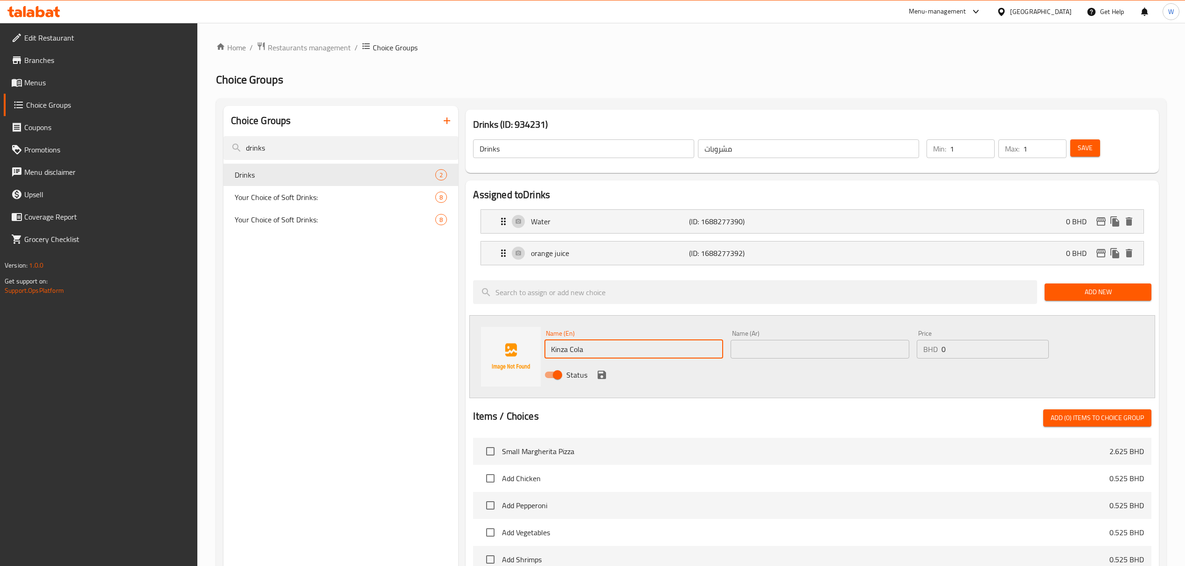
type input "Kinza Cola"
click at [768, 337] on div "Name (Ar) Name (Ar)" at bounding box center [819, 344] width 179 height 28
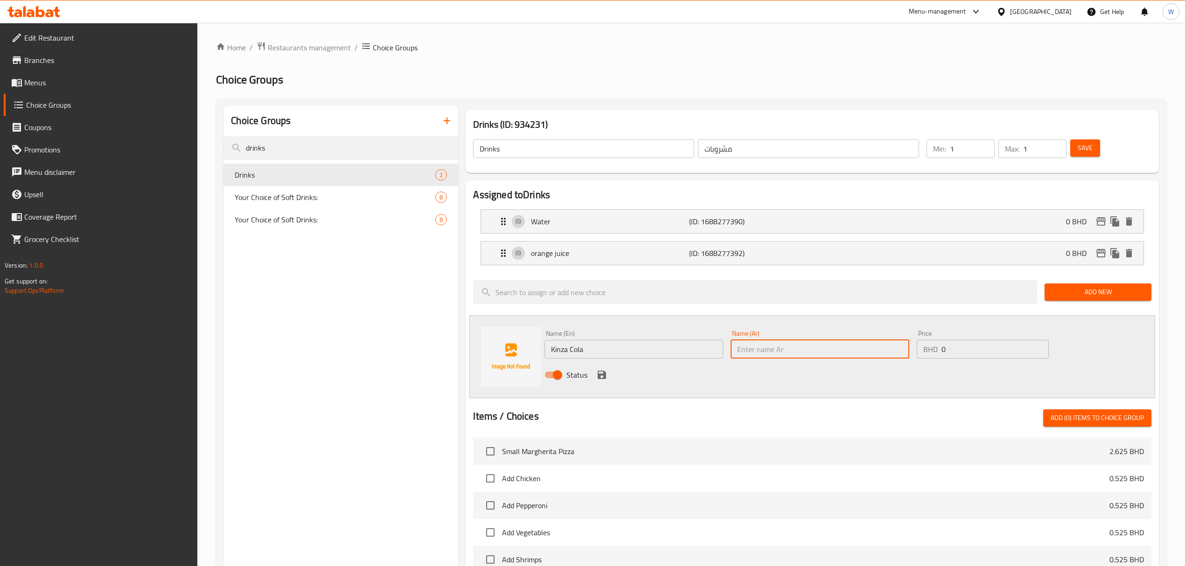
click at [768, 345] on input "text" at bounding box center [819, 349] width 179 height 19
type input ";"
type input "كينزا كولا"
drag, startPoint x: 605, startPoint y: 375, endPoint x: 834, endPoint y: 353, distance: 230.1
click at [605, 375] on icon "save" at bounding box center [601, 375] width 8 height 8
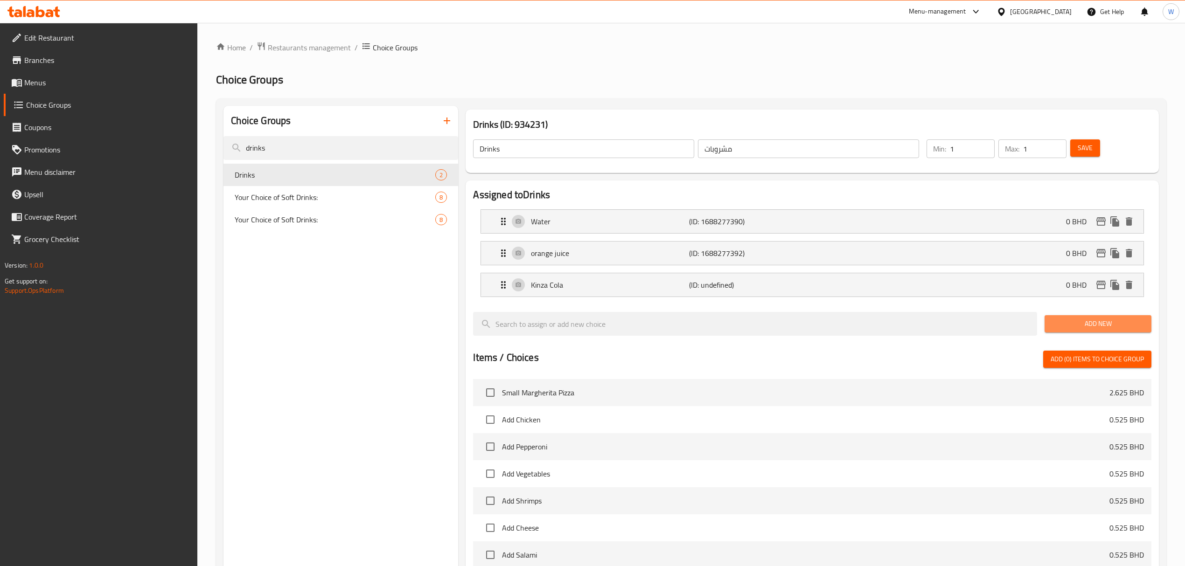
click at [796, 317] on button "Add New" at bounding box center [1097, 323] width 107 height 17
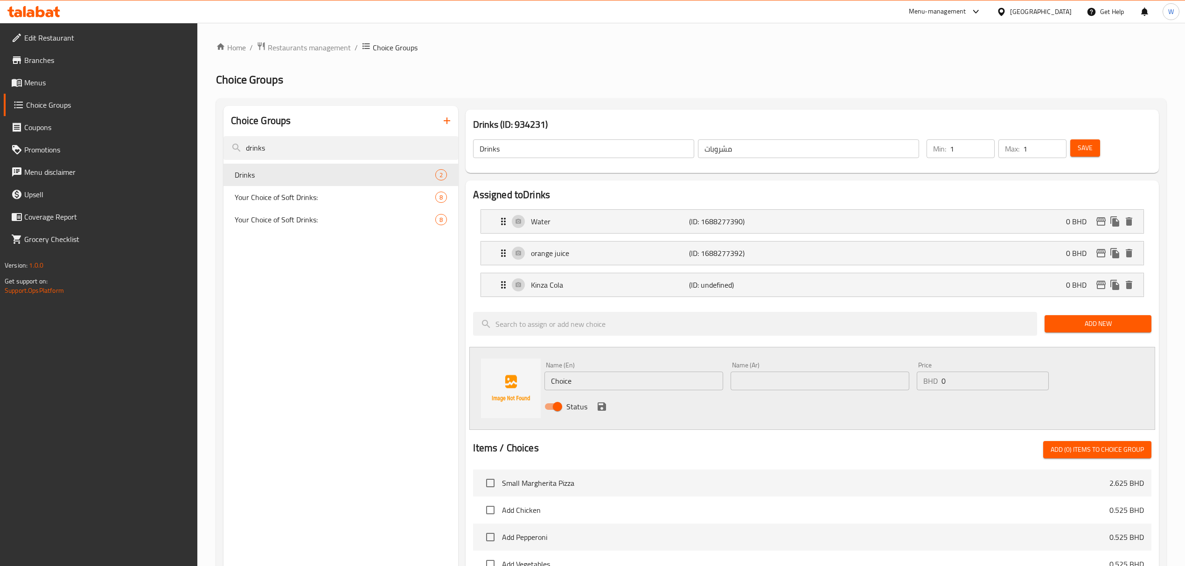
click at [648, 389] on input "Choice" at bounding box center [633, 381] width 179 height 19
paste input "Kinza Diet Cola"
type input "Kinza Diet Cola"
click at [788, 372] on input "text" at bounding box center [819, 381] width 179 height 19
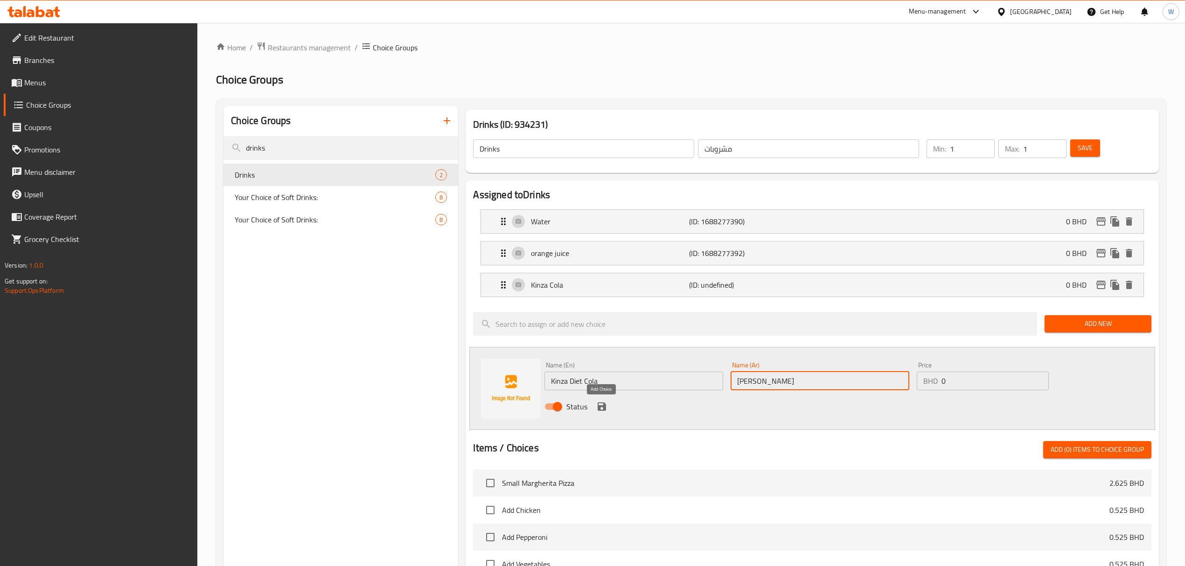
type input "كينزا دايت كولا"
click at [608, 392] on div "Status" at bounding box center [820, 406] width 558 height 25
click at [601, 392] on icon "save" at bounding box center [601, 406] width 8 height 8
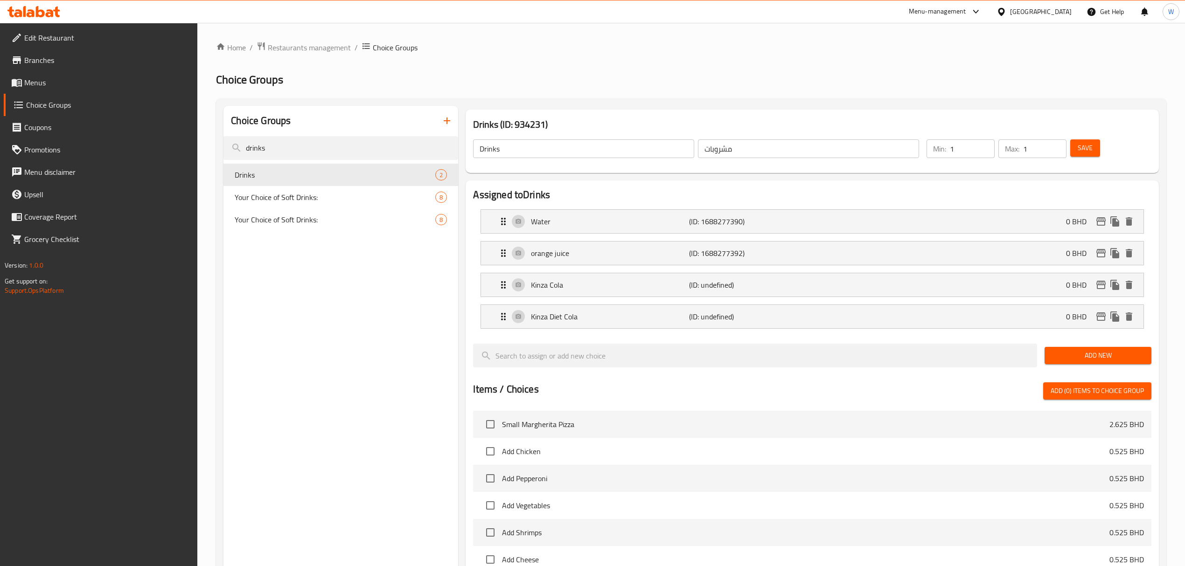
click at [796, 349] on button "Add New" at bounding box center [1097, 355] width 107 height 17
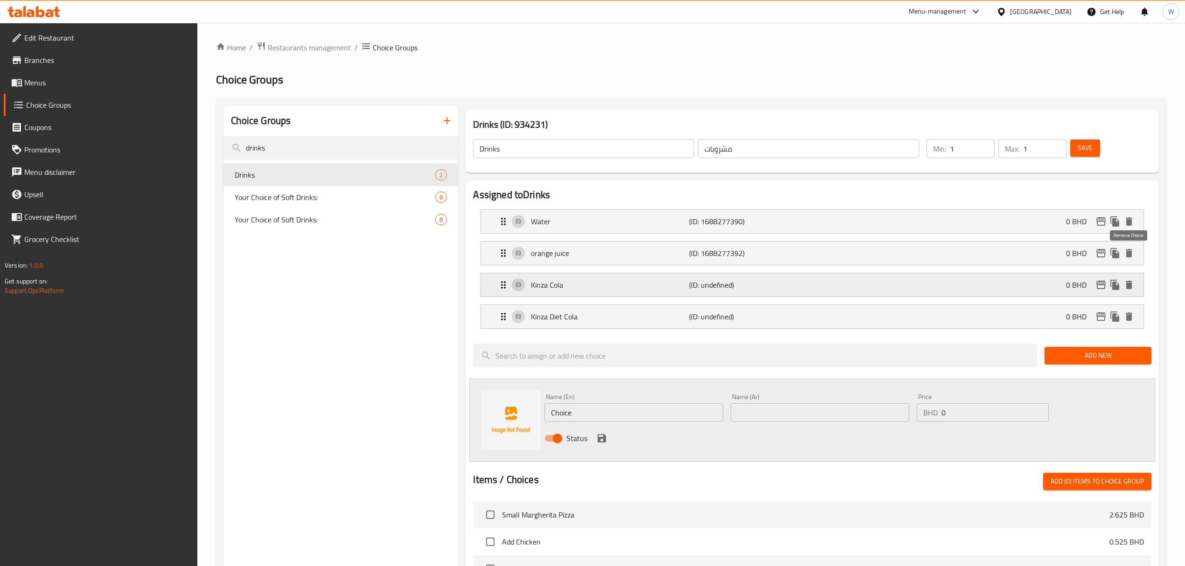
drag, startPoint x: 1127, startPoint y: 254, endPoint x: 1097, endPoint y: 261, distance: 31.1
click at [796, 254] on icon "delete" at bounding box center [1128, 253] width 7 height 8
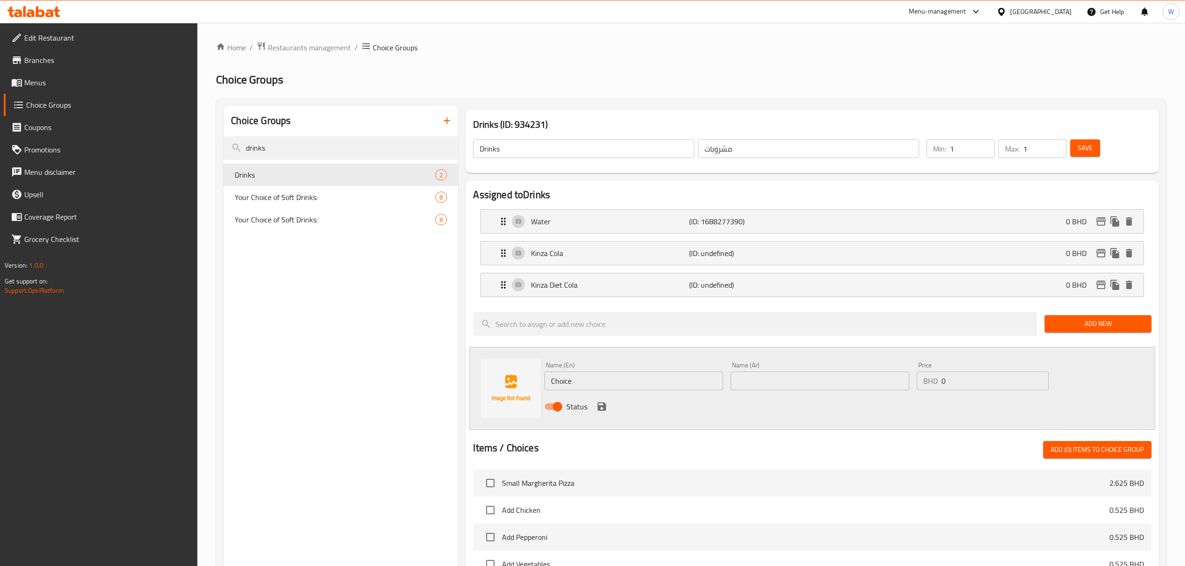
click at [796, 149] on span "Save" at bounding box center [1084, 148] width 15 height 12
click at [326, 137] on input "drinks" at bounding box center [340, 148] width 235 height 24
type input "س"
type input "side"
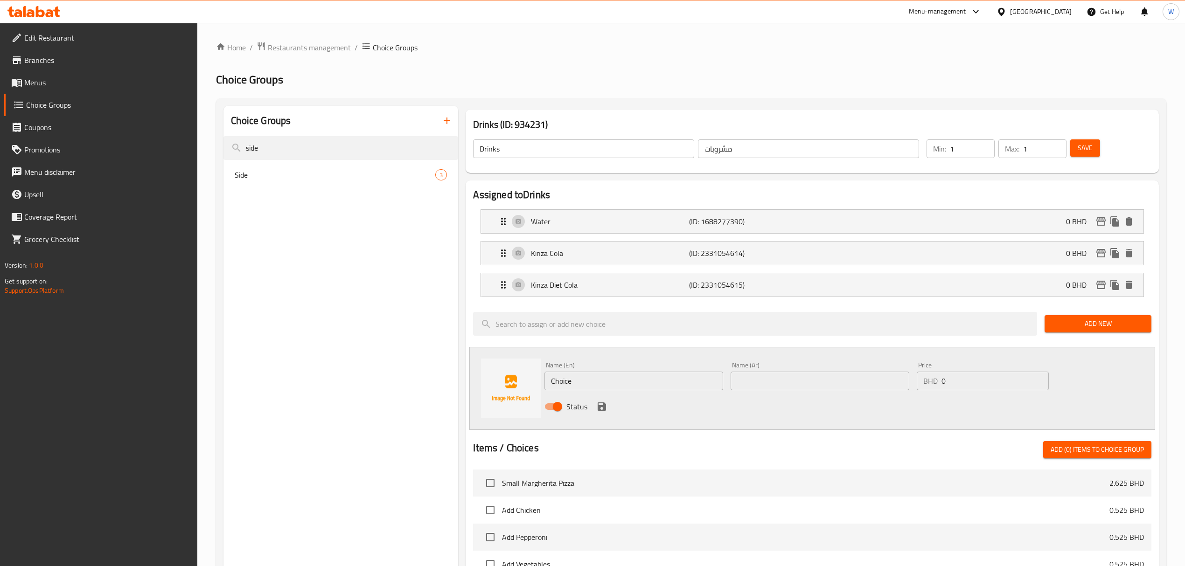
click at [297, 194] on div "Choice Groups side Side 3" at bounding box center [340, 494] width 235 height 776
click at [298, 187] on nav "Side 3" at bounding box center [340, 175] width 235 height 30
click at [310, 178] on span "Side" at bounding box center [321, 174] width 173 height 11
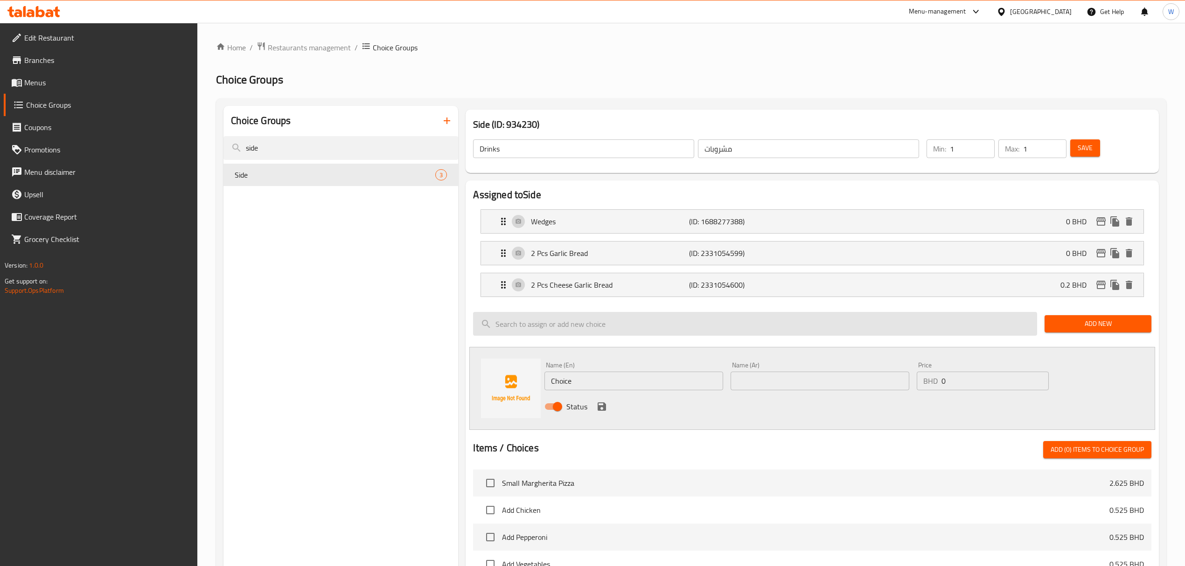
type input "Side"
type input "مقبلا"
click at [796, 292] on button "delete" at bounding box center [1129, 285] width 14 height 14
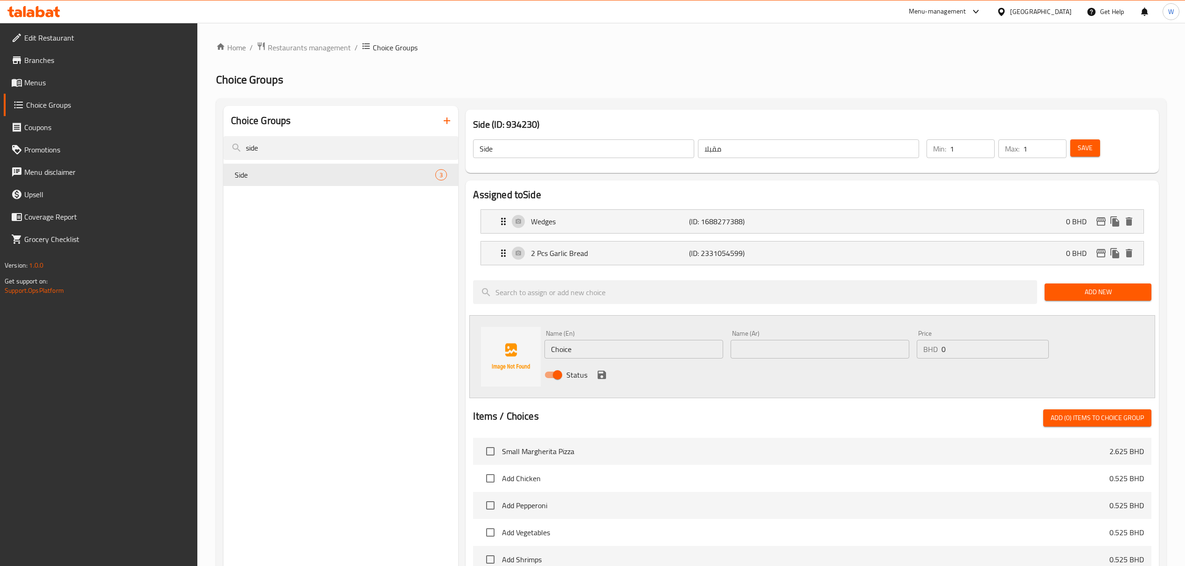
click at [796, 148] on button "Save" at bounding box center [1085, 147] width 30 height 17
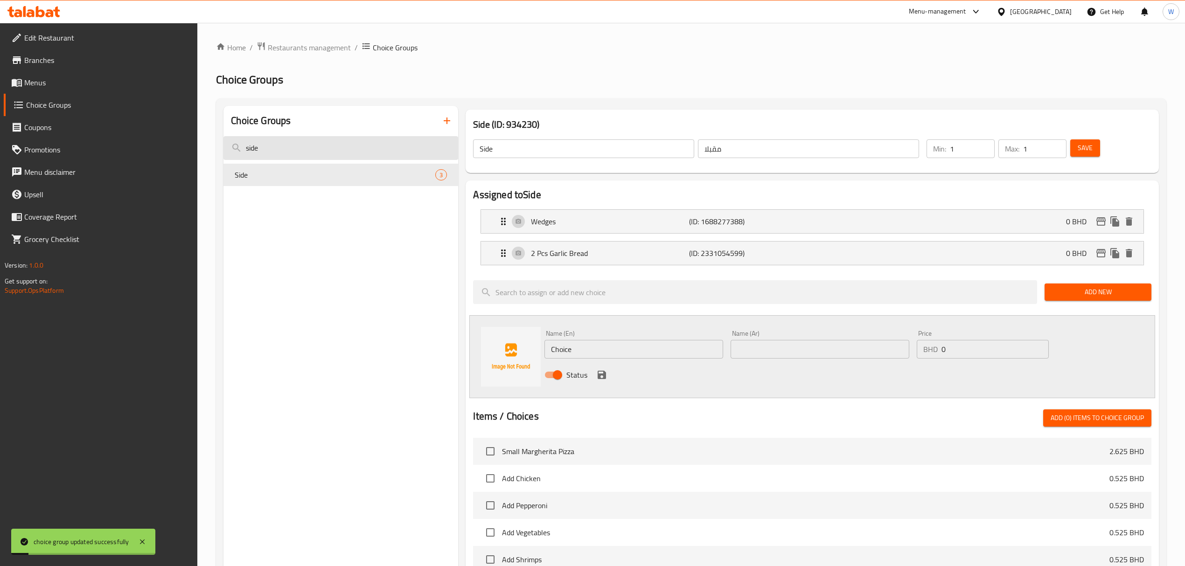
click at [312, 152] on input "side" at bounding box center [340, 148] width 235 height 24
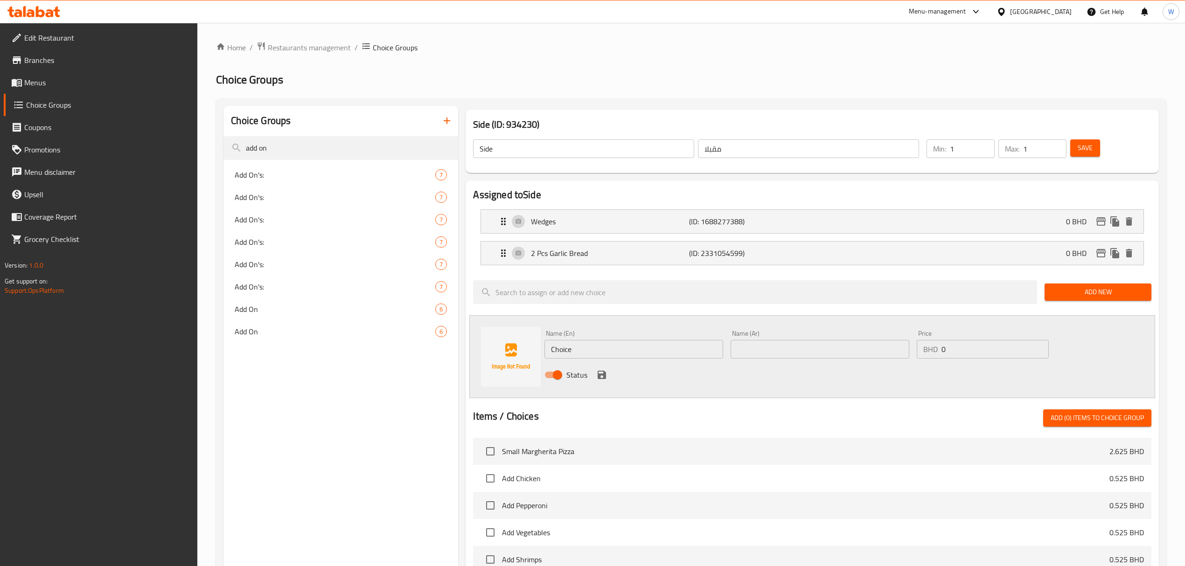
type input "add on"
click at [450, 121] on icon "button" at bounding box center [447, 121] width 7 height 7
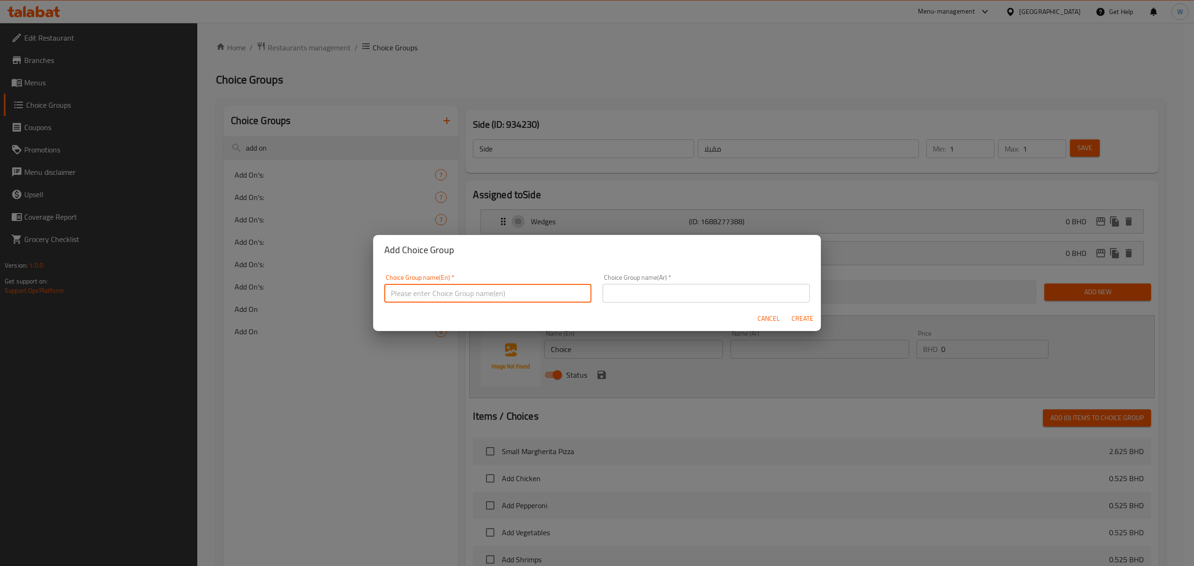
click at [413, 291] on input "text" at bounding box center [487, 293] width 207 height 19
type input "Your choice of Add on's:"
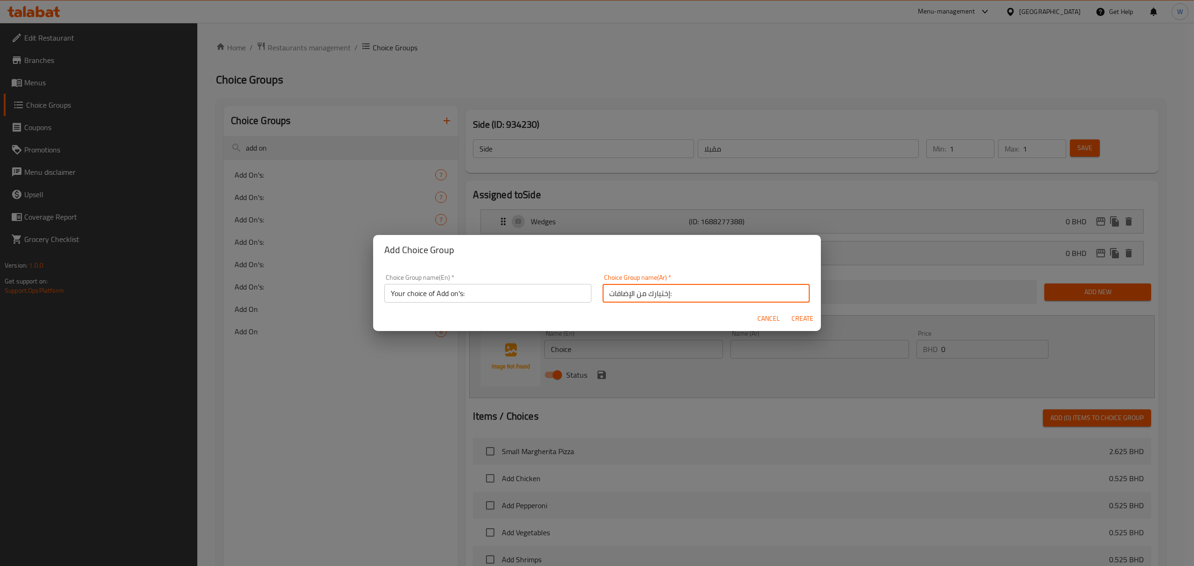
type input "إختيارك من الإضافات:"
click at [796, 315] on span "Create" at bounding box center [802, 319] width 22 height 12
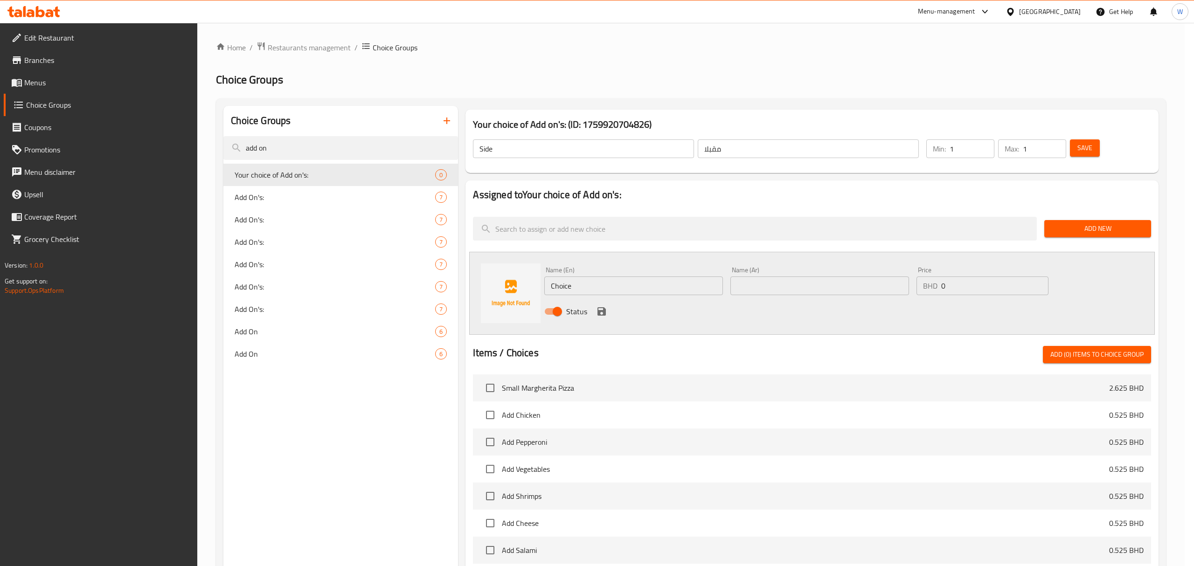
type input "Your choice of Add on's:"
type input "إختيارك من الإضافات:"
type input "0"
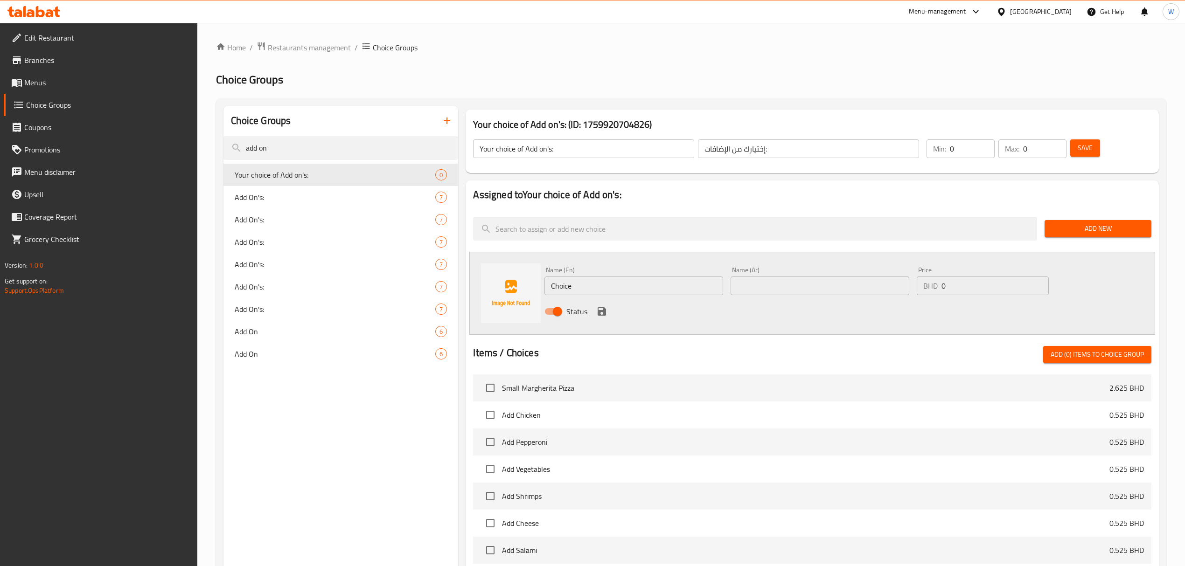
click at [590, 284] on input "Choice" at bounding box center [633, 286] width 179 height 19
paste input "Extra Cheese for Garlic Break"
type input "Extra Cheese for Garlic Bread"
click at [722, 299] on div "Status" at bounding box center [820, 311] width 558 height 25
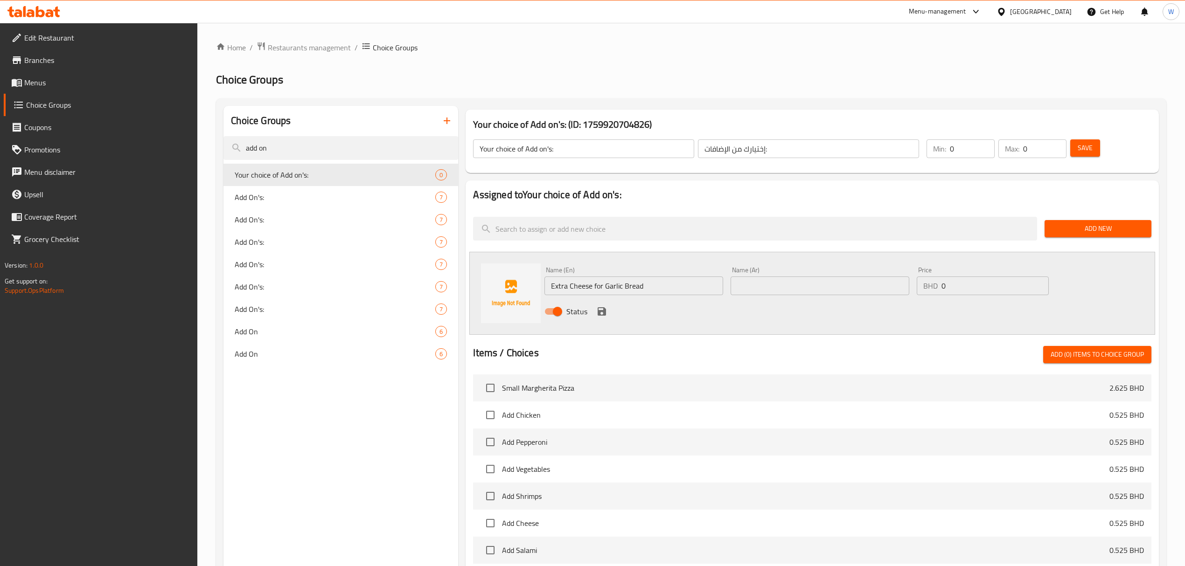
click at [737, 286] on input "text" at bounding box center [819, 286] width 179 height 19
type input "جبن إضافي لخبز الثوم"
click at [796, 291] on input "0" at bounding box center [994, 286] width 107 height 19
type input "0.2"
click at [599, 312] on icon "save" at bounding box center [601, 311] width 8 height 8
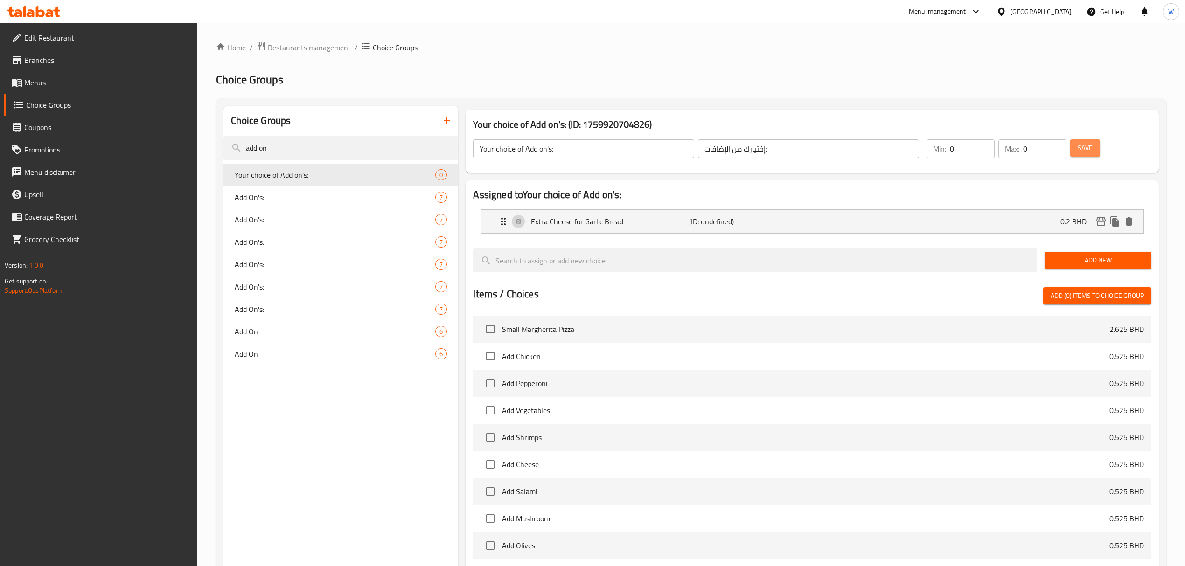
click at [796, 153] on span "Save" at bounding box center [1084, 148] width 15 height 12
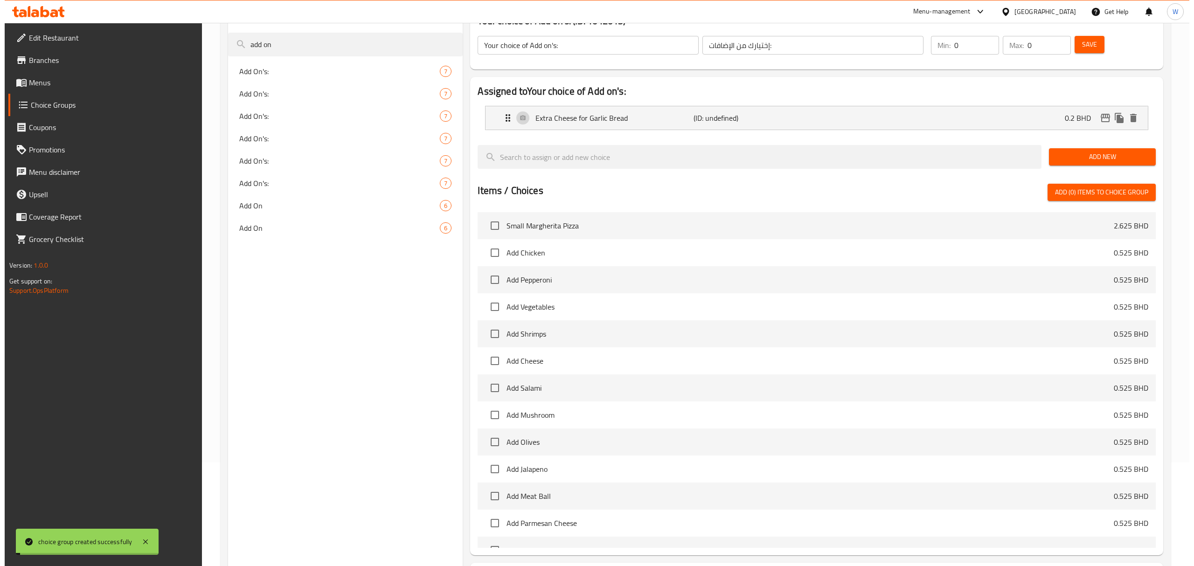
scroll to position [188, 0]
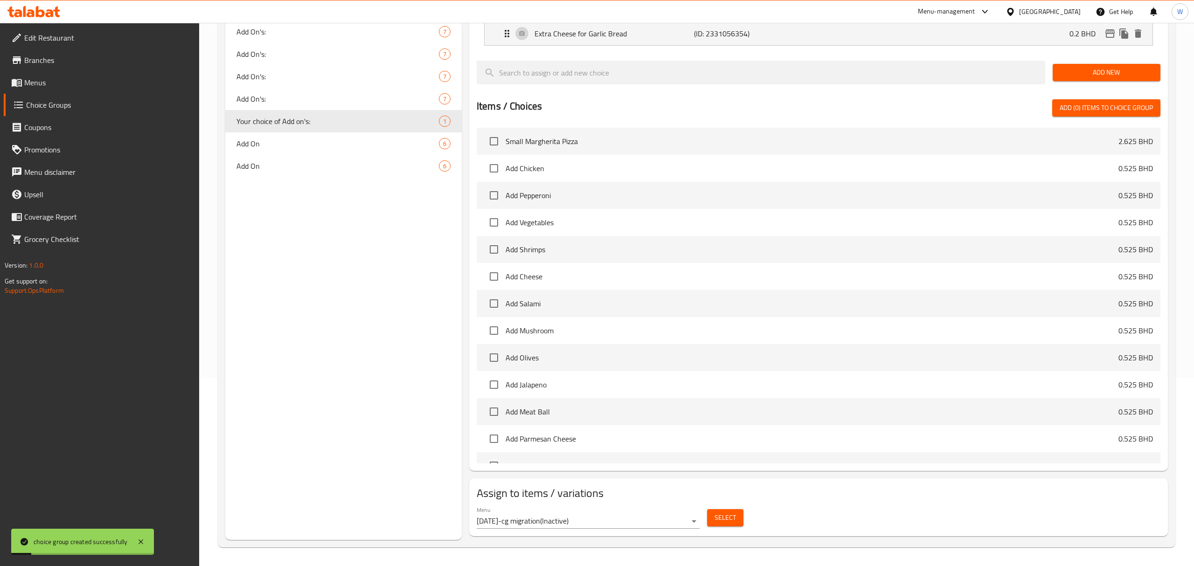
click at [624, 378] on body "choice group created successfully ​ Menu-management Bahrain Get Help W Edit Res…" at bounding box center [597, 106] width 1194 height 543
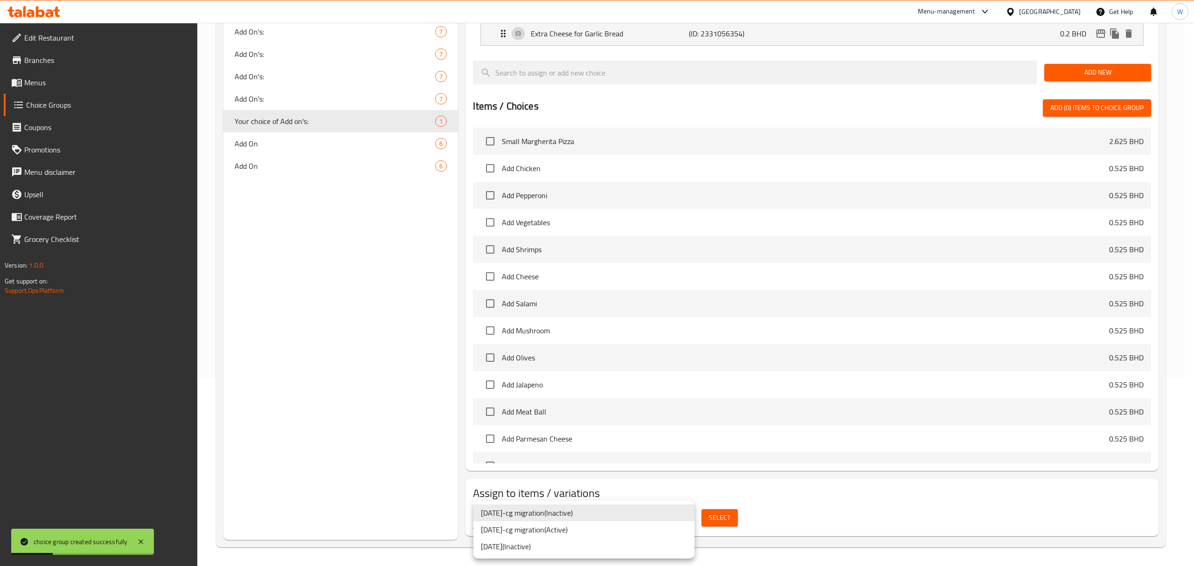
drag, startPoint x: 586, startPoint y: 545, endPoint x: 590, endPoint y: 534, distance: 11.5
click at [590, 392] on ul "11-4-16-cg migration ( Inactive ) 11-4-16-cg migration ( Active ) 11-4-16 ( Ina…" at bounding box center [583, 530] width 221 height 58
click at [595, 392] on li "11-4-16-cg migration ( Active )" at bounding box center [583, 529] width 221 height 17
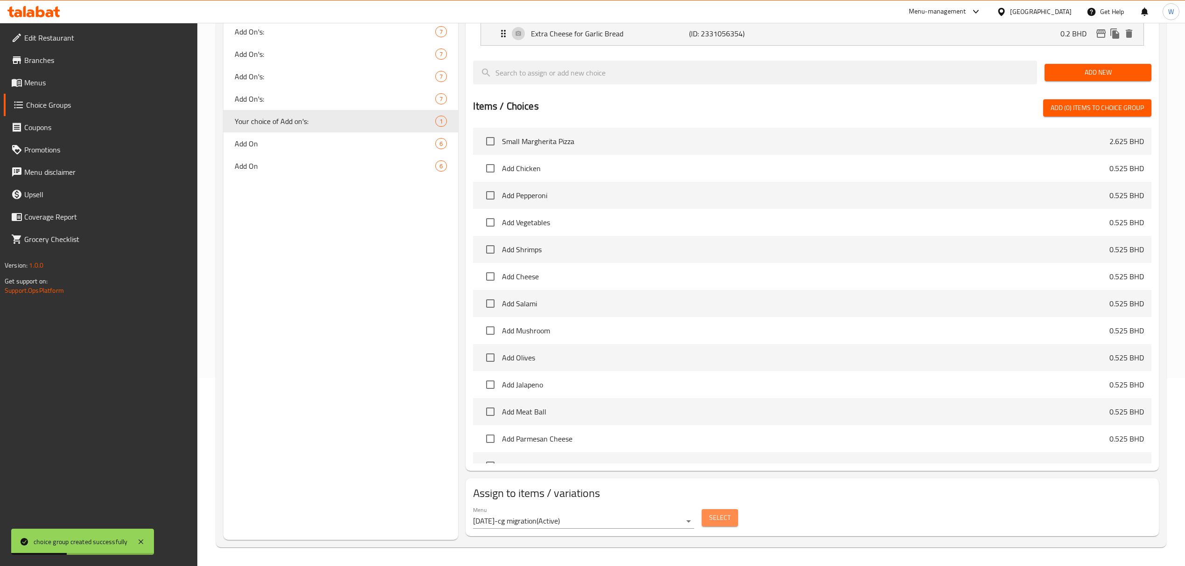
click at [702, 392] on button "Select" at bounding box center [719, 517] width 36 height 17
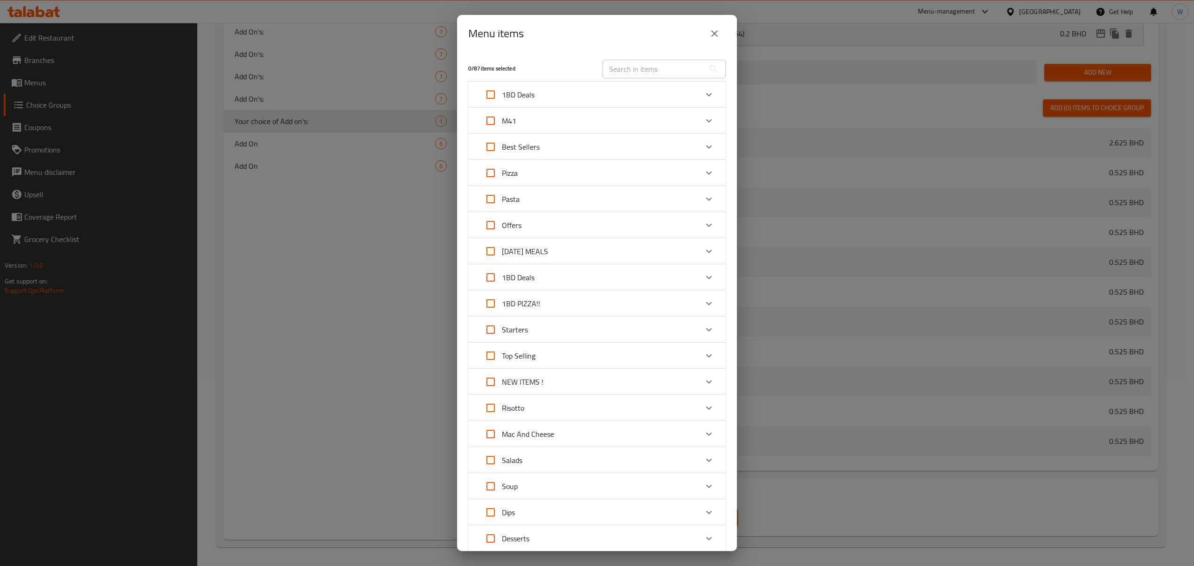
click at [719, 30] on icon "close" at bounding box center [714, 33] width 11 height 11
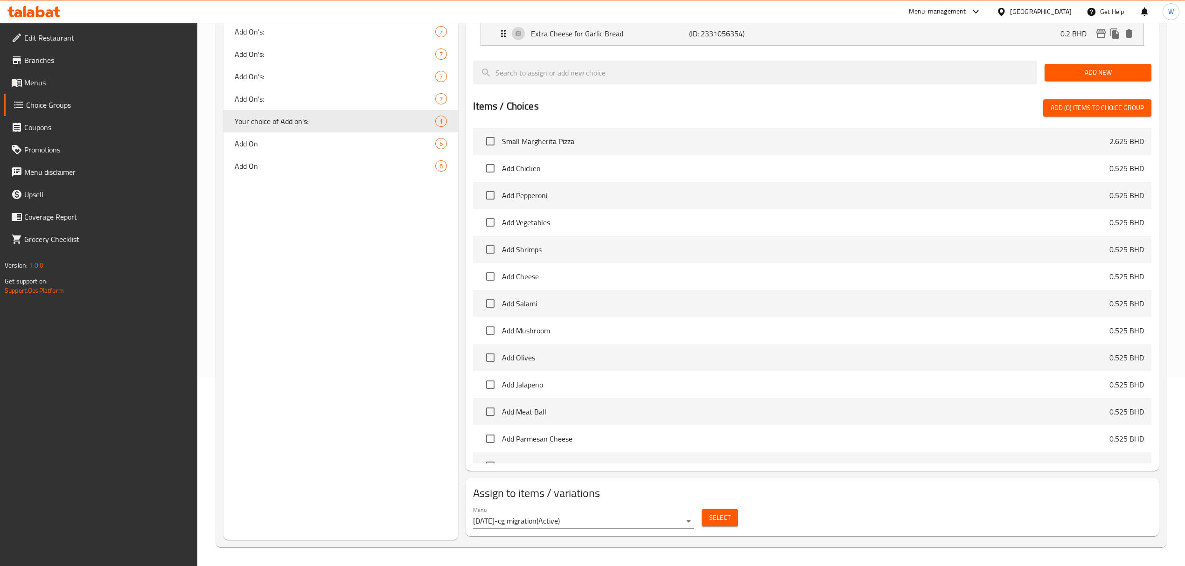
click at [713, 392] on span "Select" at bounding box center [719, 518] width 21 height 12
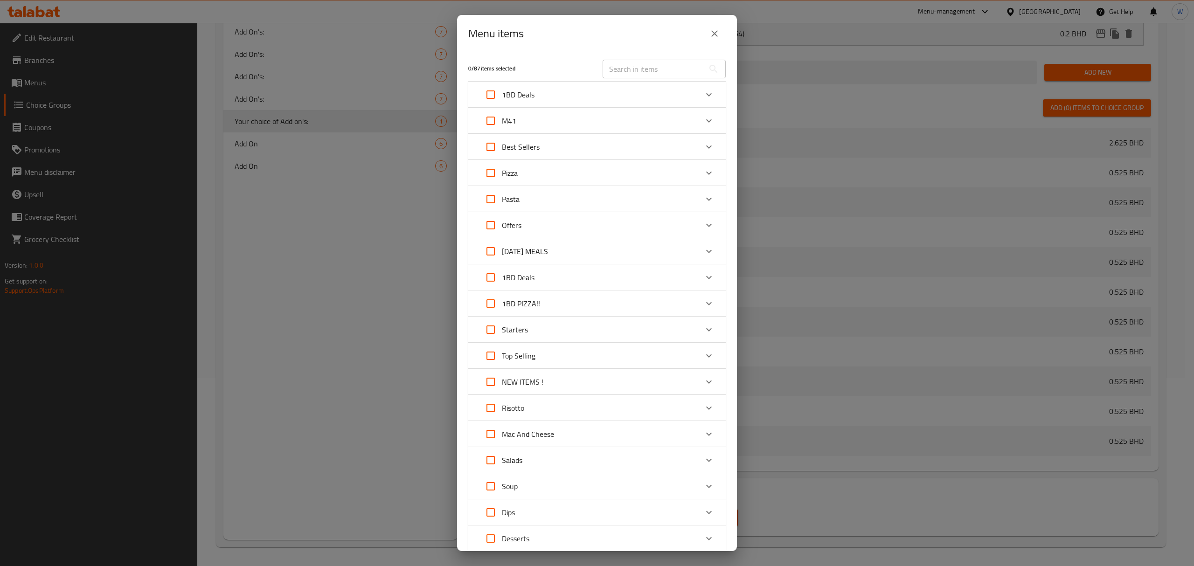
click at [703, 118] on icon "Expand" at bounding box center [708, 120] width 11 height 11
click at [503, 171] on input "Expand" at bounding box center [504, 171] width 22 height 22
checkbox input "true"
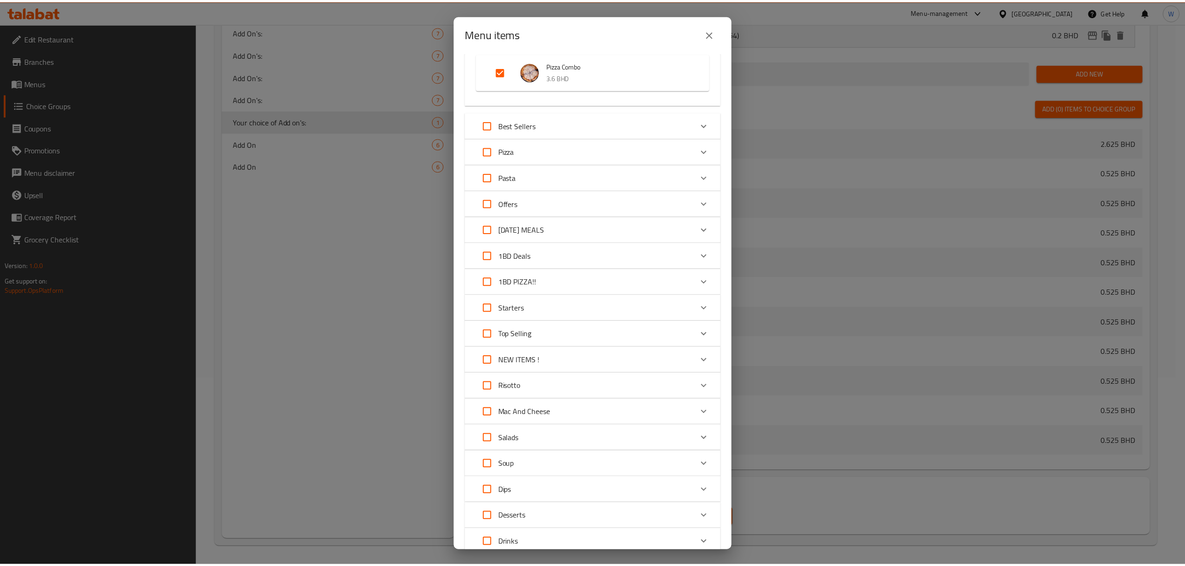
scroll to position [168, 0]
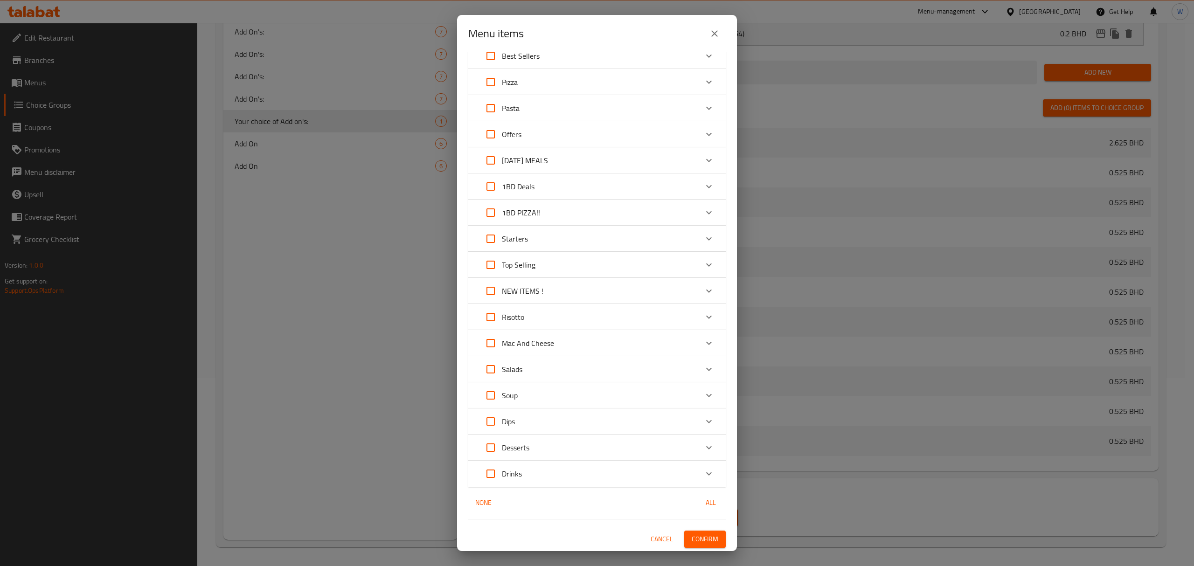
click at [692, 392] on span "Confirm" at bounding box center [705, 540] width 27 height 12
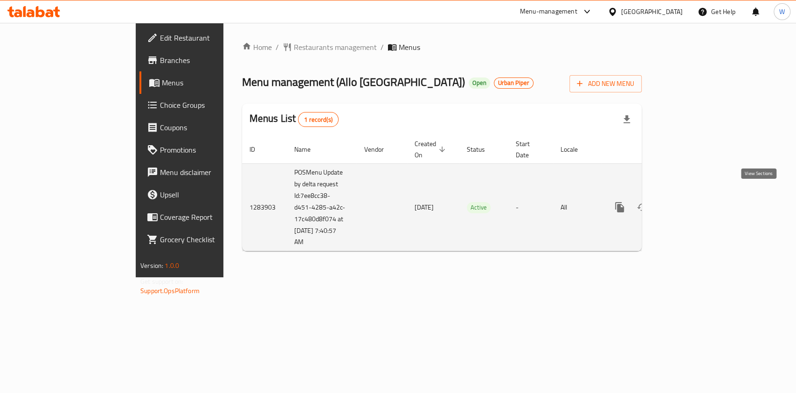
click at [693, 201] on icon "enhanced table" at bounding box center [686, 206] width 11 height 11
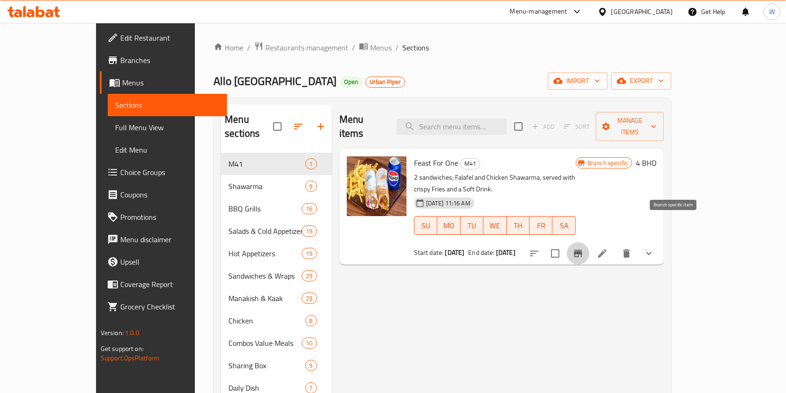
click at [583, 250] on icon "Branch-specific-item" at bounding box center [578, 253] width 8 height 7
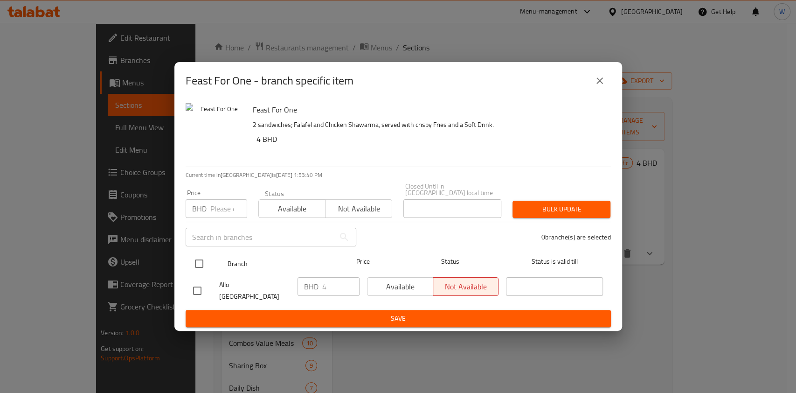
click at [201, 264] on input "checkbox" at bounding box center [199, 264] width 20 height 20
checkbox input "true"
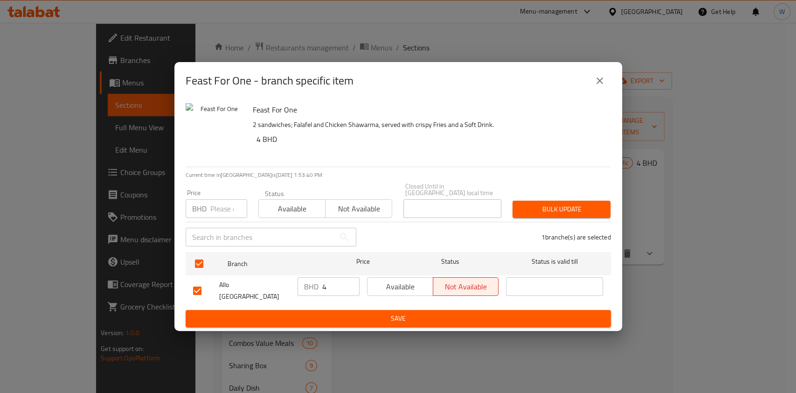
click at [303, 216] on button "Available" at bounding box center [291, 208] width 67 height 19
click at [546, 218] on div "Bulk update" at bounding box center [561, 209] width 109 height 28
click at [572, 210] on span "Bulk update" at bounding box center [561, 209] width 83 height 12
drag, startPoint x: 597, startPoint y: 88, endPoint x: 603, endPoint y: 99, distance: 12.7
click at [597, 86] on icon "close" at bounding box center [599, 80] width 11 height 11
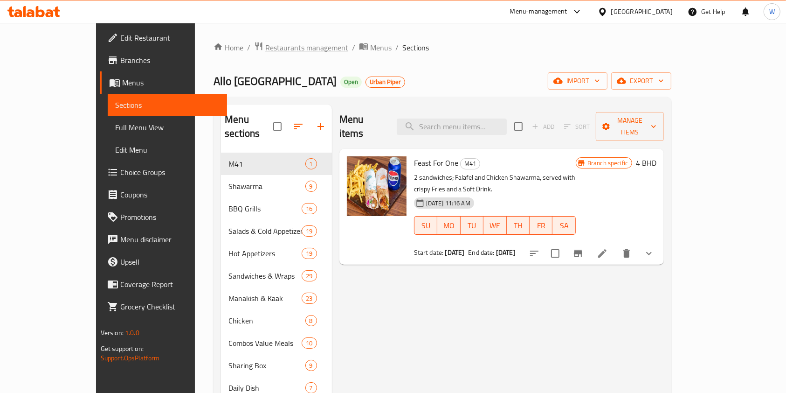
click at [265, 51] on span "Restaurants management" at bounding box center [306, 47] width 83 height 11
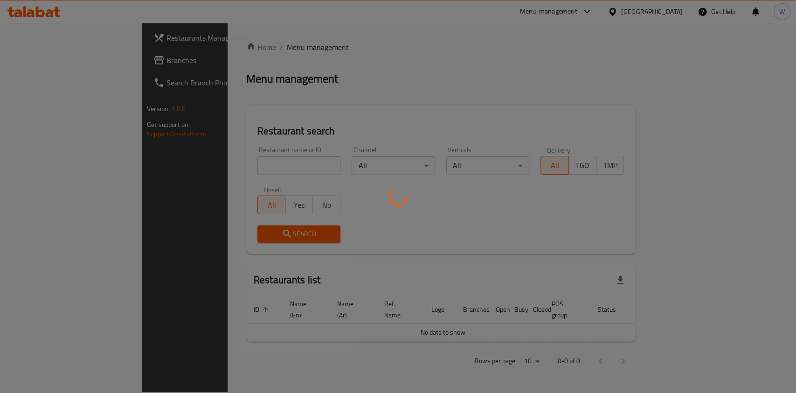
click at [218, 170] on div at bounding box center [398, 196] width 796 height 393
click at [222, 166] on div at bounding box center [398, 196] width 796 height 393
click at [224, 164] on div at bounding box center [398, 196] width 796 height 393
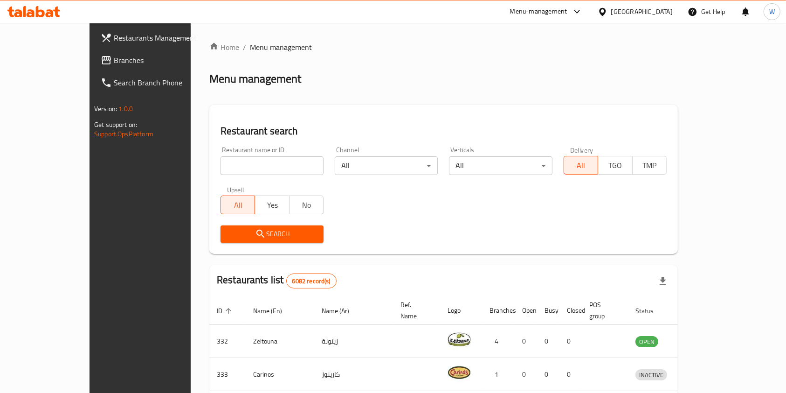
click at [229, 160] on input "search" at bounding box center [272, 165] width 103 height 19
paste input "Smart Juice"
type input "Smart Juice"
click button "Search" at bounding box center [272, 233] width 103 height 17
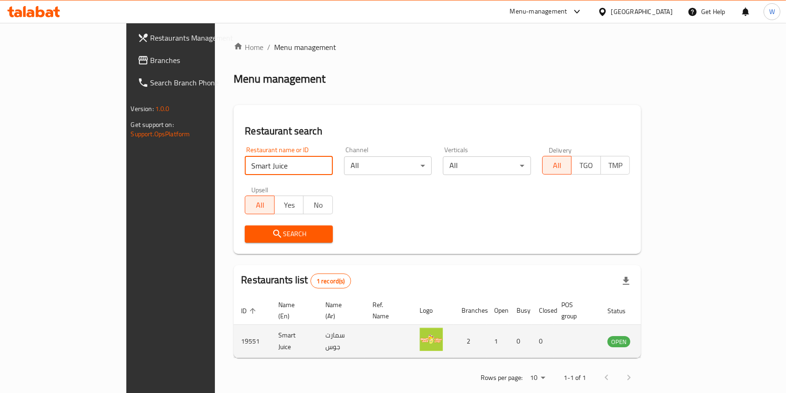
click at [668, 335] on icon "enhanced table" at bounding box center [662, 340] width 11 height 11
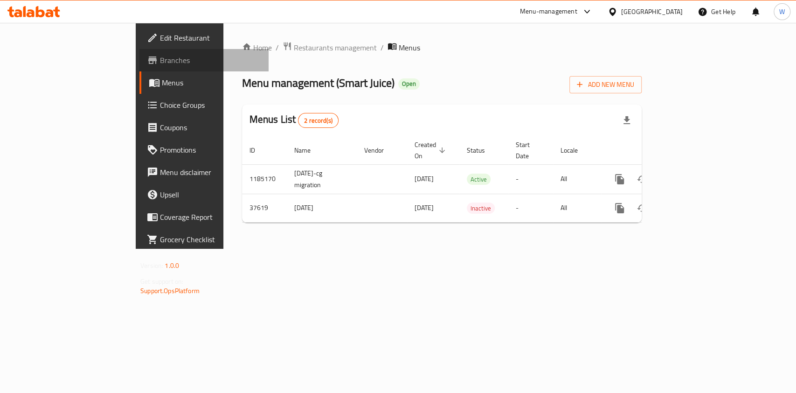
click at [160, 58] on span "Branches" at bounding box center [210, 60] width 101 height 11
